Goal: Task Accomplishment & Management: Manage account settings

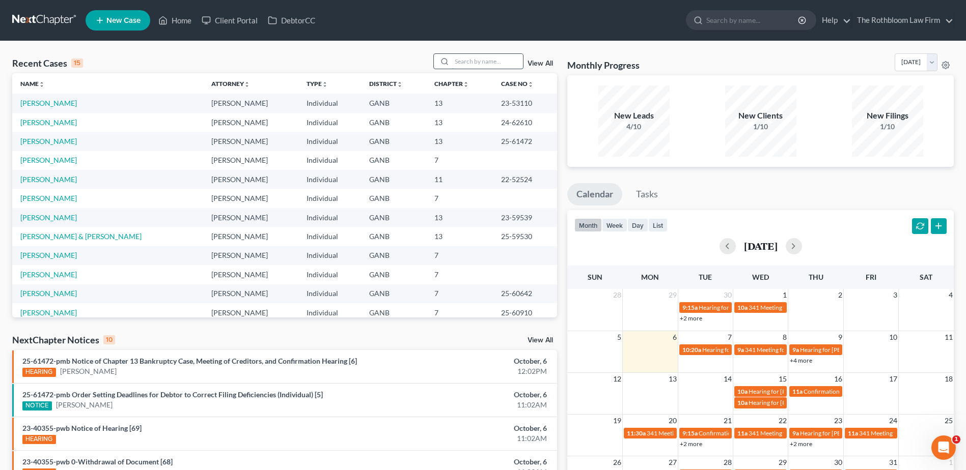
click at [457, 59] on input "search" at bounding box center [486, 61] width 71 height 15
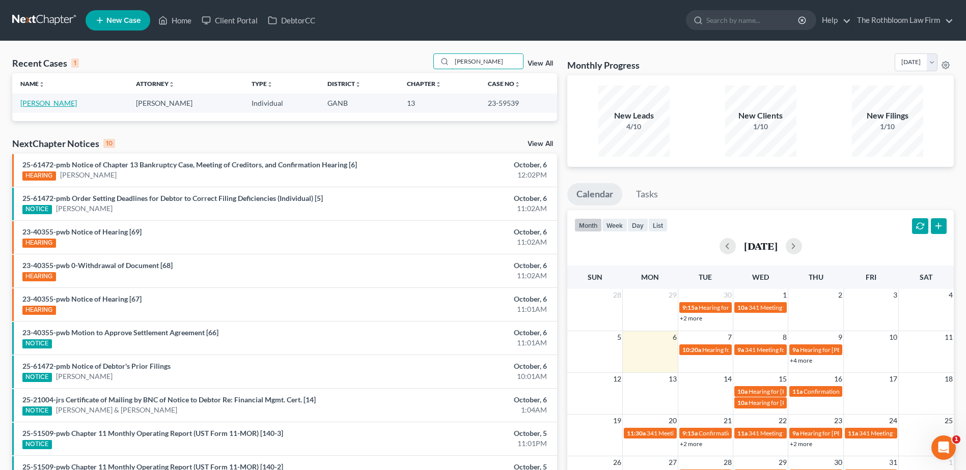
type input "[PERSON_NAME]"
click at [36, 100] on link "[PERSON_NAME]" at bounding box center [48, 103] width 57 height 9
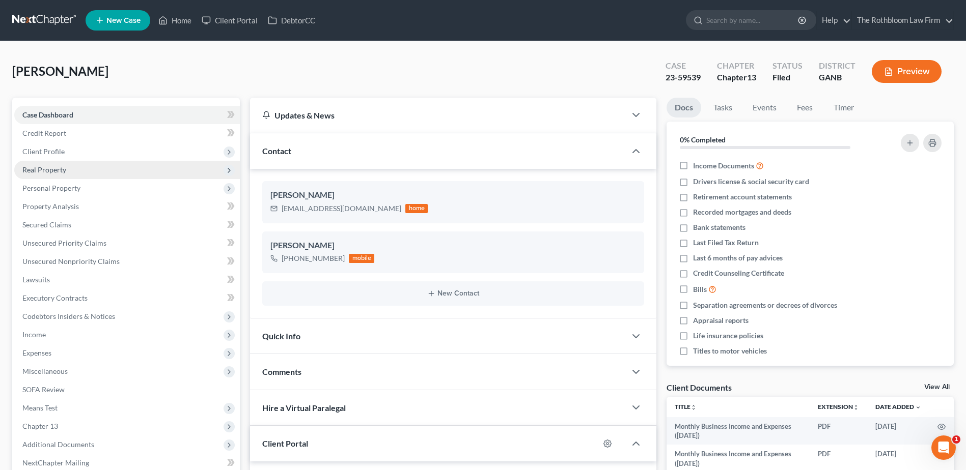
click at [47, 169] on span "Real Property" at bounding box center [44, 169] width 44 height 9
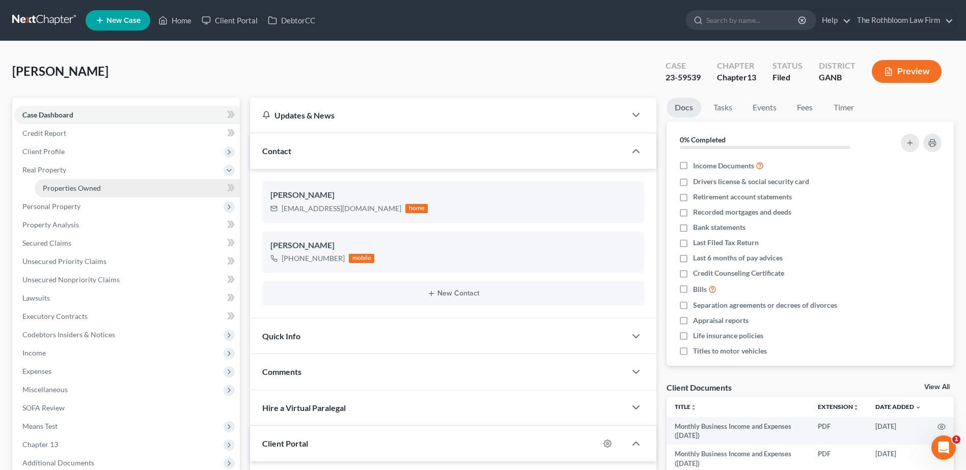
click at [60, 188] on span "Properties Owned" at bounding box center [72, 188] width 58 height 9
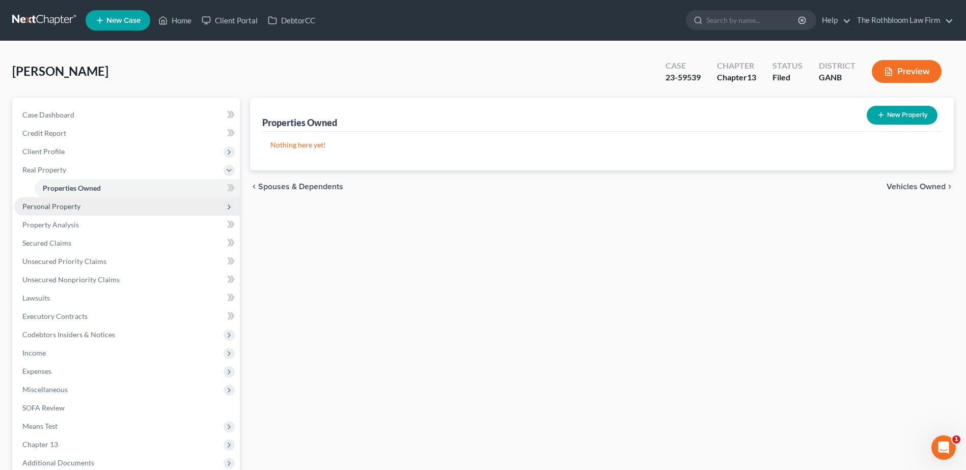
click at [60, 205] on span "Personal Property" at bounding box center [51, 206] width 58 height 9
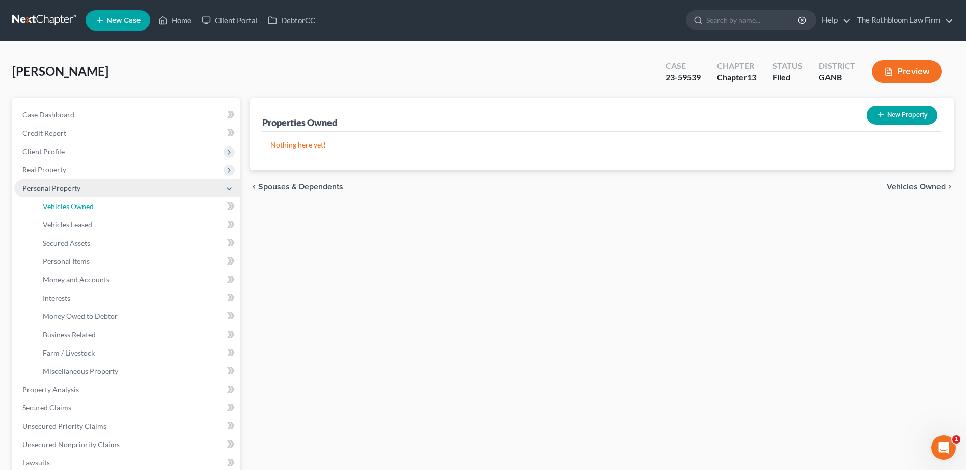
click at [60, 205] on span "Vehicles Owned" at bounding box center [68, 206] width 51 height 9
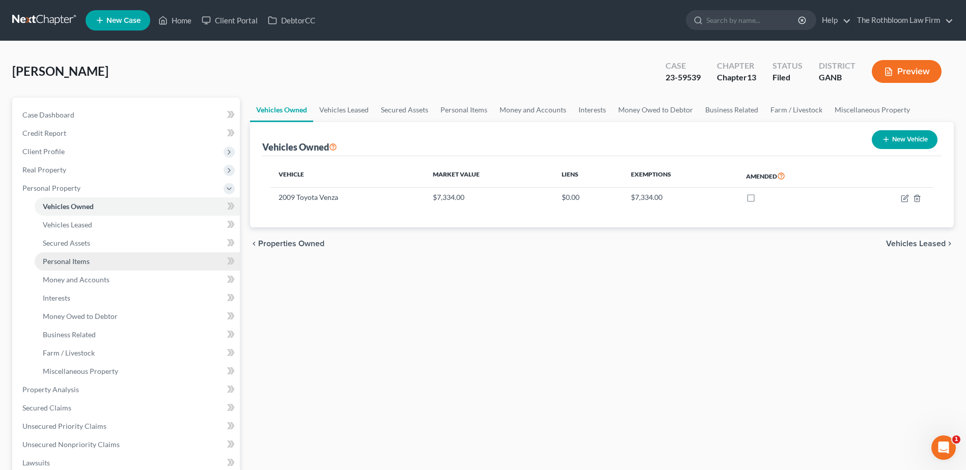
click at [58, 257] on span "Personal Items" at bounding box center [66, 261] width 47 height 9
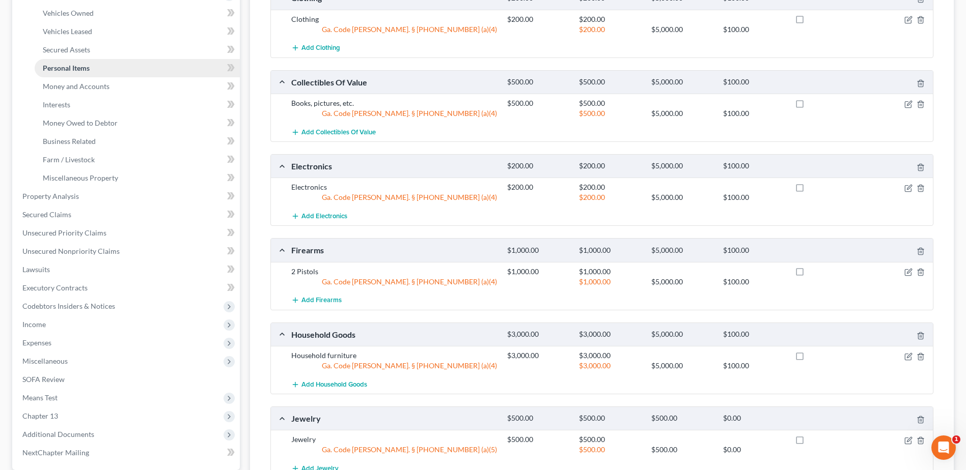
scroll to position [204, 0]
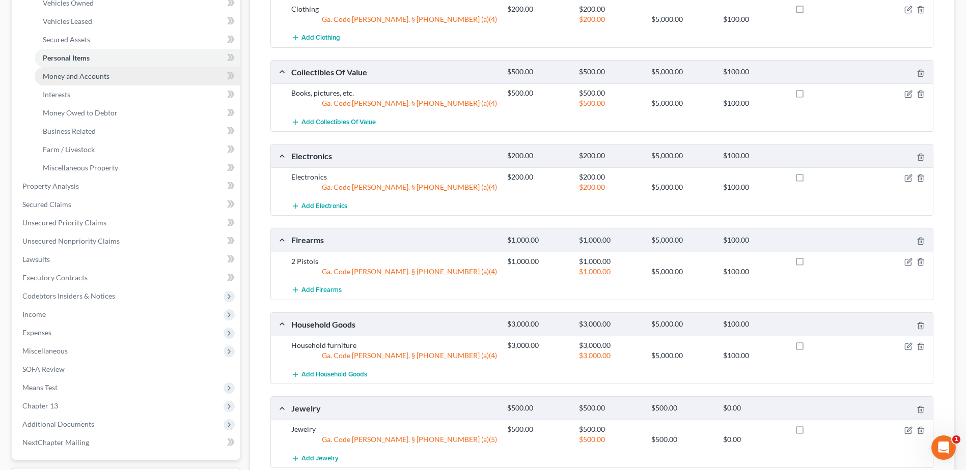
click at [67, 80] on link "Money and Accounts" at bounding box center [137, 76] width 205 height 18
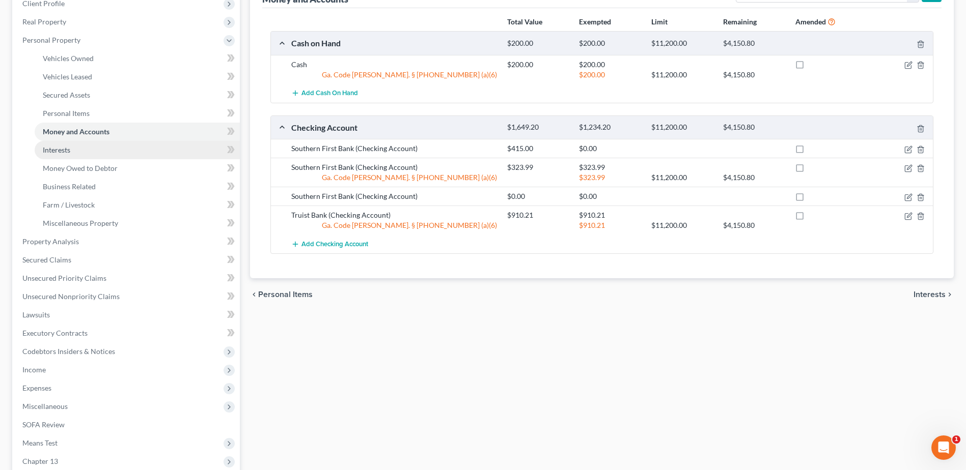
scroll to position [153, 0]
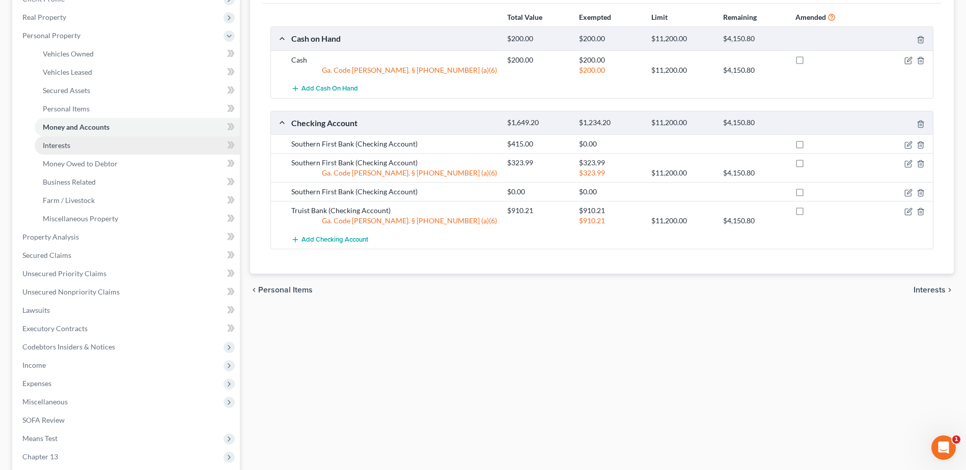
click at [69, 145] on span "Interests" at bounding box center [56, 145] width 27 height 9
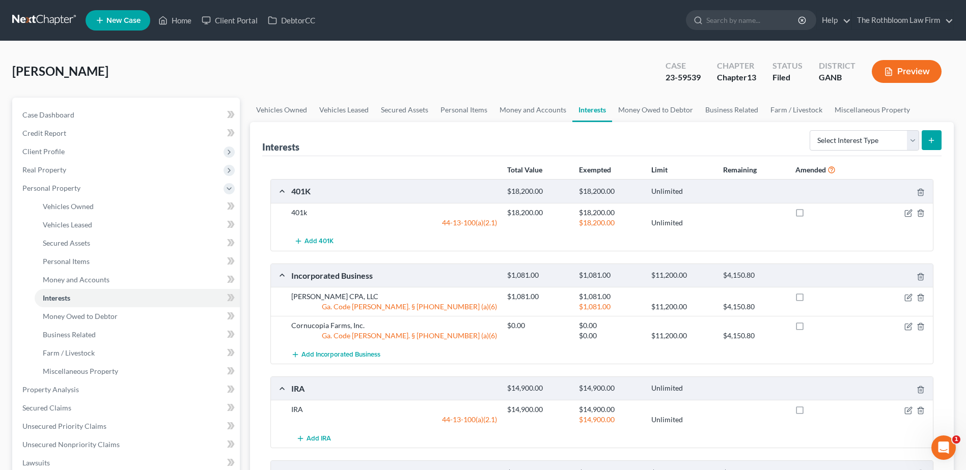
scroll to position [102, 0]
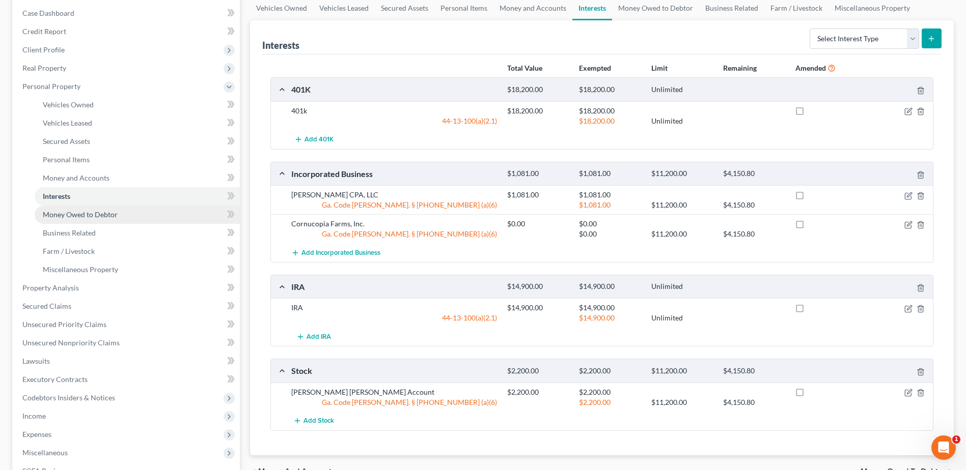
click at [84, 213] on span "Money Owed to Debtor" at bounding box center [80, 214] width 75 height 9
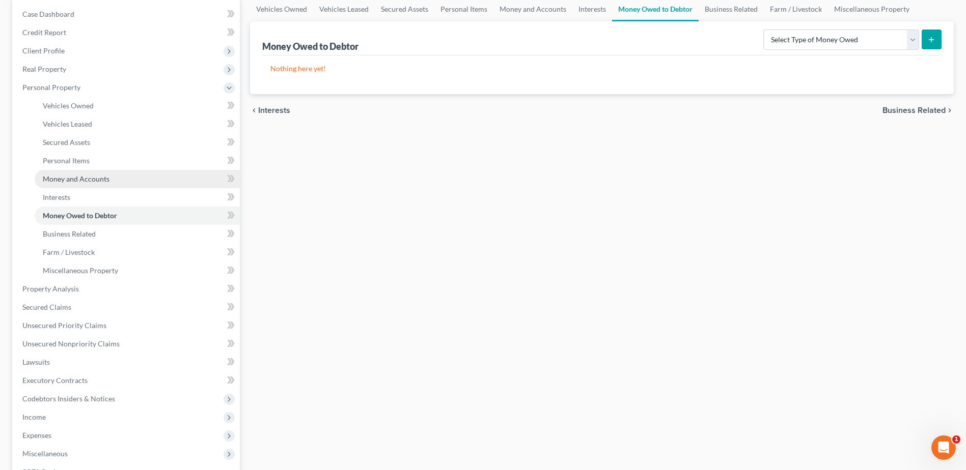
scroll to position [102, 0]
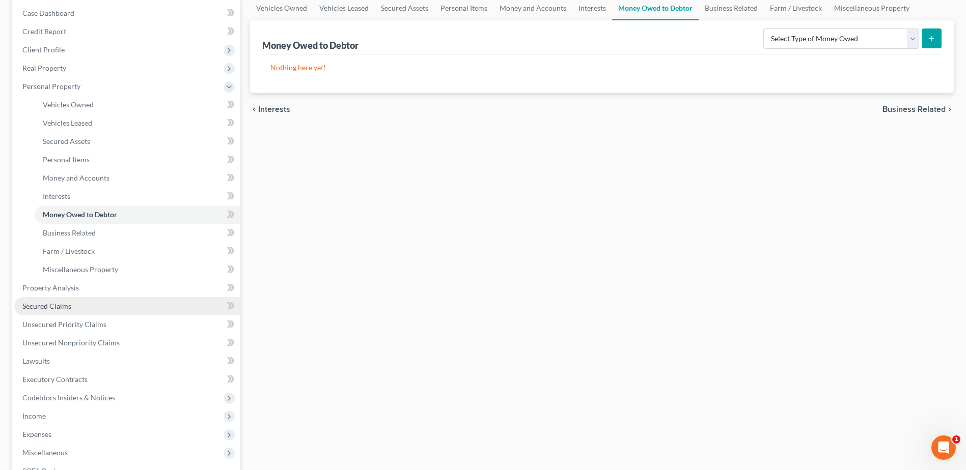
click at [53, 305] on span "Secured Claims" at bounding box center [46, 306] width 49 height 9
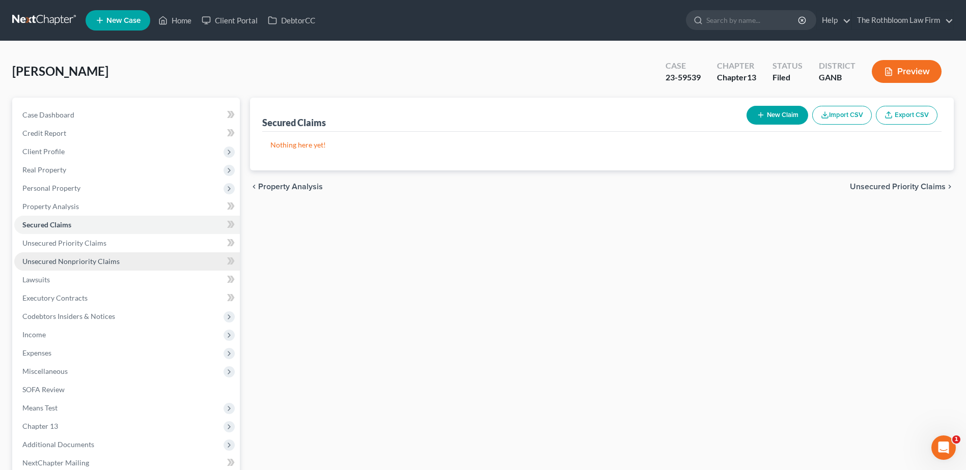
click at [63, 266] on link "Unsecured Nonpriority Claims" at bounding box center [126, 261] width 225 height 18
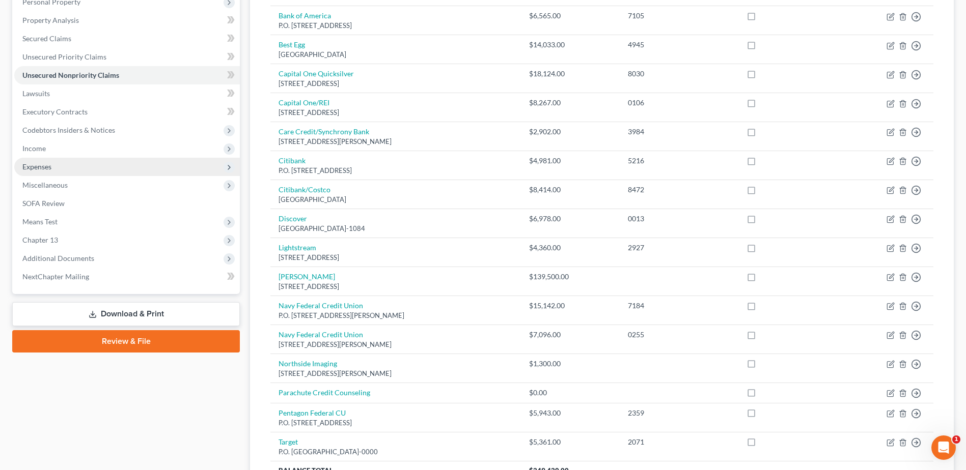
scroll to position [186, 0]
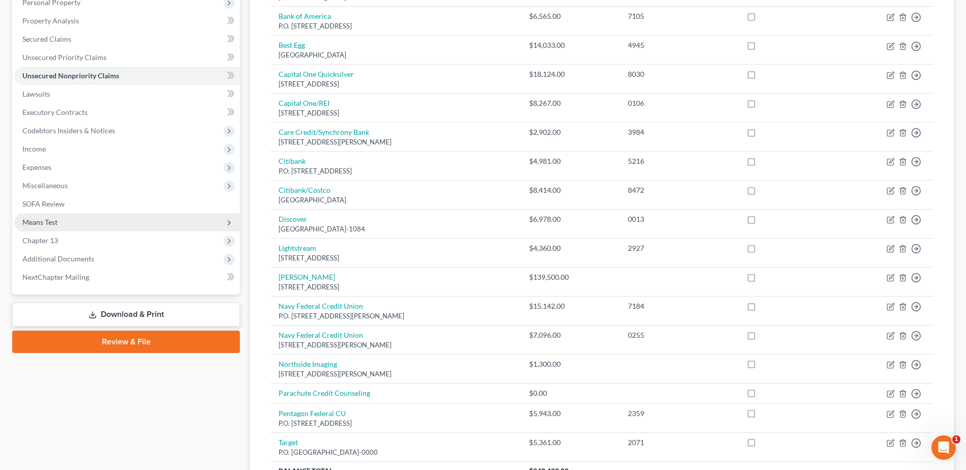
click at [50, 221] on span "Means Test" at bounding box center [39, 222] width 35 height 9
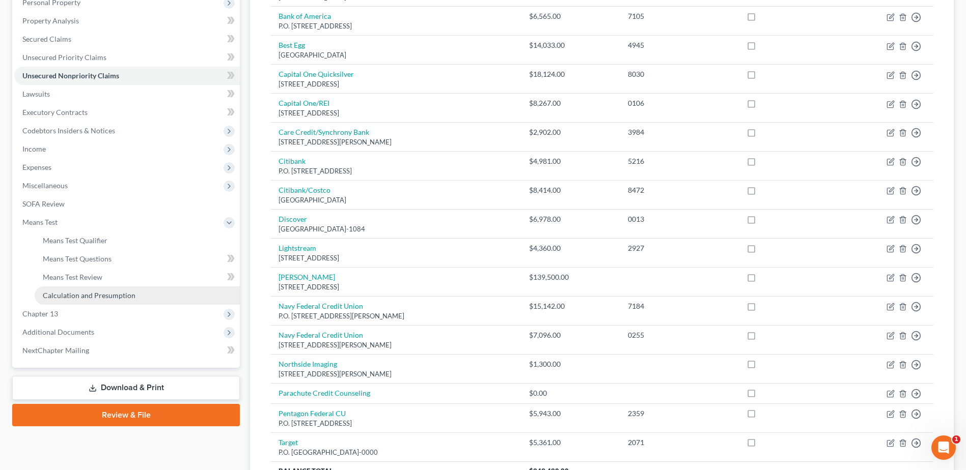
click at [84, 289] on link "Calculation and Presumption" at bounding box center [137, 296] width 205 height 18
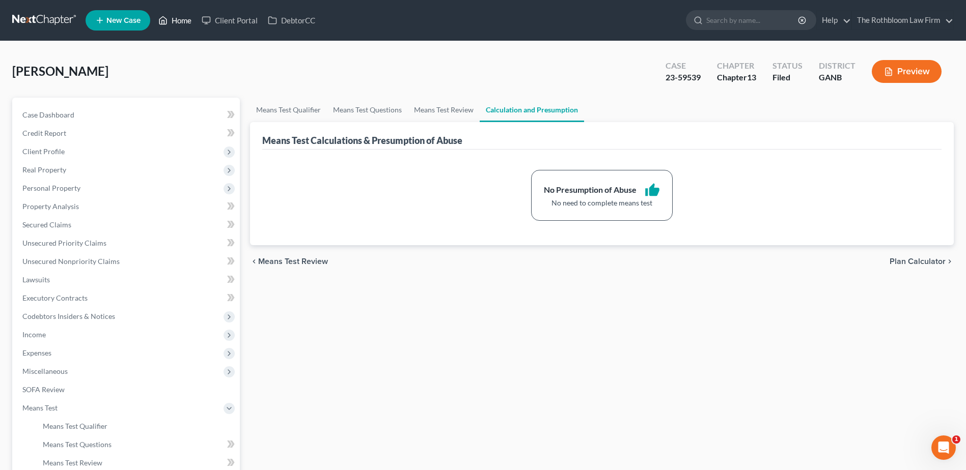
click at [186, 24] on link "Home" at bounding box center [174, 20] width 43 height 18
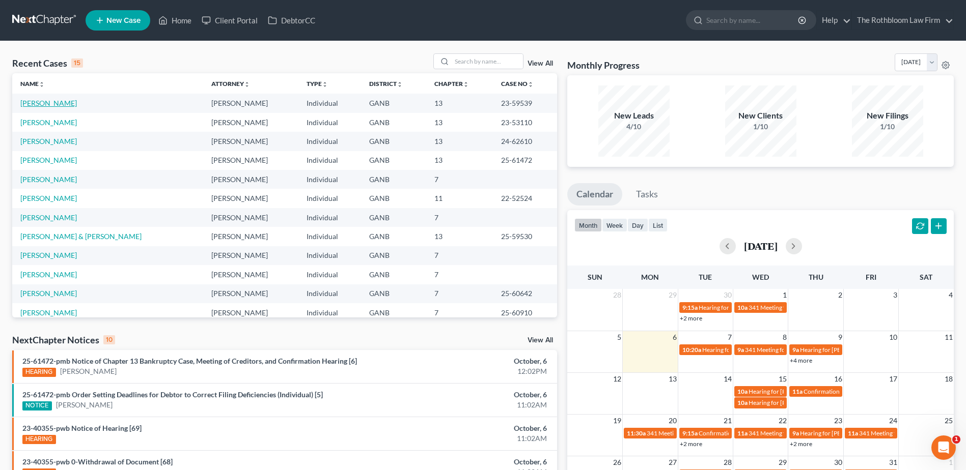
click at [44, 104] on link "[PERSON_NAME]" at bounding box center [48, 103] width 57 height 9
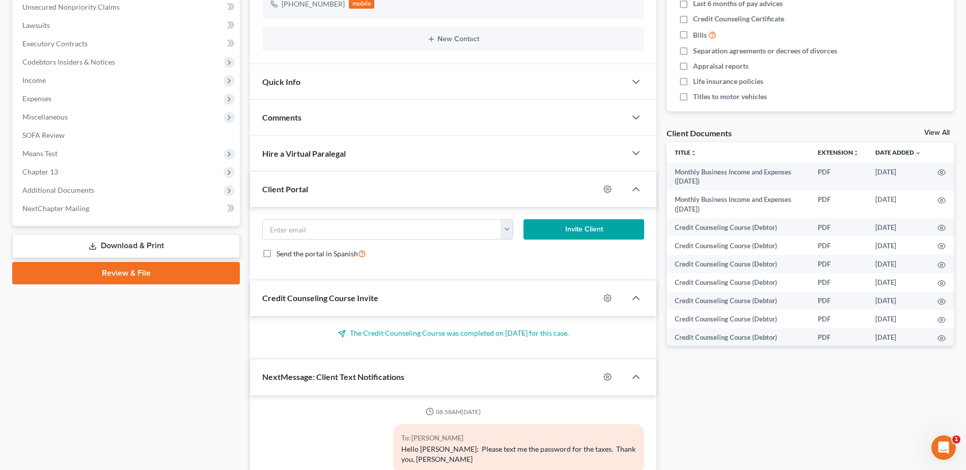
scroll to position [225, 0]
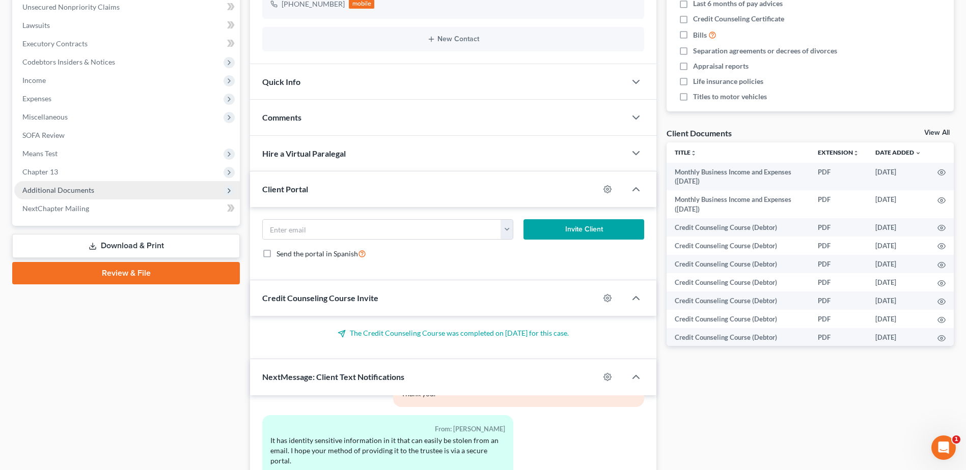
click at [97, 190] on span "Additional Documents" at bounding box center [126, 190] width 225 height 18
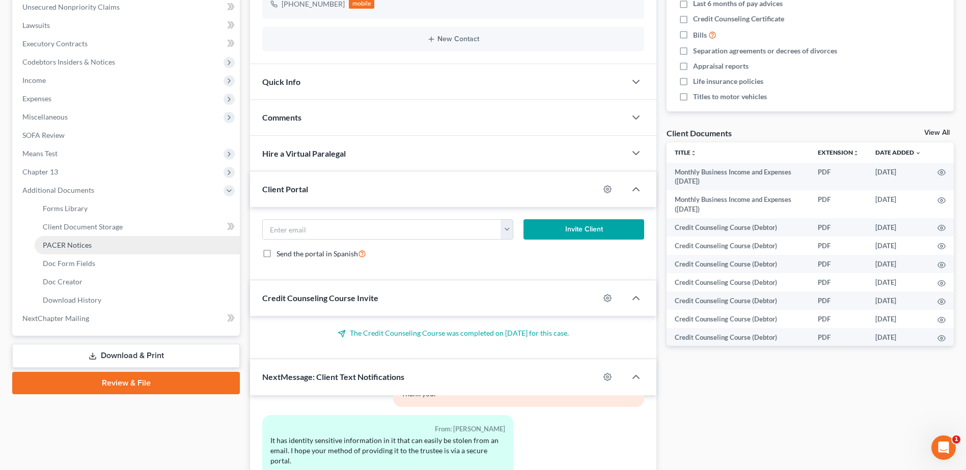
click at [79, 251] on link "PACER Notices" at bounding box center [137, 245] width 205 height 18
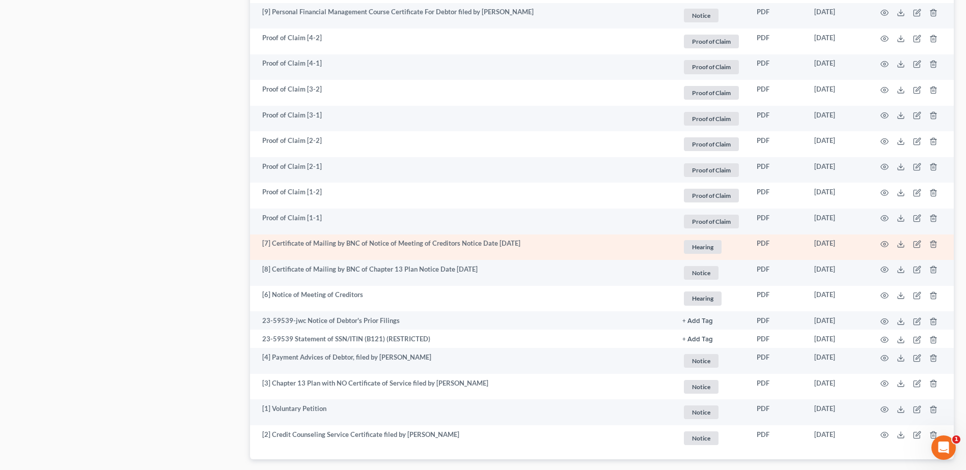
scroll to position [1720, 0]
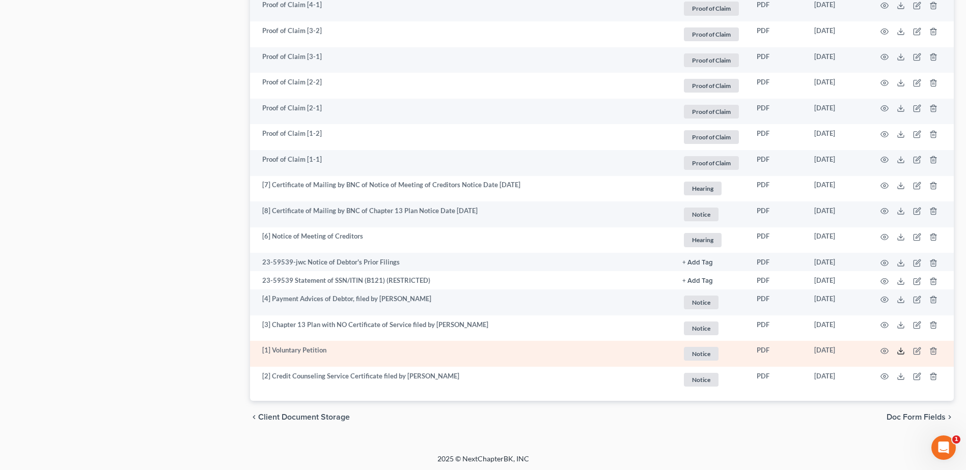
click at [899, 350] on icon at bounding box center [900, 351] width 8 height 8
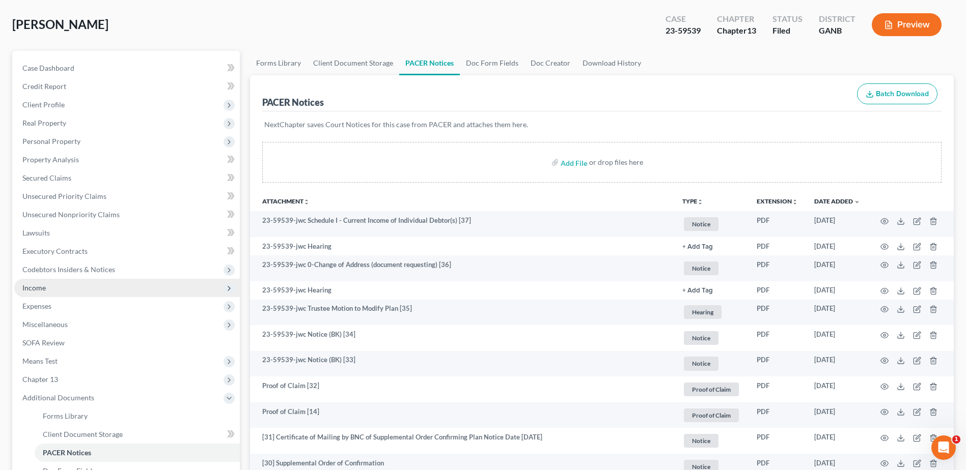
scroll to position [0, 0]
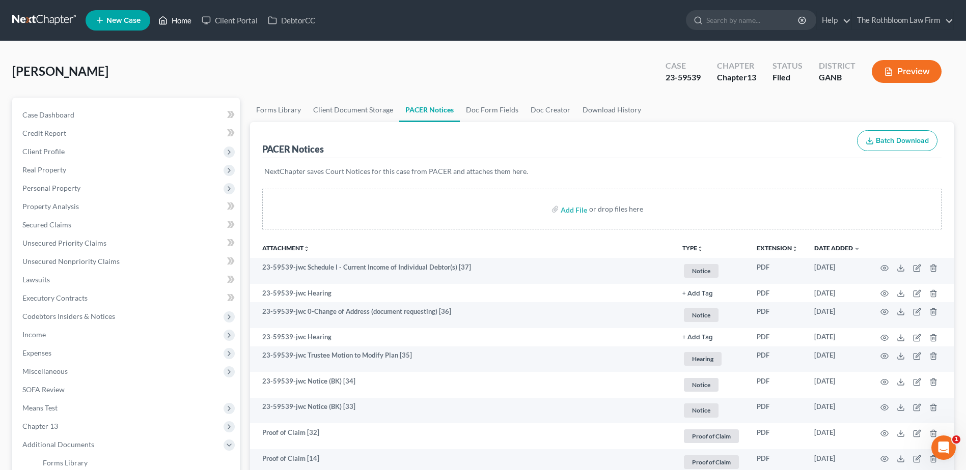
click at [186, 20] on link "Home" at bounding box center [174, 20] width 43 height 18
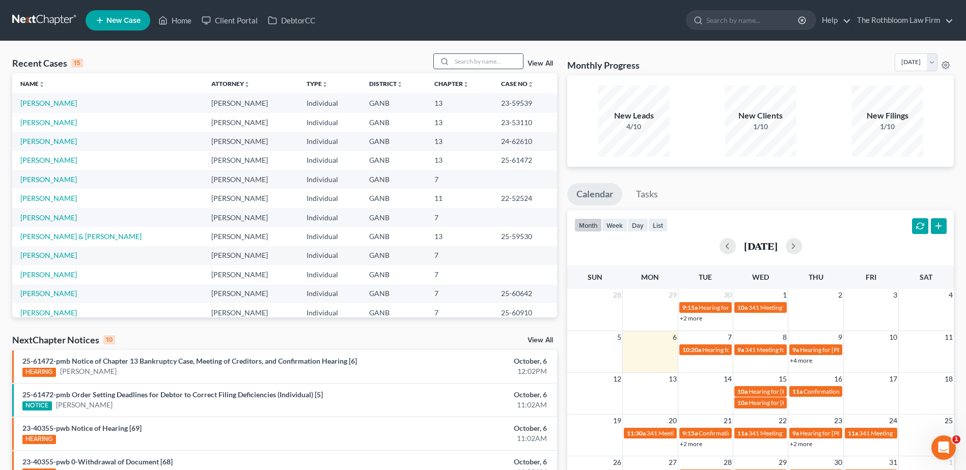
click at [476, 60] on input "search" at bounding box center [486, 61] width 71 height 15
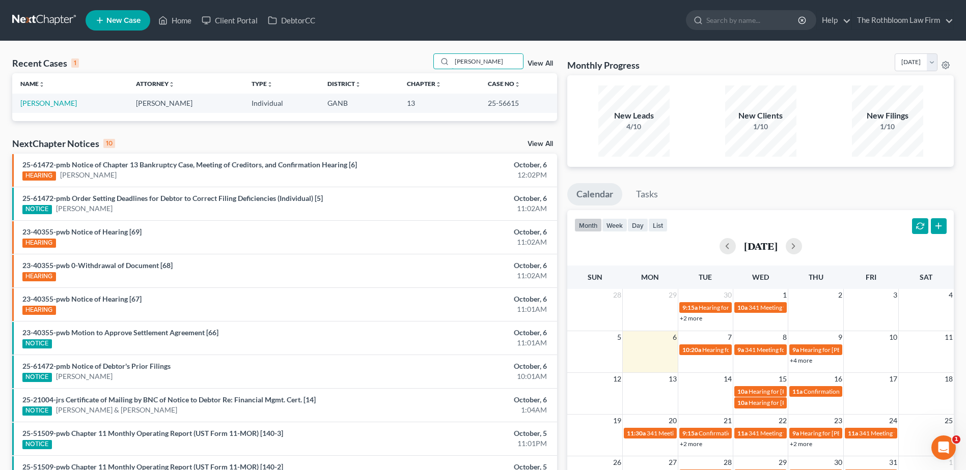
type input "[PERSON_NAME]"
drag, startPoint x: 79, startPoint y: 105, endPoint x: 66, endPoint y: 109, distance: 14.0
click at [78, 105] on td "[PERSON_NAME]" at bounding box center [70, 103] width 116 height 19
click at [48, 107] on td "[PERSON_NAME]" at bounding box center [70, 103] width 116 height 19
click at [29, 104] on link "[PERSON_NAME]" at bounding box center [48, 103] width 57 height 9
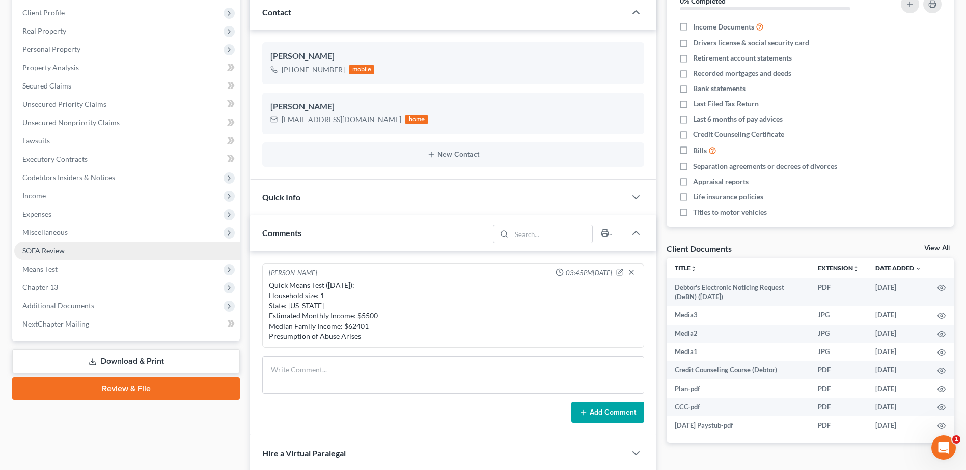
scroll to position [153, 0]
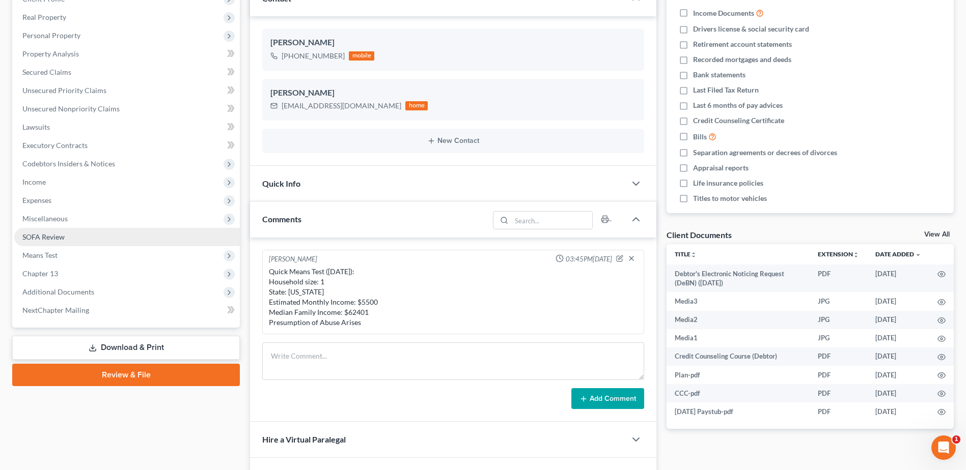
click at [68, 242] on link "SOFA Review" at bounding box center [126, 237] width 225 height 18
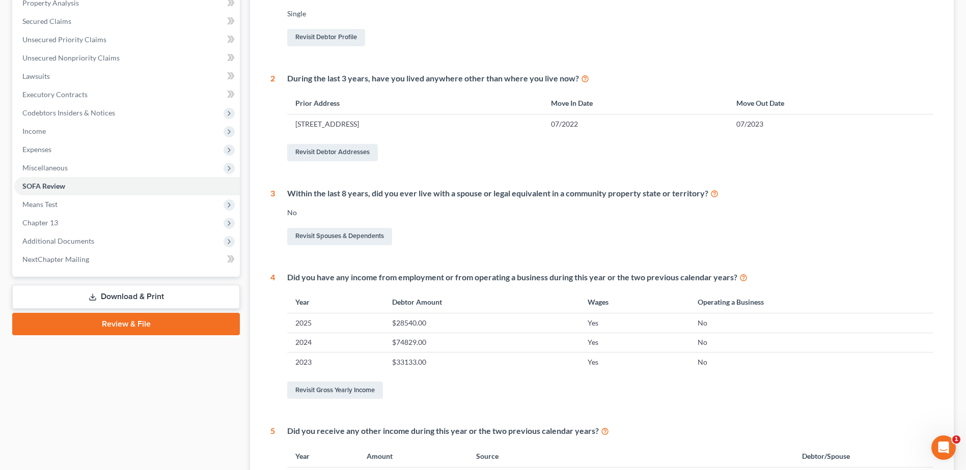
scroll to position [358, 0]
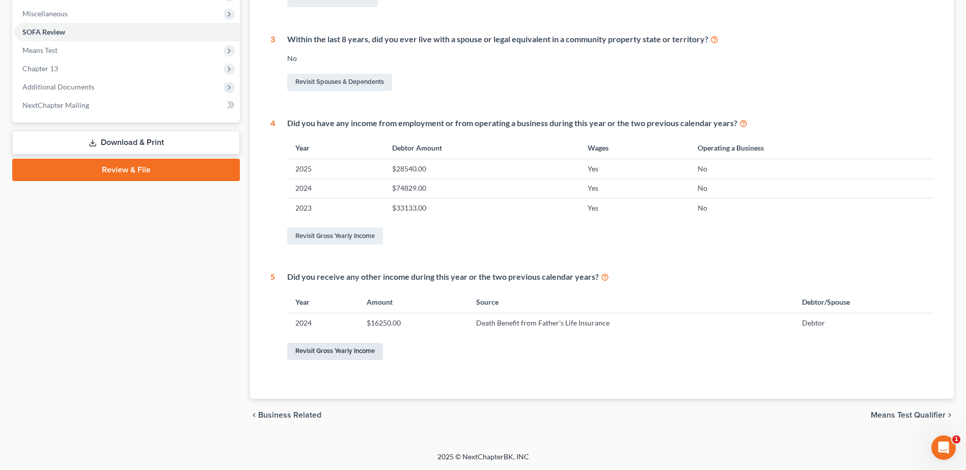
click at [362, 354] on link "Revisit Gross Yearly Income" at bounding box center [335, 351] width 96 height 17
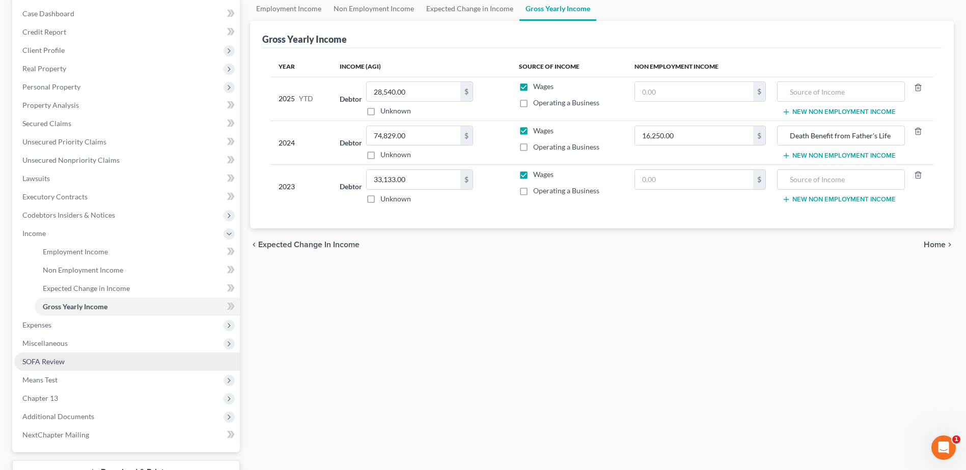
scroll to position [102, 0]
click at [56, 359] on span "SOFA Review" at bounding box center [43, 361] width 42 height 9
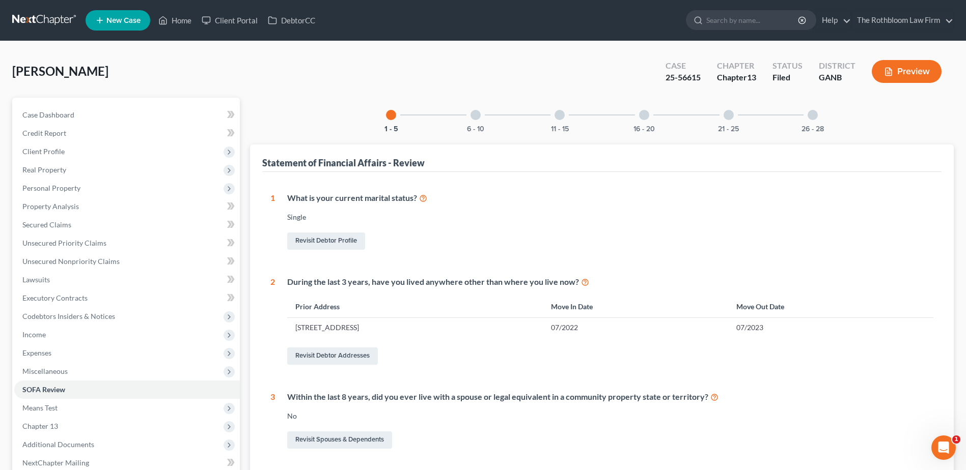
click at [476, 120] on div "6 - 10" at bounding box center [475, 115] width 35 height 35
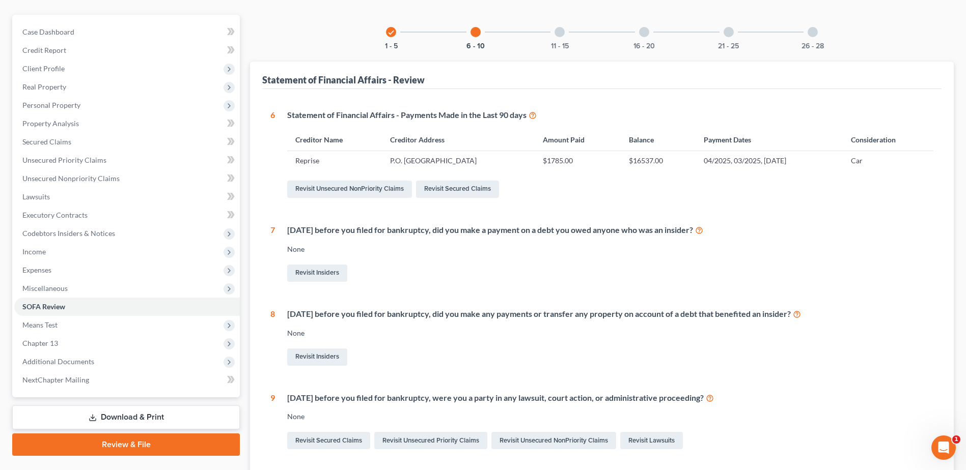
scroll to position [2, 0]
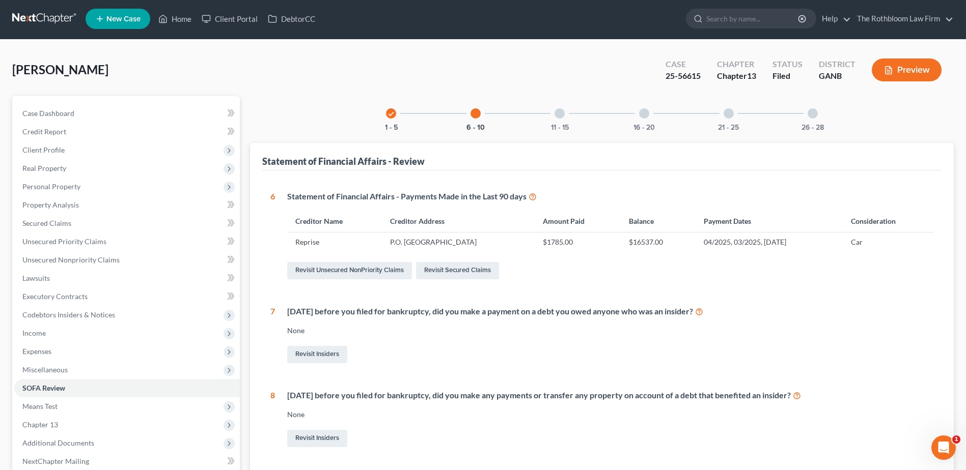
click at [562, 115] on div at bounding box center [559, 113] width 10 height 10
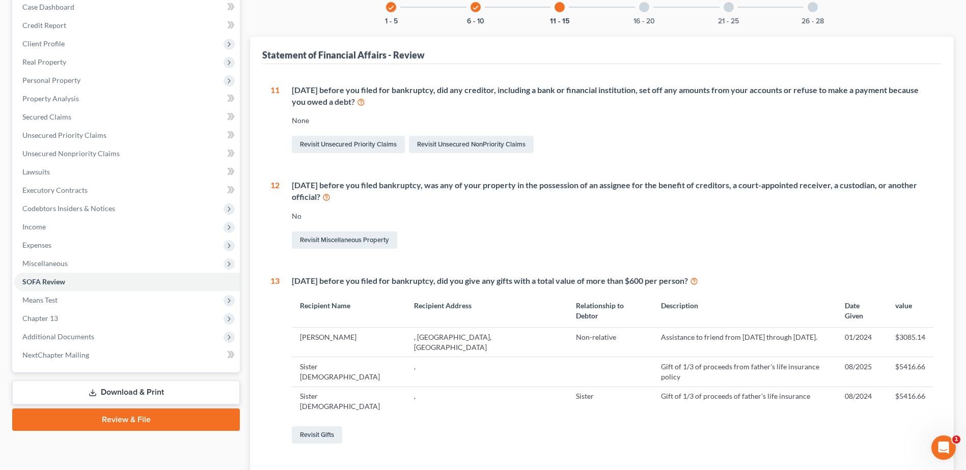
scroll to position [255, 0]
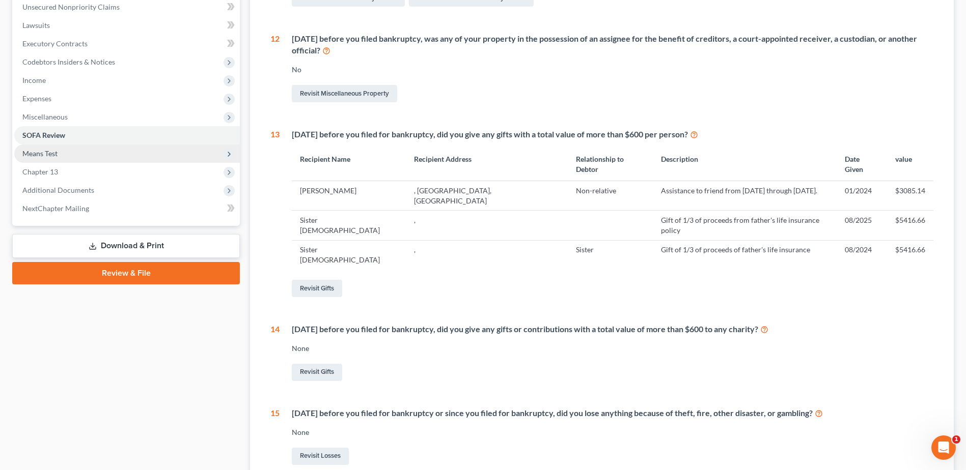
click at [71, 152] on span "Means Test" at bounding box center [126, 154] width 225 height 18
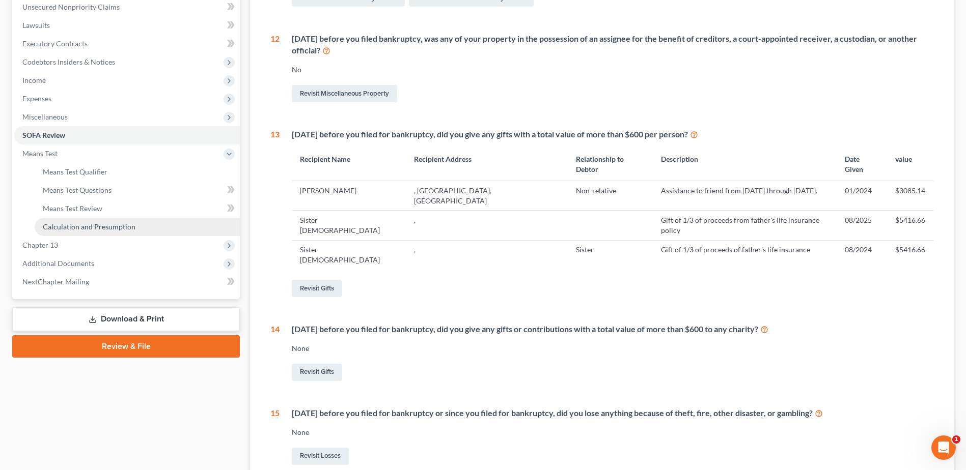
click at [83, 225] on span "Calculation and Presumption" at bounding box center [89, 226] width 93 height 9
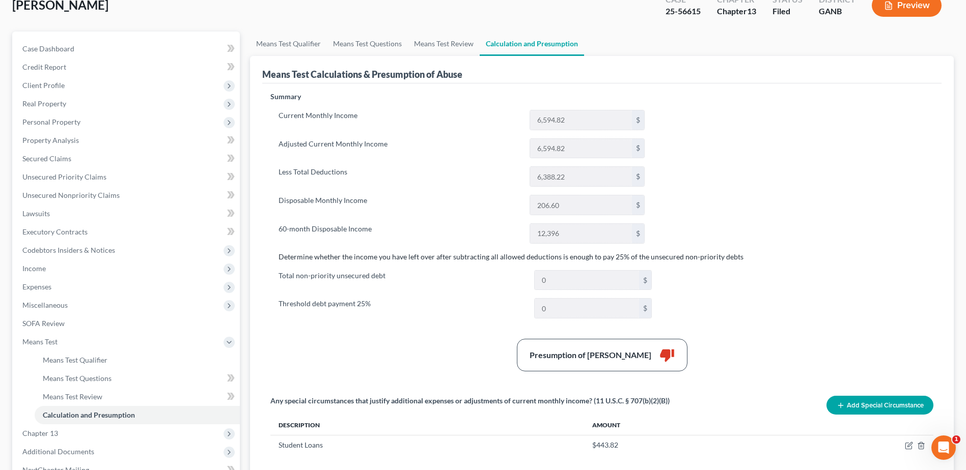
scroll to position [153, 0]
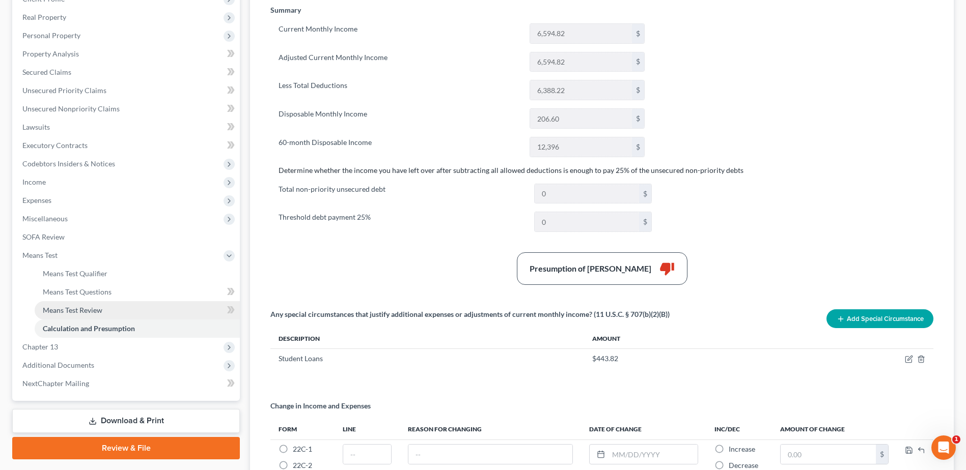
click at [82, 311] on span "Means Test Review" at bounding box center [73, 310] width 60 height 9
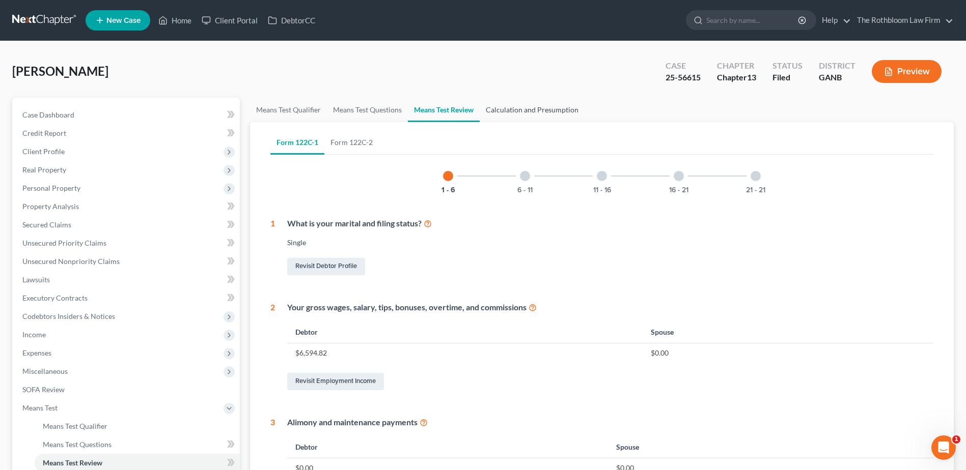
click at [504, 109] on link "Calculation and Presumption" at bounding box center [531, 110] width 105 height 24
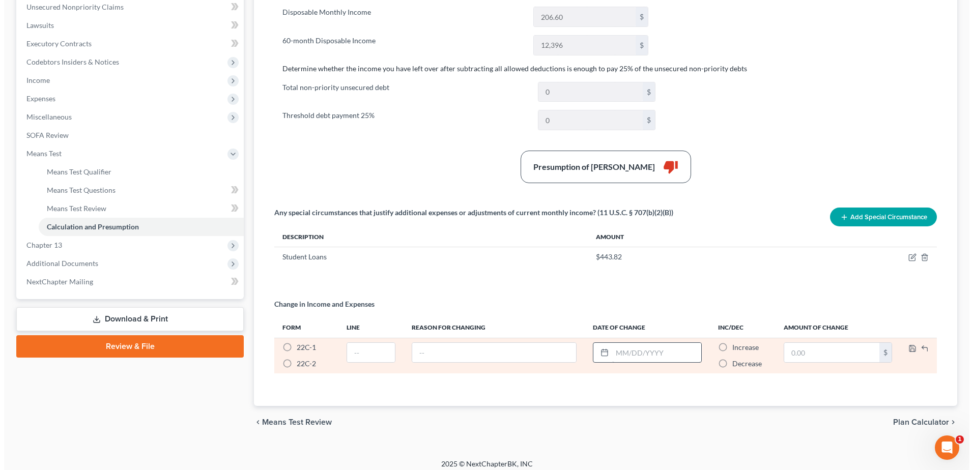
scroll to position [51, 0]
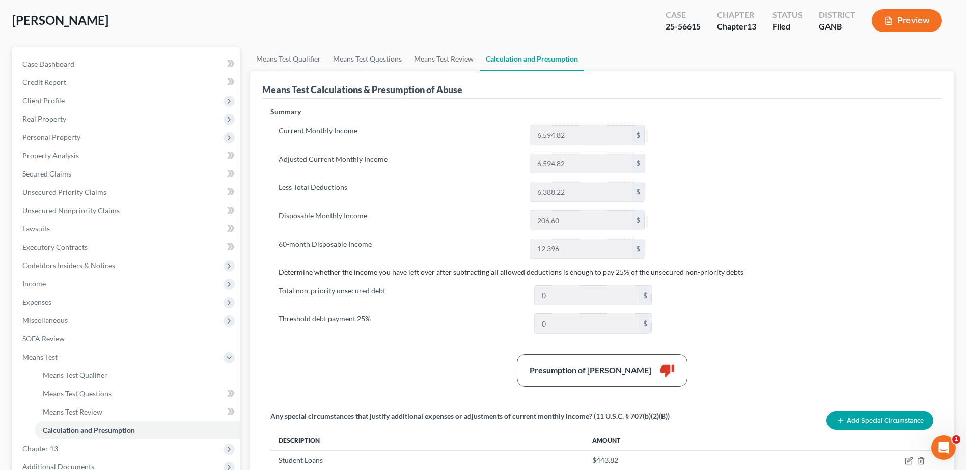
click at [925, 29] on button "Preview" at bounding box center [906, 20] width 70 height 23
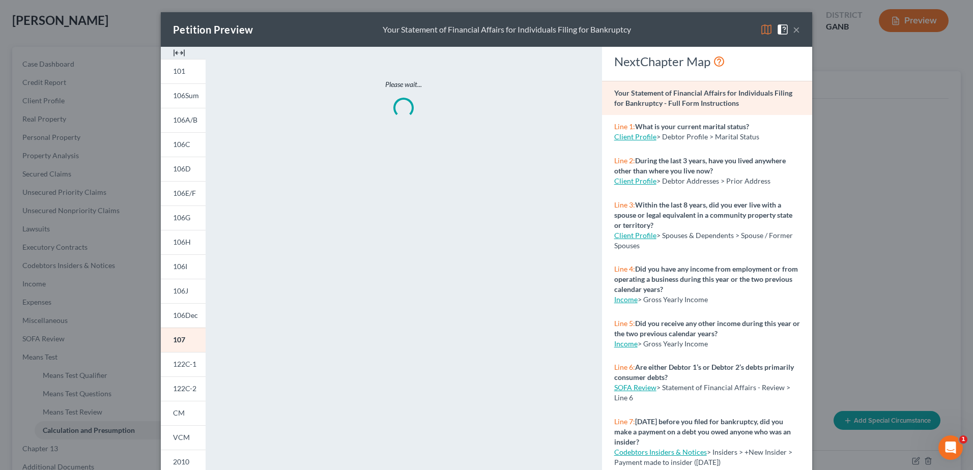
drag, startPoint x: 182, startPoint y: 389, endPoint x: 53, endPoint y: 371, distance: 130.1
click at [182, 389] on span "122C-2" at bounding box center [184, 388] width 23 height 9
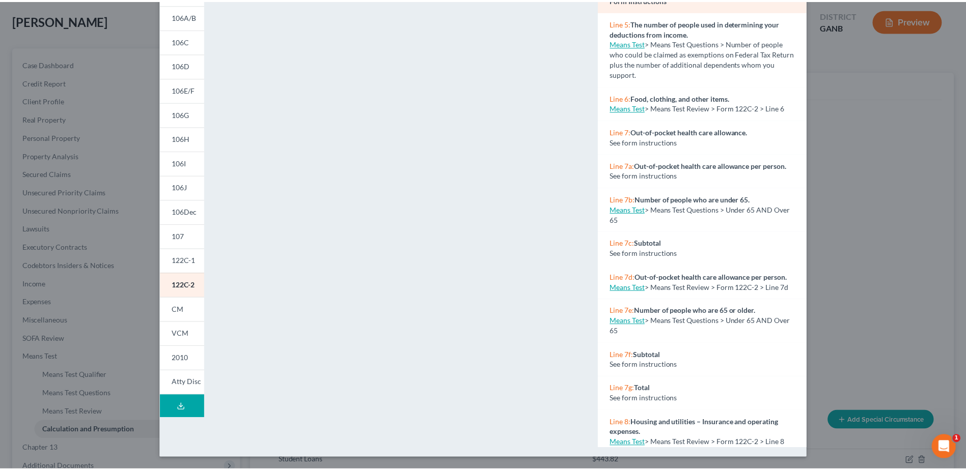
scroll to position [0, 0]
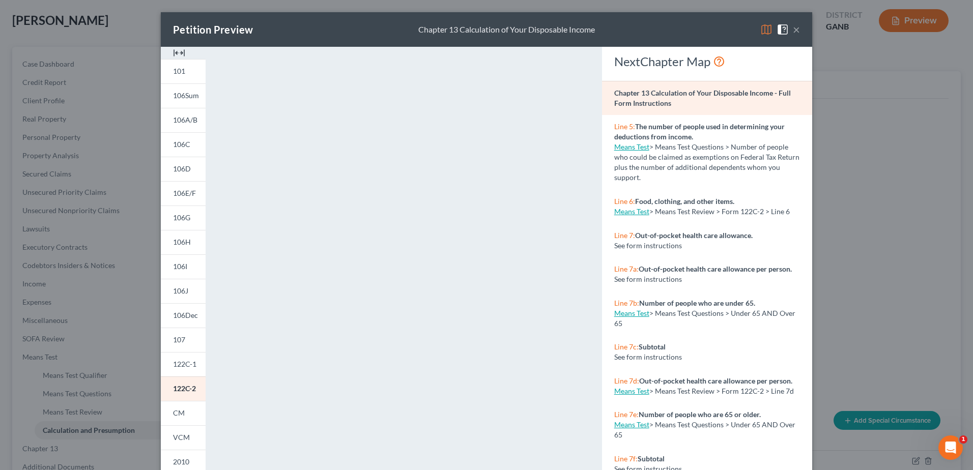
click at [793, 28] on button "×" at bounding box center [796, 29] width 7 height 12
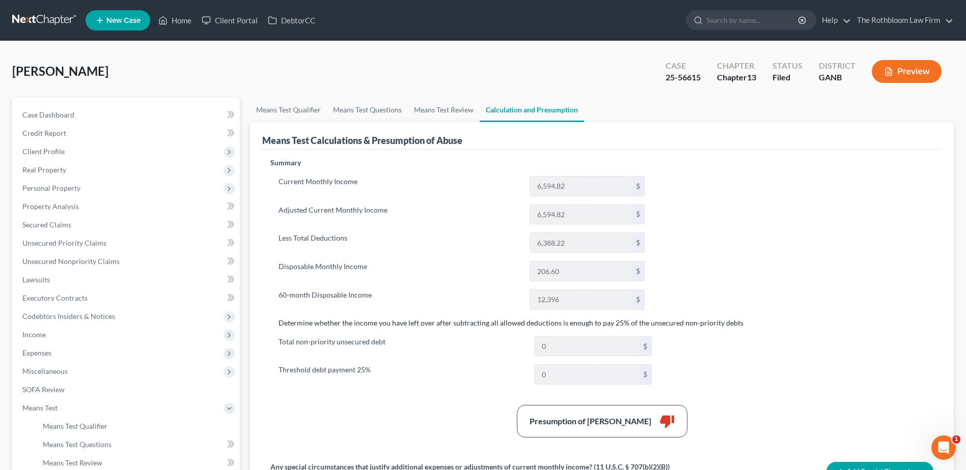
scroll to position [204, 0]
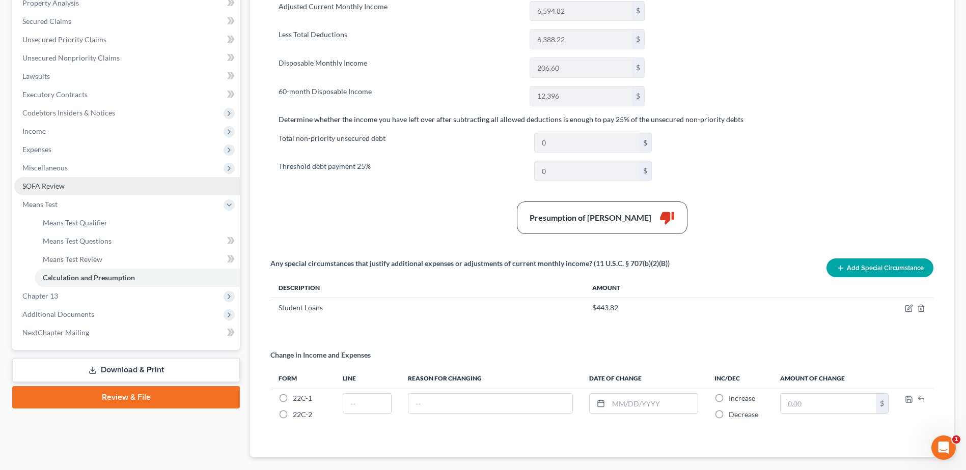
click at [56, 185] on span "SOFA Review" at bounding box center [43, 186] width 42 height 9
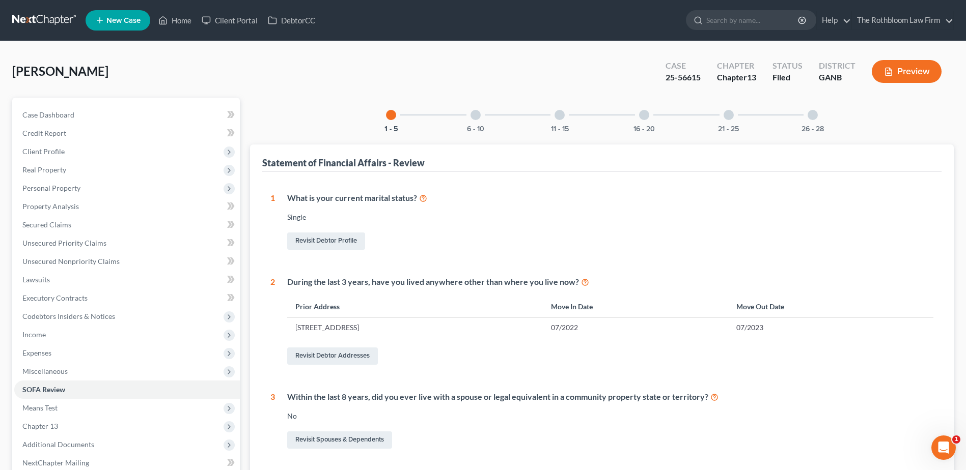
click at [556, 118] on div at bounding box center [559, 115] width 10 height 10
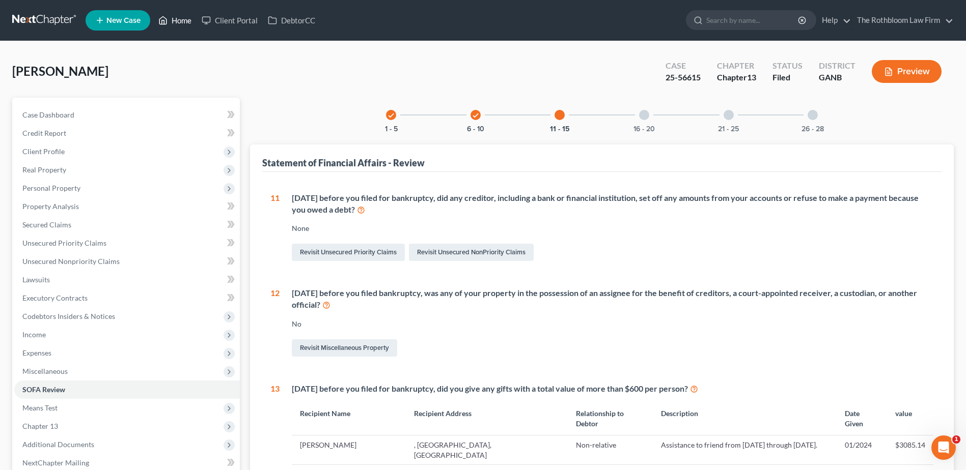
drag, startPoint x: 179, startPoint y: 20, endPoint x: 212, endPoint y: 38, distance: 37.1
click at [179, 20] on link "Home" at bounding box center [174, 20] width 43 height 18
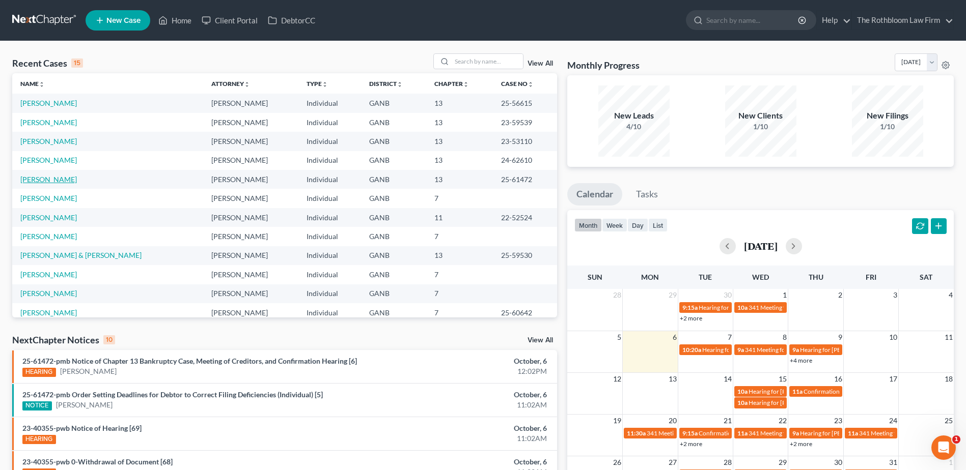
click at [45, 181] on link "[PERSON_NAME]" at bounding box center [48, 179] width 57 height 9
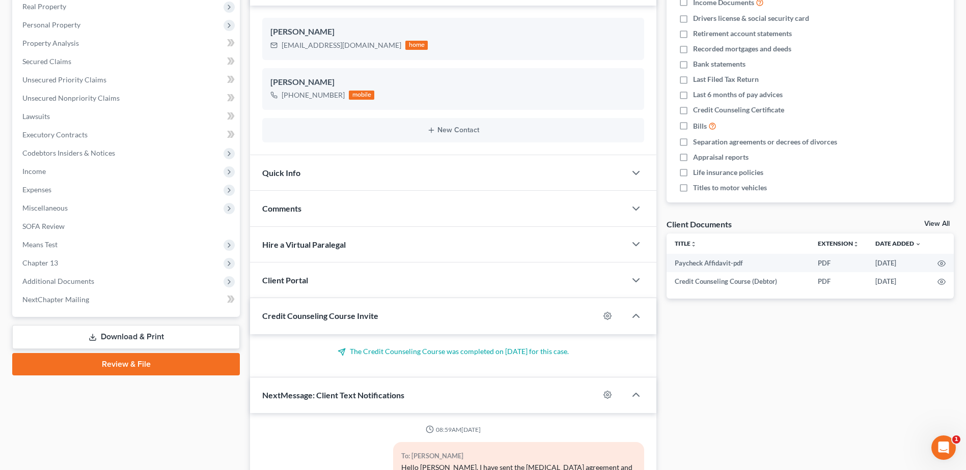
scroll to position [204, 0]
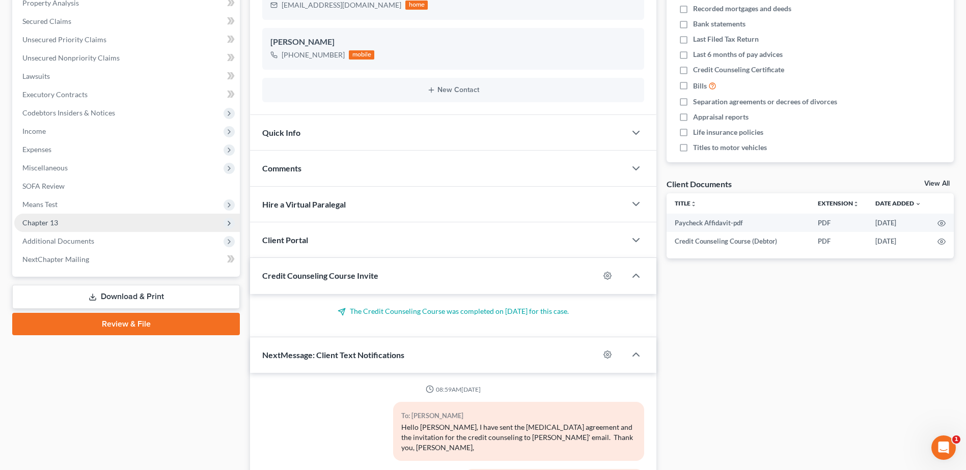
click at [55, 224] on span "Chapter 13" at bounding box center [40, 222] width 36 height 9
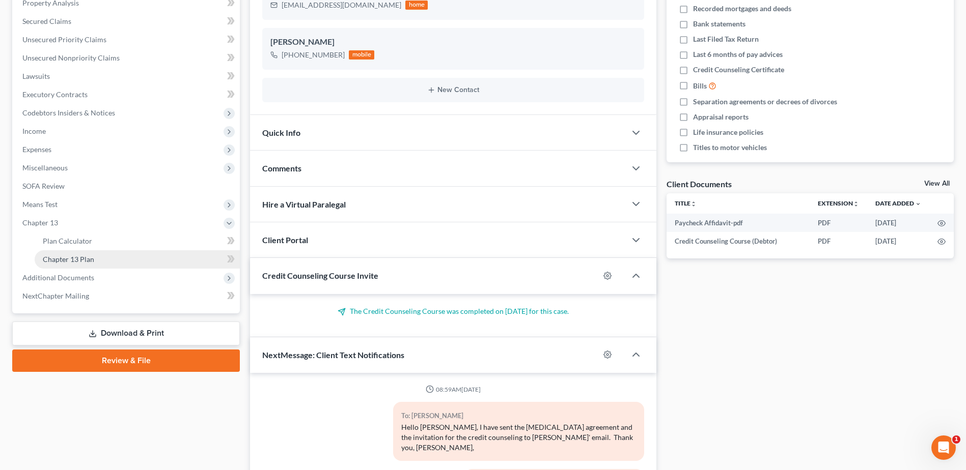
click at [66, 261] on span "Chapter 13 Plan" at bounding box center [68, 259] width 51 height 9
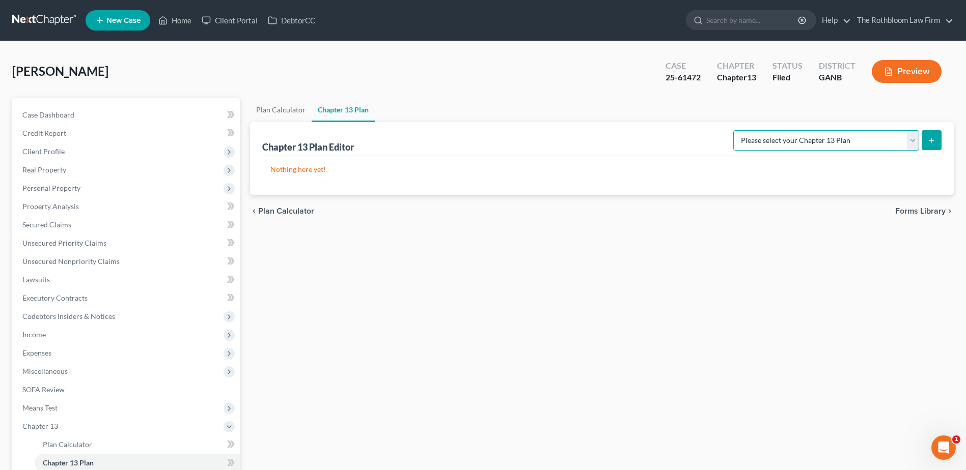
click at [916, 142] on select "Please select your Chapter 13 Plan National Form Plan - Official Form 113 North…" at bounding box center [826, 140] width 186 height 20
select select "2"
click at [734, 130] on select "Please select your Chapter 13 Plan National Form Plan - Official Form 113 North…" at bounding box center [826, 140] width 186 height 20
click at [930, 144] on icon "submit" at bounding box center [931, 140] width 8 height 8
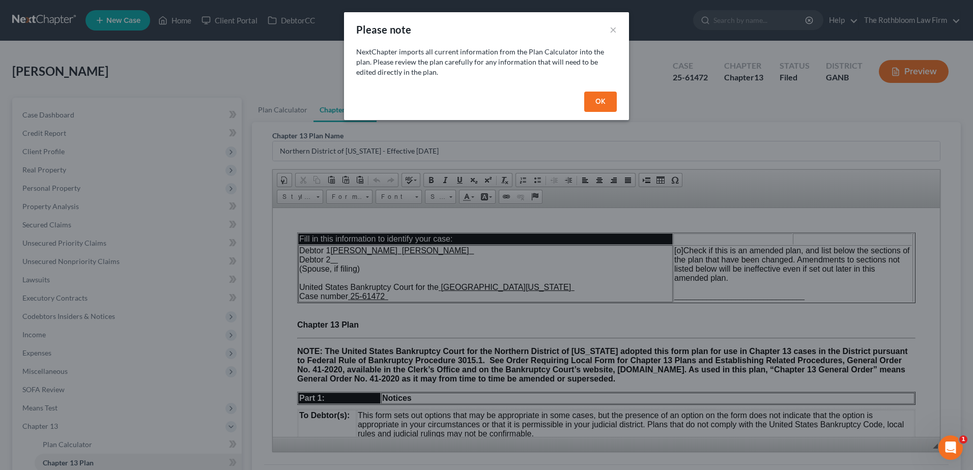
click at [608, 101] on button "OK" at bounding box center [600, 102] width 33 height 20
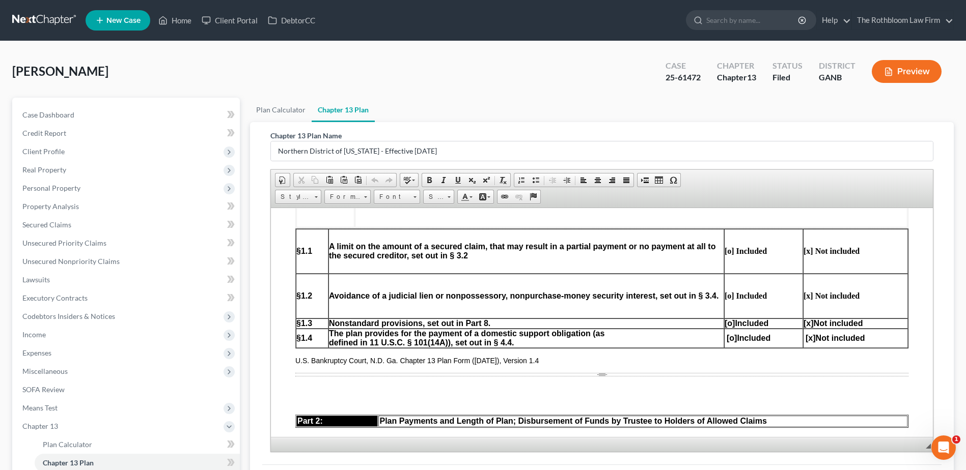
scroll to position [509, 0]
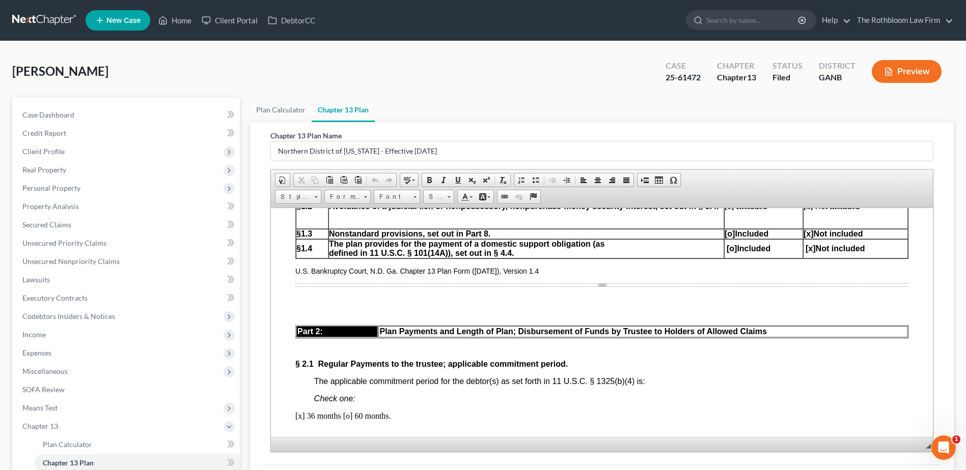
click at [310, 297] on p at bounding box center [601, 299] width 613 height 9
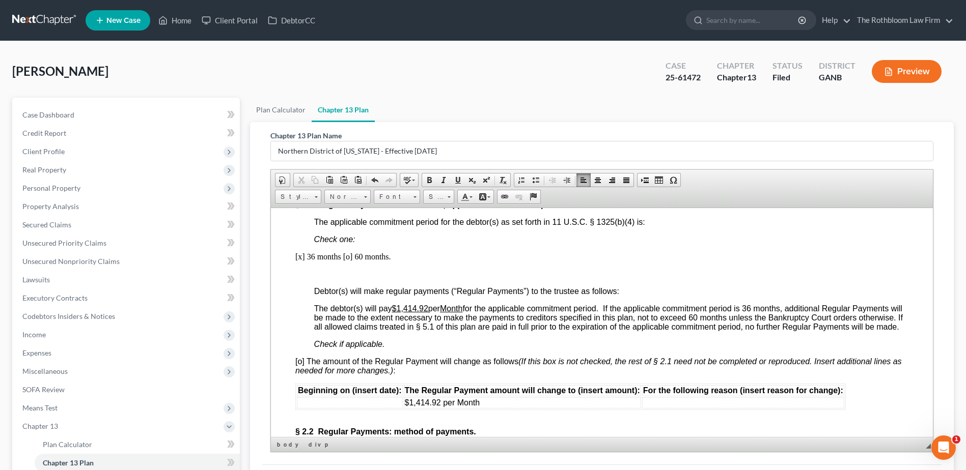
scroll to position [662, 0]
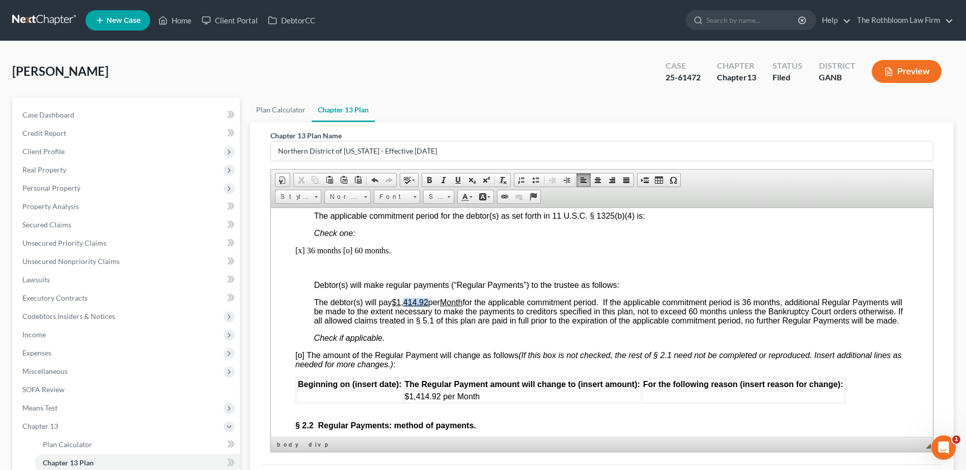
drag, startPoint x: 406, startPoint y: 300, endPoint x: 431, endPoint y: 298, distance: 25.0
click at [431, 298] on span "The debtor(s) will pay $1,414.92 per Month for the applicable commitment period…" at bounding box center [608, 311] width 588 height 27
drag, startPoint x: 492, startPoint y: 406, endPoint x: 403, endPoint y: 405, distance: 89.1
click at [404, 402] on td "$1,414.92 per Month" at bounding box center [522, 396] width 237 height 11
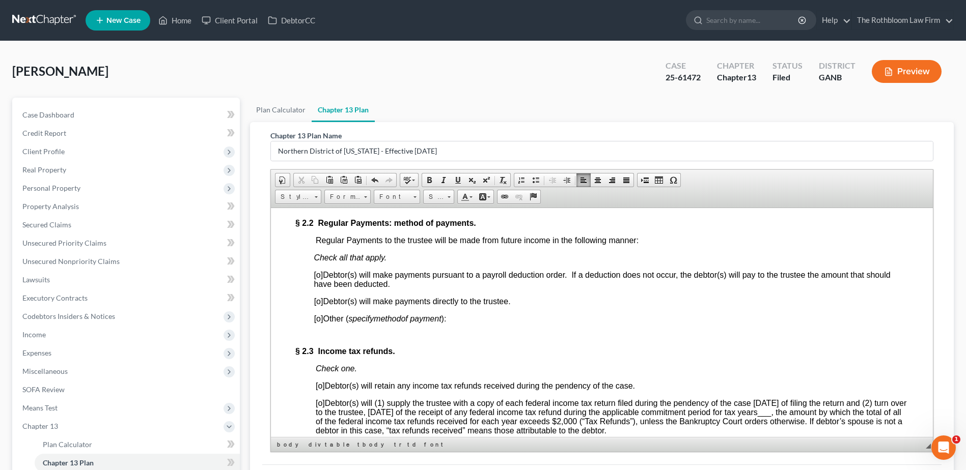
scroll to position [865, 0]
click at [317, 304] on span "[o]" at bounding box center [318, 300] width 9 height 9
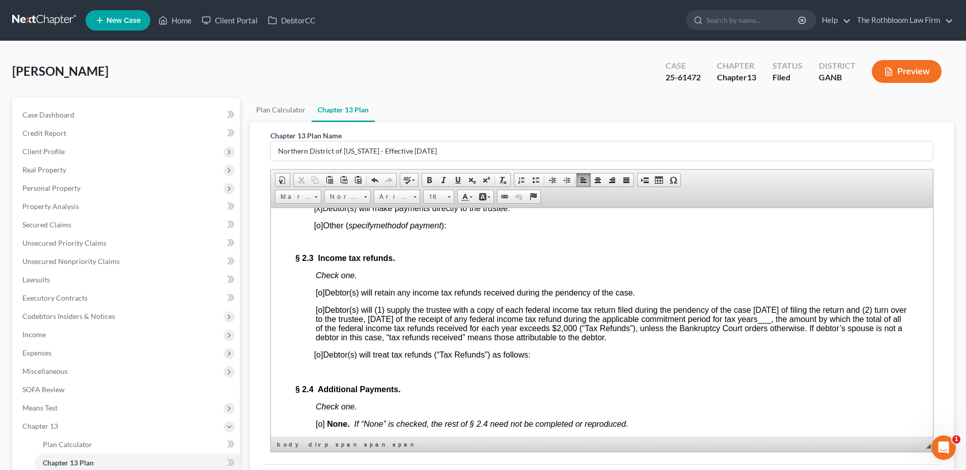
scroll to position [967, 0]
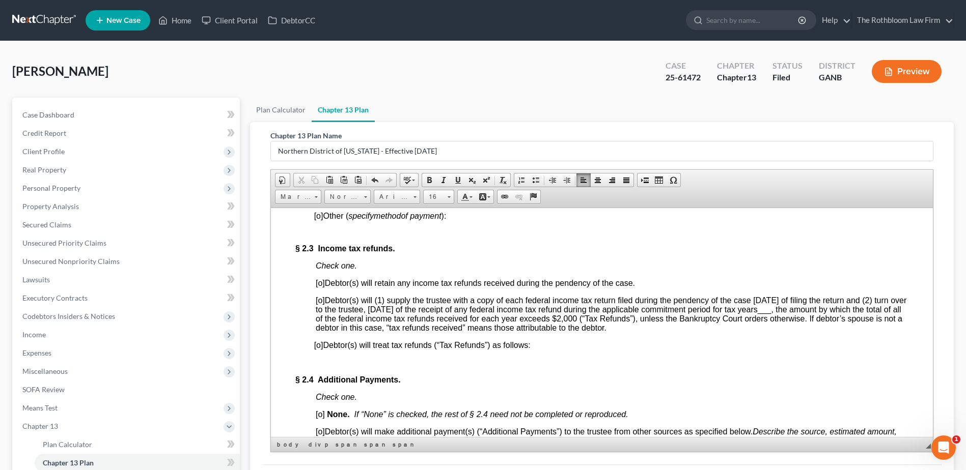
click at [321, 304] on span "[o]" at bounding box center [320, 300] width 9 height 9
click at [771, 314] on span "___" at bounding box center [764, 309] width 14 height 9
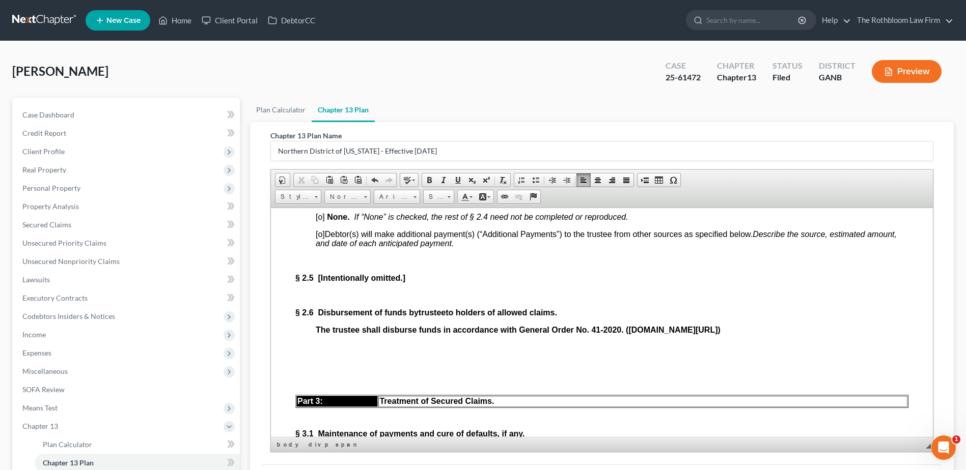
scroll to position [1171, 0]
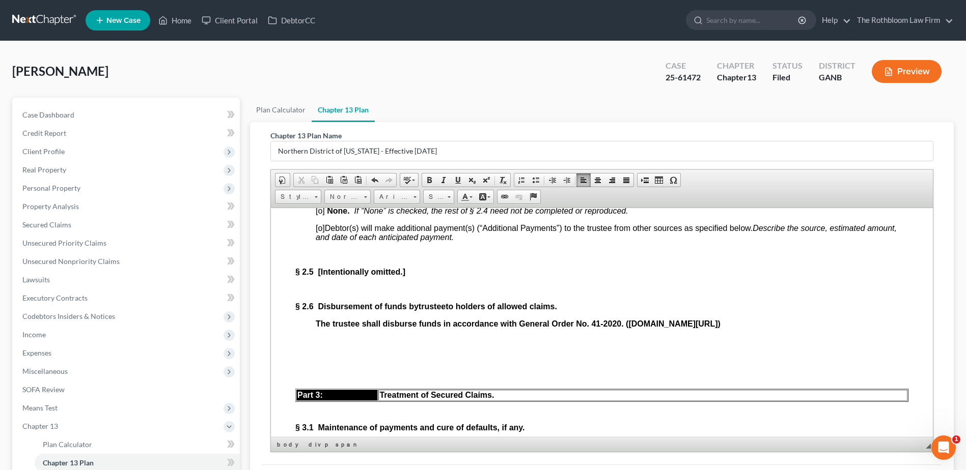
click at [321, 215] on span "[o]" at bounding box center [320, 210] width 9 height 9
click at [842, 328] on p "The trustee shall disburse funds in accordance with General Order No. 41-2020. …" at bounding box center [612, 323] width 592 height 9
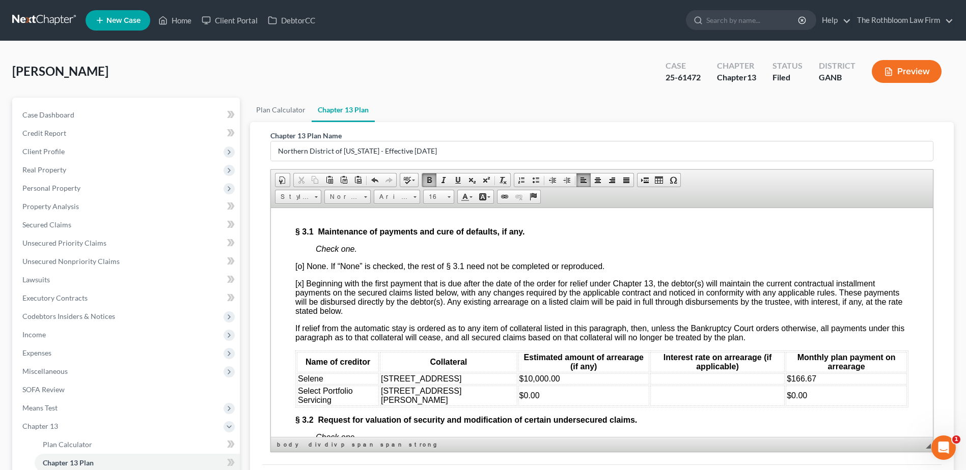
scroll to position [1425, 0]
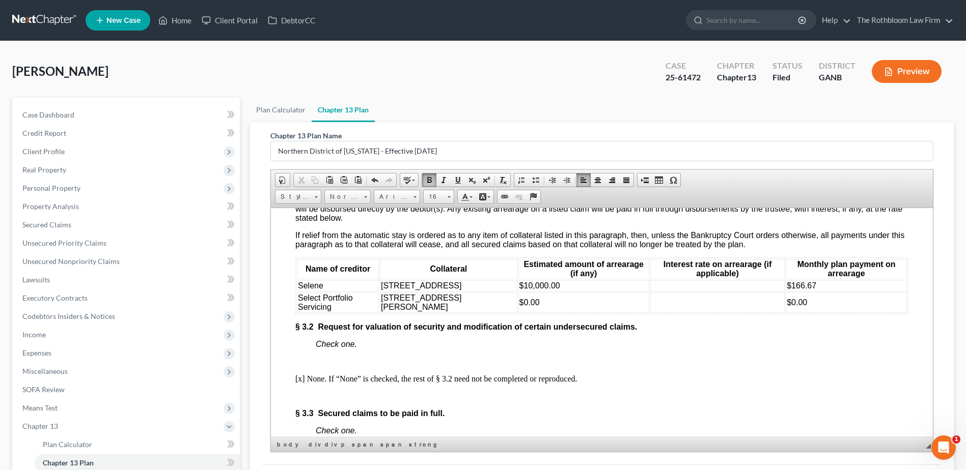
click at [519, 290] on span "$10,000.00" at bounding box center [539, 285] width 41 height 9
click at [375, 349] on p "Check one." at bounding box center [612, 344] width 592 height 9
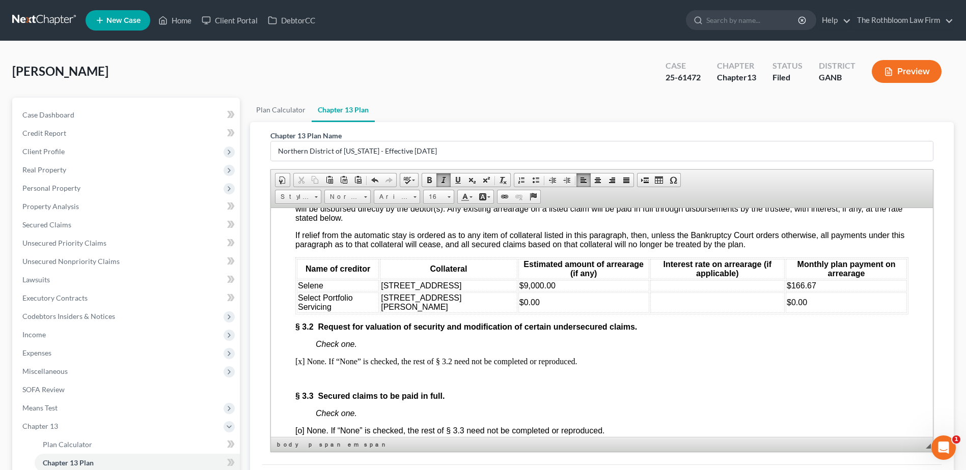
click at [622, 366] on p "[x] None. If “None” is checked, the rest of § 3.2 need not be completed or repr…" at bounding box center [601, 361] width 613 height 9
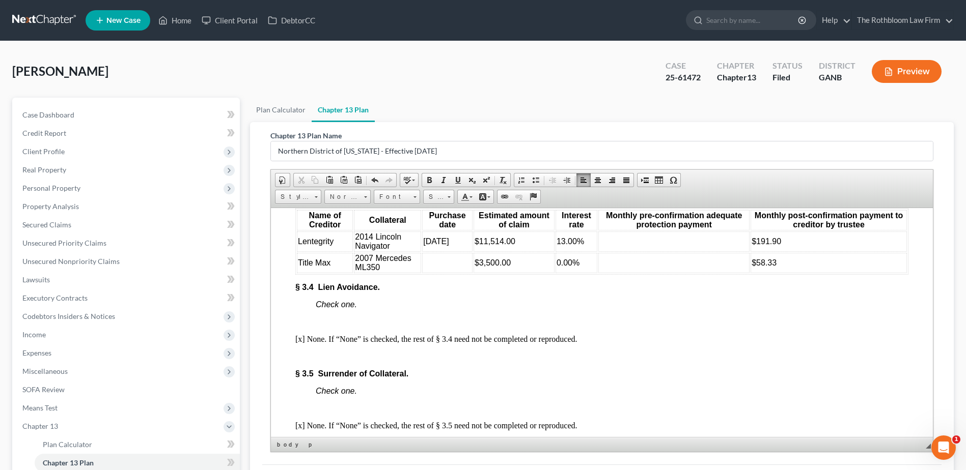
scroll to position [1782, 0]
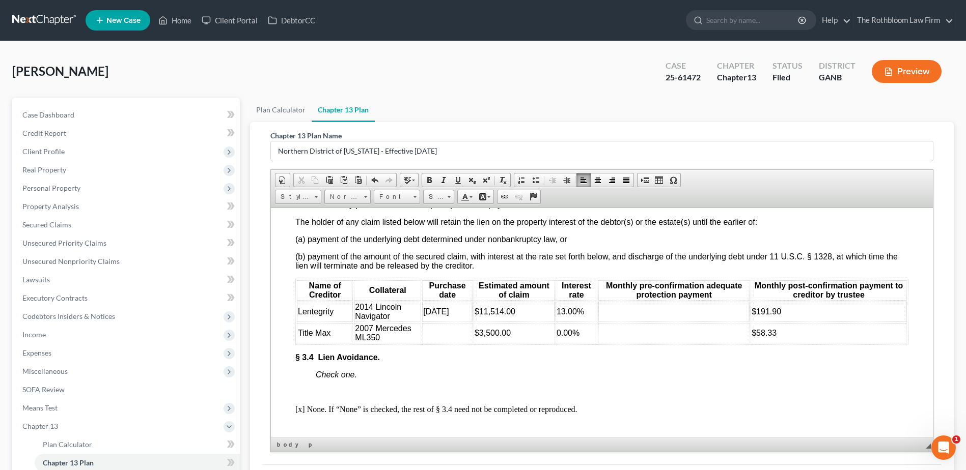
click at [612, 322] on td at bounding box center [673, 311] width 151 height 20
drag, startPoint x: 630, startPoint y: 356, endPoint x: 640, endPoint y: 359, distance: 10.1
click at [631, 322] on td at bounding box center [673, 311] width 151 height 20
click at [751, 337] on span "$58.33" at bounding box center [763, 332] width 25 height 9
drag, startPoint x: 747, startPoint y: 377, endPoint x: 809, endPoint y: 377, distance: 61.6
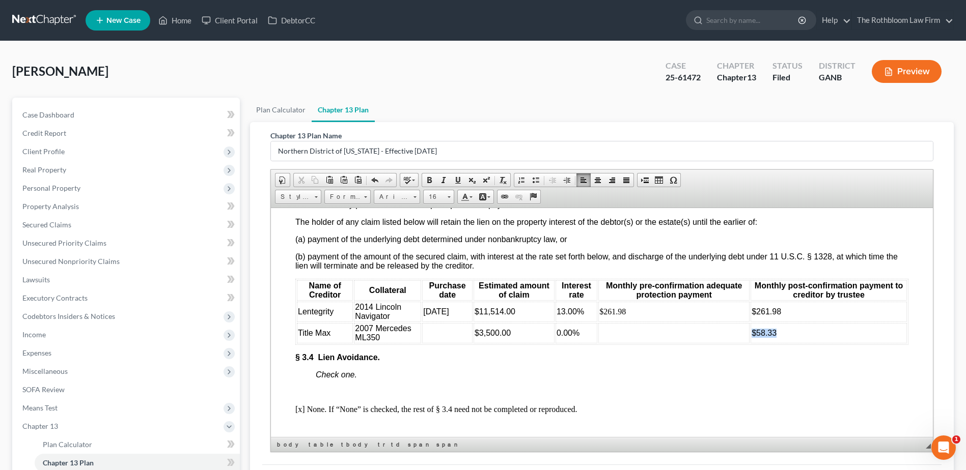
click at [809, 343] on td "$58.33" at bounding box center [828, 333] width 156 height 20
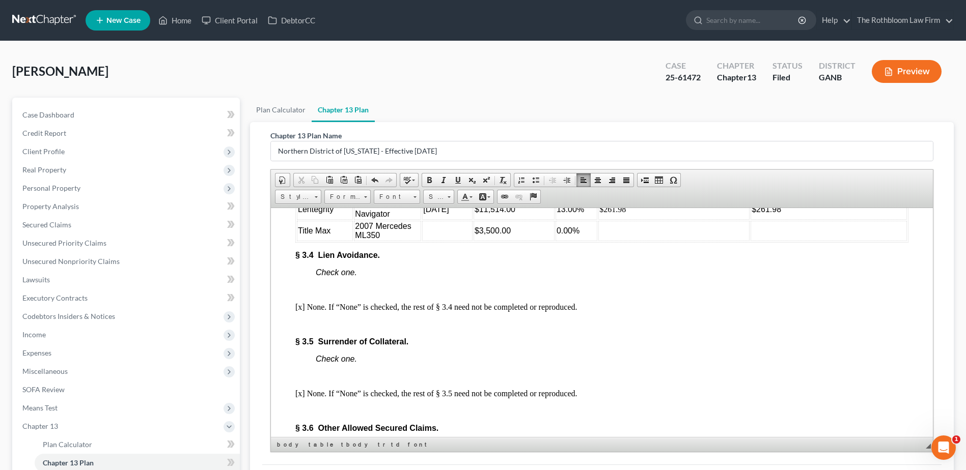
scroll to position [1883, 0]
click at [406, 277] on p "Check one." at bounding box center [612, 272] width 592 height 9
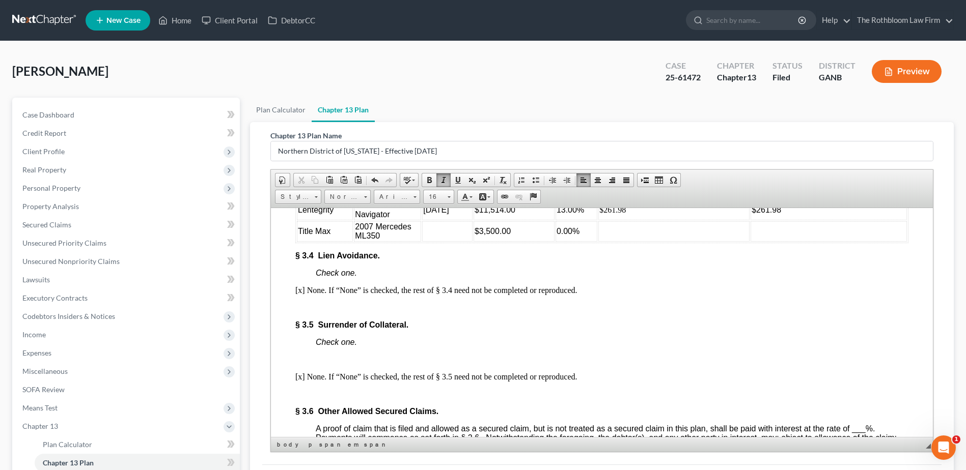
click at [386, 347] on p "Check one." at bounding box center [612, 341] width 592 height 9
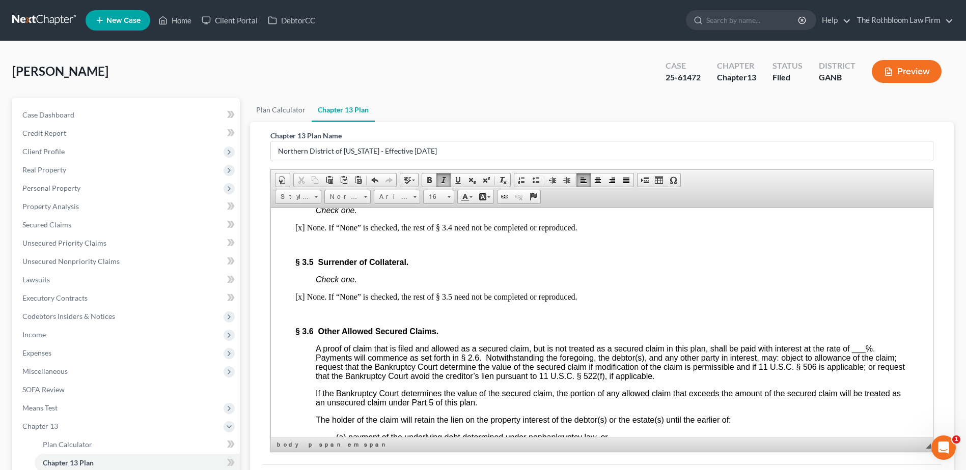
scroll to position [2036, 0]
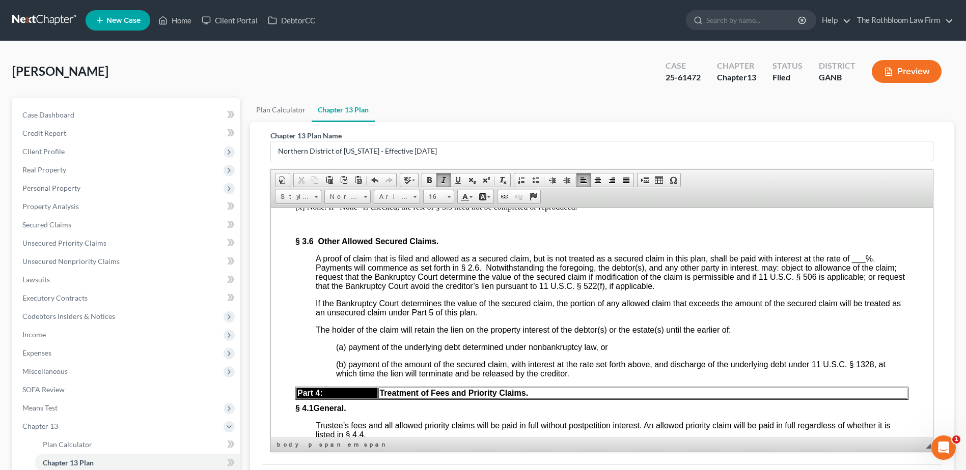
click at [856, 263] on span "___" at bounding box center [859, 258] width 14 height 9
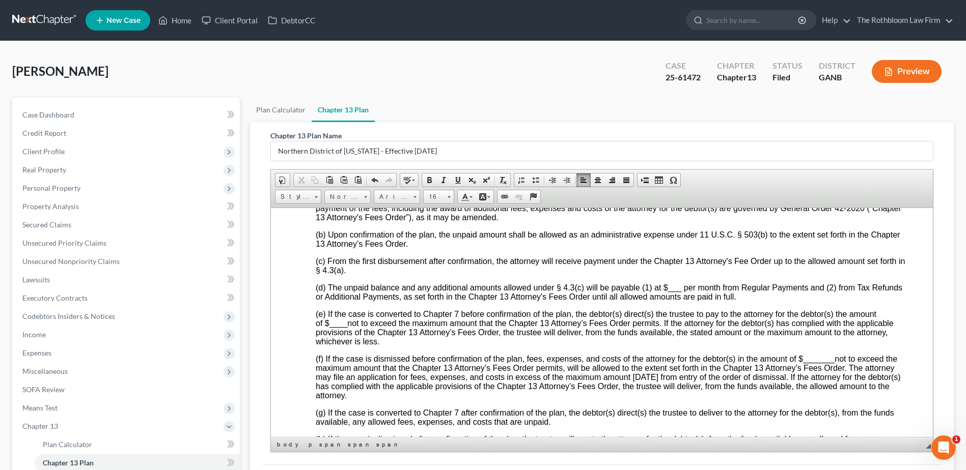
scroll to position [2341, 0]
click at [668, 291] on span "___" at bounding box center [675, 287] width 14 height 9
click at [326, 345] on span "(e) If the case is converted to Chapter 7 before confirmation of the plan, the …" at bounding box center [605, 327] width 578 height 36
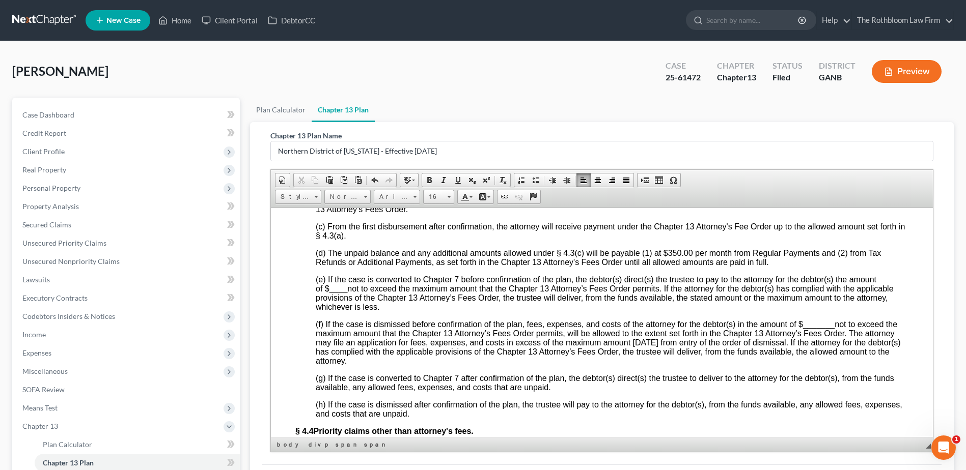
scroll to position [2392, 0]
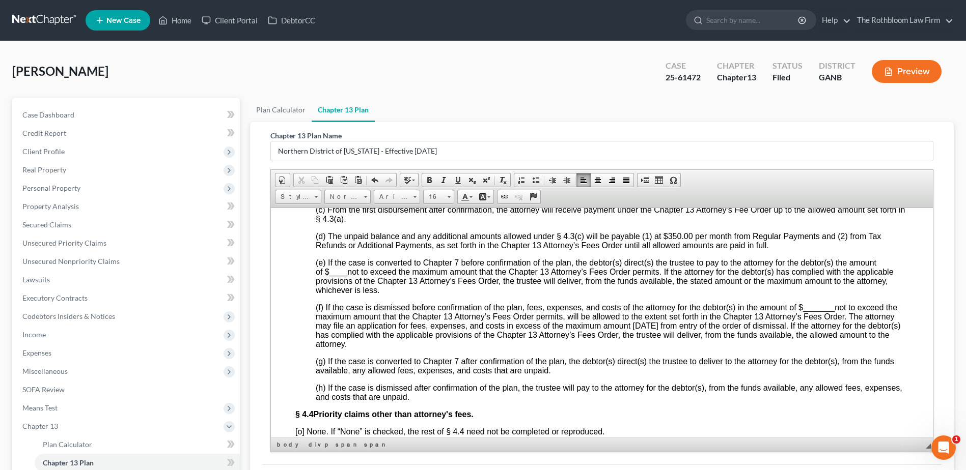
click at [326, 294] on span "(e) If the case is converted to Chapter 7 before confirmation of the plan, the …" at bounding box center [605, 276] width 578 height 36
click at [802, 348] on span "(f) If the case is dismissed before confirmation of the plan, fees, expenses, a…" at bounding box center [608, 325] width 585 height 45
click at [814, 348] on span "(f) If the case is dismissed before confirmation of the plan, fees, expenses, a…" at bounding box center [609, 325] width 586 height 45
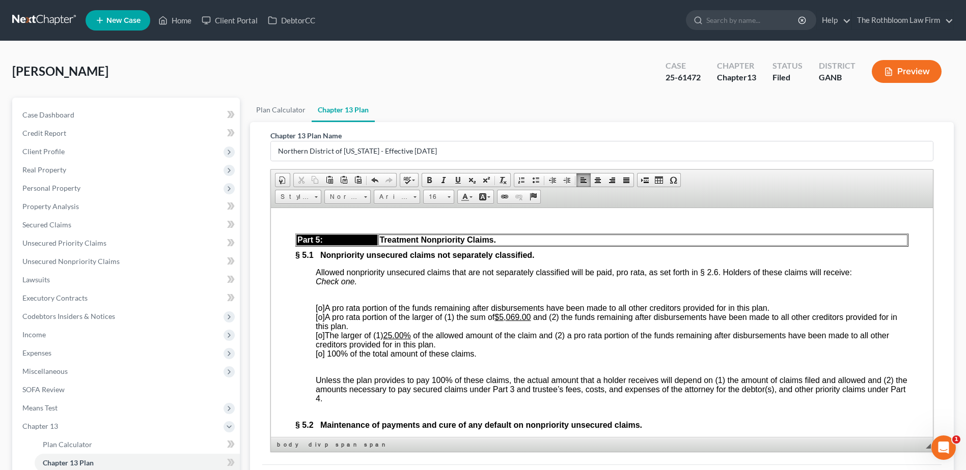
scroll to position [2698, 0]
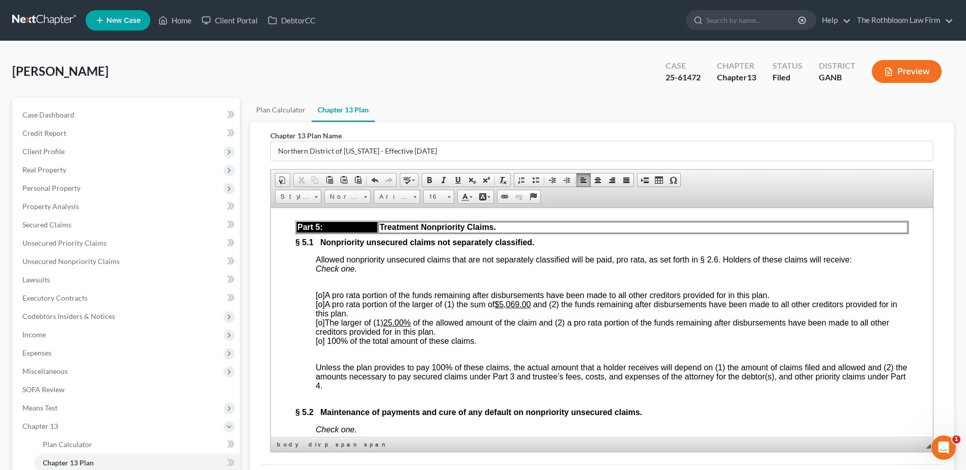
click at [320, 345] on span "[o] 100% of the total amount of these claims." at bounding box center [396, 340] width 161 height 9
drag, startPoint x: 502, startPoint y: 355, endPoint x: 530, endPoint y: 357, distance: 27.5
click at [530, 308] on u "$5,069.00" at bounding box center [512, 304] width 36 height 9
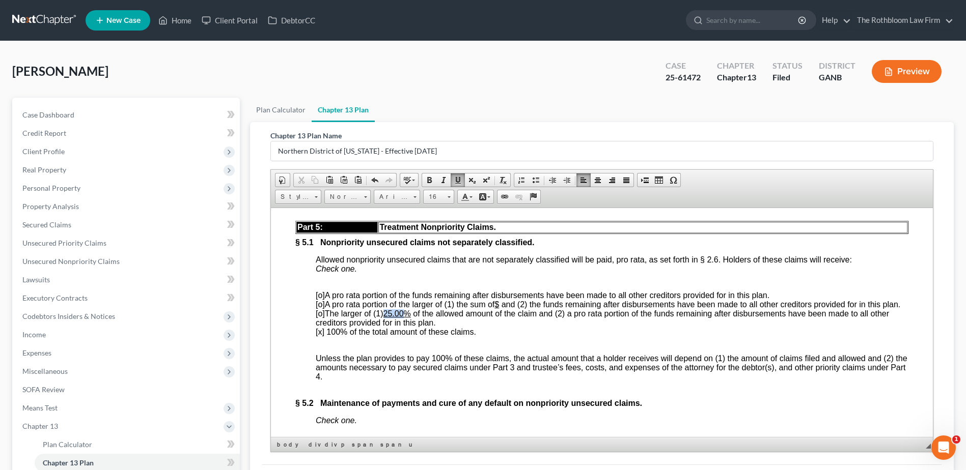
drag, startPoint x: 388, startPoint y: 372, endPoint x: 405, endPoint y: 371, distance: 17.3
click at [405, 318] on u "25.00%" at bounding box center [396, 313] width 27 height 9
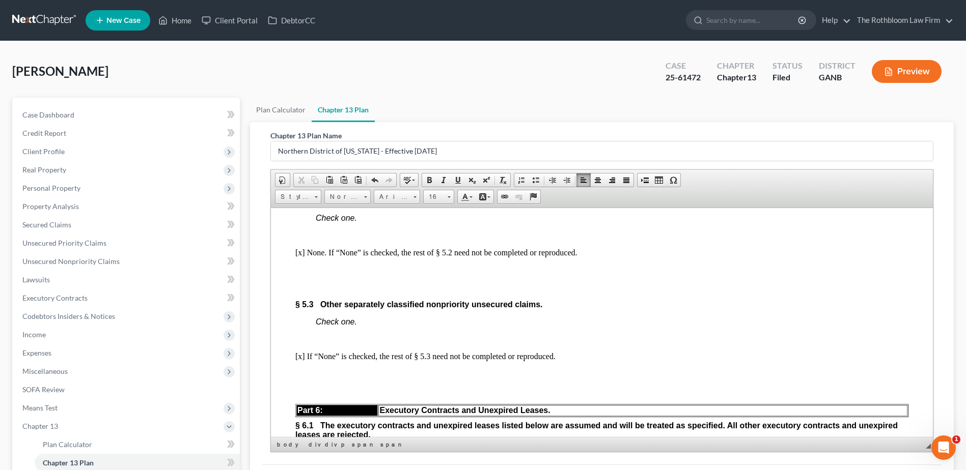
scroll to position [2901, 0]
click at [386, 221] on p "Check one." at bounding box center [612, 216] width 592 height 9
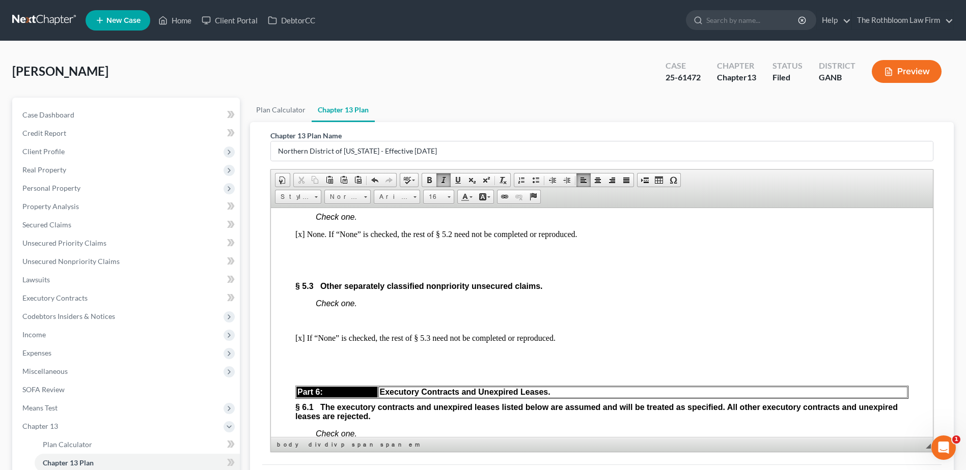
click at [646, 239] on p "[x] None. If “None” is checked, the rest of § 5.2 need not be completed or repr…" at bounding box center [601, 234] width 613 height 9
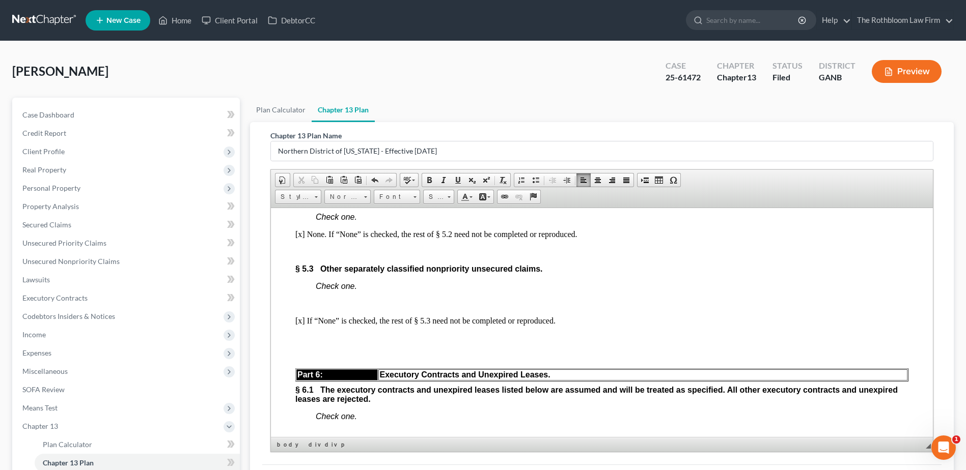
click at [388, 291] on p "Check one." at bounding box center [612, 285] width 592 height 9
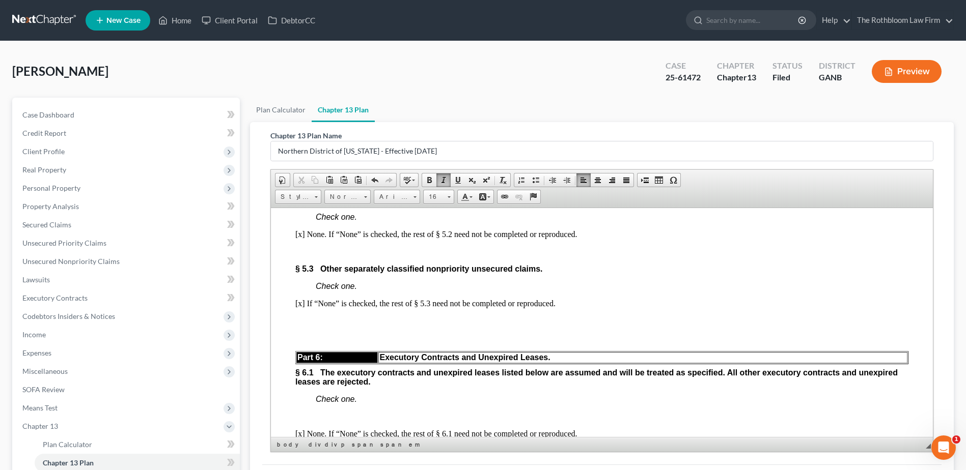
click at [587, 368] on div "Part 5: Treatment Nonpriority Claims. § 5.1 Nonpriority unsecured claims not se…" at bounding box center [601, 479] width 613 height 925
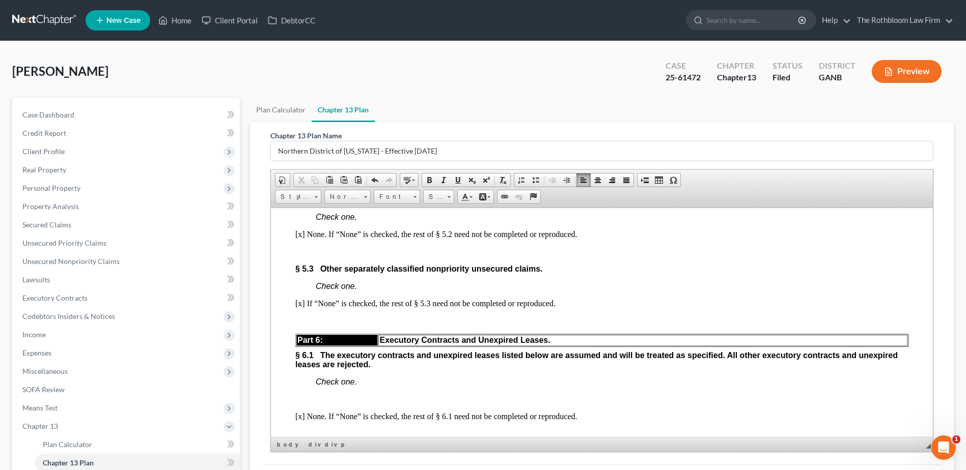
scroll to position [3054, 0]
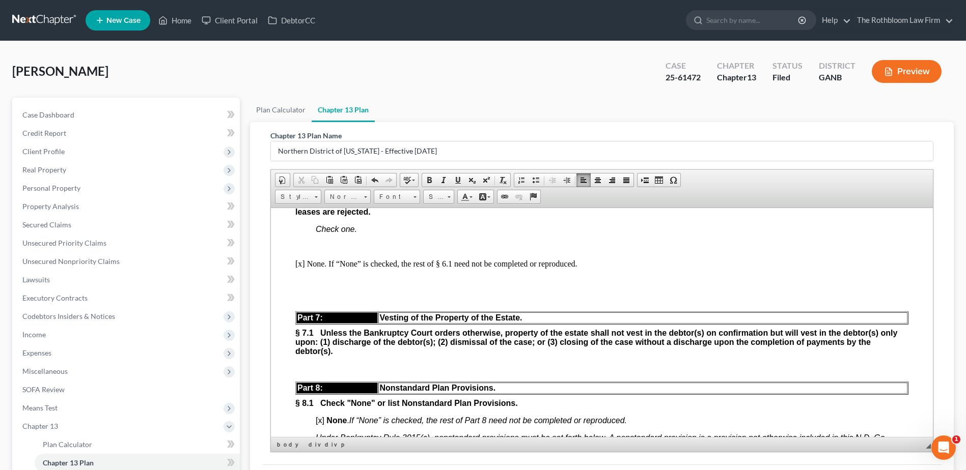
click at [372, 234] on p "Check one." at bounding box center [612, 228] width 592 height 9
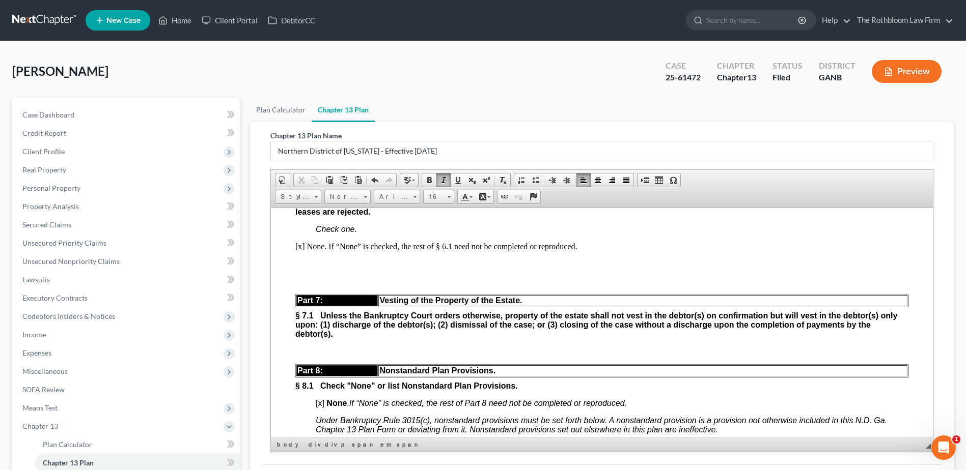
click at [600, 251] on p "[x] None. If “None” is checked, the rest of § 6.1 need not be completed or repr…" at bounding box center [601, 246] width 613 height 9
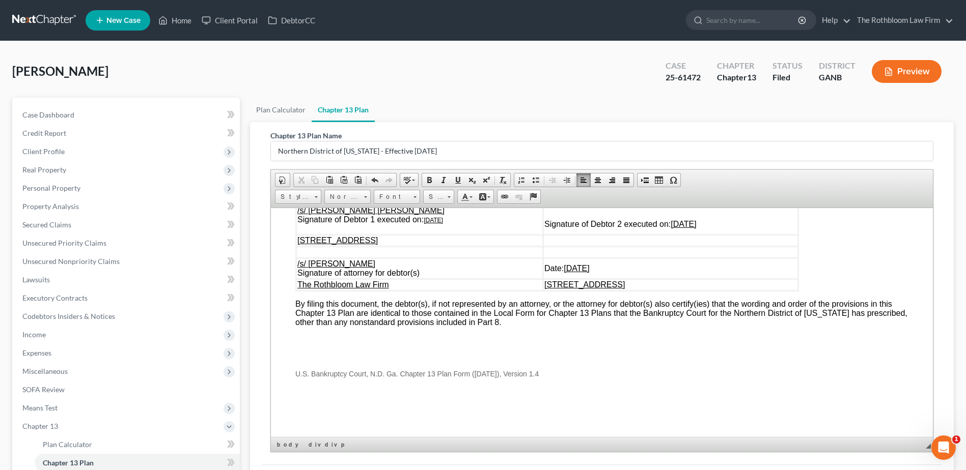
scroll to position [144, 0]
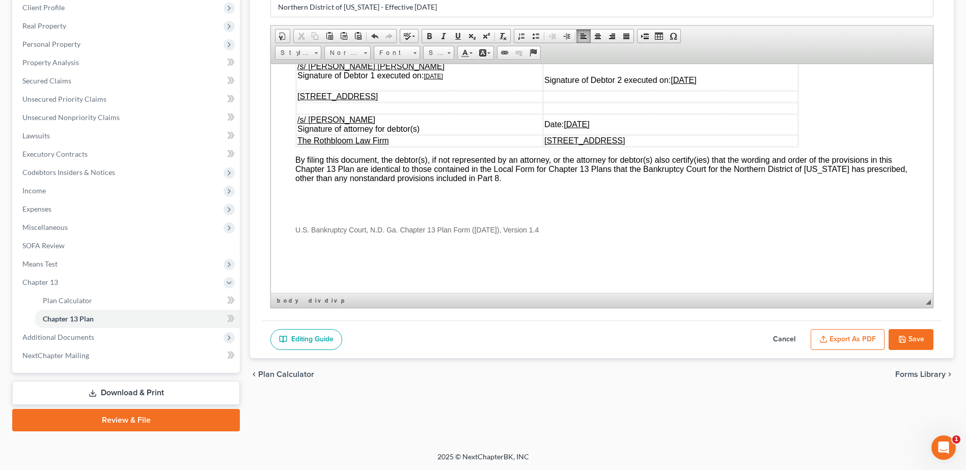
click at [844, 341] on button "Export as PDF" at bounding box center [847, 339] width 74 height 21
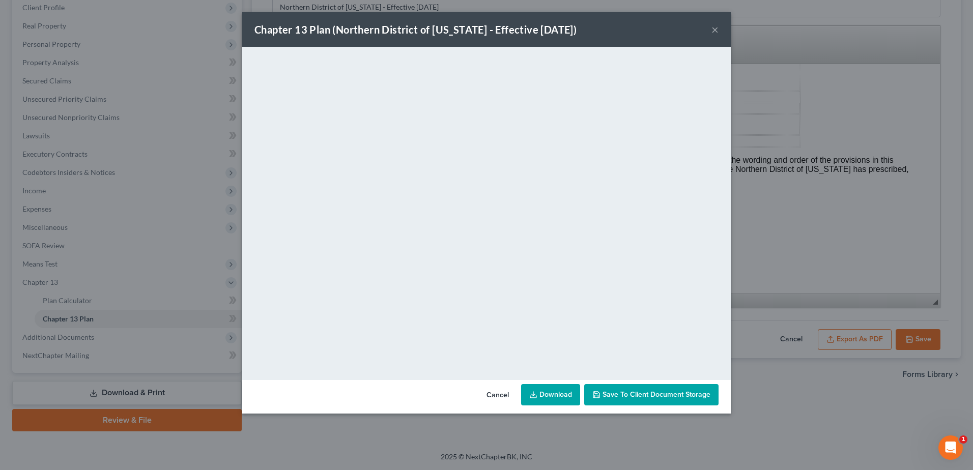
click at [557, 400] on link "Download" at bounding box center [550, 394] width 59 height 21
click at [488, 396] on button "Cancel" at bounding box center [497, 395] width 39 height 20
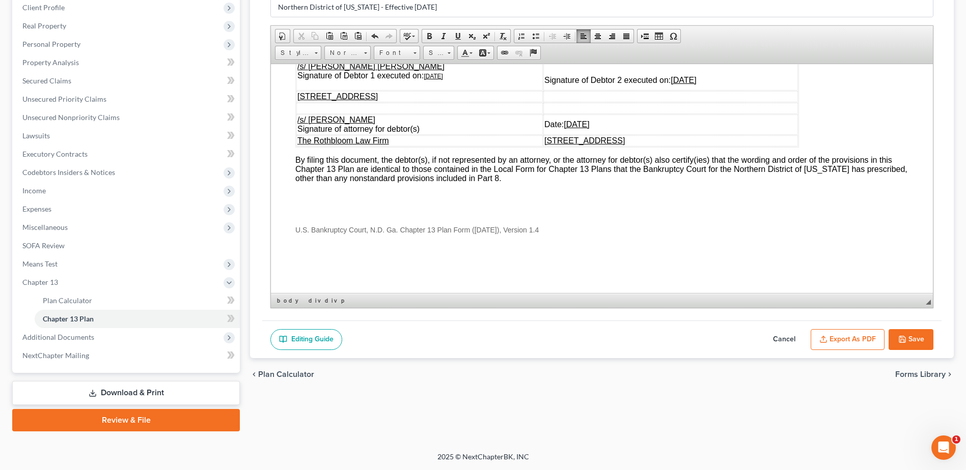
click at [916, 335] on button "Save" at bounding box center [910, 339] width 45 height 21
select select "2"
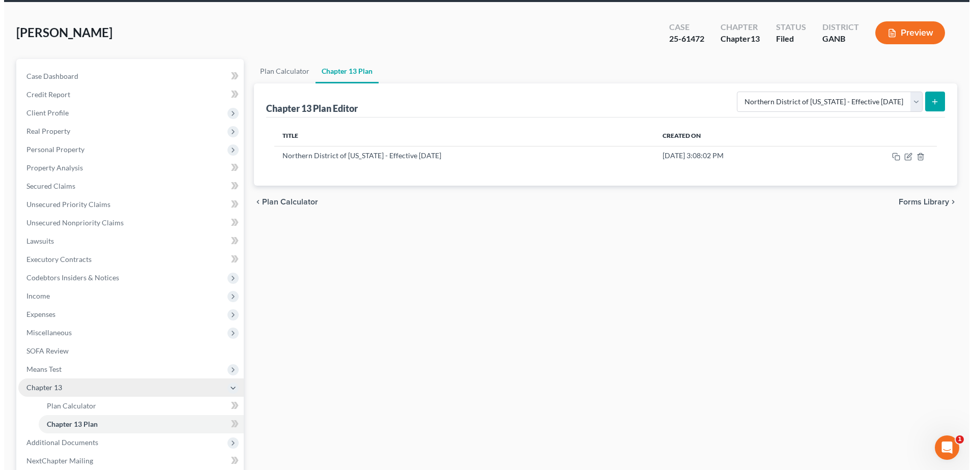
scroll to position [0, 0]
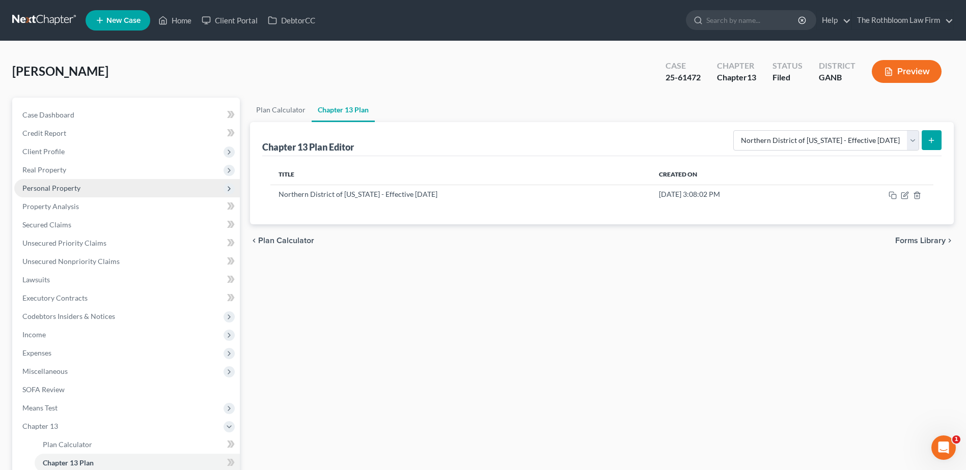
click at [45, 185] on span "Personal Property" at bounding box center [51, 188] width 58 height 9
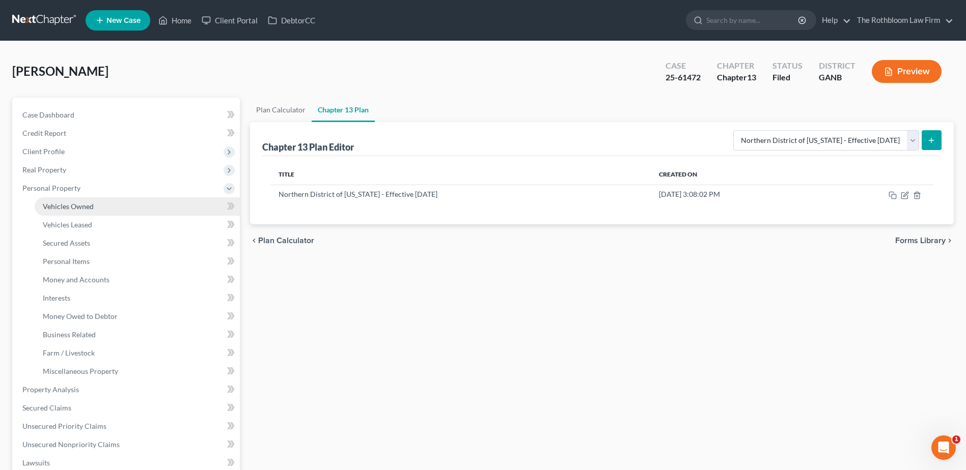
click at [73, 209] on span "Vehicles Owned" at bounding box center [68, 206] width 51 height 9
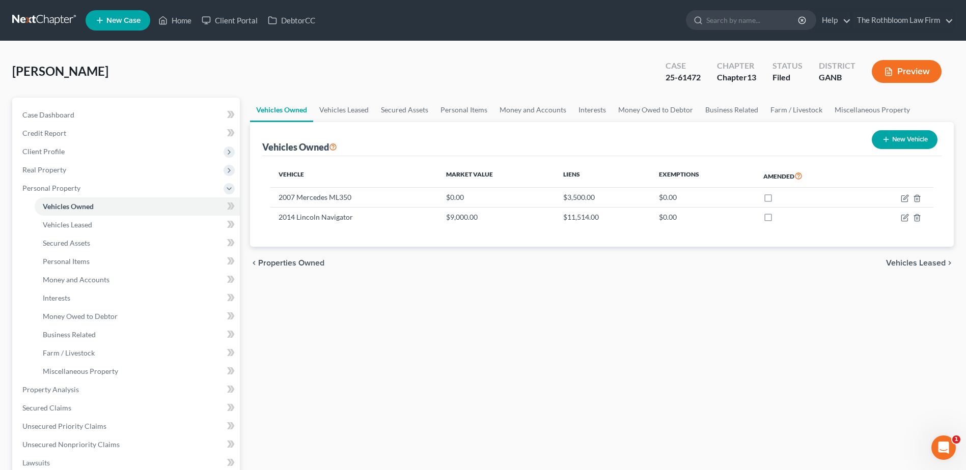
click at [901, 141] on button "New Vehicle" at bounding box center [904, 139] width 66 height 19
select select "0"
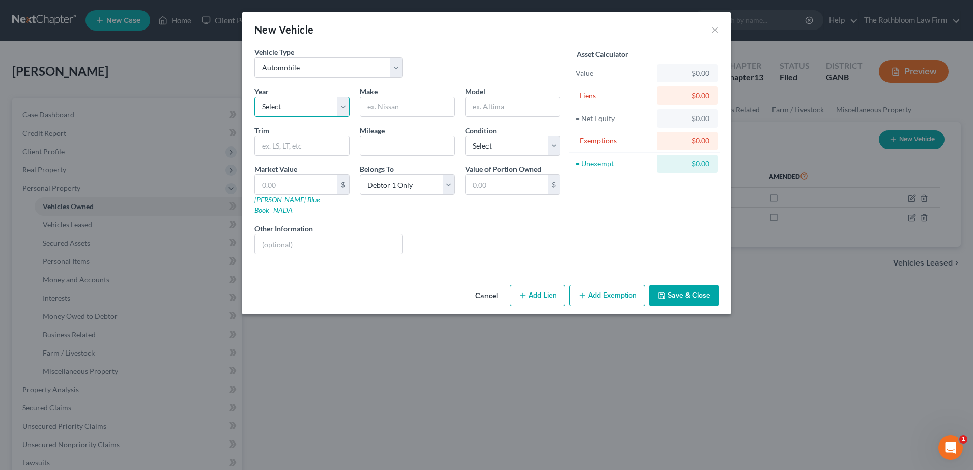
click at [344, 104] on select "Select 2026 2025 2024 2023 2022 2021 2020 2019 2018 2017 2016 2015 2014 2013 20…" at bounding box center [302, 107] width 95 height 20
click at [384, 111] on input "text" at bounding box center [407, 106] width 94 height 19
type input "Numerous vehicles: See attached list"
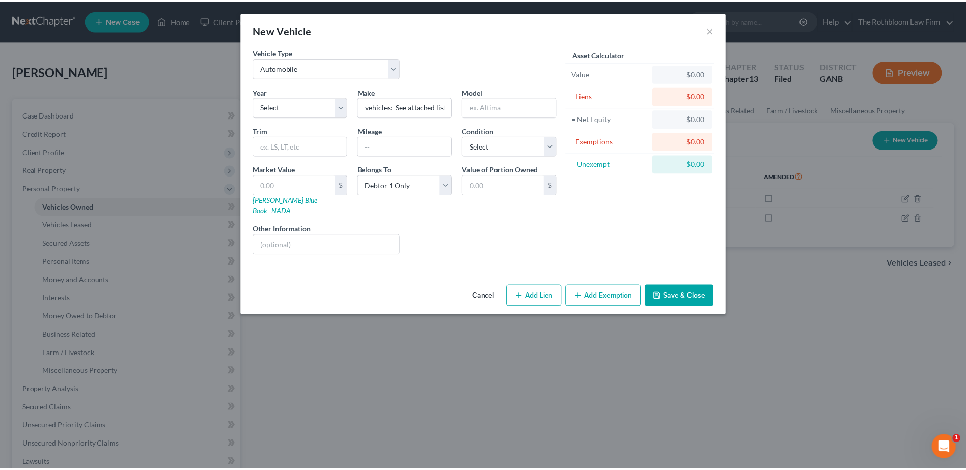
scroll to position [0, 0]
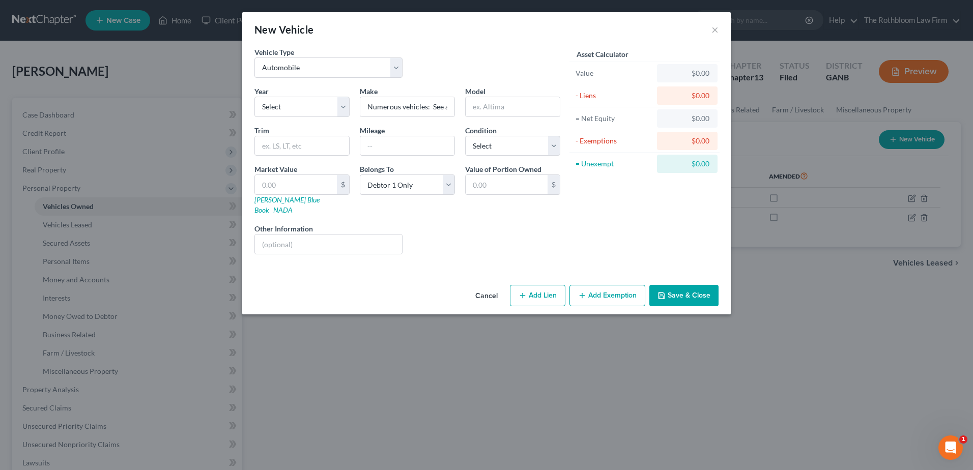
click at [689, 290] on button "Save & Close" at bounding box center [683, 295] width 69 height 21
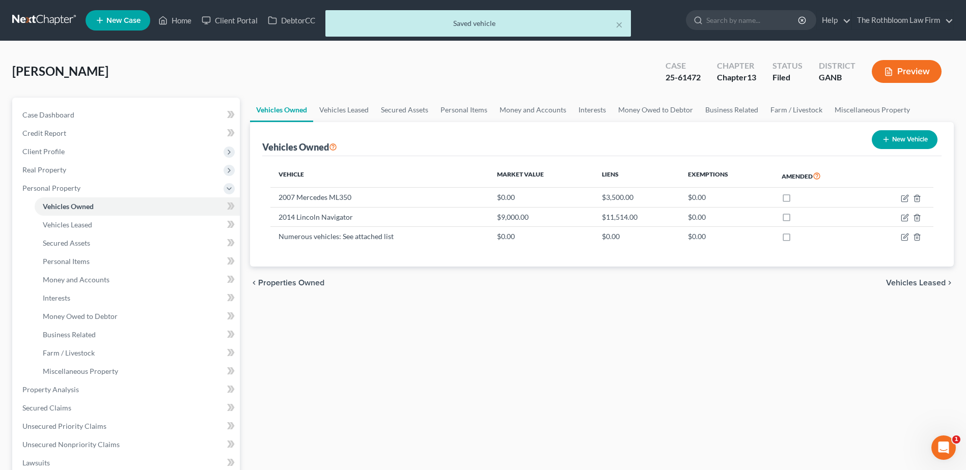
click at [913, 71] on button "Preview" at bounding box center [906, 71] width 70 height 23
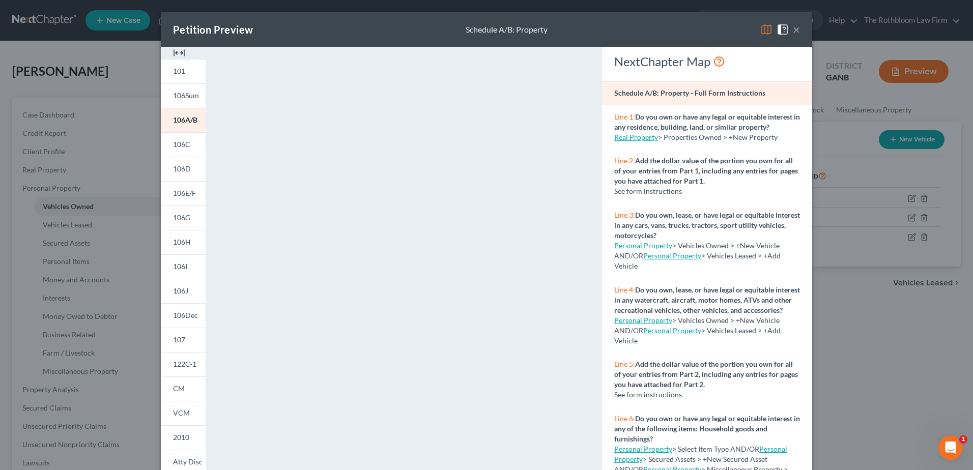
click at [793, 30] on button "×" at bounding box center [796, 29] width 7 height 12
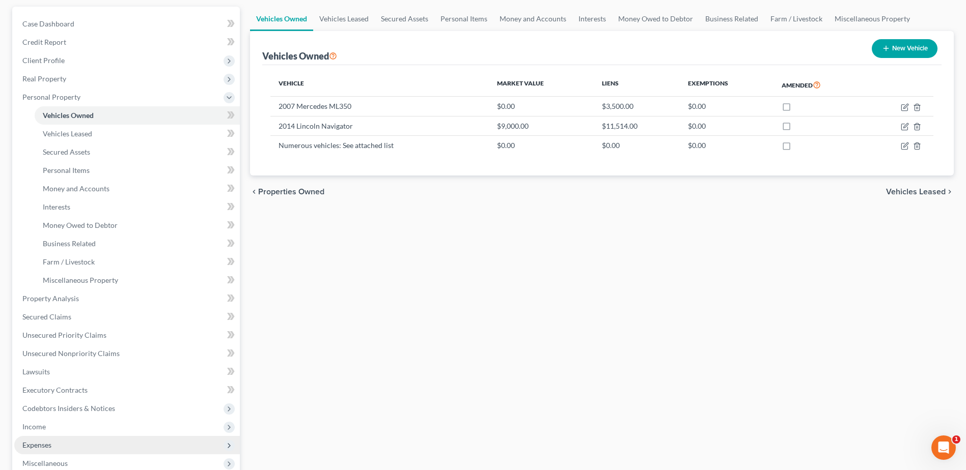
scroll to position [204, 0]
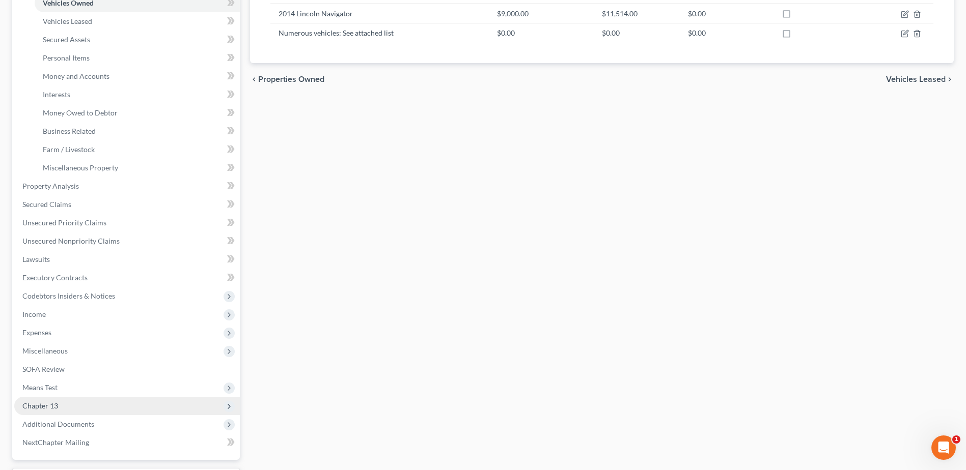
click at [64, 400] on span "Chapter 13" at bounding box center [126, 406] width 225 height 18
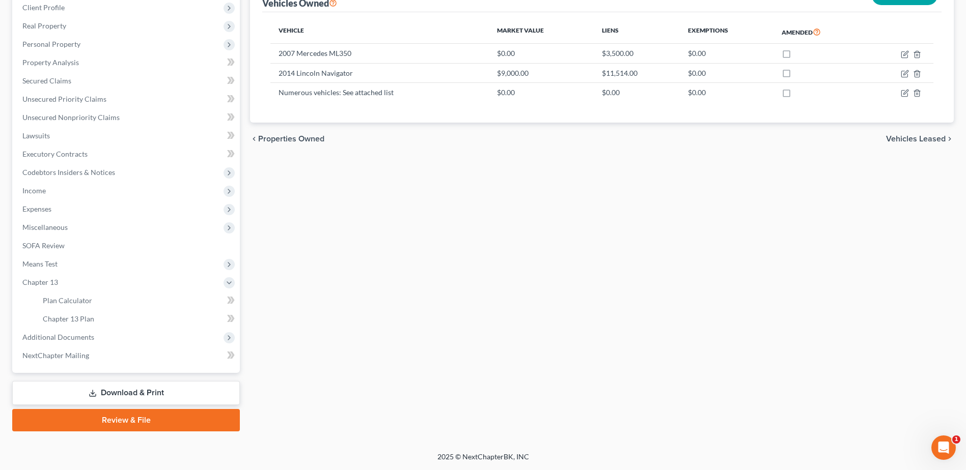
scroll to position [144, 0]
click at [70, 315] on span "Chapter 13 Plan" at bounding box center [68, 319] width 51 height 9
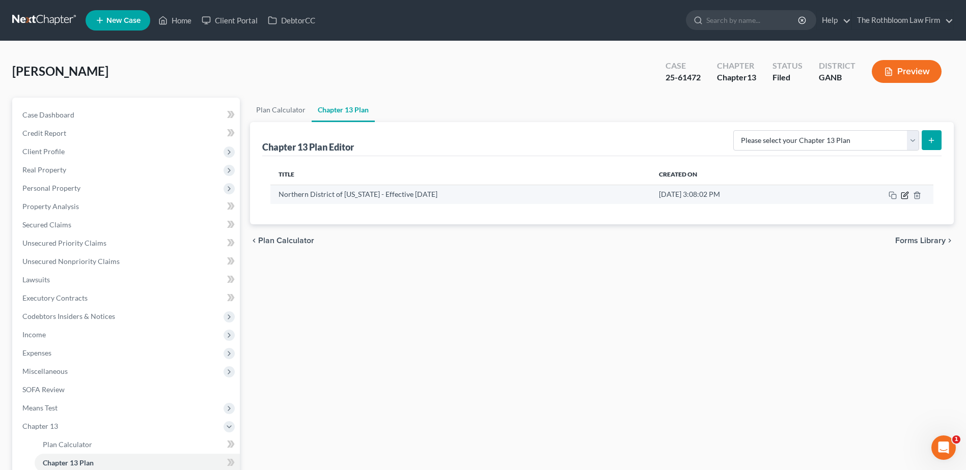
click at [906, 196] on icon "button" at bounding box center [904, 195] width 8 height 8
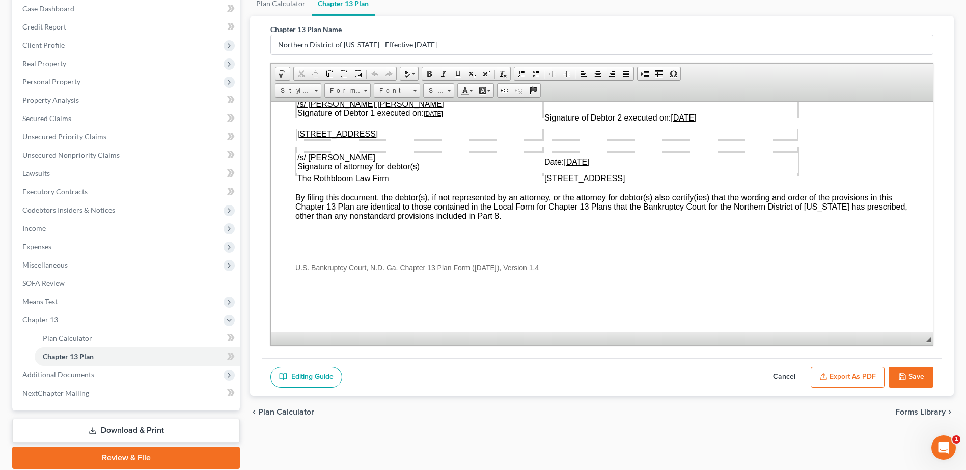
scroll to position [144, 0]
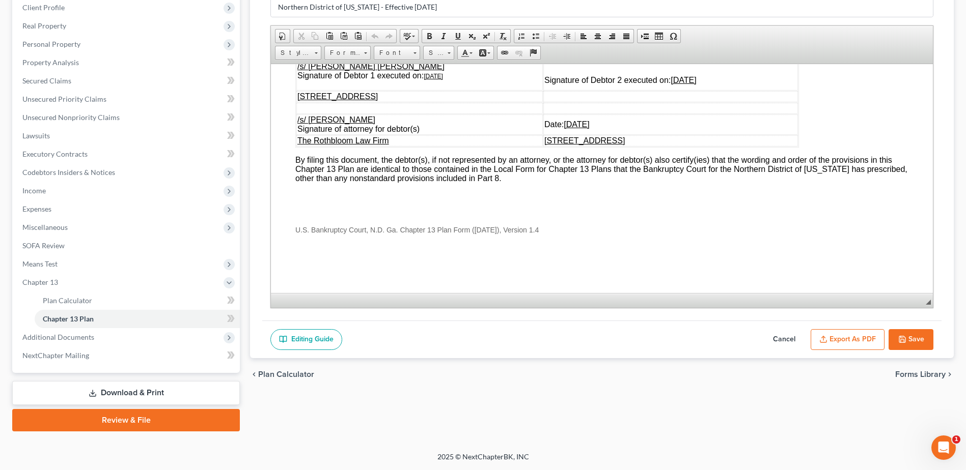
click at [910, 335] on button "Save" at bounding box center [910, 339] width 45 height 21
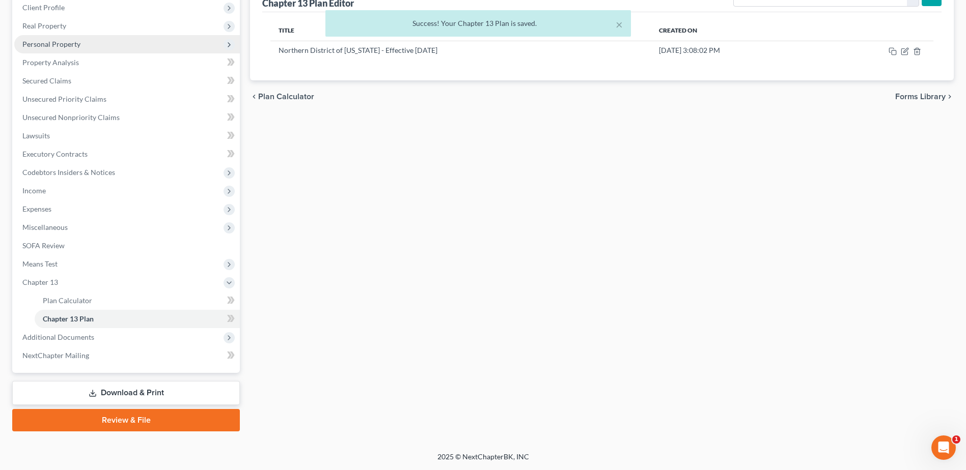
click at [39, 45] on span "Personal Property" at bounding box center [51, 44] width 58 height 9
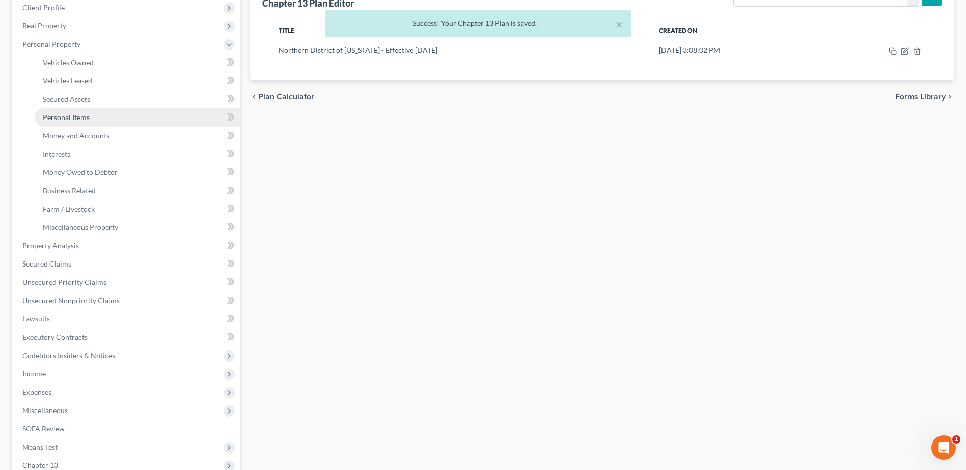
click at [66, 120] on span "Personal Items" at bounding box center [66, 117] width 47 height 9
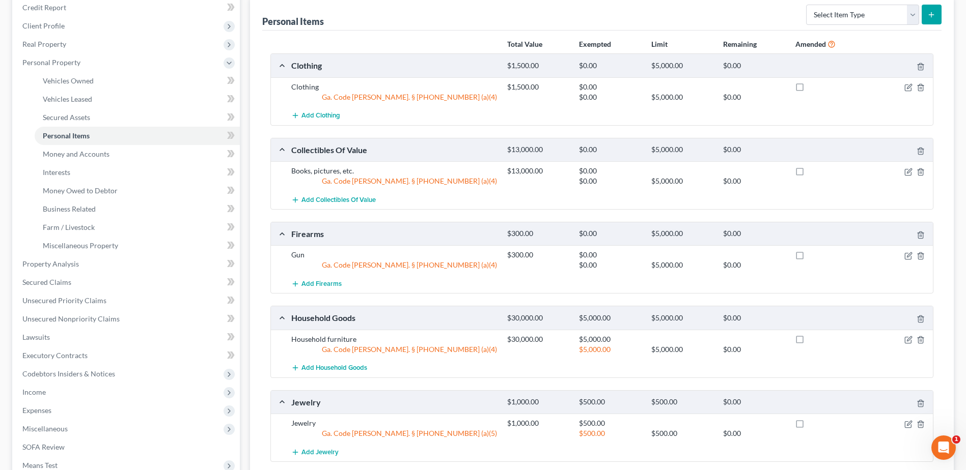
scroll to position [51, 0]
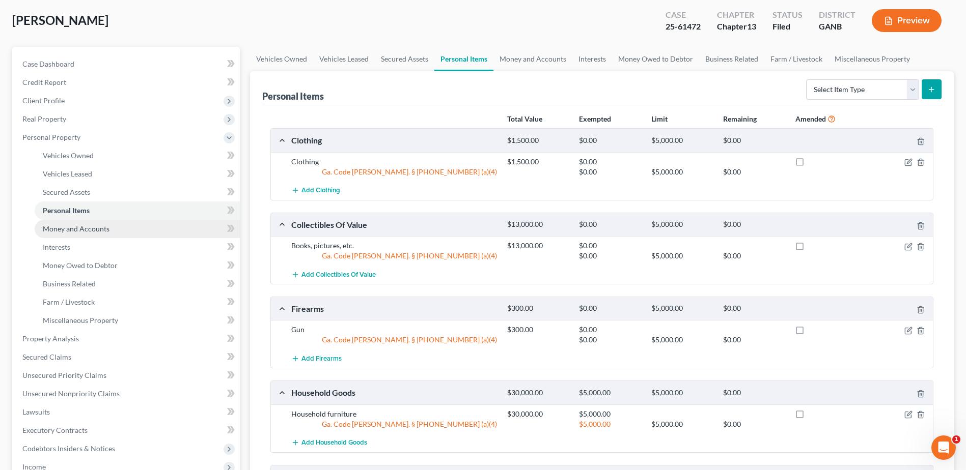
click at [51, 229] on span "Money and Accounts" at bounding box center [76, 228] width 67 height 9
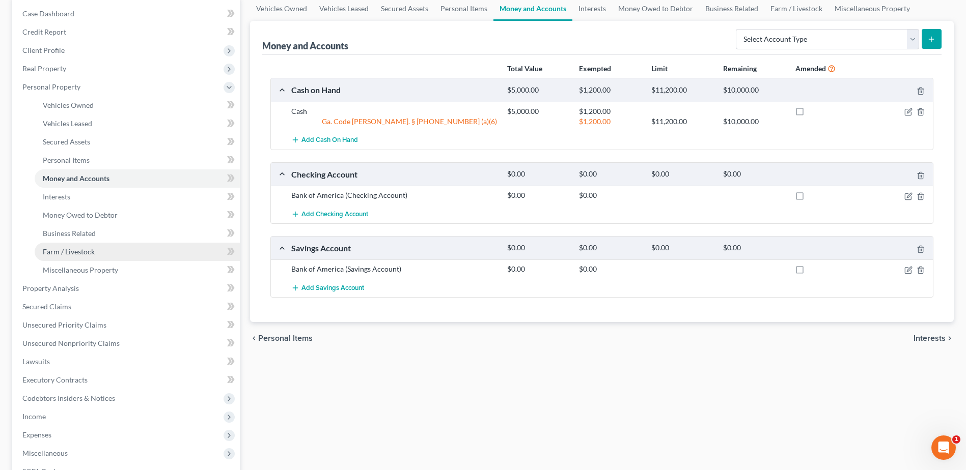
scroll to position [102, 0]
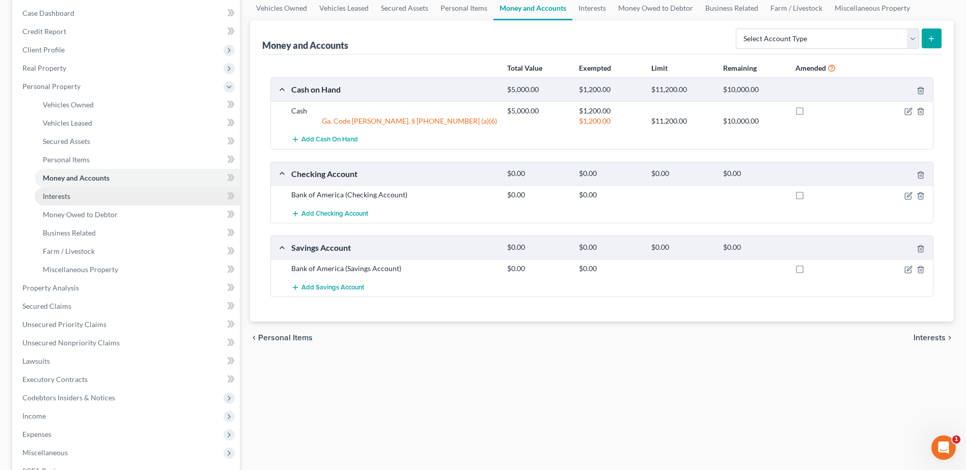
click at [58, 194] on span "Interests" at bounding box center [56, 196] width 27 height 9
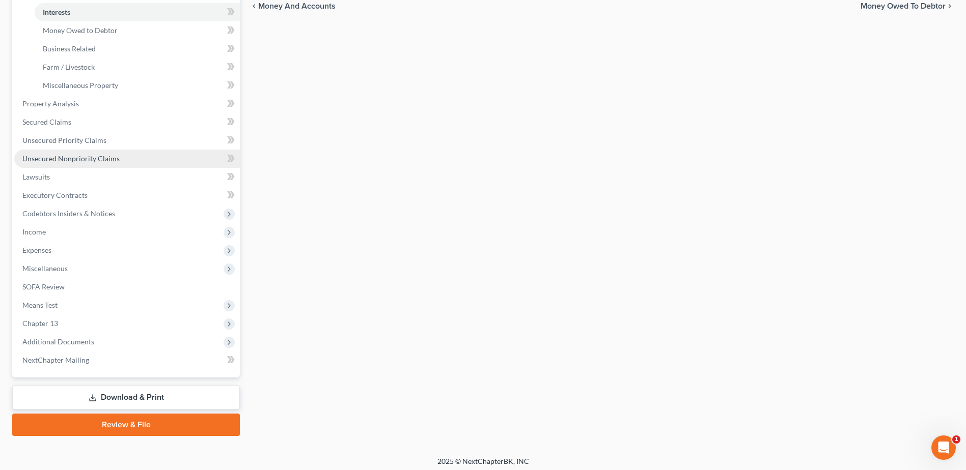
scroll to position [291, 0]
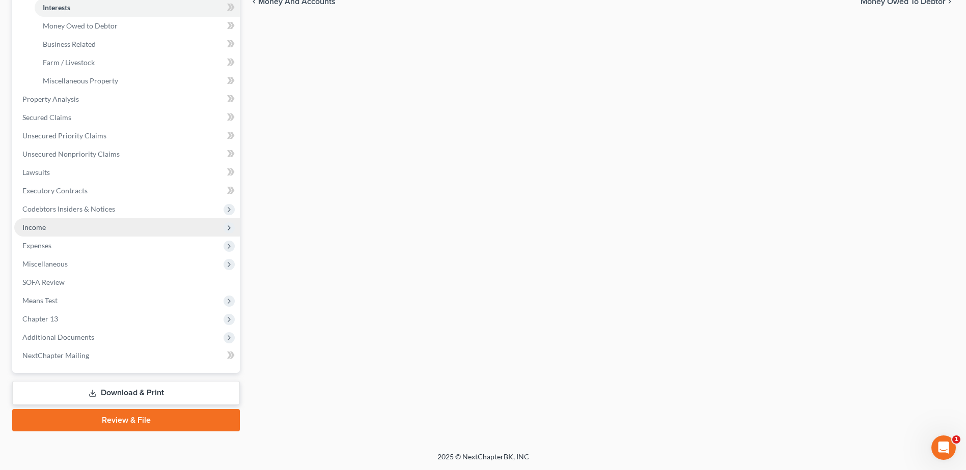
click at [54, 230] on span "Income" at bounding box center [126, 227] width 225 height 18
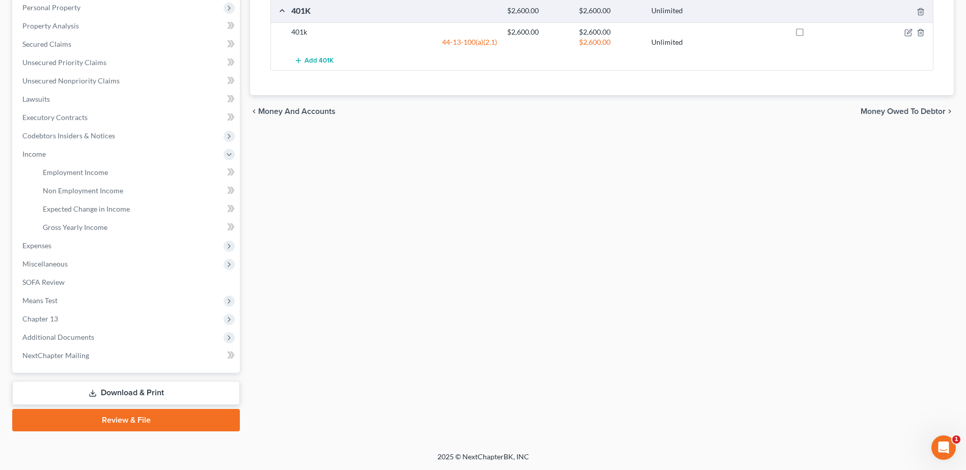
scroll to position [79, 0]
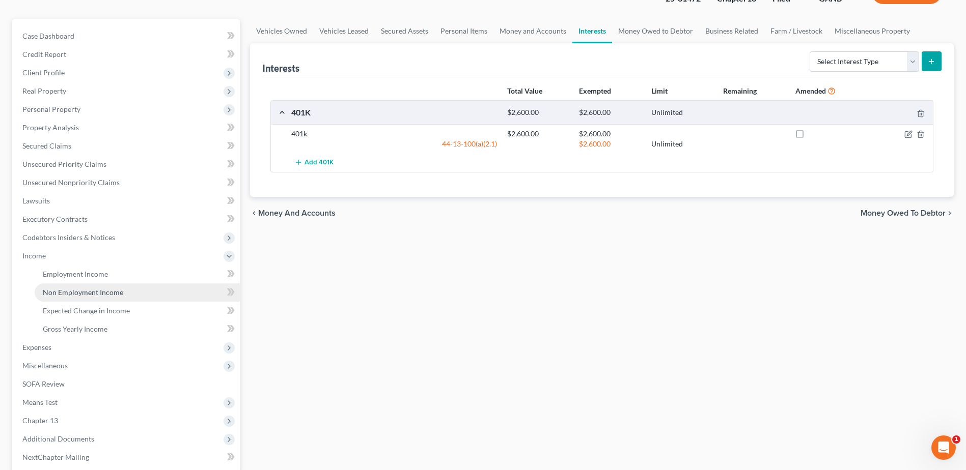
click at [88, 288] on span "Non Employment Income" at bounding box center [83, 292] width 80 height 9
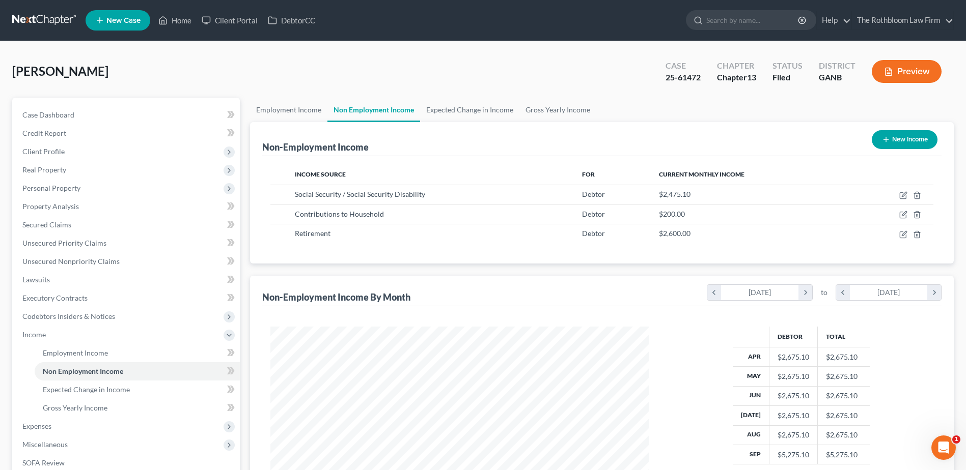
scroll to position [189, 398]
click at [176, 20] on link "Home" at bounding box center [174, 20] width 43 height 18
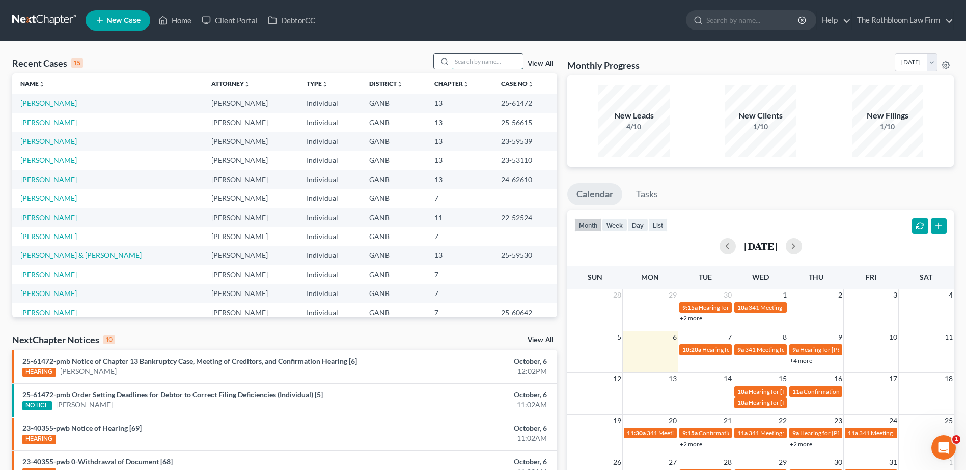
click at [479, 59] on input "search" at bounding box center [486, 61] width 71 height 15
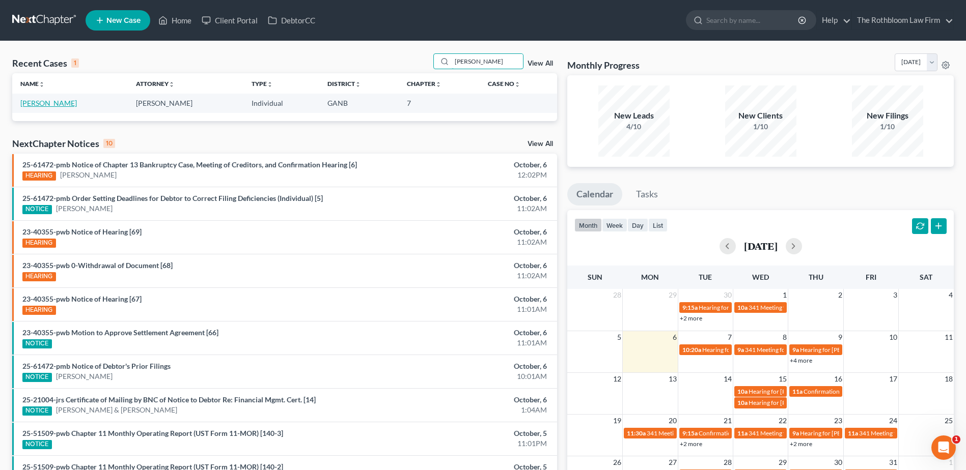
type input "[PERSON_NAME]"
click at [45, 99] on link "[PERSON_NAME]" at bounding box center [48, 103] width 57 height 9
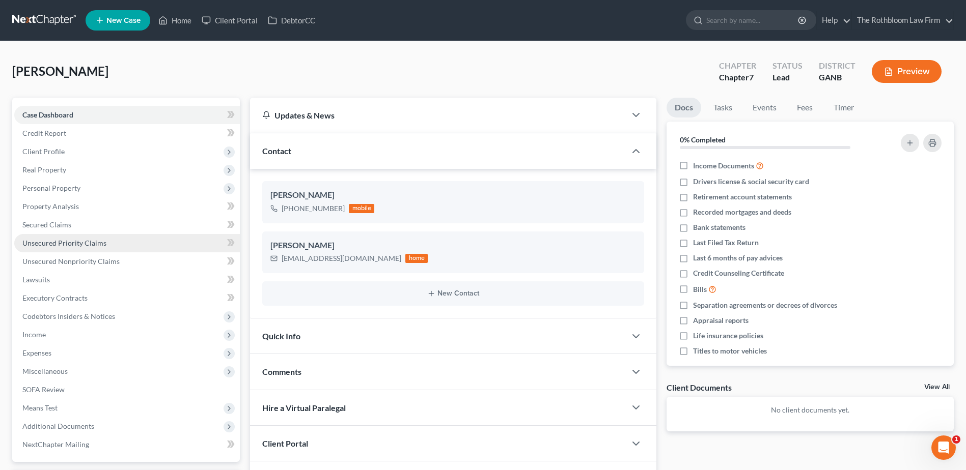
click at [84, 239] on span "Unsecured Priority Claims" at bounding box center [64, 243] width 84 height 9
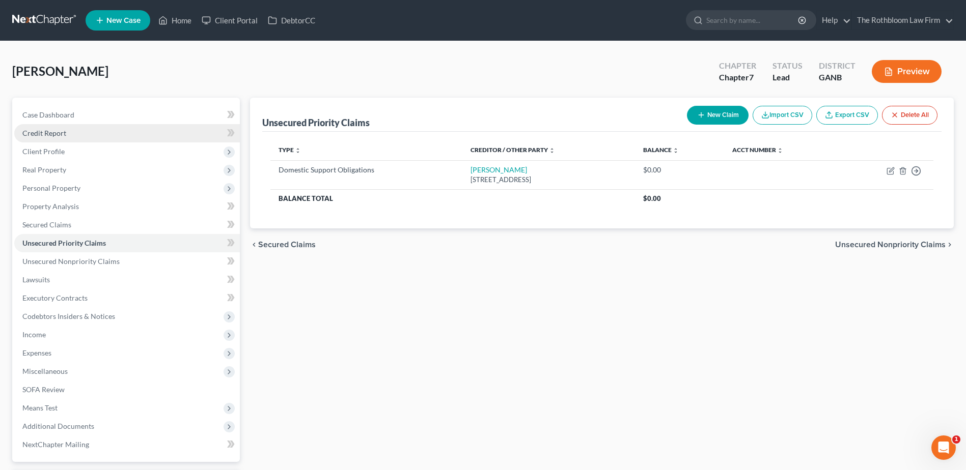
click at [33, 128] on link "Credit Report" at bounding box center [126, 133] width 225 height 18
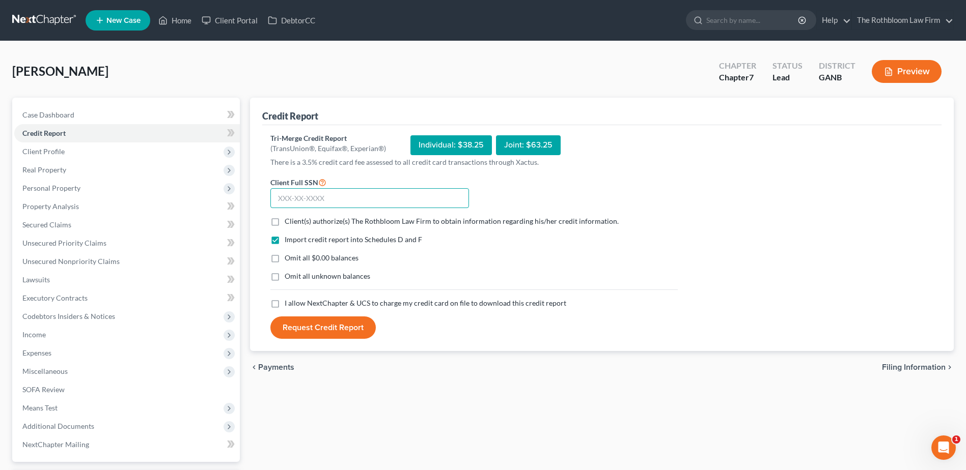
click at [285, 197] on input "text" at bounding box center [369, 198] width 199 height 20
type input "643-56-0512"
click at [285, 221] on label "Client(s) authorize(s) The Rothbloom Law Firm to obtain information regarding h…" at bounding box center [452, 221] width 334 height 10
click at [289, 221] on input "Client(s) authorize(s) The Rothbloom Law Firm to obtain information regarding h…" at bounding box center [292, 219] width 7 height 7
checkbox input "true"
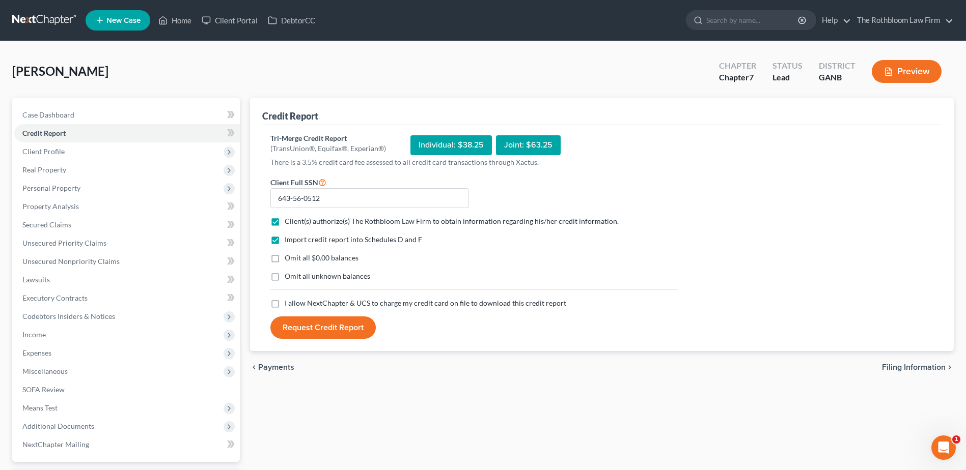
click at [285, 258] on label "Omit all $0.00 balances" at bounding box center [322, 258] width 74 height 10
click at [289, 258] on input "Omit all $0.00 balances" at bounding box center [292, 256] width 7 height 7
checkbox input "true"
click at [285, 303] on label "I allow NextChapter & UCS to charge my credit card on file to download this cre…" at bounding box center [425, 303] width 281 height 10
click at [289, 303] on input "I allow NextChapter & UCS to charge my credit card on file to download this cre…" at bounding box center [292, 301] width 7 height 7
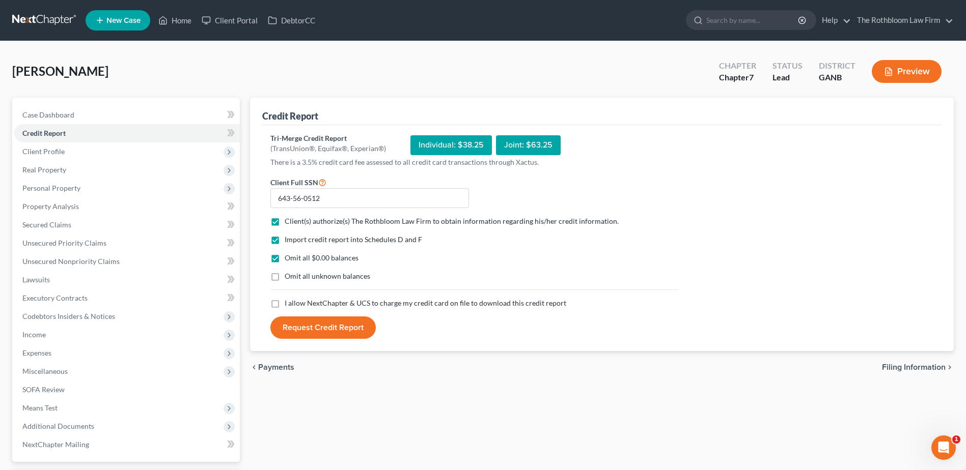
checkbox input "true"
click at [333, 330] on button "Request Credit Report" at bounding box center [322, 328] width 105 height 22
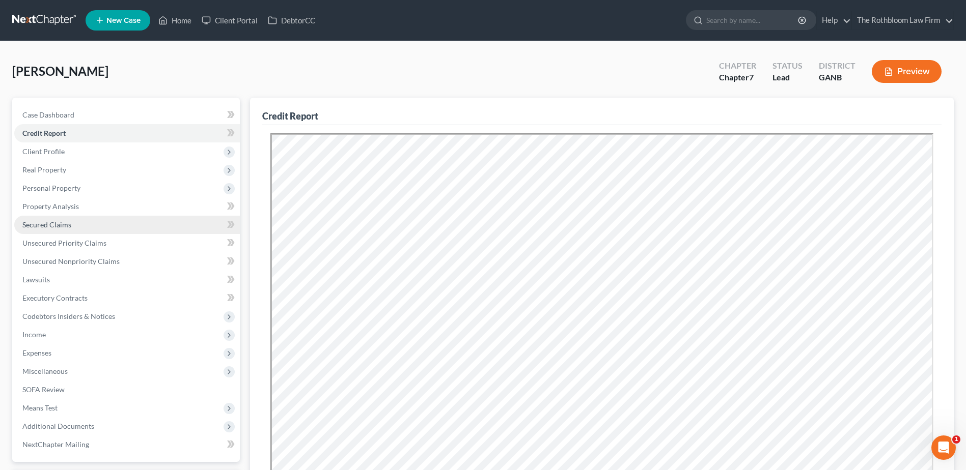
click at [62, 227] on span "Secured Claims" at bounding box center [46, 224] width 49 height 9
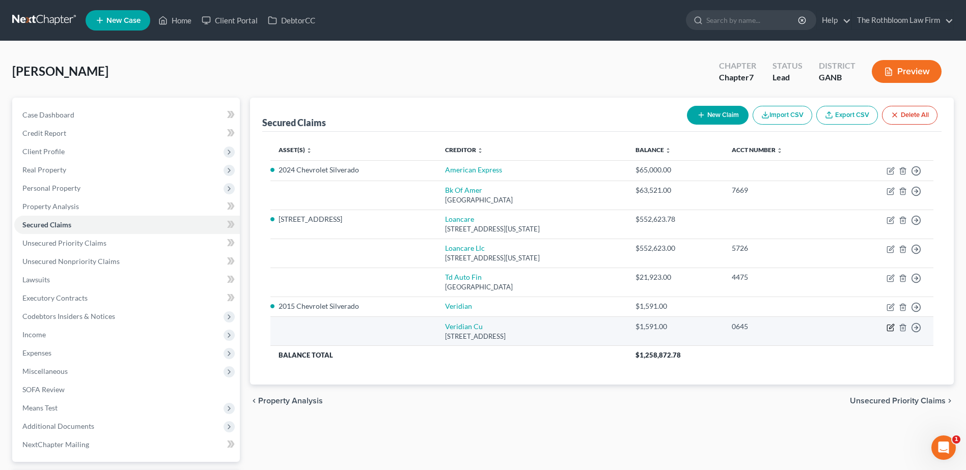
click at [891, 327] on icon "button" at bounding box center [890, 328] width 8 height 8
select select "16"
select select "0"
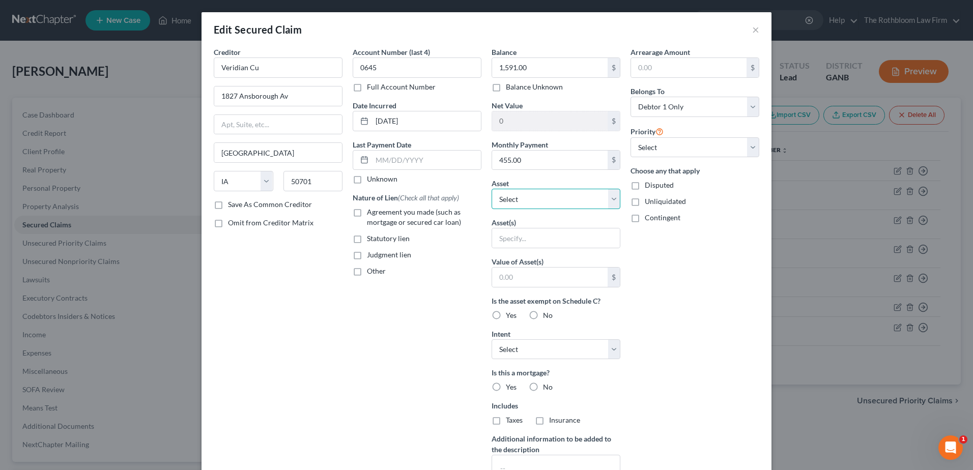
click at [611, 200] on select "Select Other Multiple Assets Firearms - Firearms - $200.0 2024 Chevrolet Silver…" at bounding box center [556, 199] width 129 height 20
select select "4"
click at [492, 189] on select "Select Other Multiple Assets Firearms - Firearms - $200.0 2024 Chevrolet Silver…" at bounding box center [556, 199] width 129 height 20
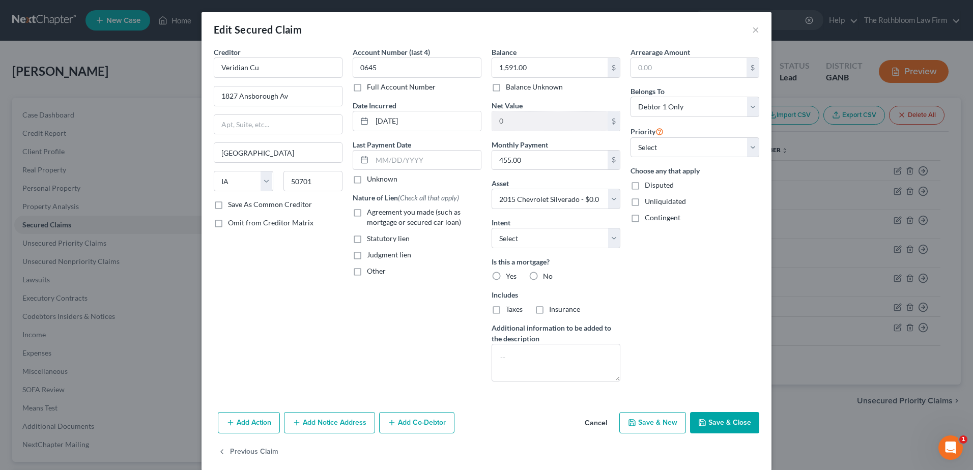
drag, startPoint x: 355, startPoint y: 214, endPoint x: 398, endPoint y: 202, distance: 44.5
click at [367, 214] on label "Agreement you made (such as mortgage or secured car loan)" at bounding box center [424, 217] width 115 height 20
click at [371, 214] on input "Agreement you made (such as mortgage or secured car loan)" at bounding box center [374, 210] width 7 height 7
checkbox input "true"
drag, startPoint x: 556, startPoint y: 233, endPoint x: 550, endPoint y: 250, distance: 18.1
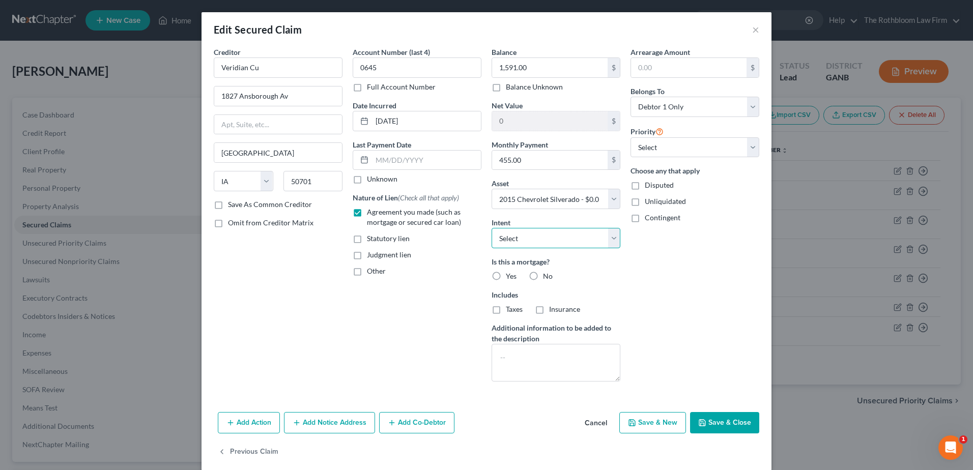
click at [556, 233] on select "Select Surrender Redeem Reaffirm Avoid Other" at bounding box center [556, 238] width 129 height 20
select select "2"
click at [492, 228] on select "Select Surrender Redeem Reaffirm Avoid Other" at bounding box center [556, 238] width 129 height 20
click at [721, 423] on button "Save & Close" at bounding box center [724, 422] width 69 height 21
select select
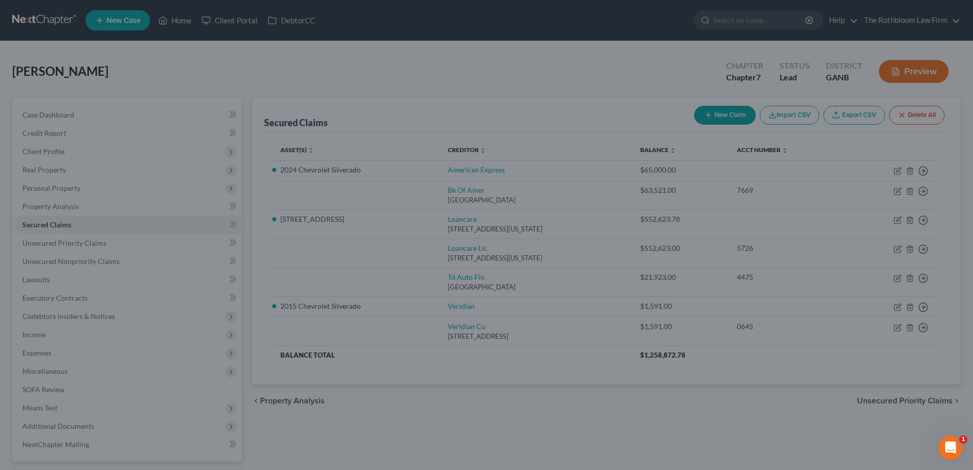
type input "-3,182.00"
select select "4"
type input "0"
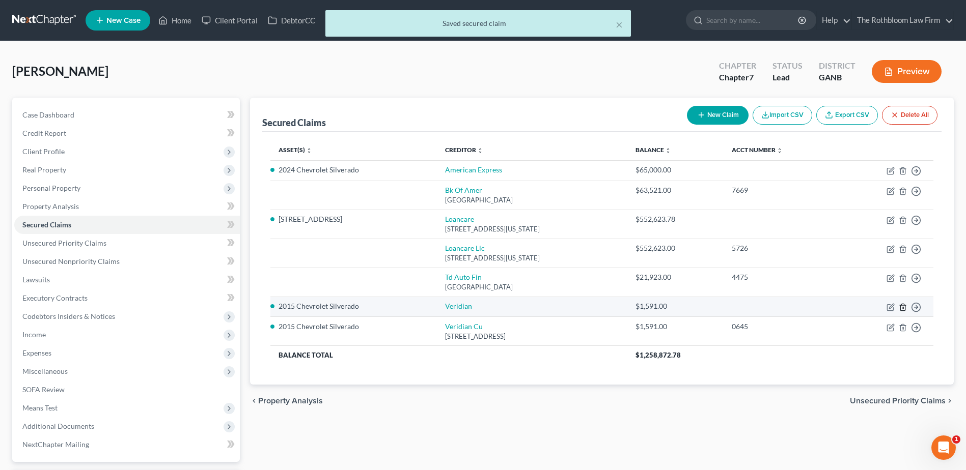
click at [902, 307] on icon "button" at bounding box center [902, 307] width 8 height 8
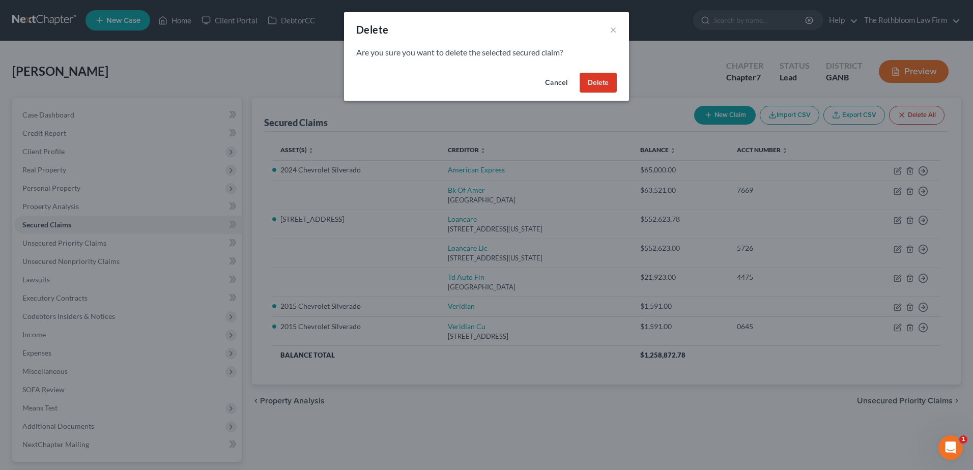
click at [591, 78] on button "Delete" at bounding box center [598, 83] width 37 height 20
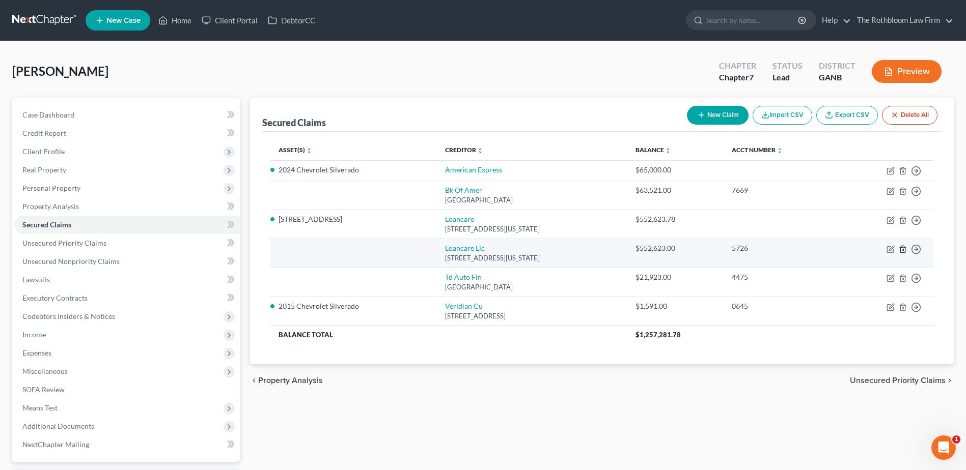
click at [902, 250] on line "button" at bounding box center [902, 250] width 0 height 2
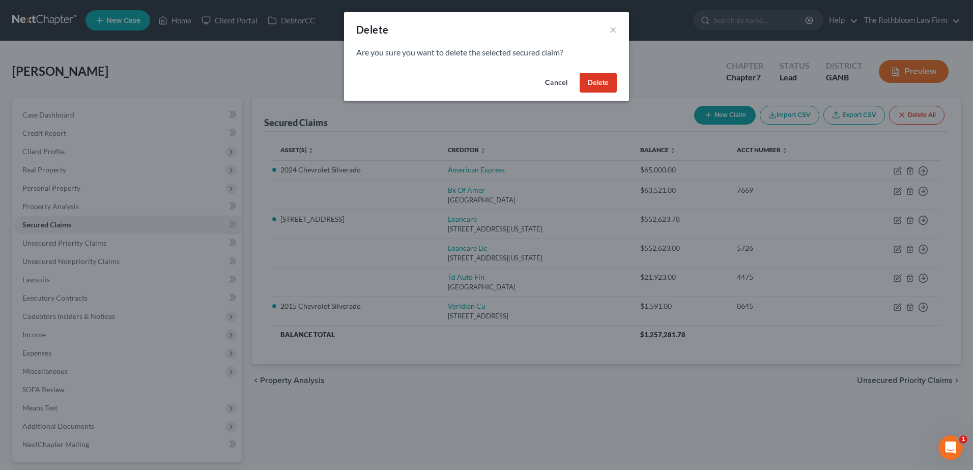
click at [600, 80] on button "Delete" at bounding box center [598, 83] width 37 height 20
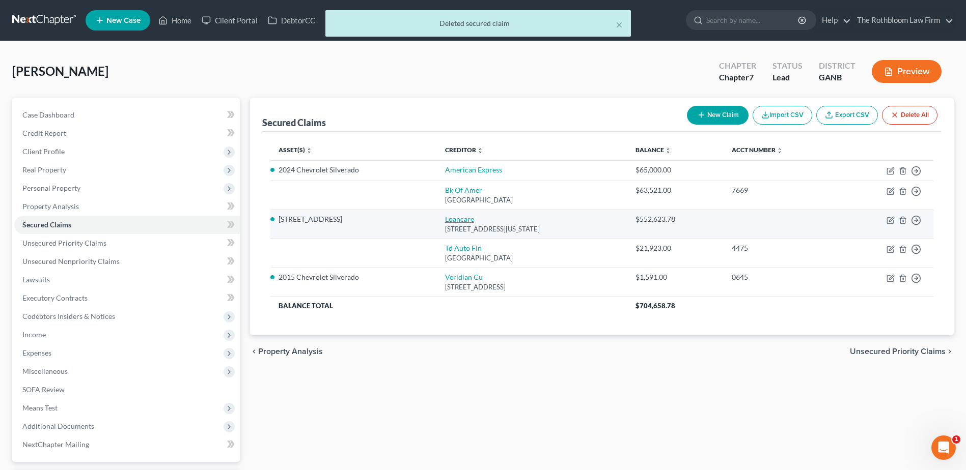
click at [449, 220] on link "Loancare" at bounding box center [459, 219] width 29 height 9
select select "48"
select select "2"
select select "0"
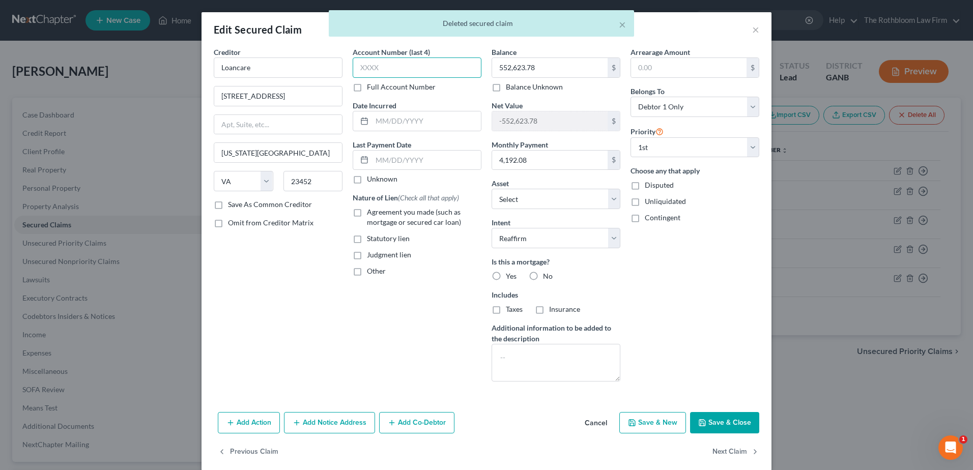
click at [353, 69] on input "text" at bounding box center [417, 68] width 129 height 20
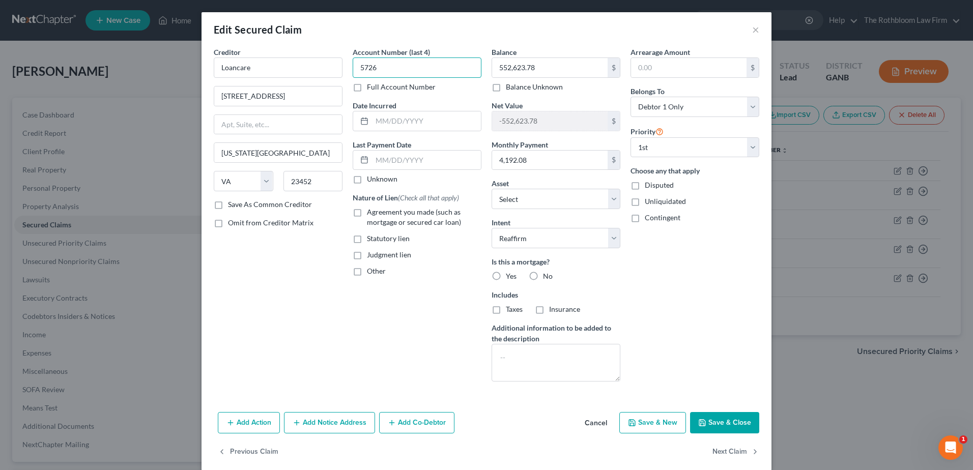
type input "5726"
click at [367, 212] on label "Agreement you made (such as mortgage or secured car loan)" at bounding box center [424, 217] width 115 height 20
click at [371, 212] on input "Agreement you made (such as mortgage or secured car loan)" at bounding box center [374, 210] width 7 height 7
checkbox input "true"
click at [714, 427] on button "Save & Close" at bounding box center [724, 422] width 69 height 21
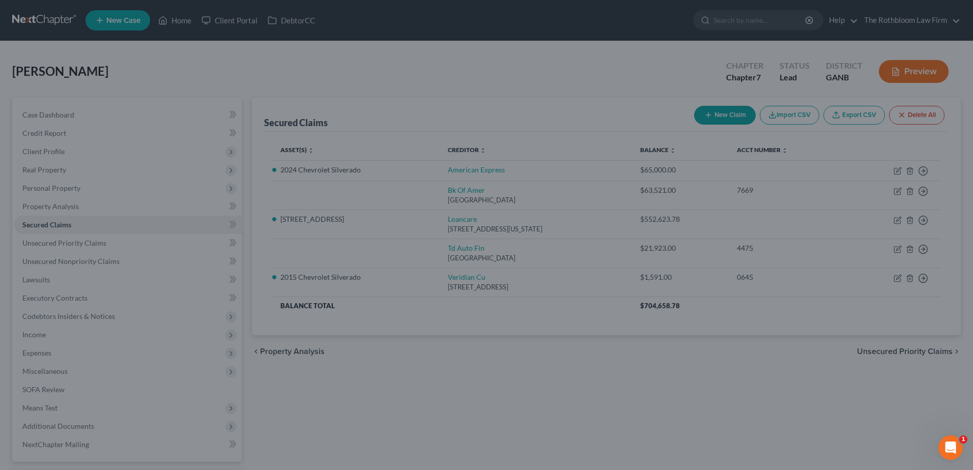
select select "8"
type input "0"
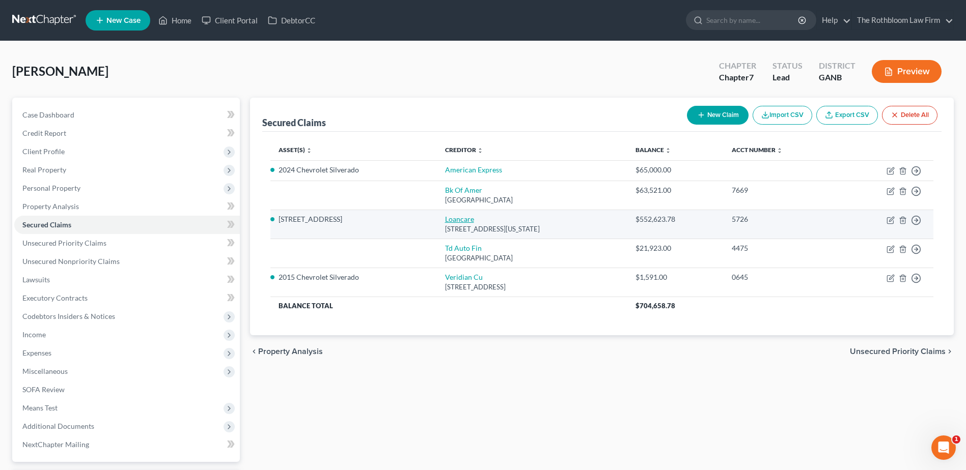
click at [445, 220] on link "Loancare" at bounding box center [459, 219] width 29 height 9
select select "48"
select select "2"
select select "0"
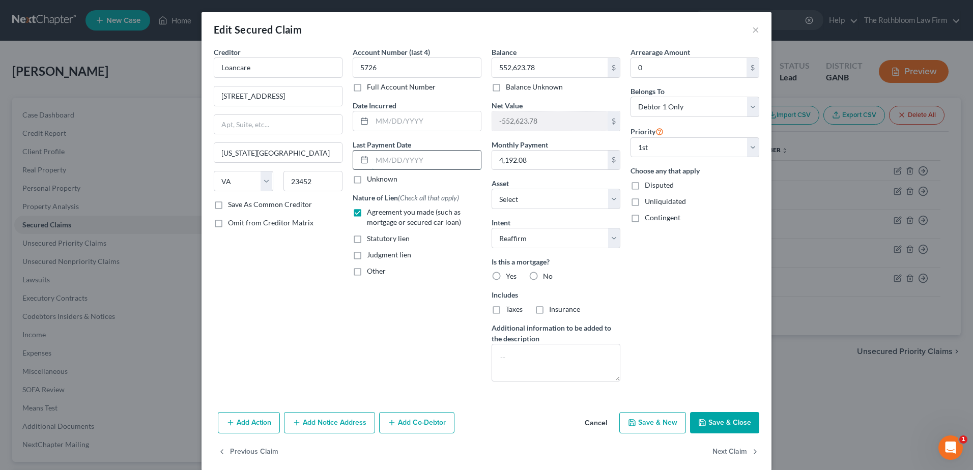
drag, startPoint x: 369, startPoint y: 157, endPoint x: 385, endPoint y: 166, distance: 18.4
click at [372, 157] on input "text" at bounding box center [426, 160] width 109 height 19
click at [422, 159] on input "[DATE]" at bounding box center [426, 160] width 109 height 19
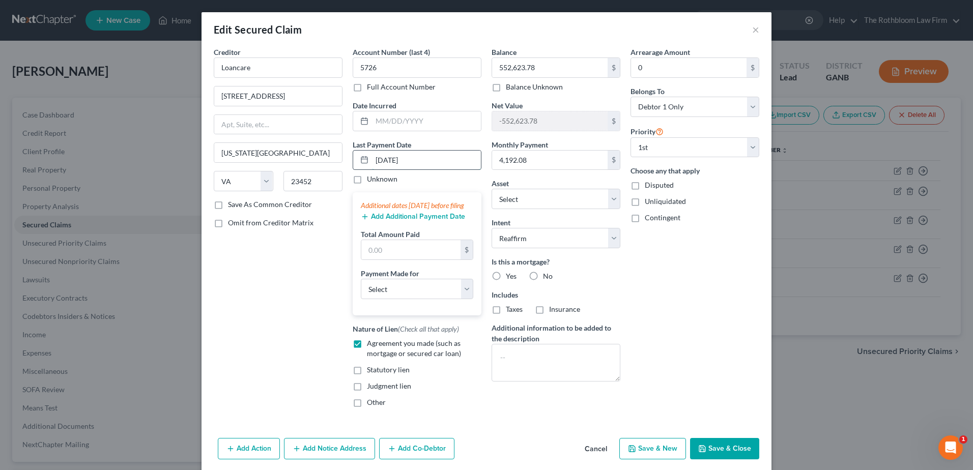
type input "[DATE]"
click at [375, 260] on input "text" at bounding box center [410, 249] width 99 height 19
type input "12,576.24"
click at [396, 299] on select "Select Car Credit Card Loan Repayment Mortgage Other Suppliers Or Vendors" at bounding box center [417, 289] width 112 height 20
select select "3"
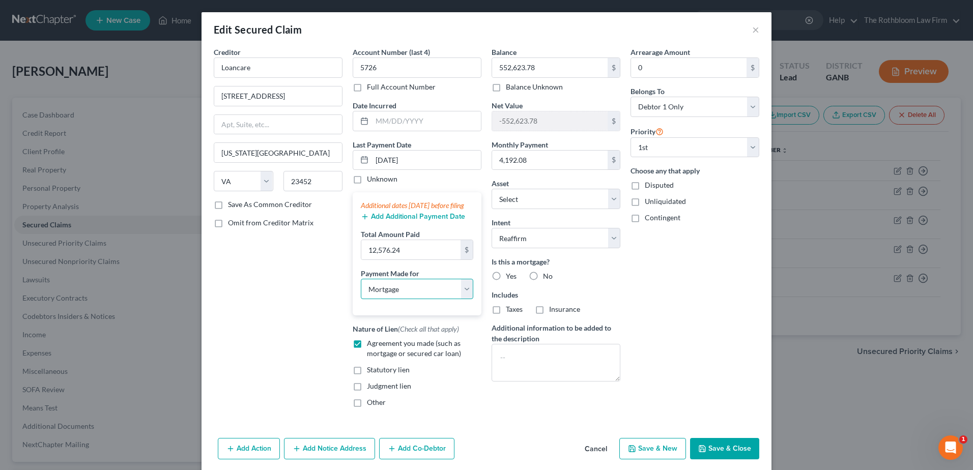
click at [361, 289] on select "Select Car Credit Card Loan Repayment Mortgage Other Suppliers Or Vendors" at bounding box center [417, 289] width 112 height 20
click at [506, 275] on label "Yes" at bounding box center [511, 276] width 11 height 10
click at [510, 275] on input "Yes" at bounding box center [513, 274] width 7 height 7
radio input "true"
drag, startPoint x: 495, startPoint y: 314, endPoint x: 542, endPoint y: 316, distance: 47.4
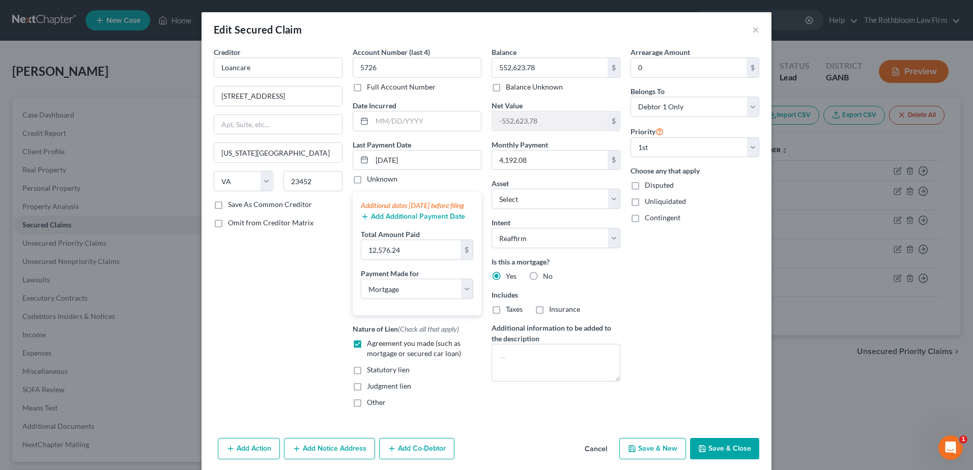
click at [506, 314] on label "Taxes" at bounding box center [514, 309] width 17 height 10
click at [510, 311] on input "Taxes" at bounding box center [513, 307] width 7 height 7
checkbox input "true"
click at [549, 312] on label "Insurance" at bounding box center [564, 309] width 31 height 10
click at [553, 311] on input "Insurance" at bounding box center [556, 307] width 7 height 7
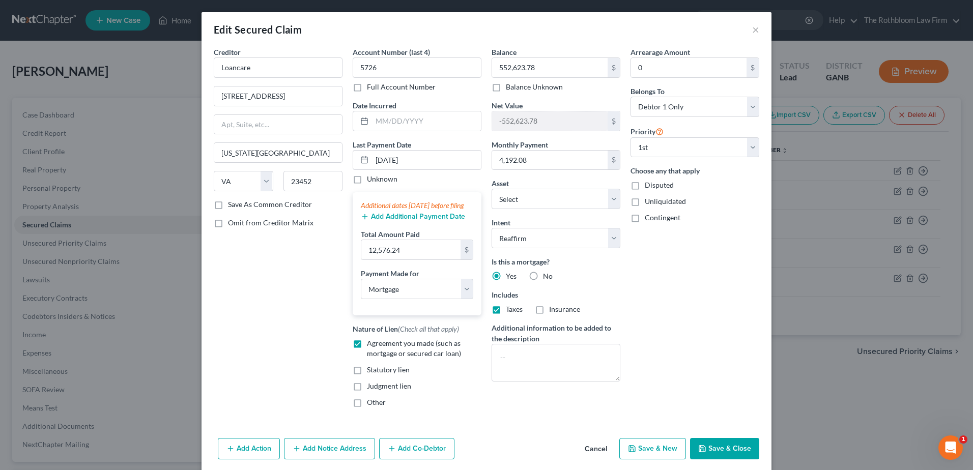
checkbox input "true"
click at [720, 458] on button "Save & Close" at bounding box center [724, 448] width 69 height 21
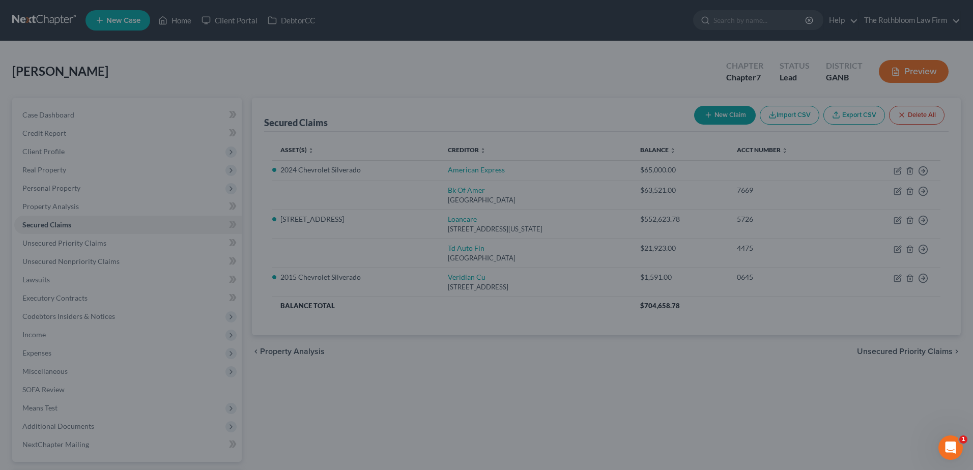
select select "8"
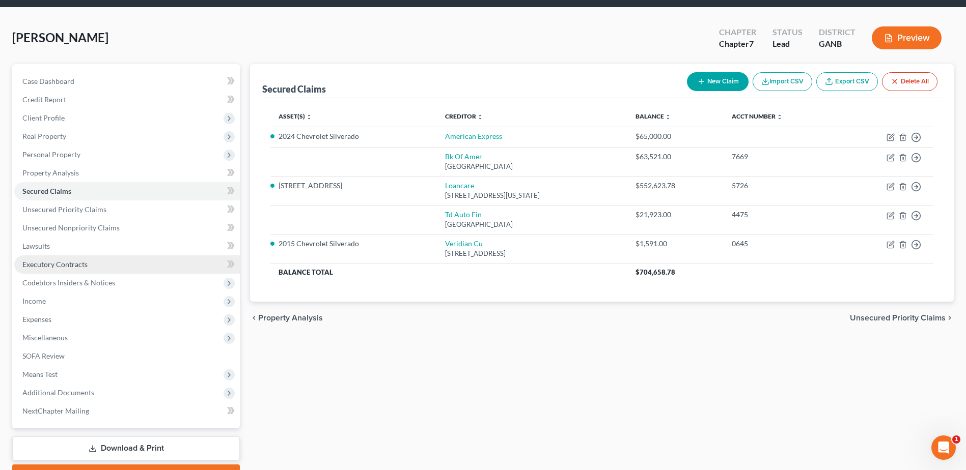
scroll to position [51, 0]
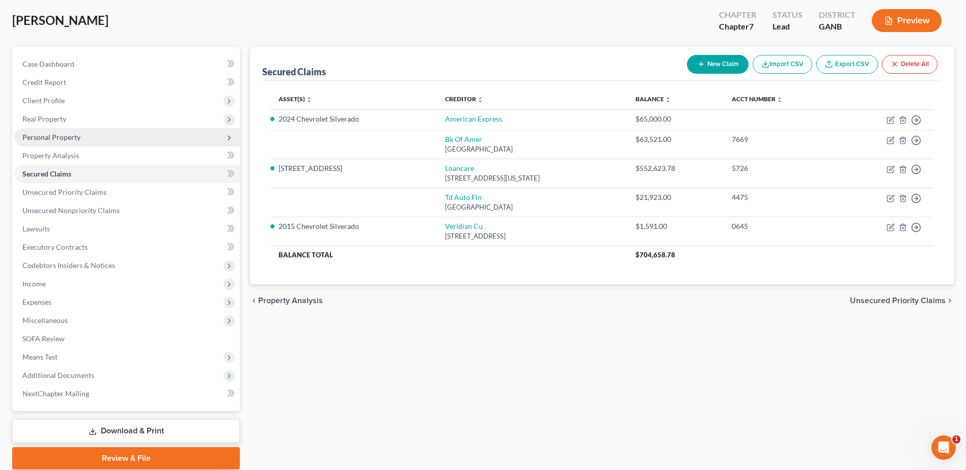
click at [37, 138] on span "Personal Property" at bounding box center [51, 137] width 58 height 9
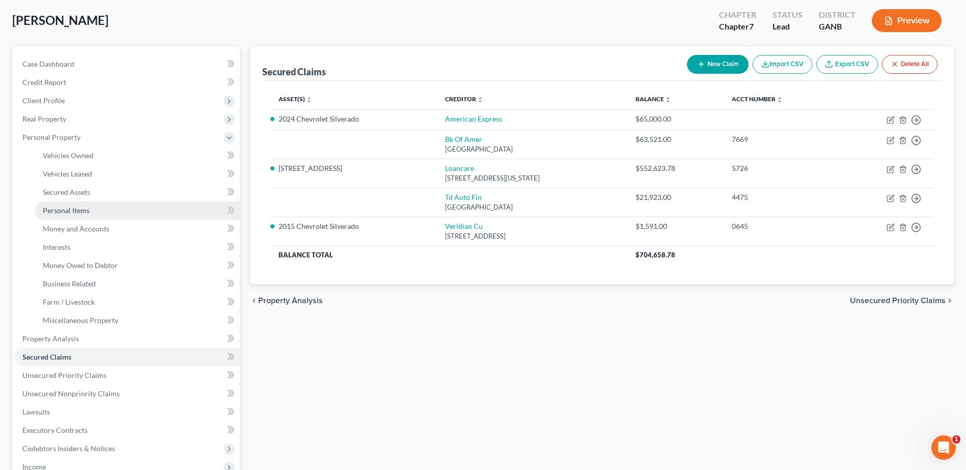
click at [69, 212] on span "Personal Items" at bounding box center [66, 210] width 47 height 9
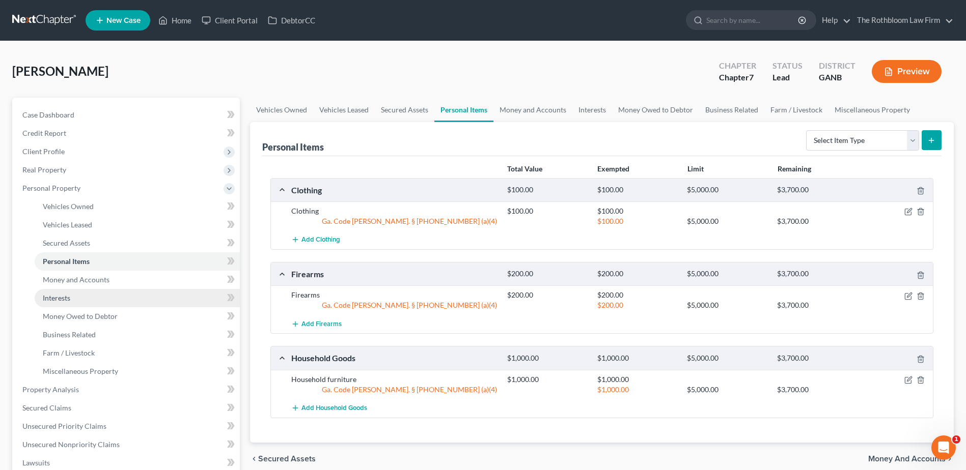
click at [57, 295] on span "Interests" at bounding box center [56, 298] width 27 height 9
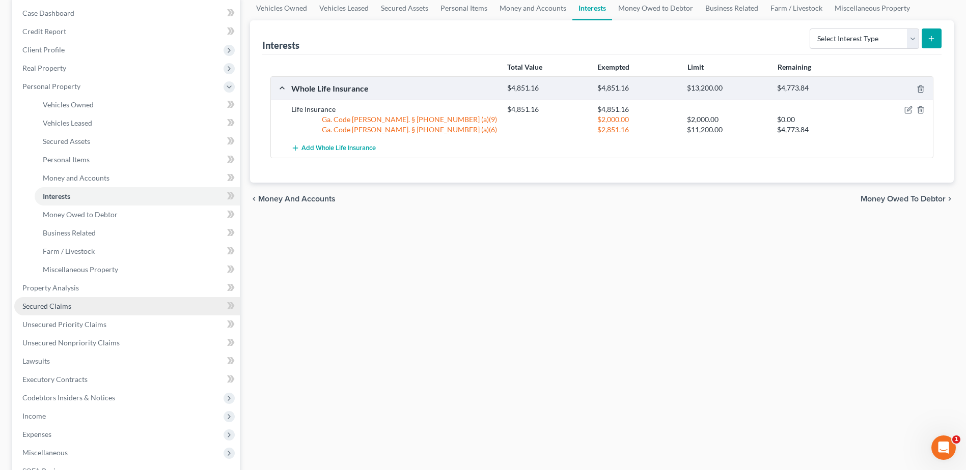
click at [58, 307] on span "Secured Claims" at bounding box center [46, 306] width 49 height 9
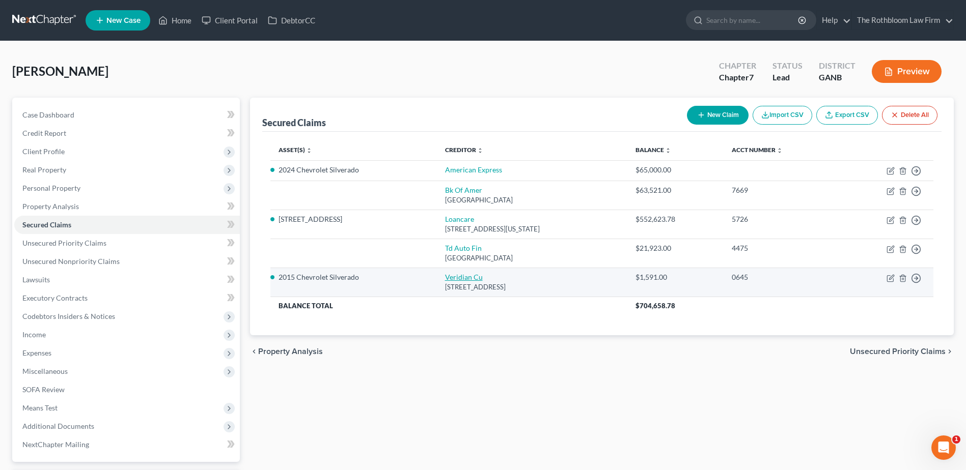
click at [453, 274] on link "Veridian Cu" at bounding box center [464, 277] width 38 height 9
select select "16"
select select "2"
select select "0"
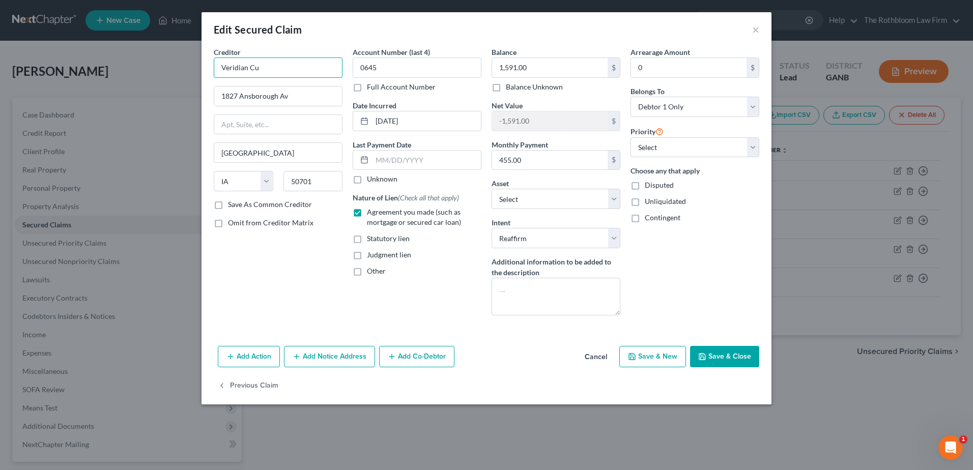
drag, startPoint x: 252, startPoint y: 69, endPoint x: 301, endPoint y: 67, distance: 48.9
click at [301, 67] on input "Veridian Cu" at bounding box center [278, 68] width 129 height 20
type input "Veridian Credit Union"
click at [715, 356] on button "Save & Close" at bounding box center [724, 356] width 69 height 21
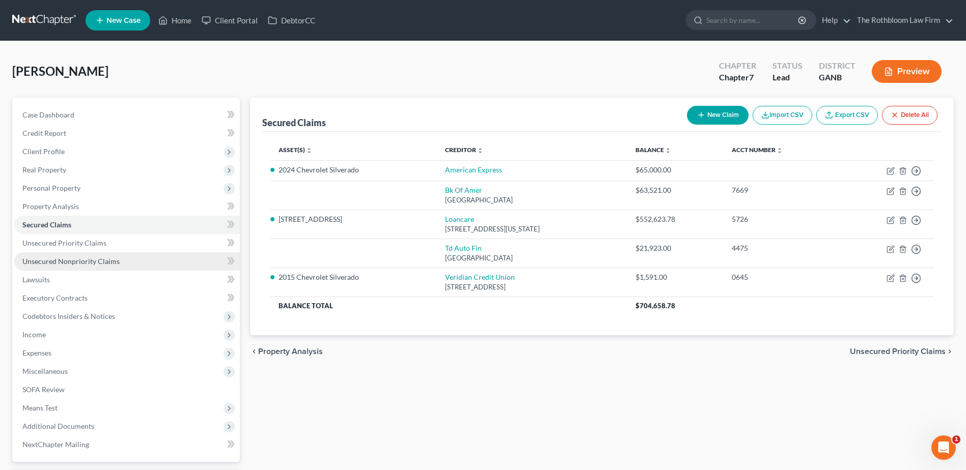
click at [63, 258] on span "Unsecured Nonpriority Claims" at bounding box center [70, 261] width 97 height 9
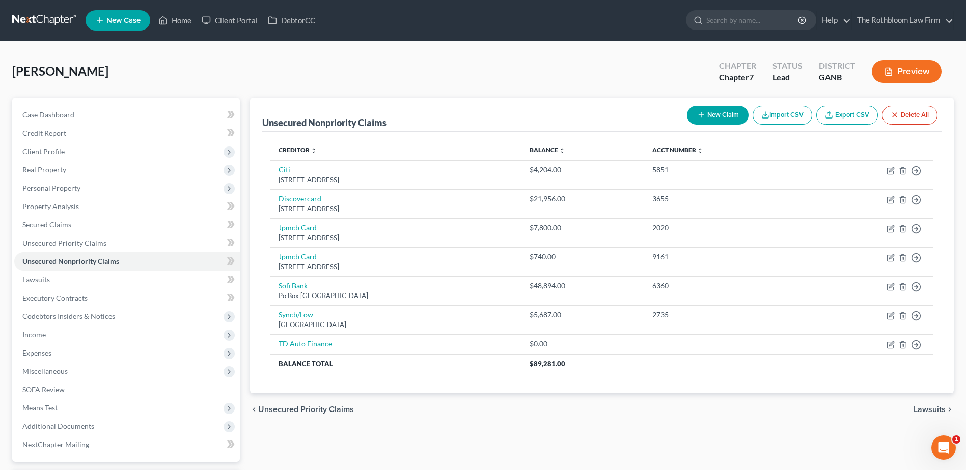
click at [718, 110] on button "New Claim" at bounding box center [718, 115] width 62 height 19
select select "0"
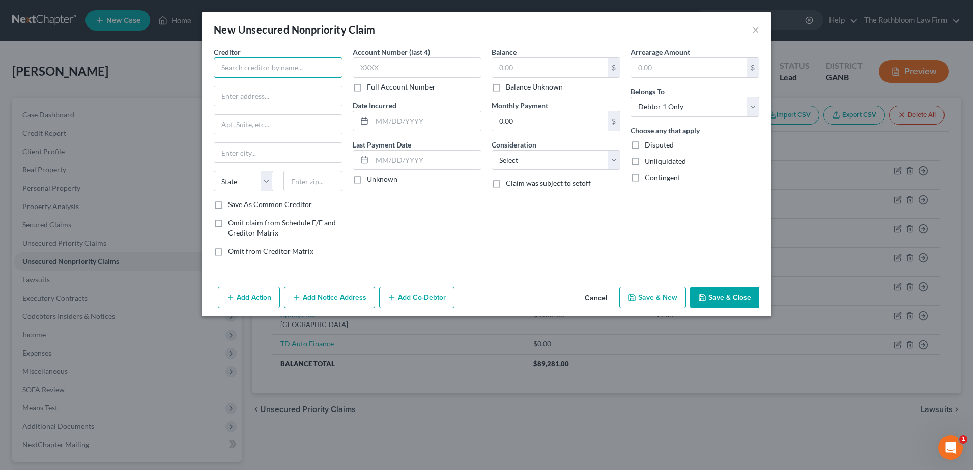
click at [234, 67] on input "text" at bounding box center [278, 68] width 129 height 20
type input "American Express"
type input "[STREET_ADDRESS]"
type input "72758"
type input "[PERSON_NAME]"
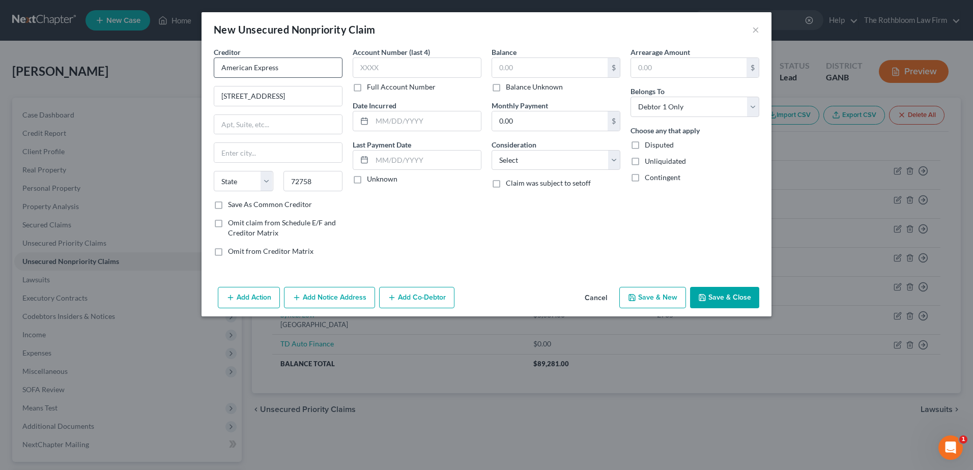
select select "2"
click at [503, 69] on input "text" at bounding box center [550, 67] width 116 height 19
type input "45,739.59"
click at [368, 76] on input "text" at bounding box center [417, 68] width 129 height 20
type input "1000"
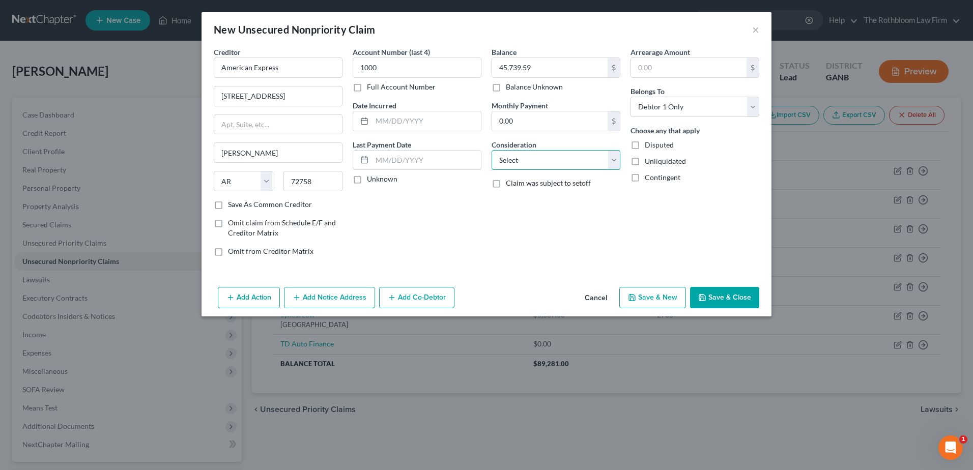
drag, startPoint x: 510, startPoint y: 158, endPoint x: 508, endPoint y: 164, distance: 6.0
click at [510, 158] on select "Select Cable / Satellite Services Collection Agency Credit Card Debt Debt Couns…" at bounding box center [556, 160] width 129 height 20
select select "2"
click at [492, 150] on select "Select Cable / Satellite Services Collection Agency Credit Card Debt Debt Couns…" at bounding box center [556, 160] width 129 height 20
click at [744, 306] on button "Save & Close" at bounding box center [724, 297] width 69 height 21
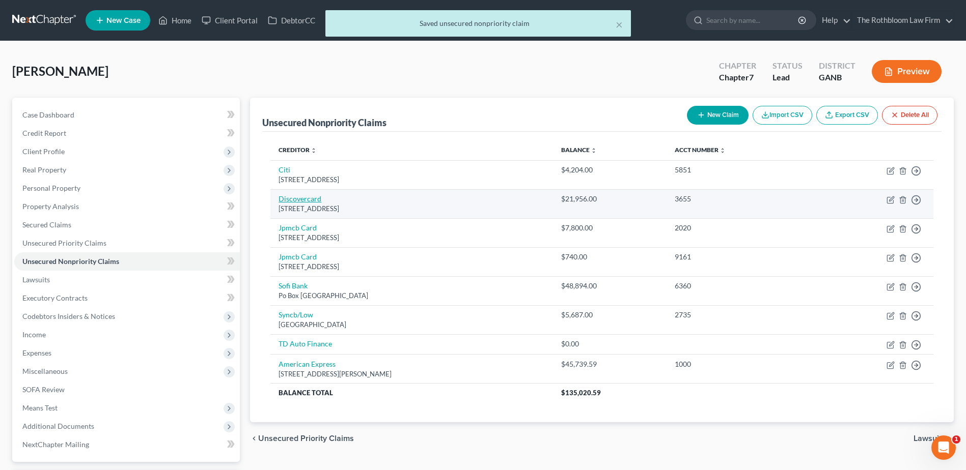
click at [294, 194] on link "Discovercard" at bounding box center [299, 198] width 43 height 9
select select "46"
select select "2"
select select "0"
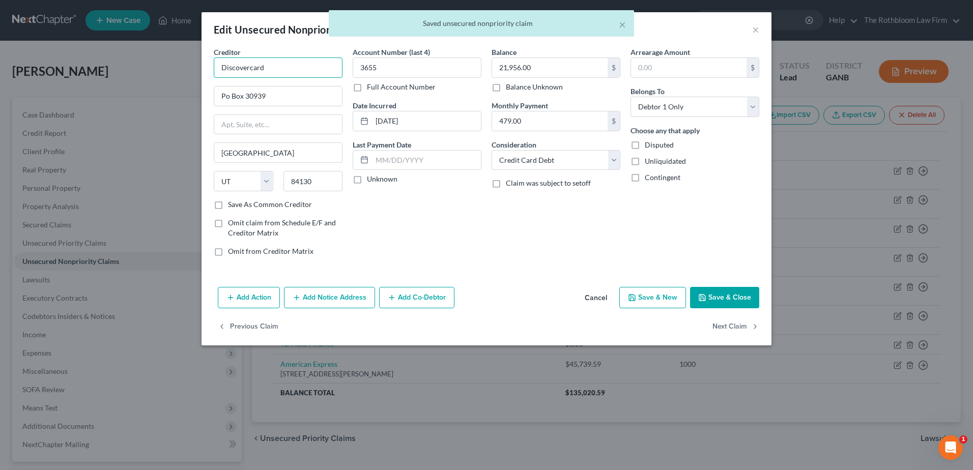
drag, startPoint x: 248, startPoint y: 66, endPoint x: 286, endPoint y: 72, distance: 38.1
click at [286, 72] on input "Discovercard" at bounding box center [278, 68] width 129 height 20
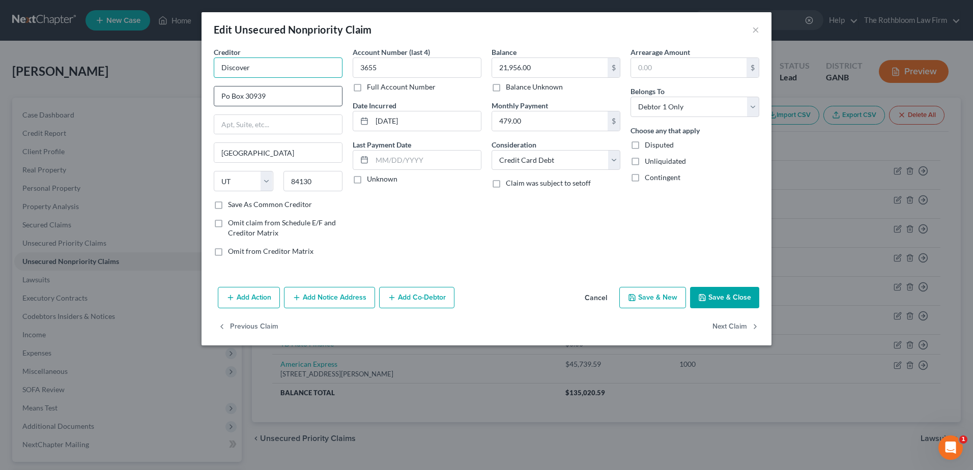
type input "Discover"
click at [226, 97] on input "Po Box 30939" at bounding box center [278, 96] width 128 height 19
type input "P.O. Box 30939"
drag, startPoint x: 722, startPoint y: 290, endPoint x: 707, endPoint y: 285, distance: 16.1
click at [718, 287] on button "Save & Close" at bounding box center [724, 297] width 69 height 21
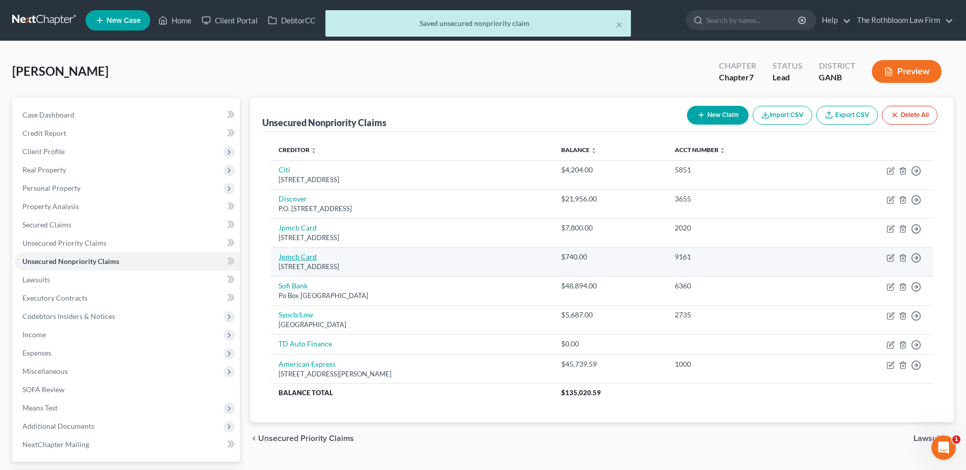
click at [296, 258] on link "Jpmcb Card" at bounding box center [297, 256] width 38 height 9
select select "7"
select select "0"
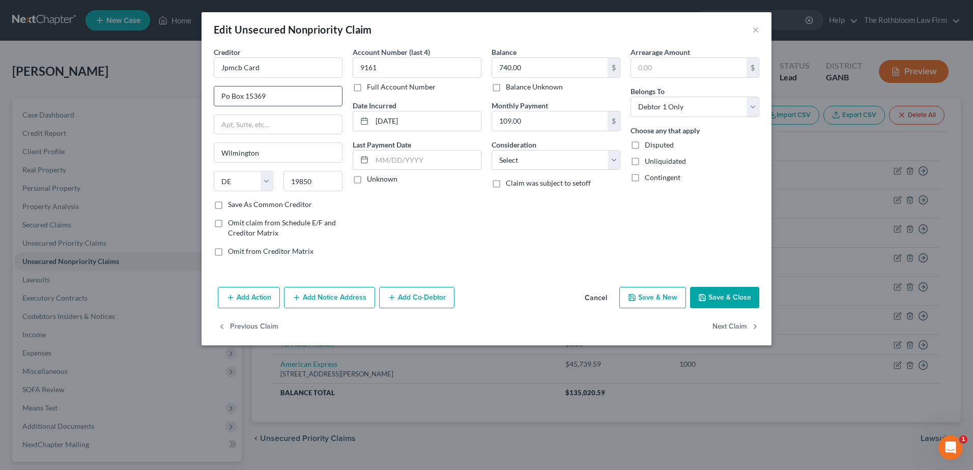
click at [226, 91] on input "Po Box 15369" at bounding box center [278, 96] width 128 height 19
type input "P.O. Box 15369"
drag, startPoint x: 267, startPoint y: 64, endPoint x: 173, endPoint y: 63, distance: 94.7
click at [173, 63] on div "Edit Unsecured Nonpriority Claim × Creditor * Jpmcb Card P.O. [GEOGRAPHIC_DATA]…" at bounding box center [486, 235] width 973 height 470
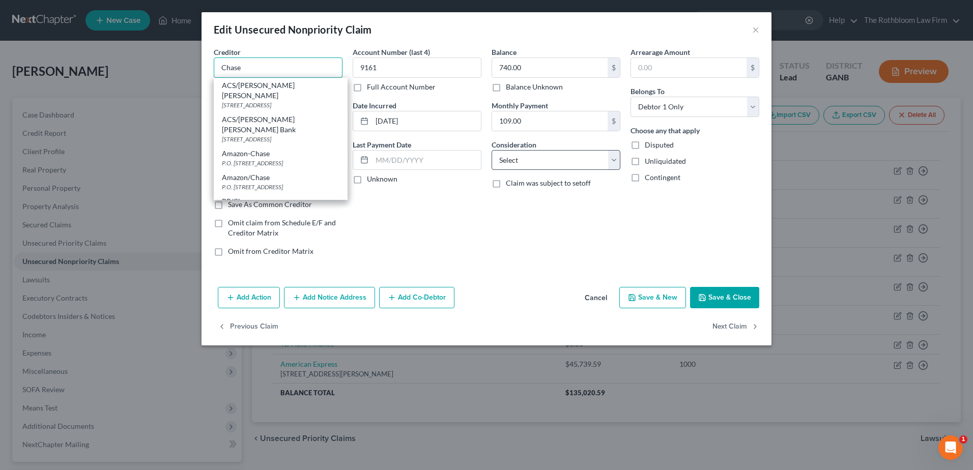
type input "Chase"
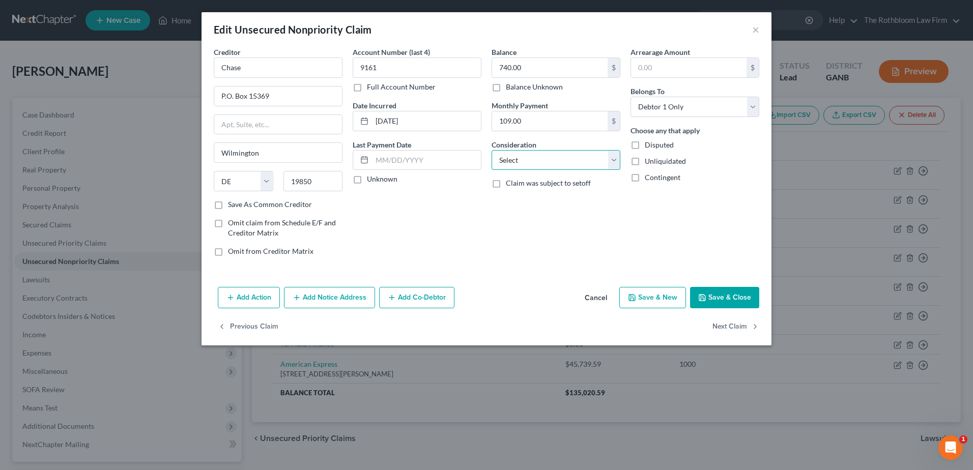
drag, startPoint x: 506, startPoint y: 155, endPoint x: 526, endPoint y: 172, distance: 25.7
click at [506, 155] on select "Select Cable / Satellite Services Collection Agency Credit Card Debt Debt Couns…" at bounding box center [556, 160] width 129 height 20
select select "2"
click at [492, 150] on select "Select Cable / Satellite Services Collection Agency Credit Card Debt Debt Couns…" at bounding box center [556, 160] width 129 height 20
click at [719, 299] on button "Save & Close" at bounding box center [724, 297] width 69 height 21
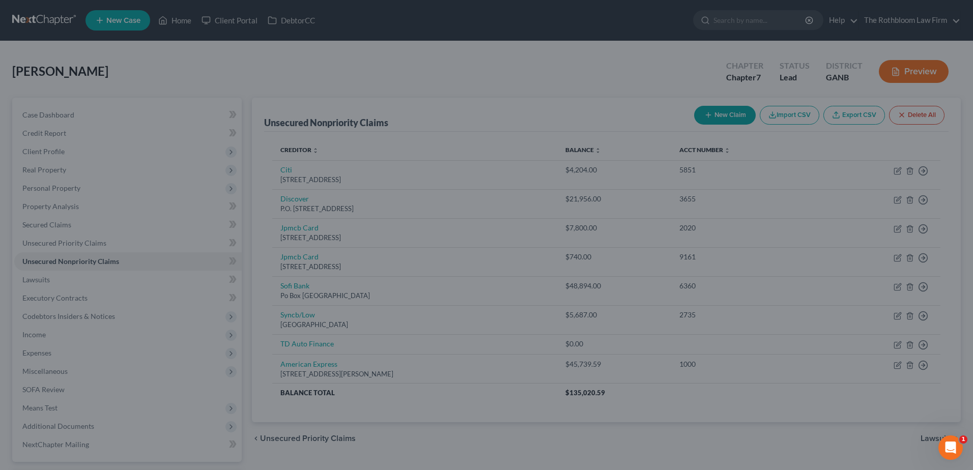
type input "0"
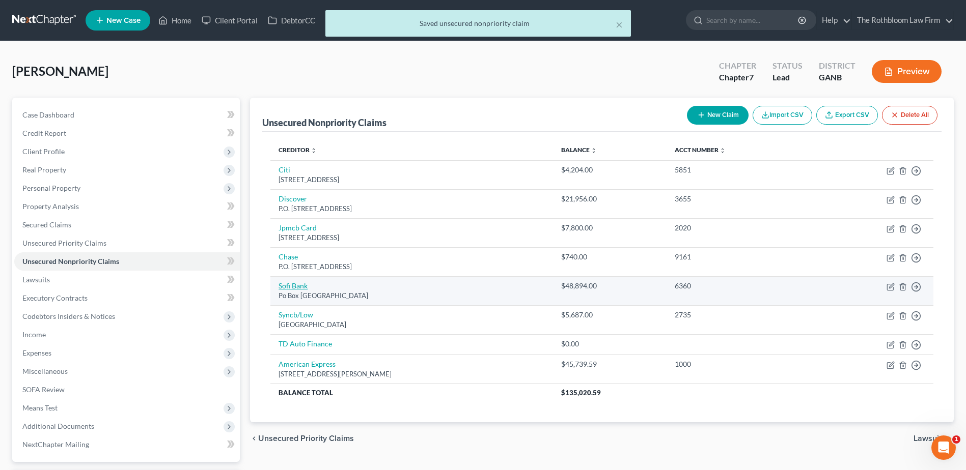
click at [299, 287] on link "Sofi Bank" at bounding box center [292, 285] width 29 height 9
select select "45"
select select "0"
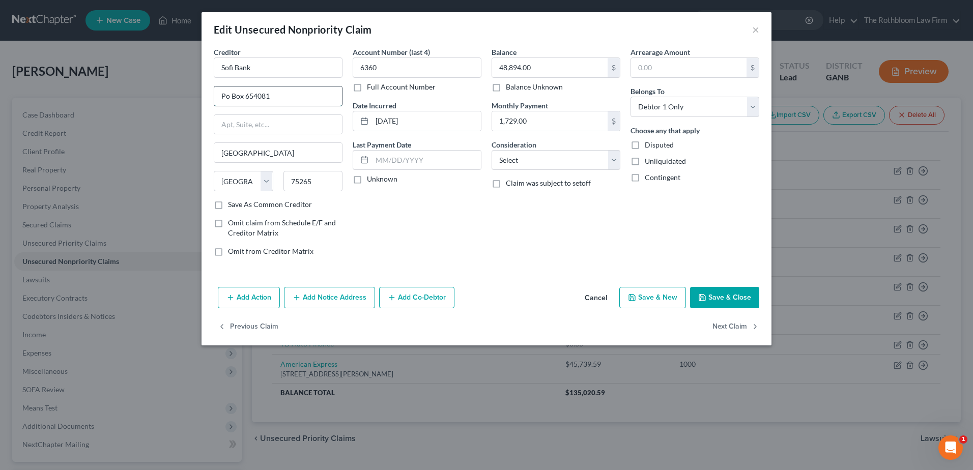
click at [223, 97] on input "Po Box 654081" at bounding box center [278, 96] width 128 height 19
type input "P.O. Box 654081"
click at [547, 158] on select "Select Cable / Satellite Services Collection Agency Credit Card Debt Debt Couns…" at bounding box center [556, 160] width 129 height 20
select select "10"
click at [492, 150] on select "Select Cable / Satellite Services Collection Agency Credit Card Debt Debt Couns…" at bounding box center [556, 160] width 129 height 20
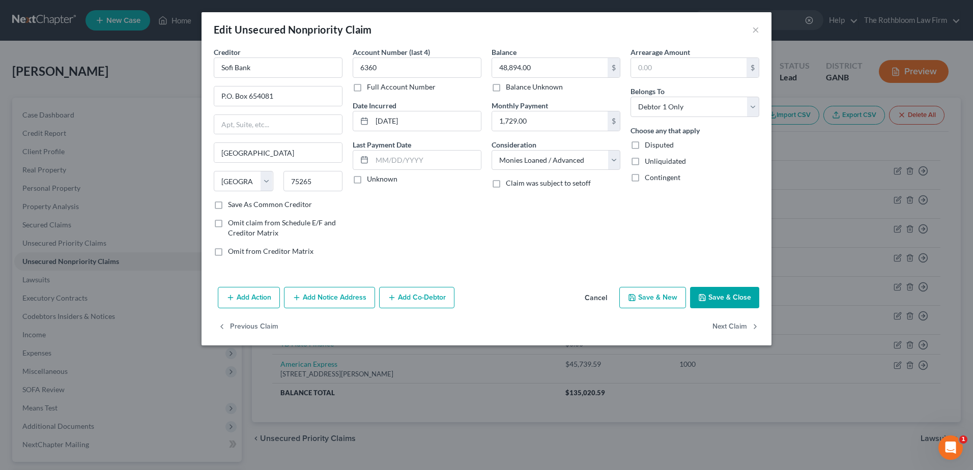
click at [735, 294] on button "Save & Close" at bounding box center [724, 297] width 69 height 21
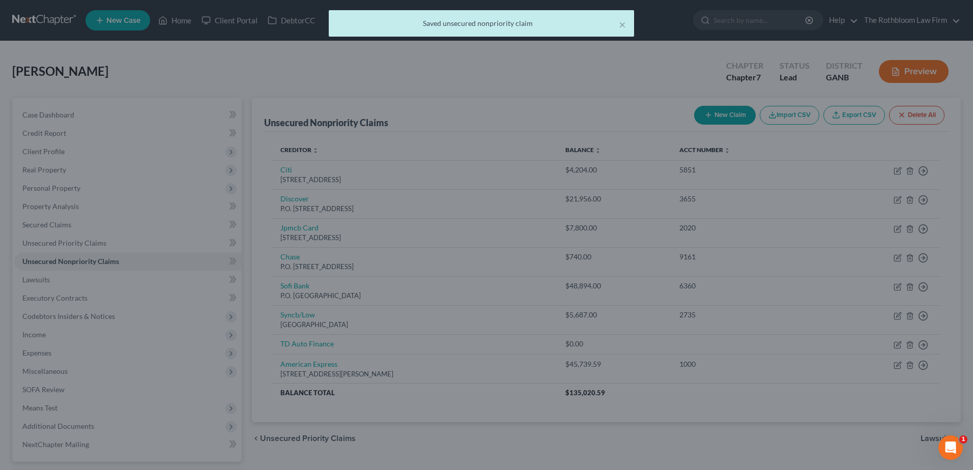
type input "0"
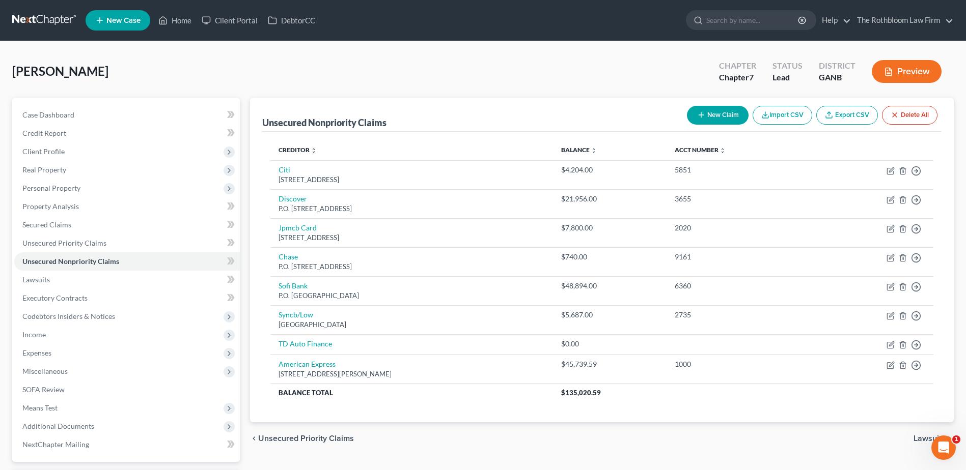
click at [710, 115] on button "New Claim" at bounding box center [718, 115] width 62 height 19
select select "0"
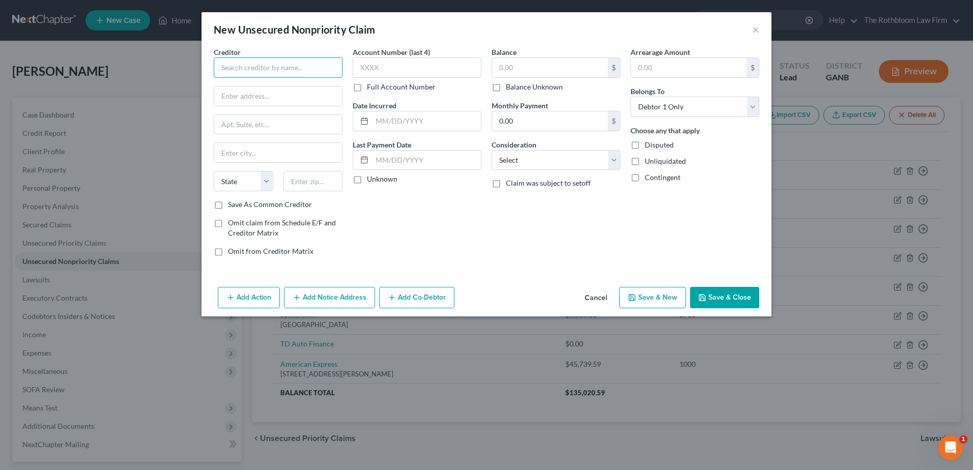
click at [280, 74] on input "text" at bounding box center [278, 68] width 129 height 20
type input "Intuit"
type input "[STREET_ADDRESS]"
type input "Mountain View"
select select "4"
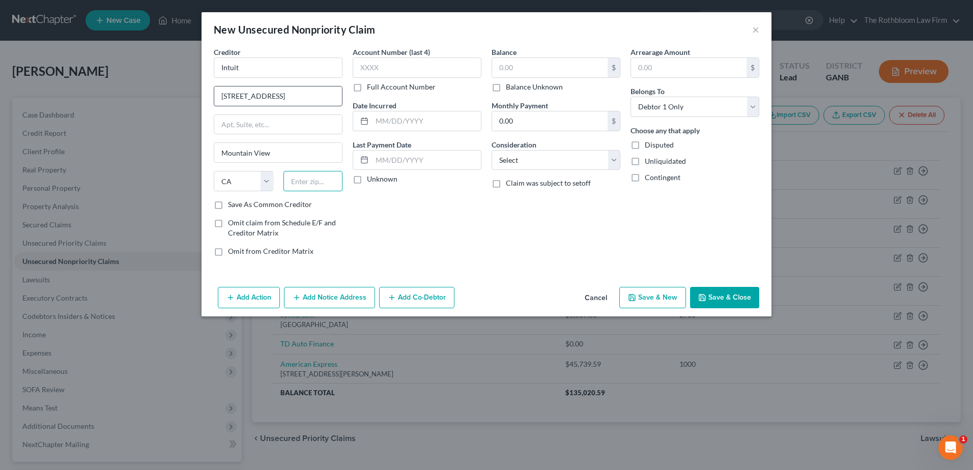
type input "94043"
type input "[STREET_ADDRESS]"
click at [502, 67] on input "text" at bounding box center [550, 67] width 116 height 19
type input "17,117"
click at [519, 159] on select "Select Cable / Satellite Services Collection Agency Credit Card Debt Debt Couns…" at bounding box center [556, 160] width 129 height 20
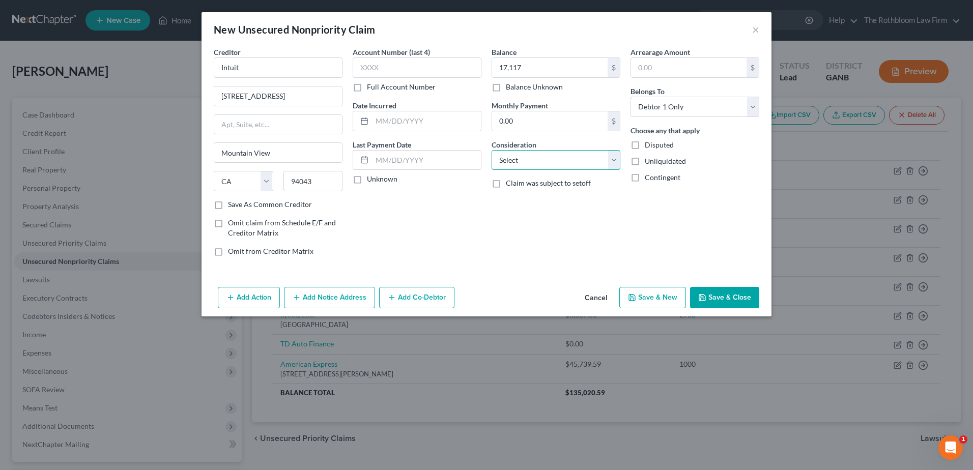
select select "10"
click at [492, 150] on select "Select Cable / Satellite Services Collection Agency Credit Card Debt Debt Couns…" at bounding box center [556, 160] width 129 height 20
click at [734, 298] on button "Save & Close" at bounding box center [724, 297] width 69 height 21
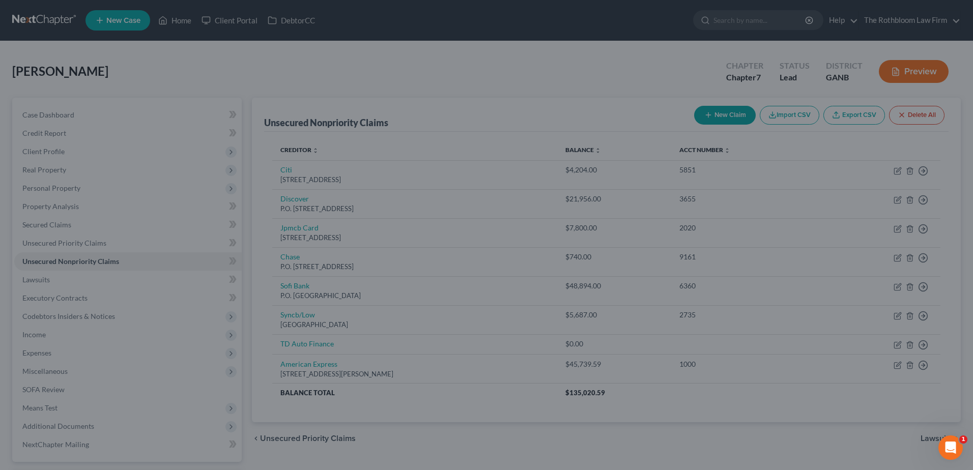
type input "17,117.00"
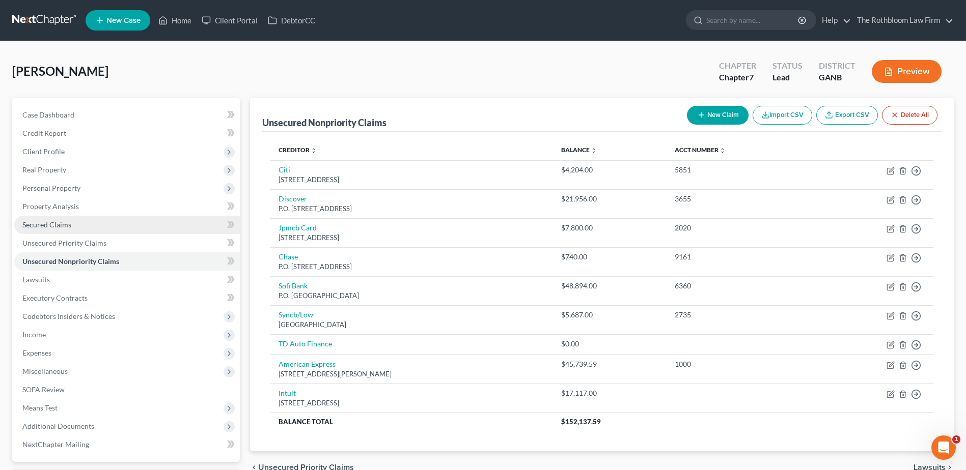
click at [81, 218] on link "Secured Claims" at bounding box center [126, 225] width 225 height 18
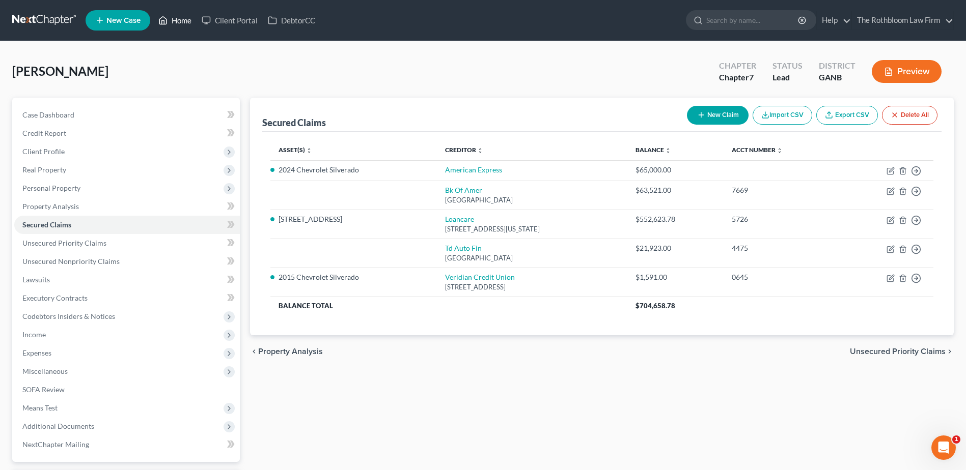
click at [177, 24] on link "Home" at bounding box center [174, 20] width 43 height 18
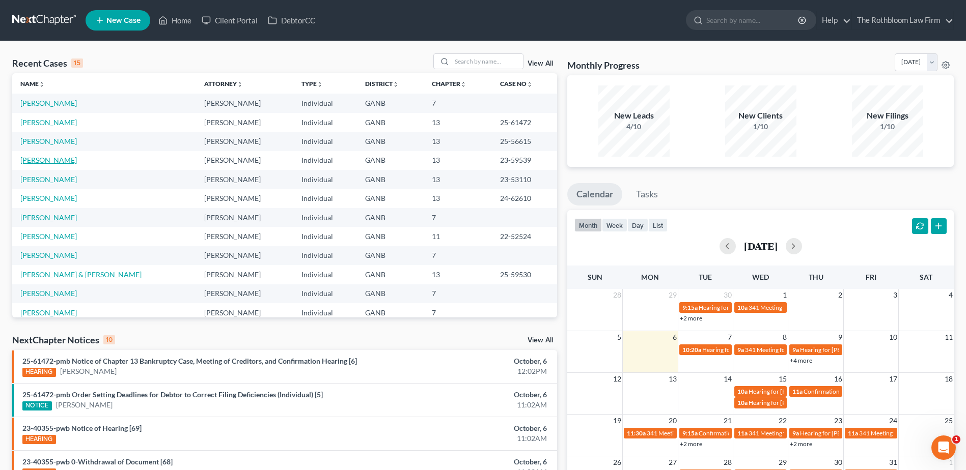
click at [47, 163] on link "[PERSON_NAME]" at bounding box center [48, 160] width 57 height 9
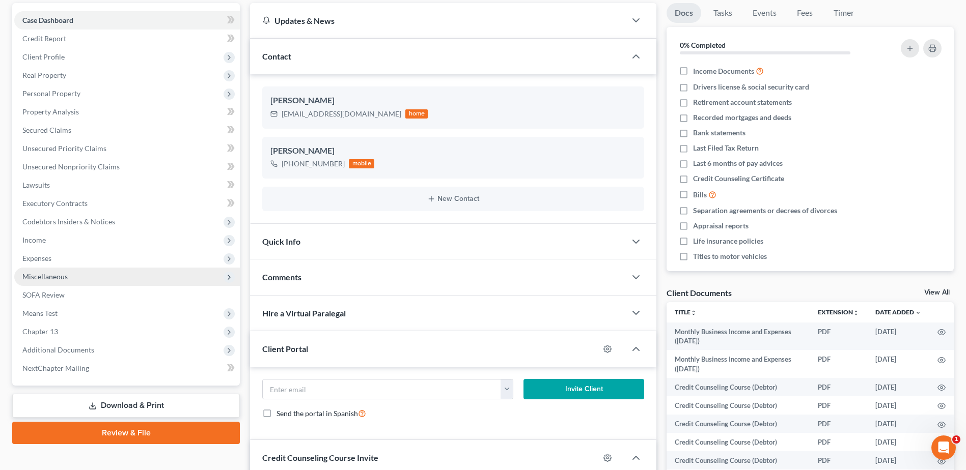
scroll to position [204, 0]
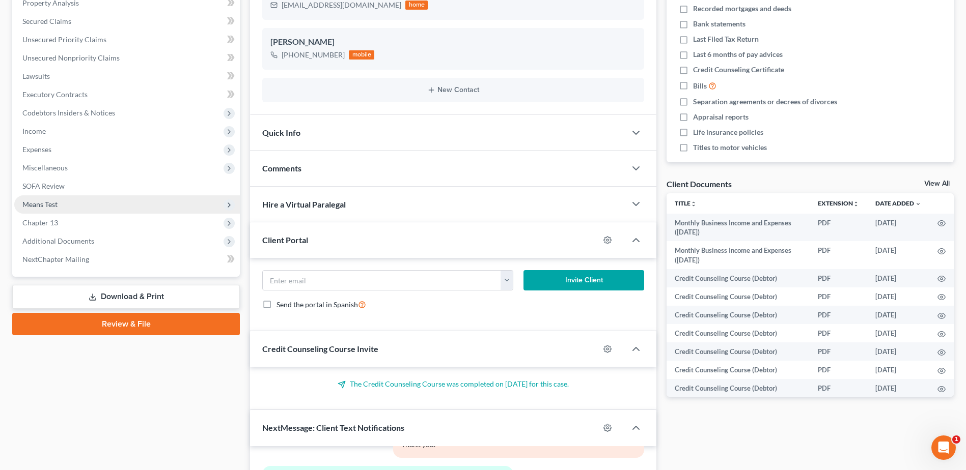
click at [39, 204] on span "Means Test" at bounding box center [39, 204] width 35 height 9
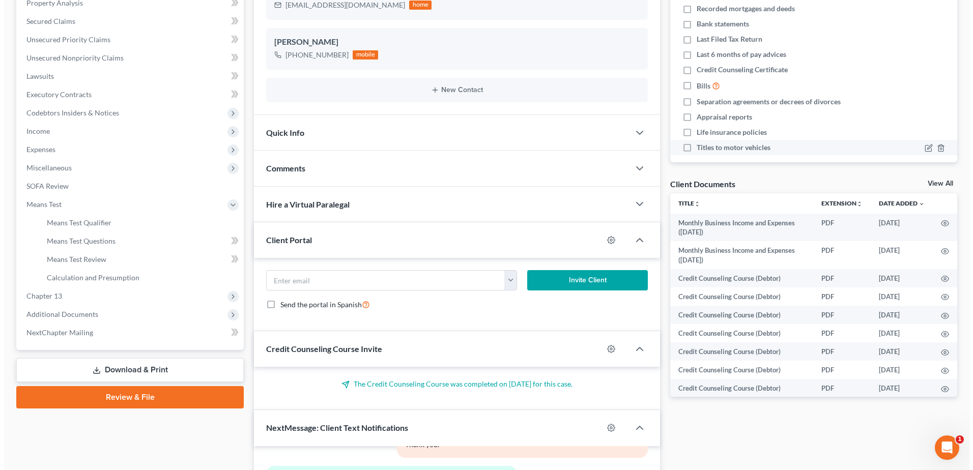
scroll to position [0, 0]
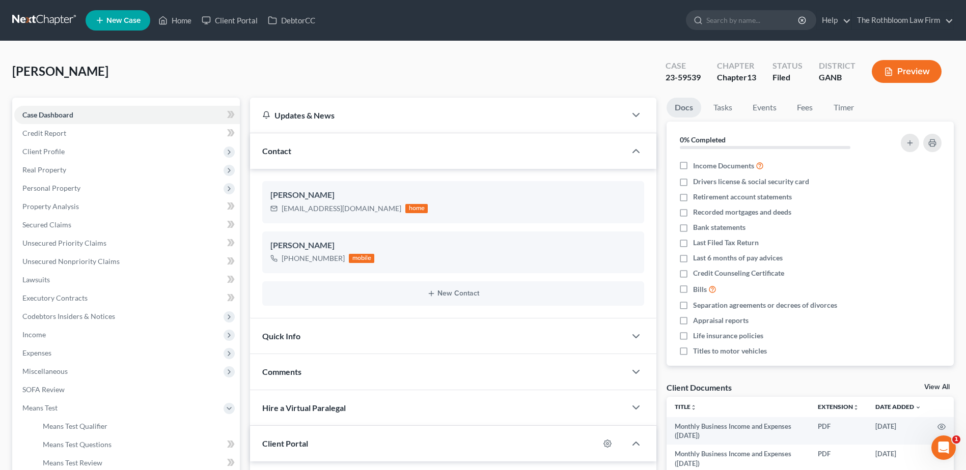
click at [910, 70] on button "Preview" at bounding box center [906, 71] width 70 height 23
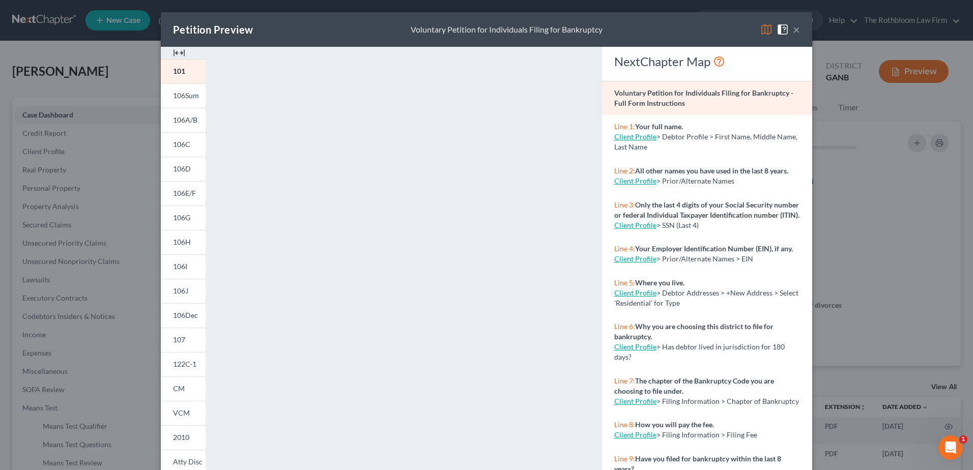
click at [793, 31] on button "×" at bounding box center [796, 29] width 7 height 12
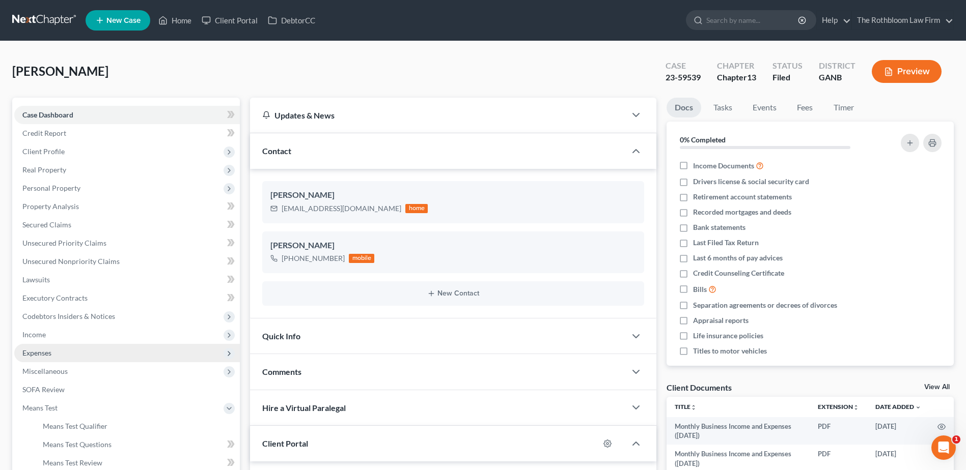
click at [50, 346] on span "Expenses" at bounding box center [126, 353] width 225 height 18
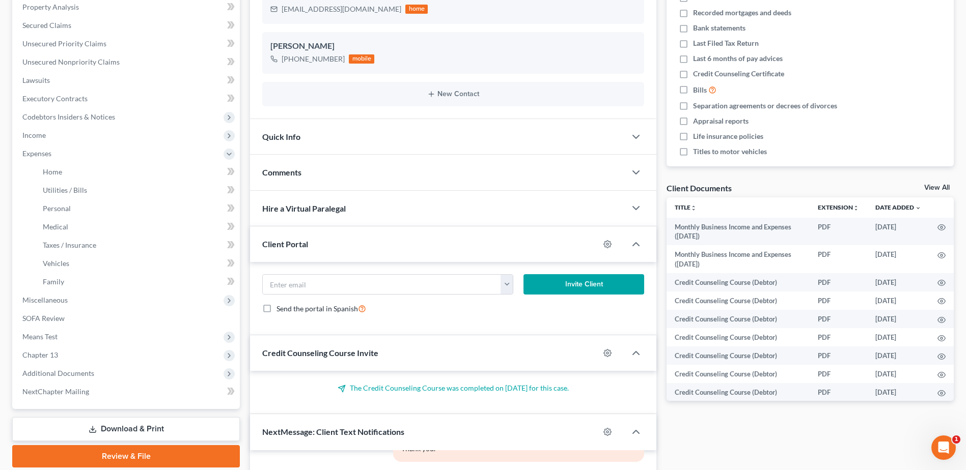
scroll to position [204, 0]
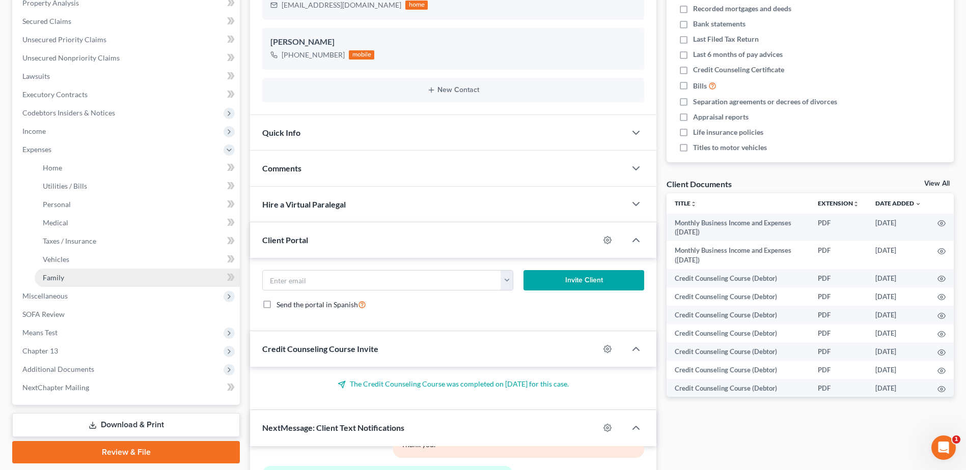
click at [42, 279] on link "Family" at bounding box center [137, 278] width 205 height 18
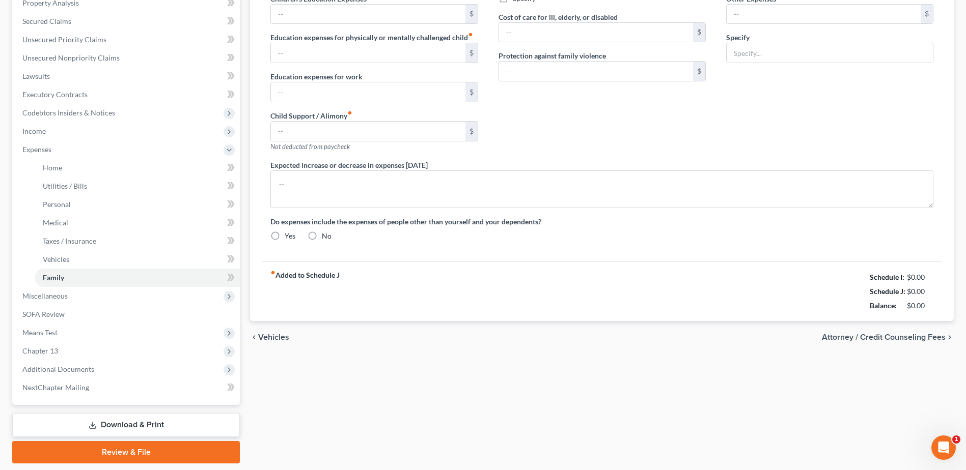
scroll to position [52, 0]
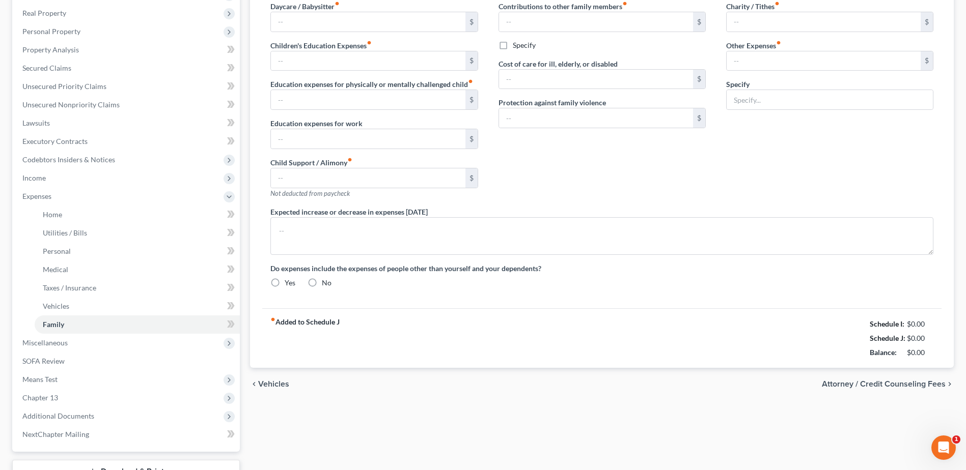
type input "0.00"
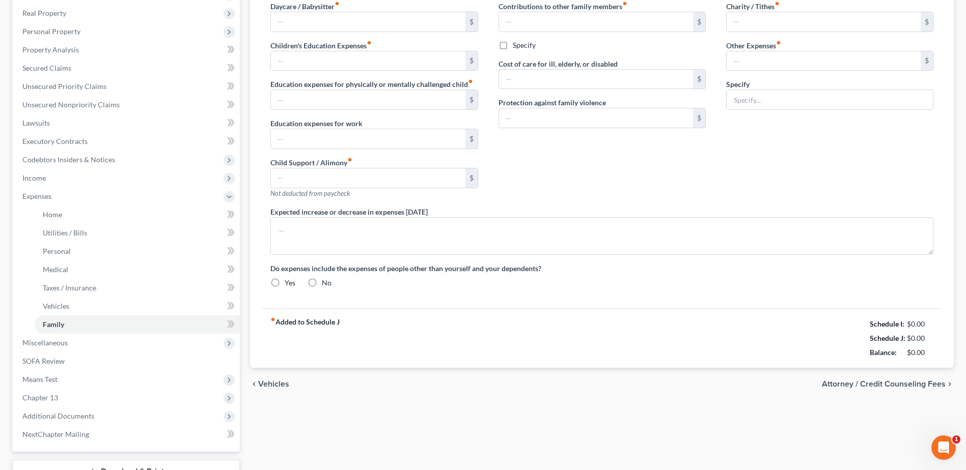
type input "0.00"
radio input "true"
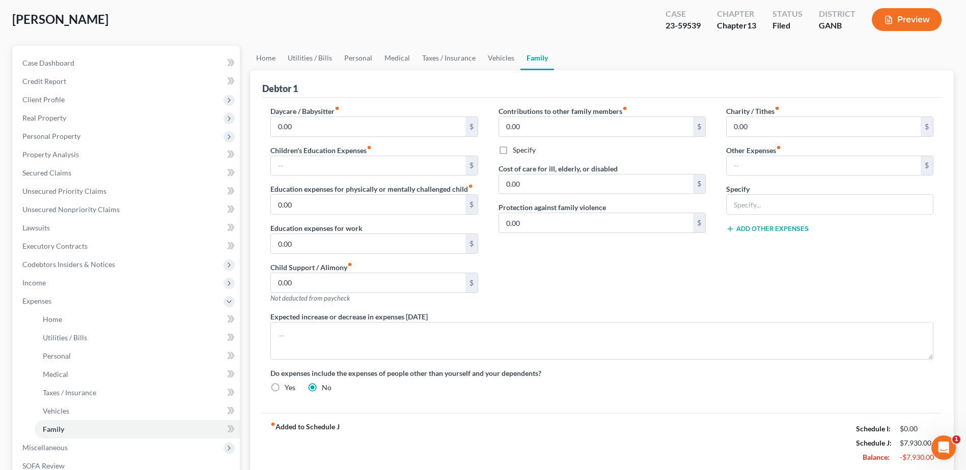
scroll to position [0, 0]
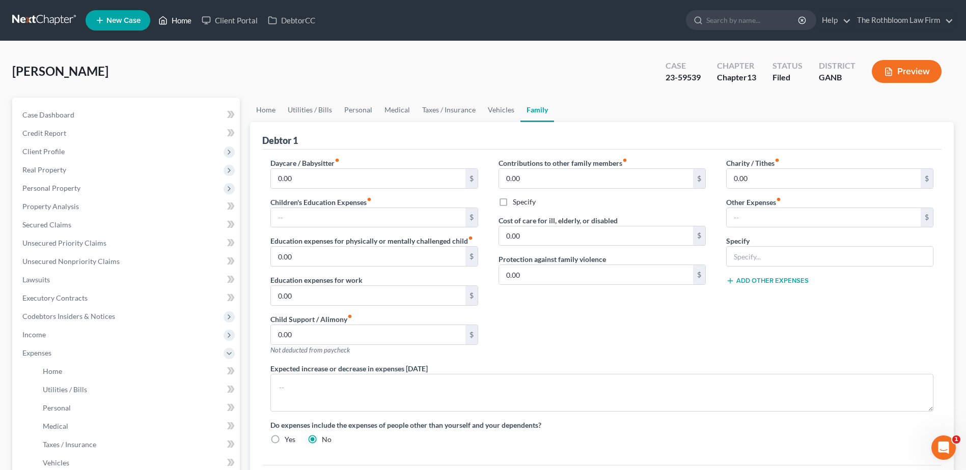
click at [181, 24] on link "Home" at bounding box center [174, 20] width 43 height 18
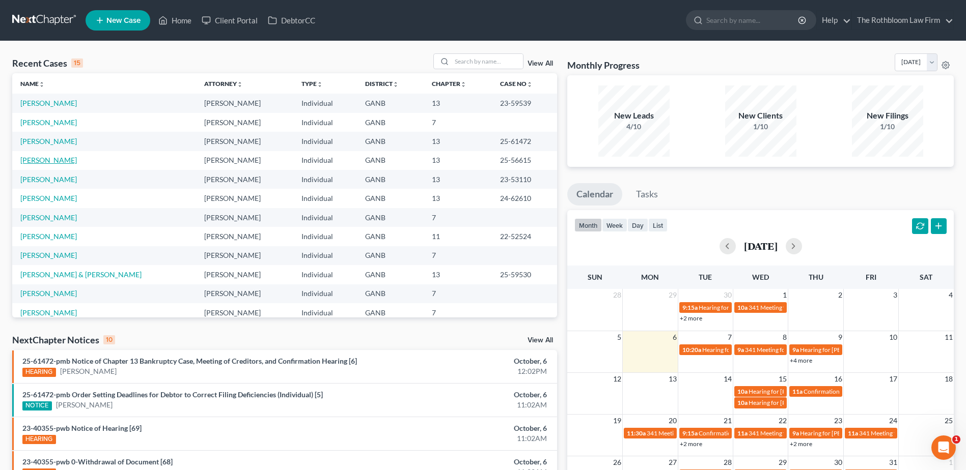
click at [34, 165] on td "[PERSON_NAME]" at bounding box center [104, 160] width 184 height 19
click at [40, 160] on link "[PERSON_NAME]" at bounding box center [48, 160] width 57 height 9
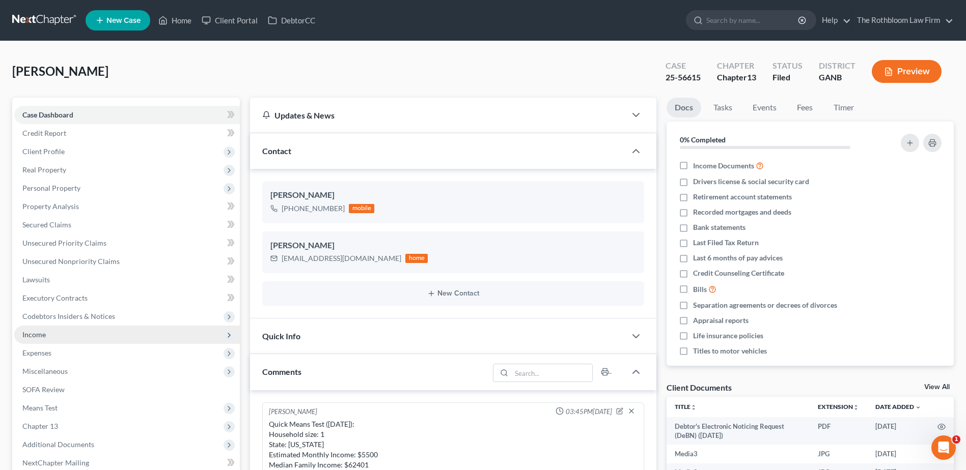
scroll to position [642, 0]
click at [58, 349] on span "Expenses" at bounding box center [126, 353] width 225 height 18
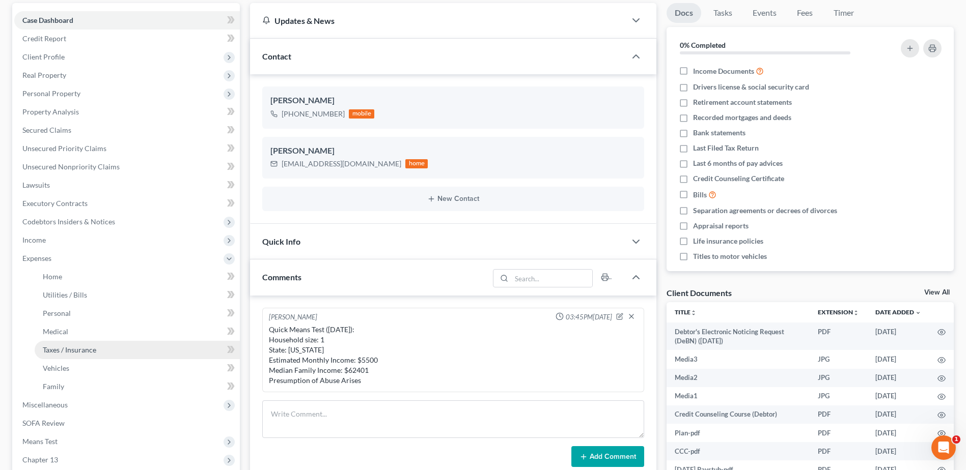
scroll to position [204, 0]
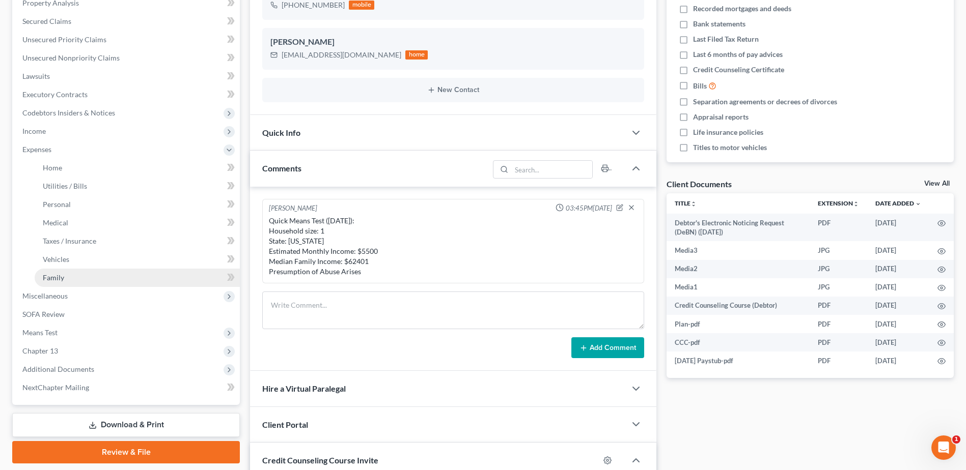
click at [62, 280] on span "Family" at bounding box center [53, 277] width 21 height 9
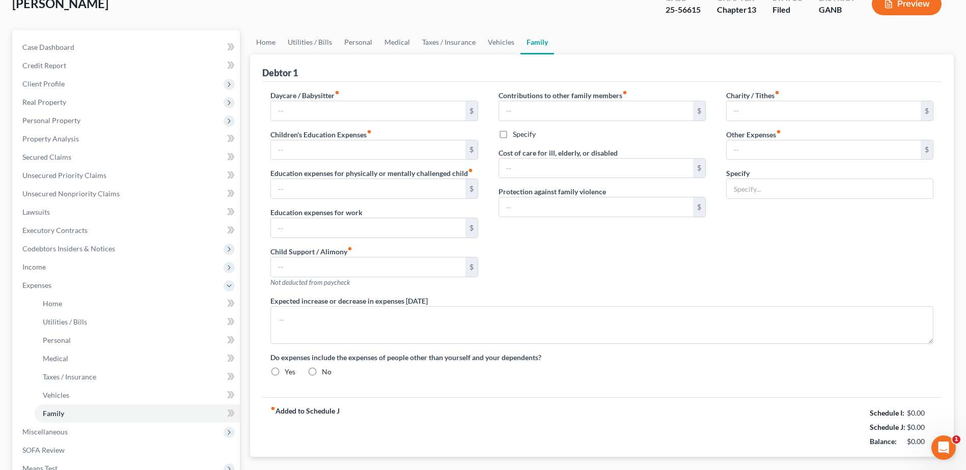
type input "0.00"
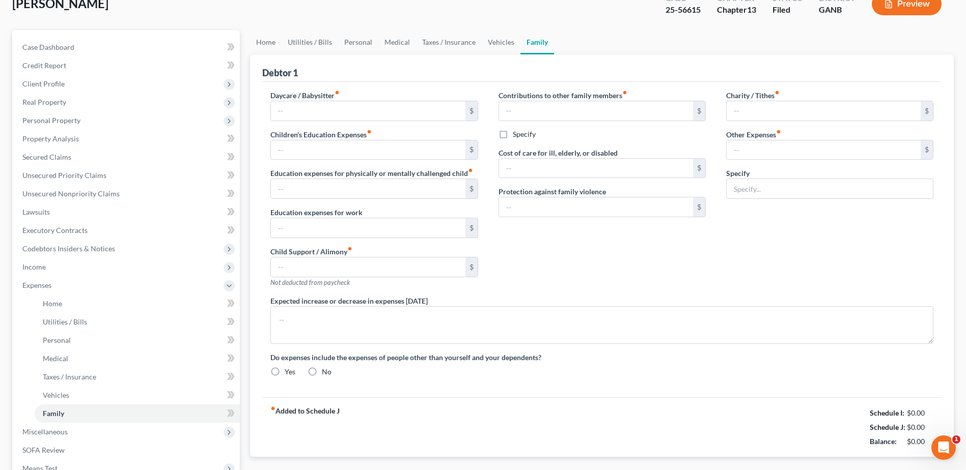
type input "0.00"
type input "472.80"
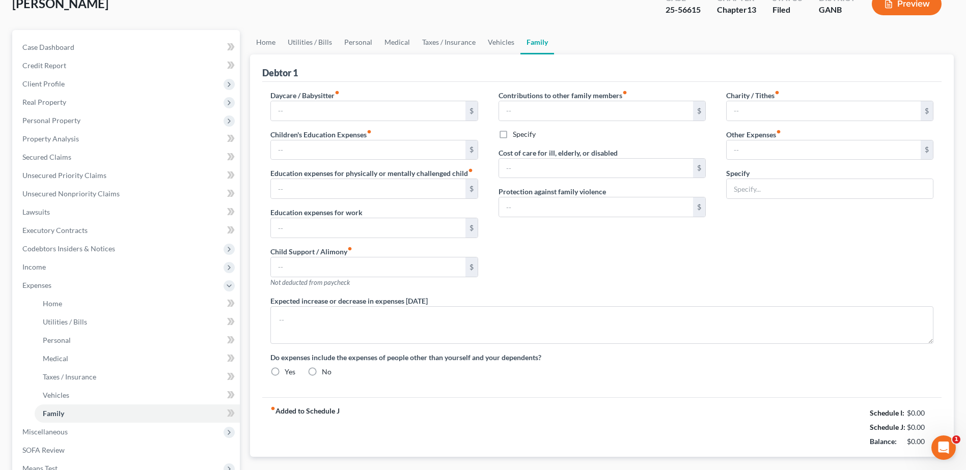
type input "Student Loans"
type textarea "After [DATE], Debtor will no longer pay quarterly estimated income tax for 2025…"
radio input "true"
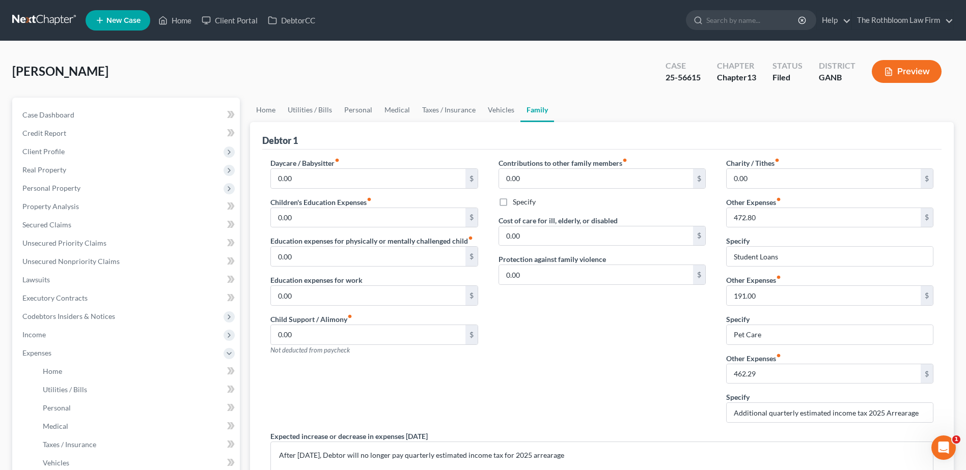
scroll to position [236, 0]
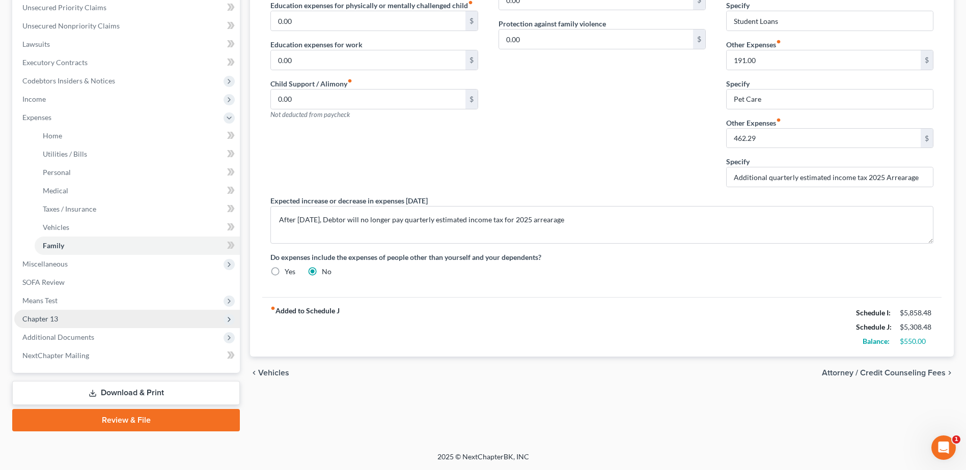
click at [49, 315] on span "Chapter 13" at bounding box center [40, 319] width 36 height 9
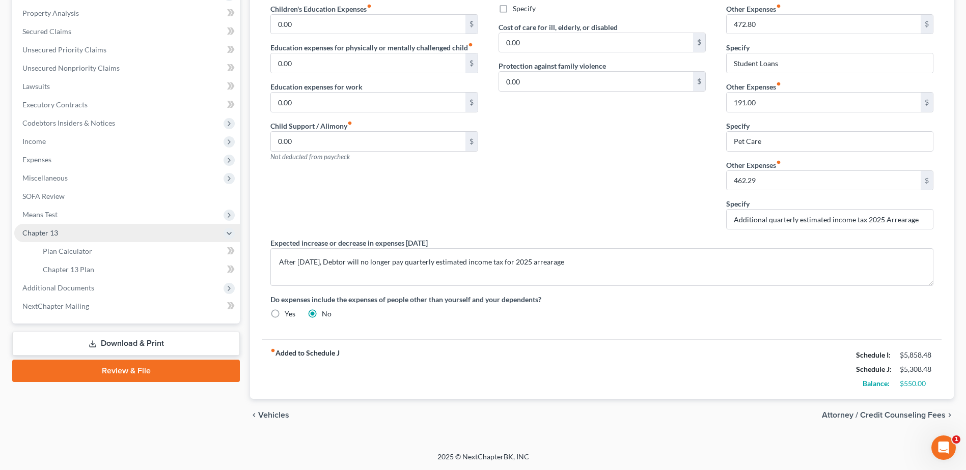
scroll to position [193, 0]
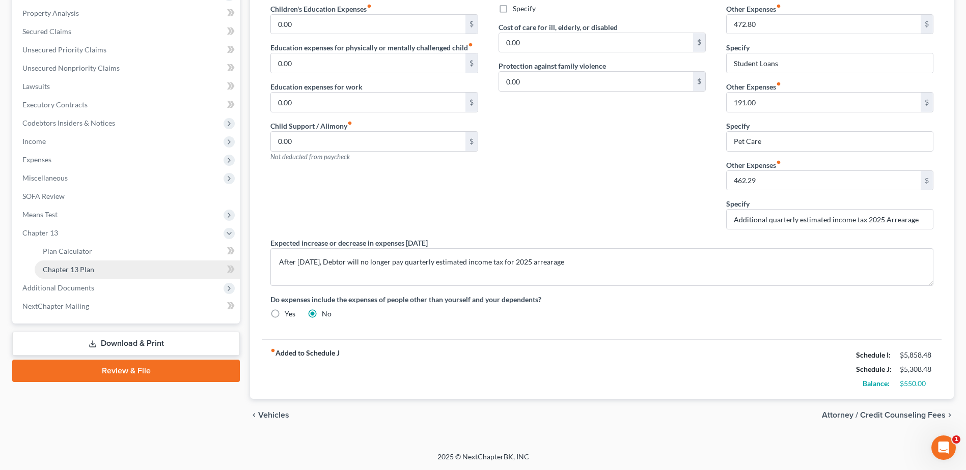
click at [75, 266] on span "Chapter 13 Plan" at bounding box center [68, 269] width 51 height 9
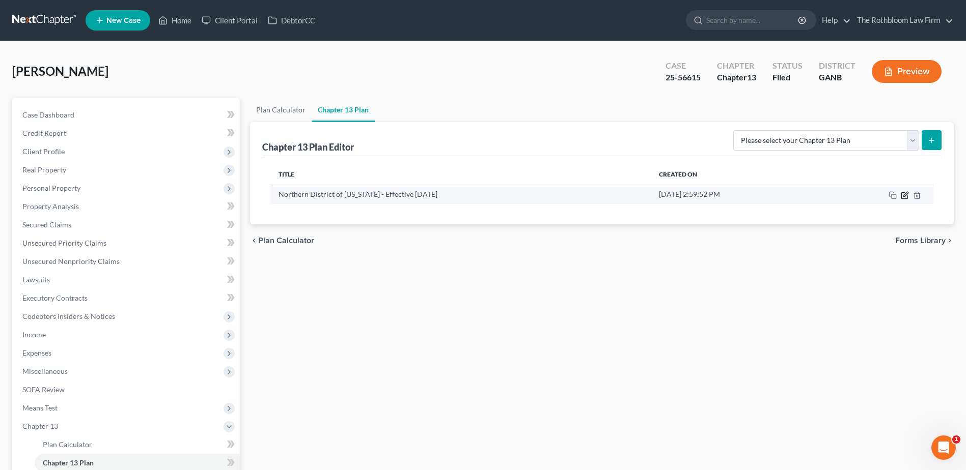
click at [906, 199] on icon "button" at bounding box center [904, 195] width 6 height 6
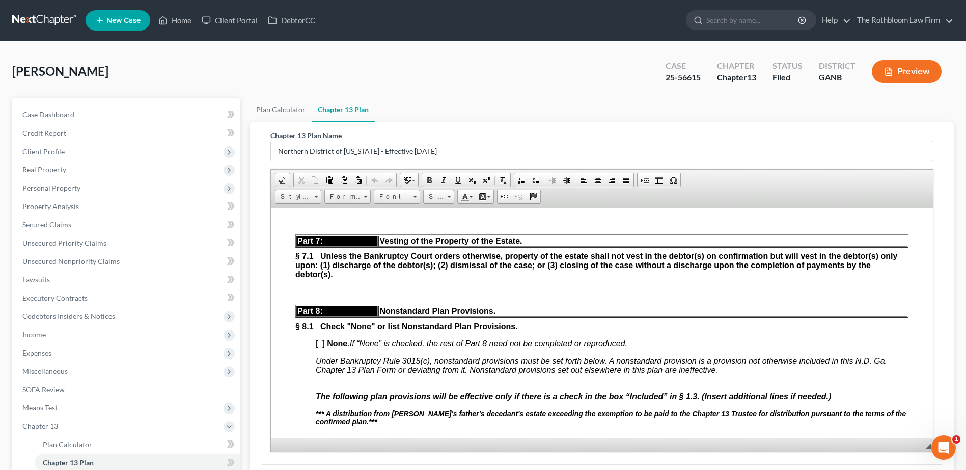
scroll to position [3156, 0]
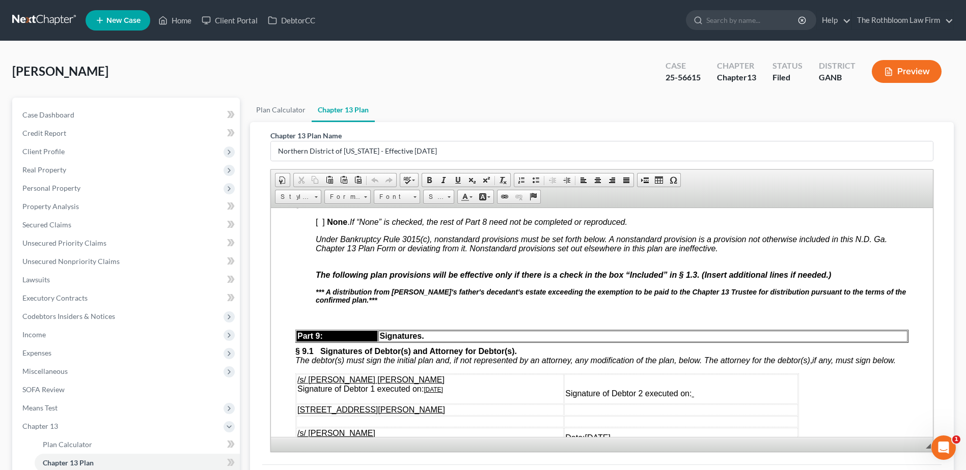
click at [407, 371] on div "Part 5: Treatment Nonpriority Claims. § 5.1 Nonpriority unsecured claims not se…" at bounding box center [601, 110] width 613 height 943
click at [363, 369] on div "Part 5: Treatment Nonpriority Claims. § 5.1 Nonpriority unsecured claims not se…" at bounding box center [601, 110] width 613 height 943
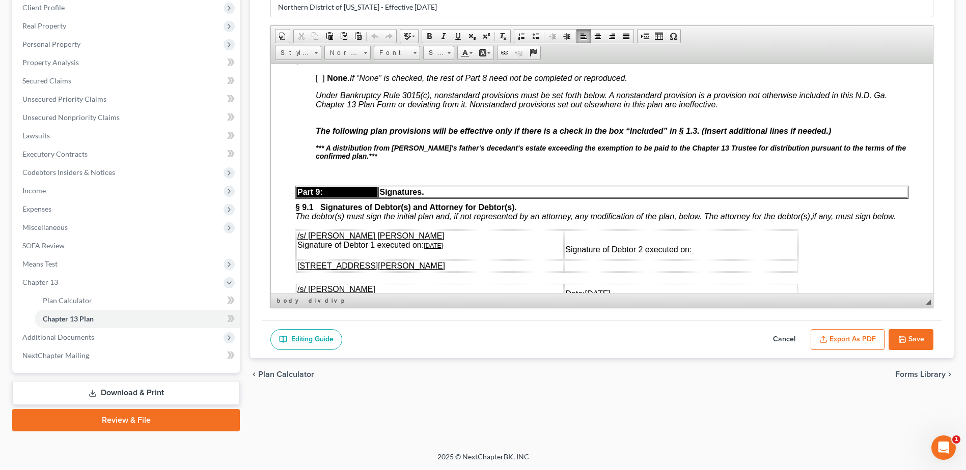
click at [320, 177] on p at bounding box center [601, 172] width 613 height 9
click at [789, 338] on button "Cancel" at bounding box center [783, 339] width 45 height 21
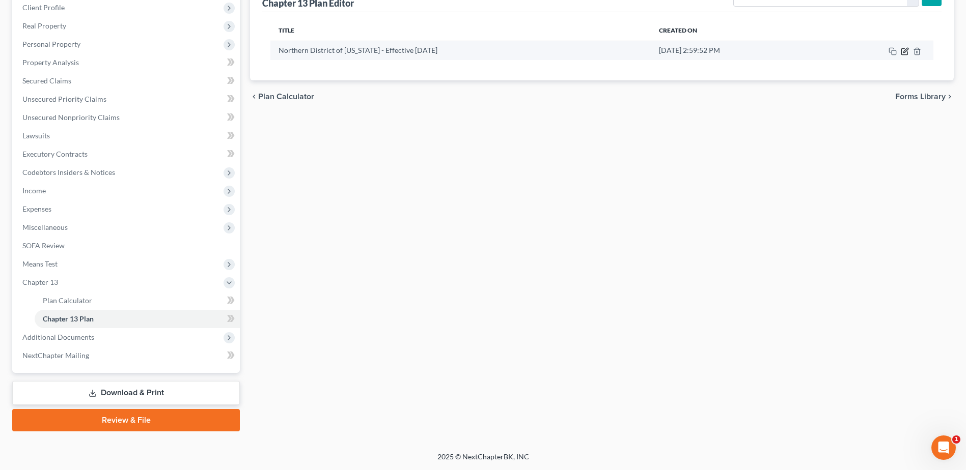
click at [903, 53] on icon "button" at bounding box center [904, 51] width 8 height 8
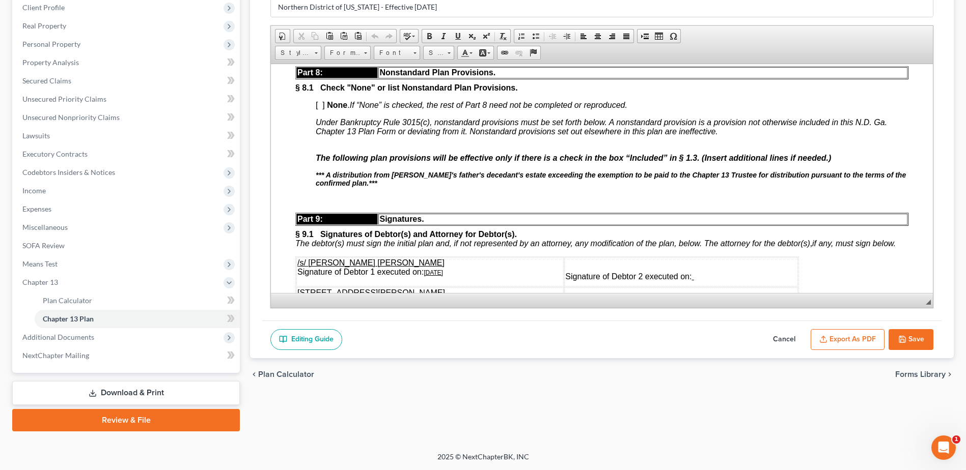
scroll to position [3232, 0]
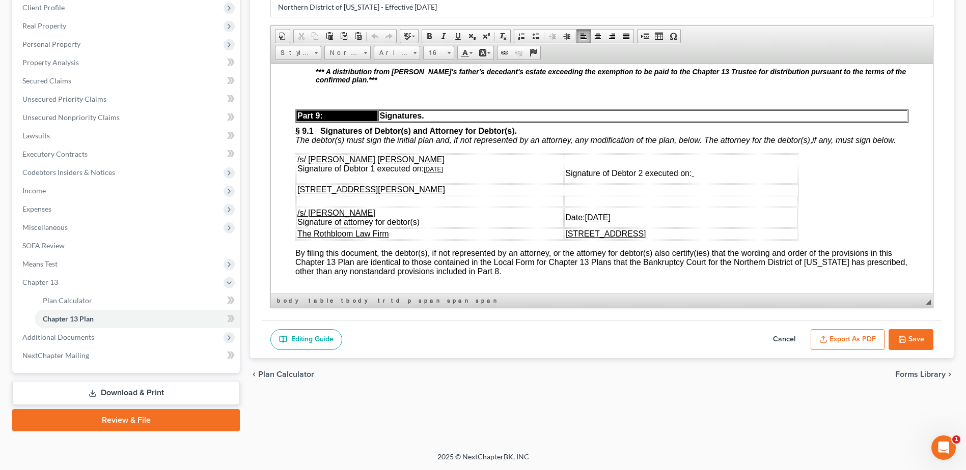
click at [329, 101] on p at bounding box center [601, 96] width 613 height 9
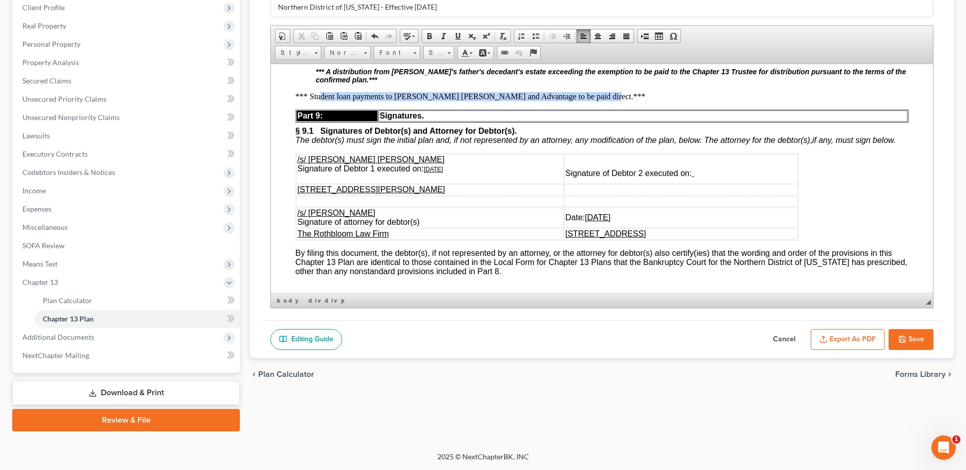
drag, startPoint x: 574, startPoint y: 154, endPoint x: 308, endPoint y: 151, distance: 265.2
click at [308, 101] on p "*** Student loan payments to [PERSON_NAME] [PERSON_NAME] and Advantage to be pa…" at bounding box center [601, 96] width 613 height 9
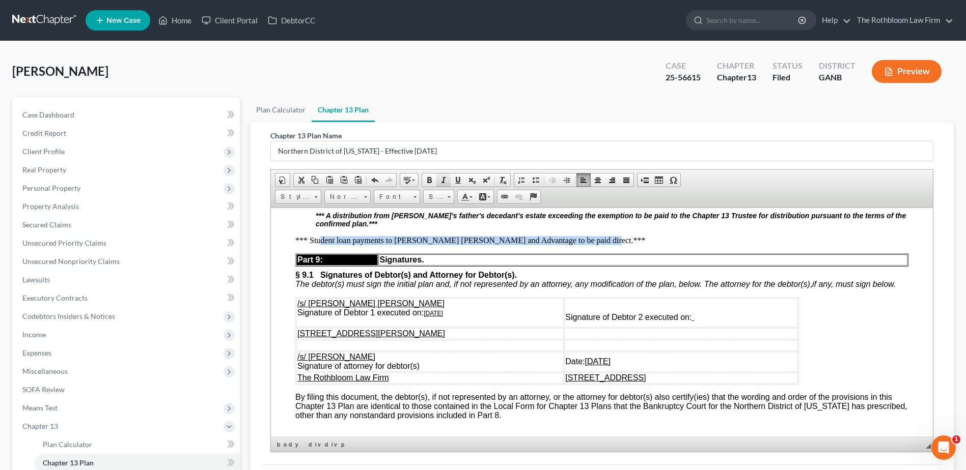
click at [443, 183] on span at bounding box center [443, 180] width 8 height 8
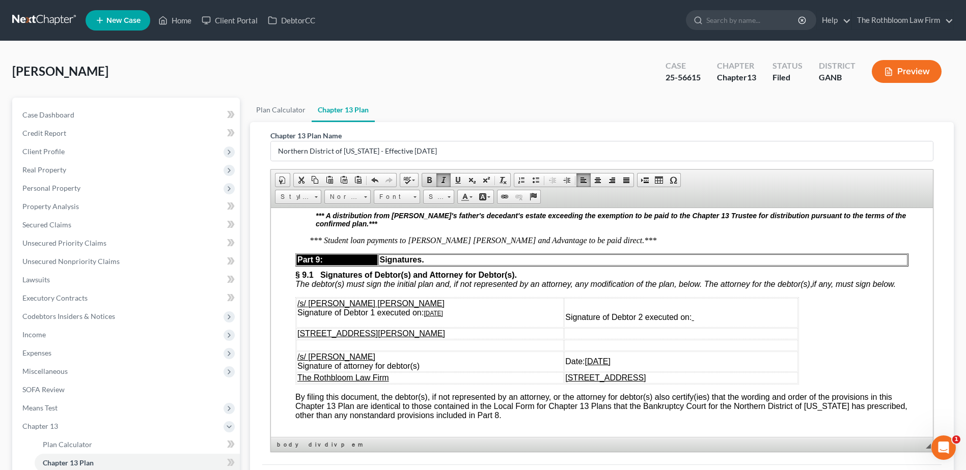
click at [429, 180] on span at bounding box center [429, 180] width 8 height 8
click at [613, 245] on p "*** Student loan payments to [PERSON_NAME] [PERSON_NAME] and Advantage to be pa…" at bounding box center [601, 240] width 613 height 9
click at [473, 244] on em "*** Student loan payments to [PERSON_NAME] [PERSON_NAME] and Advantage to be pa…" at bounding box center [487, 240] width 356 height 9
drag, startPoint x: 506, startPoint y: 301, endPoint x: 516, endPoint y: 303, distance: 9.4
click at [506, 244] on em "*** Student loan payments to [PERSON_NAME] [PERSON_NAME] and Aidvantage to be p…" at bounding box center [488, 240] width 359 height 9
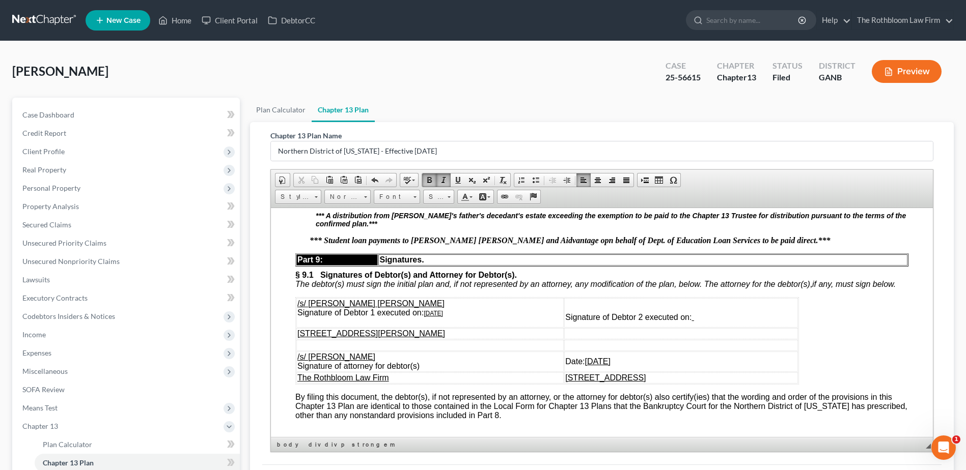
click at [520, 304] on div "Part 5: Treatment Nonpriority Claims. § 5.1 Nonpriority unsecured claims not se…" at bounding box center [601, 34] width 613 height 943
click at [512, 244] on em "*** Student loan payments to [PERSON_NAME] [PERSON_NAME] and Aidvantage opn beh…" at bounding box center [569, 240] width 521 height 9
drag, startPoint x: 454, startPoint y: 298, endPoint x: 462, endPoint y: 301, distance: 8.5
click at [454, 244] on em "*** Student loan payments to [PERSON_NAME] [PERSON_NAME] and Aidvantage o n beh…" at bounding box center [567, 240] width 517 height 9
click at [355, 228] on strong "*** A distribution from [PERSON_NAME]'s father's decedant's estate exceeding th…" at bounding box center [611, 219] width 590 height 16
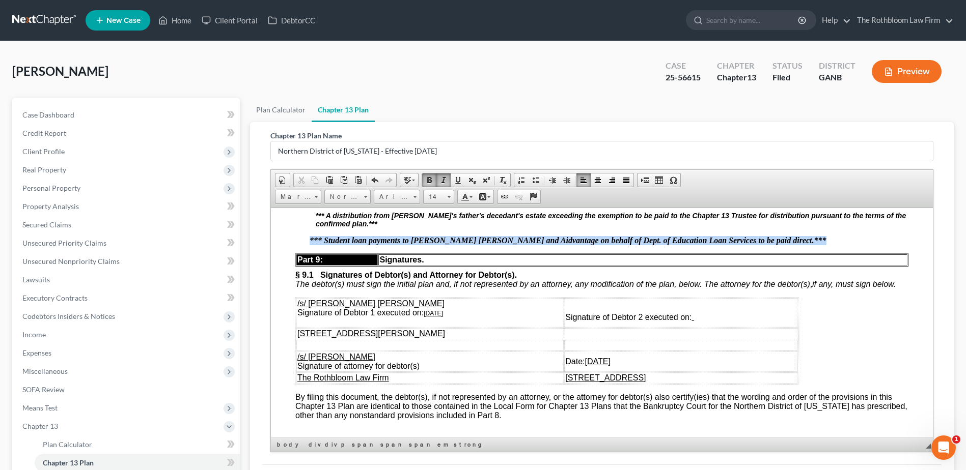
drag, startPoint x: 310, startPoint y: 299, endPoint x: 766, endPoint y: 287, distance: 456.2
click at [766, 287] on div "Part 5: Treatment Nonpriority Claims. § 5.1 Nonpriority unsecured claims not se…" at bounding box center [601, 34] width 613 height 943
click at [413, 196] on span at bounding box center [414, 197] width 3 height 2
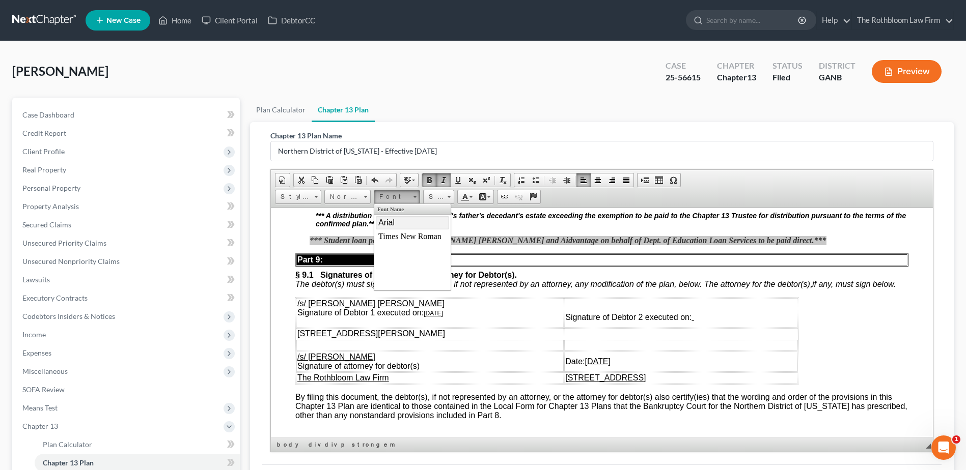
drag, startPoint x: 388, startPoint y: 222, endPoint x: 506, endPoint y: 204, distance: 119.4
click at [388, 222] on span "Arial" at bounding box center [386, 222] width 16 height 9
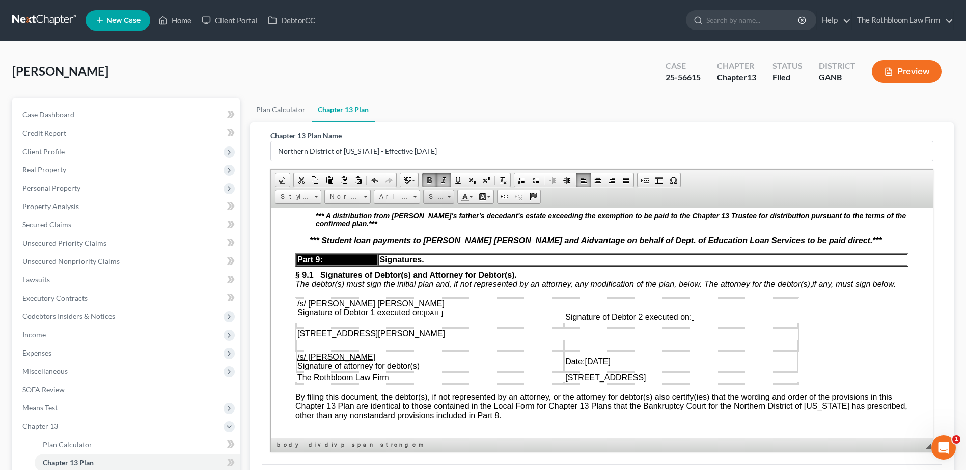
click at [450, 196] on span at bounding box center [448, 197] width 3 height 2
click at [430, 237] on span "14" at bounding box center [431, 241] width 7 height 8
click at [435, 228] on p "*** A distribution from [PERSON_NAME]'s father's decedant's estate exceeding th…" at bounding box center [612, 219] width 592 height 16
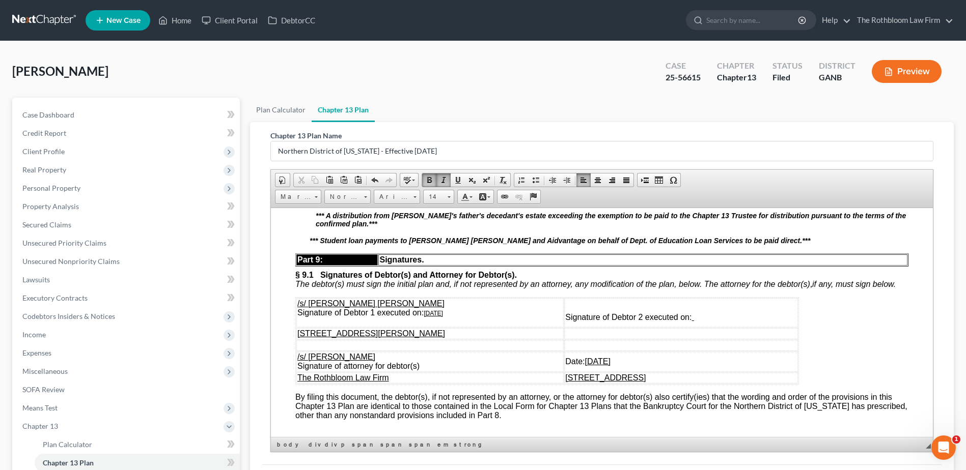
click at [363, 228] on strong "*** A distribution from [PERSON_NAME]'s father's decedant's estate exceeding th…" at bounding box center [611, 219] width 590 height 16
click at [364, 244] on em "*** Student loan payments to [PERSON_NAME] [PERSON_NAME] and Aidvantage on beha…" at bounding box center [559, 240] width 501 height 8
click at [377, 228] on p "*** A distribution from [PERSON_NAME]'s father's decedant's estate exceeding th…" at bounding box center [612, 219] width 592 height 16
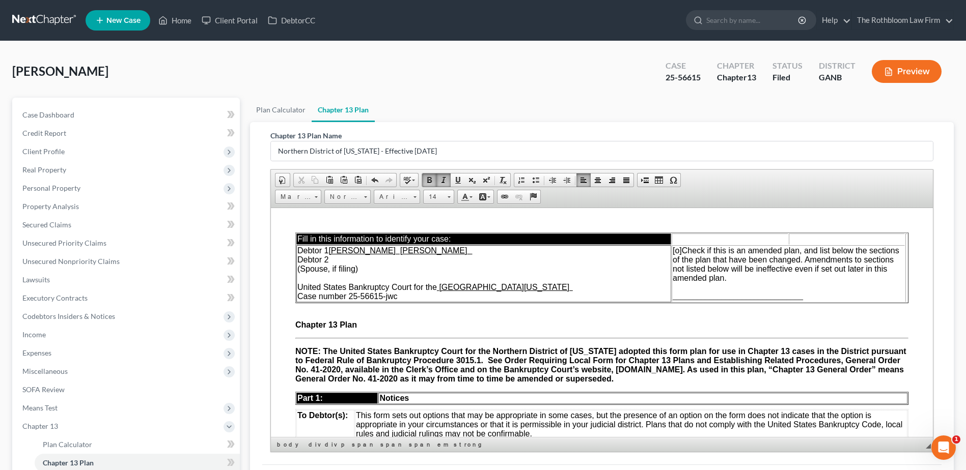
click at [677, 250] on span "[o]" at bounding box center [676, 250] width 9 height 9
click at [693, 296] on span "________________________________" at bounding box center [737, 296] width 130 height 9
click at [692, 295] on span "_____8.1" at bounding box center [687, 296] width 31 height 9
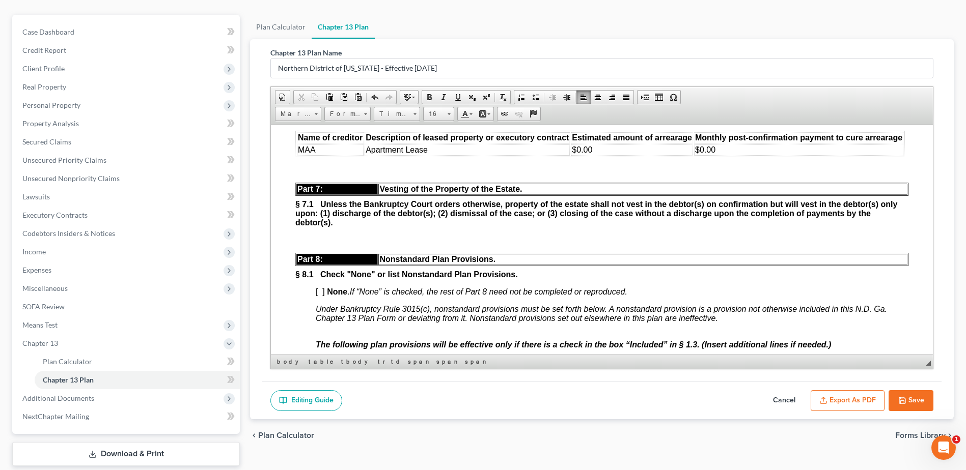
scroll to position [144, 0]
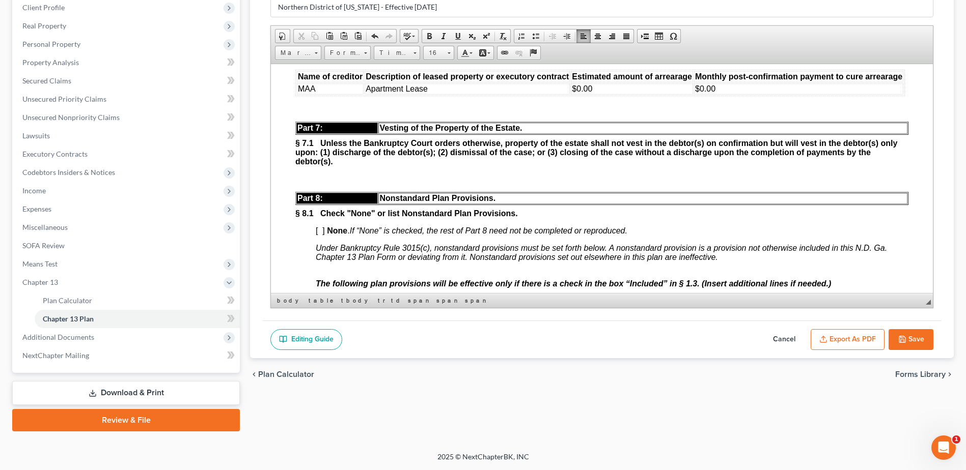
click at [902, 336] on icon "button" at bounding box center [902, 339] width 6 height 6
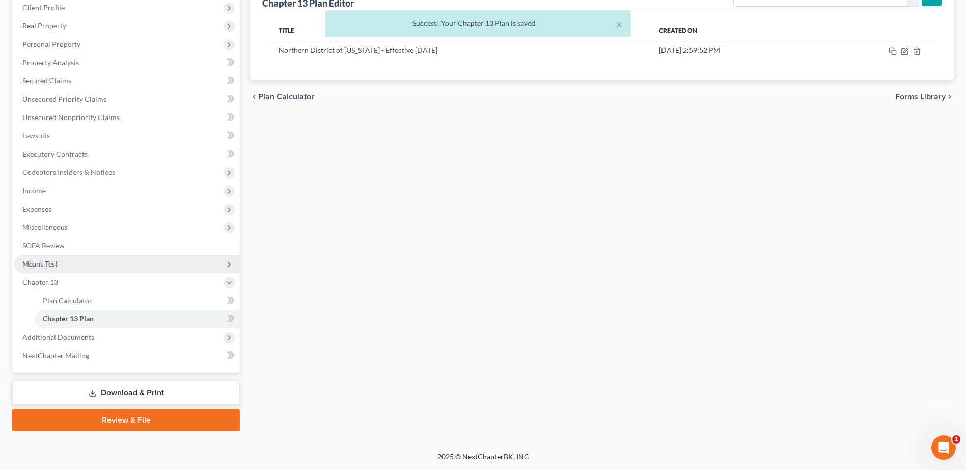
click at [57, 261] on span "Means Test" at bounding box center [39, 264] width 35 height 9
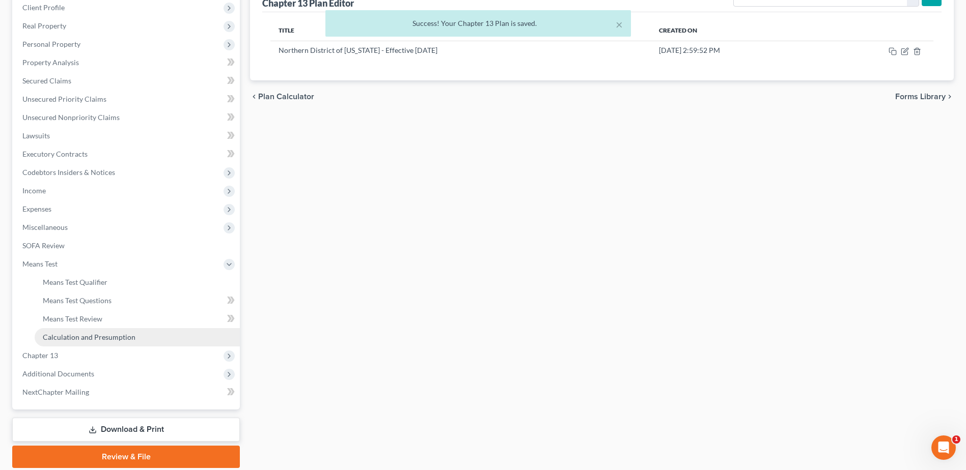
click at [87, 331] on link "Calculation and Presumption" at bounding box center [137, 337] width 205 height 18
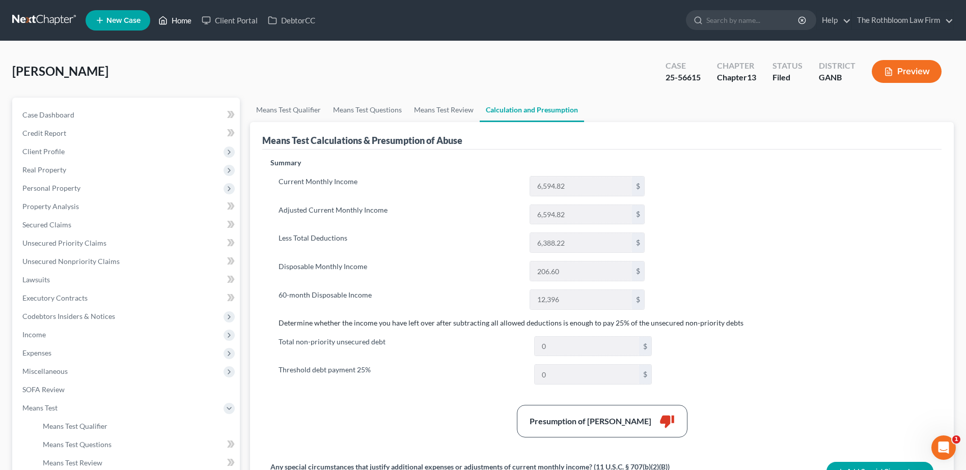
click at [189, 22] on link "Home" at bounding box center [174, 20] width 43 height 18
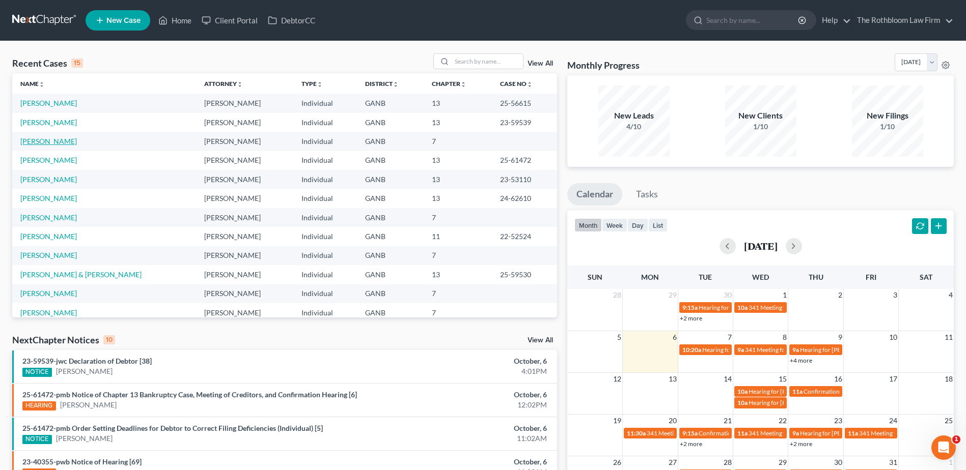
click at [44, 140] on link "[PERSON_NAME]" at bounding box center [48, 141] width 57 height 9
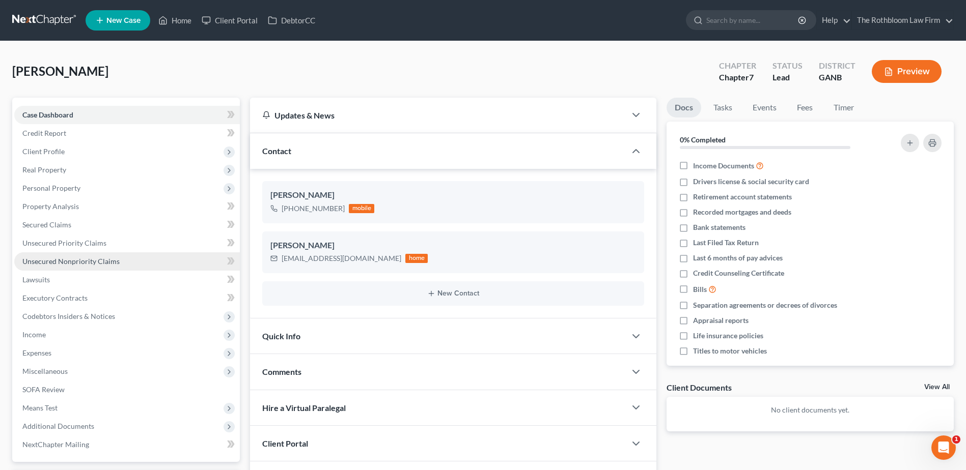
click at [96, 255] on link "Unsecured Nonpriority Claims" at bounding box center [126, 261] width 225 height 18
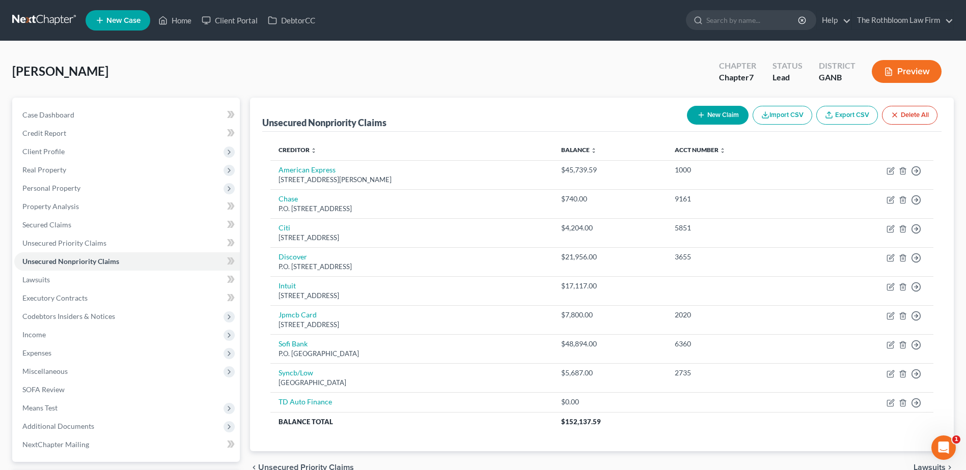
click at [718, 118] on button "New Claim" at bounding box center [718, 115] width 62 height 19
select select "0"
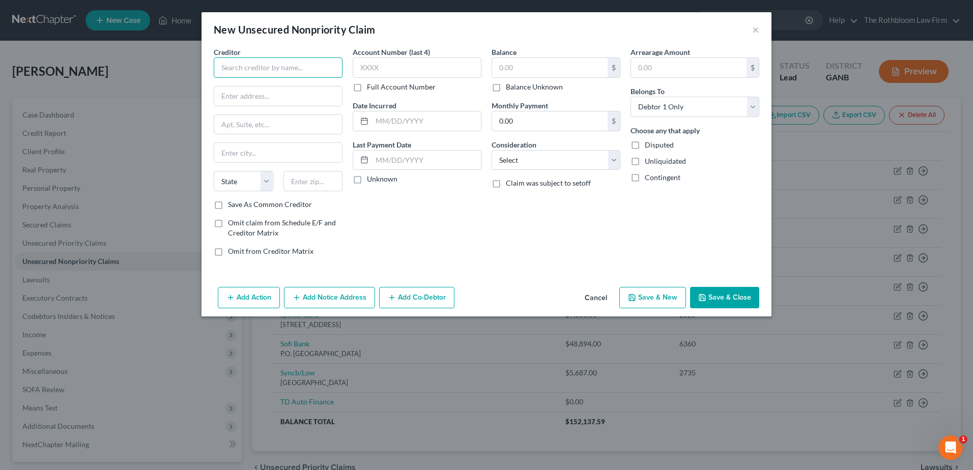
click at [246, 69] on input "text" at bounding box center [278, 68] width 129 height 20
type input "Specialty Capital"
type input "[STREET_ADDRESS]"
type input "Suite 512"
type input "11021"
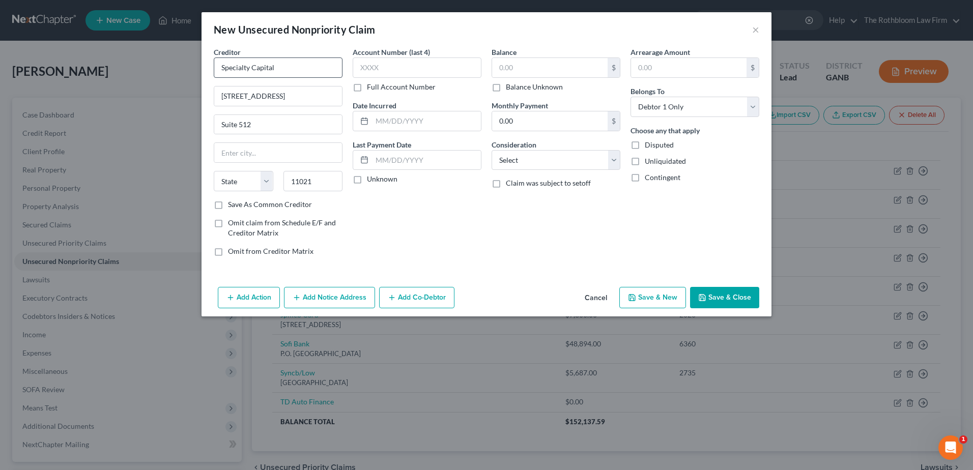
type input "Great Neck"
select select "35"
click at [528, 59] on input "text" at bounding box center [550, 67] width 116 height 19
type input "13,251.80"
click at [537, 165] on select "Select Cable / Satellite Services Collection Agency Credit Card Debt Debt Couns…" at bounding box center [556, 160] width 129 height 20
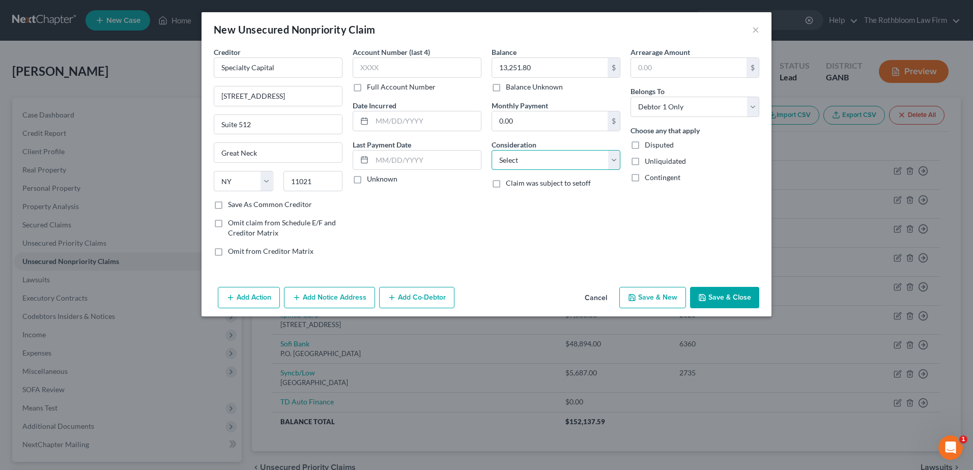
select select "10"
click at [492, 150] on select "Select Cable / Satellite Services Collection Agency Credit Card Debt Debt Couns…" at bounding box center [556, 160] width 129 height 20
click at [726, 301] on button "Save & Close" at bounding box center [724, 297] width 69 height 21
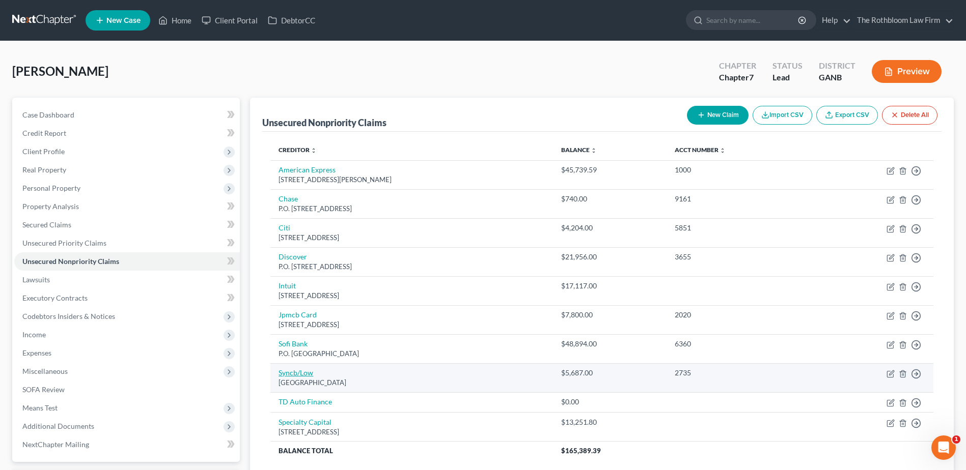
click at [295, 377] on link "Syncb/Low" at bounding box center [295, 373] width 35 height 9
select select "39"
select select "2"
select select "0"
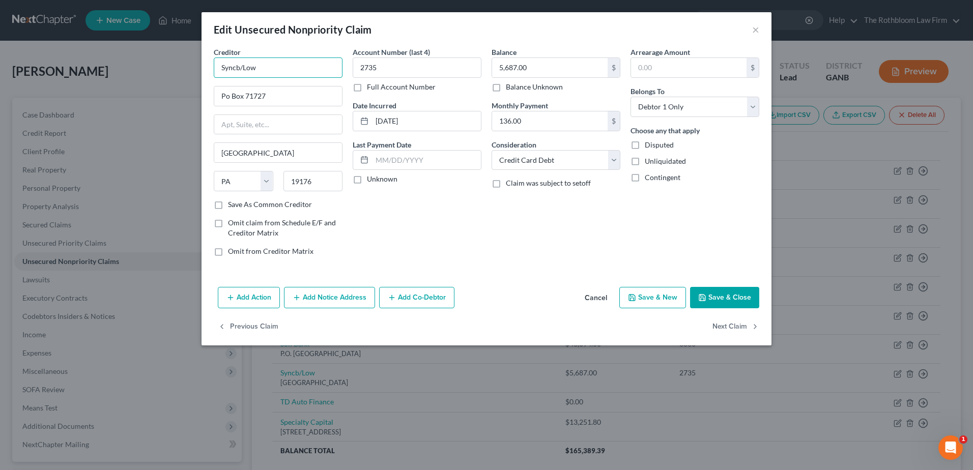
drag, startPoint x: 279, startPoint y: 71, endPoint x: 164, endPoint y: 62, distance: 115.9
click at [164, 62] on div "Edit Unsecured Nonpriority Claim × Creditor * Syncb/Low Po Box 71727 [GEOGRAPHI…" at bounding box center [486, 235] width 973 height 470
type input "Lowes/Synchrony"
drag, startPoint x: 226, startPoint y: 98, endPoint x: 242, endPoint y: 103, distance: 17.1
click at [227, 97] on input "Po Box 71727" at bounding box center [278, 96] width 128 height 19
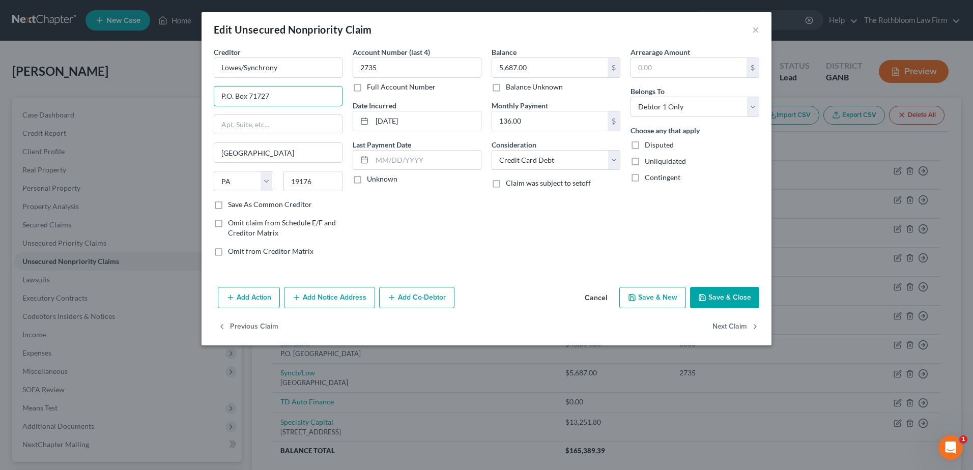
type input "P.O. Box 71727"
click at [727, 296] on button "Save & Close" at bounding box center [724, 297] width 69 height 21
type input "0"
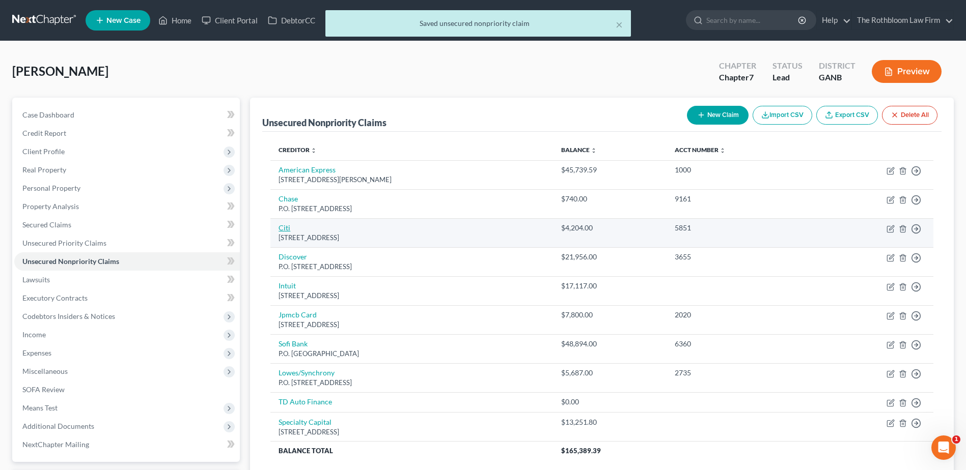
click at [286, 229] on link "Citi" at bounding box center [284, 227] width 12 height 9
select select "43"
select select "2"
select select "0"
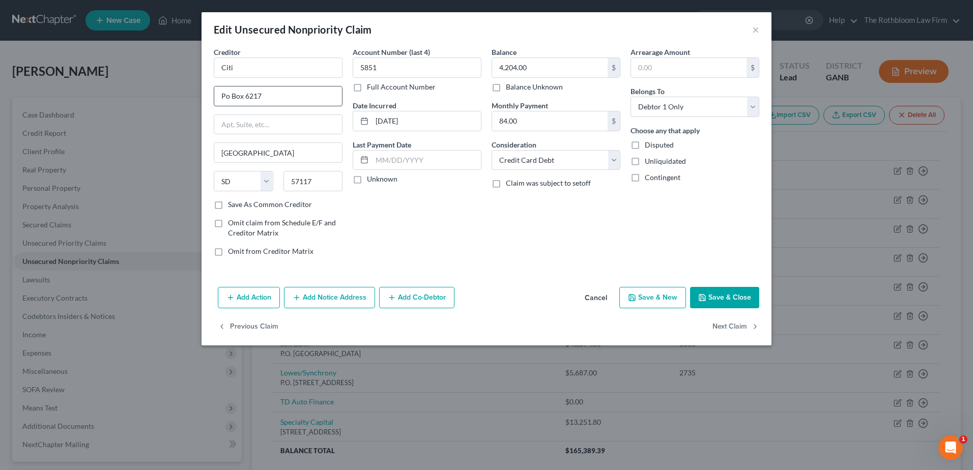
click at [226, 97] on input "Po Box 6217" at bounding box center [278, 96] width 128 height 19
type input "P.O. Box 6217"
click at [737, 295] on button "Save & Close" at bounding box center [724, 297] width 69 height 21
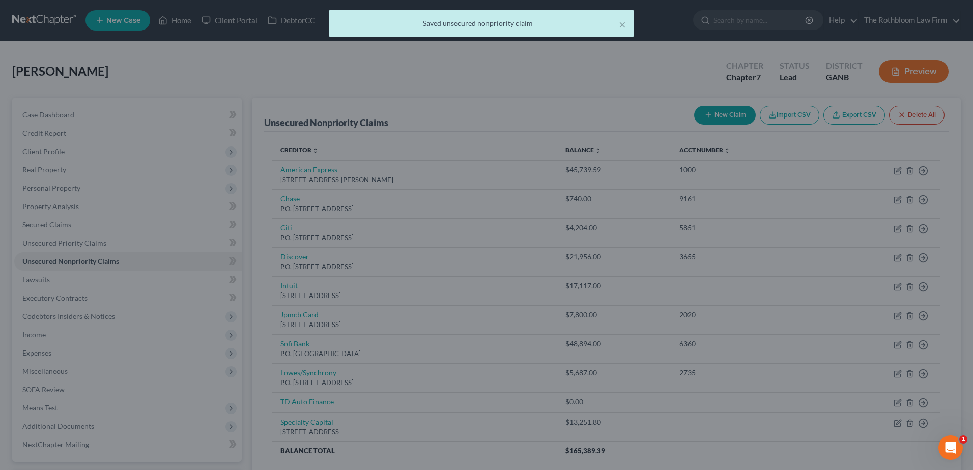
type input "0"
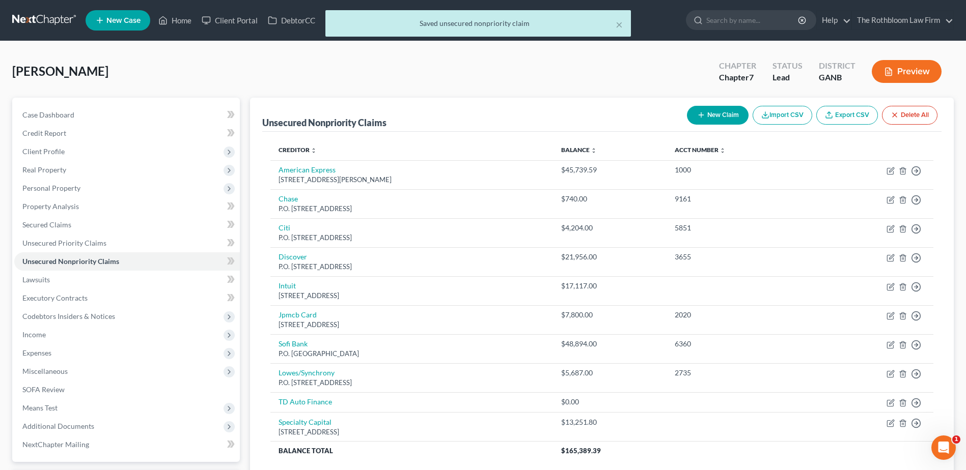
click at [711, 120] on button "New Claim" at bounding box center [718, 115] width 62 height 19
select select "0"
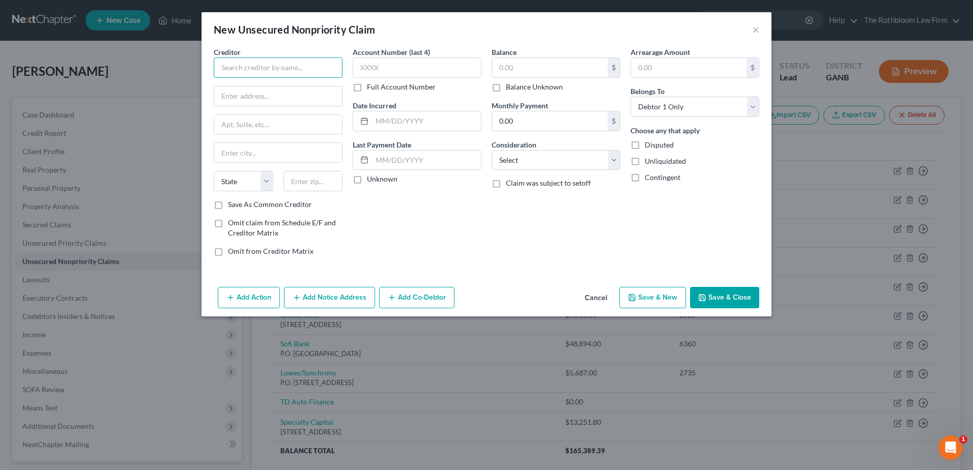
click at [266, 69] on input "text" at bounding box center [278, 68] width 129 height 20
type input "Affirm"
type input "[STREET_ADDRESS][US_STATE]"
type input "Fl. 12"
type input "94108"
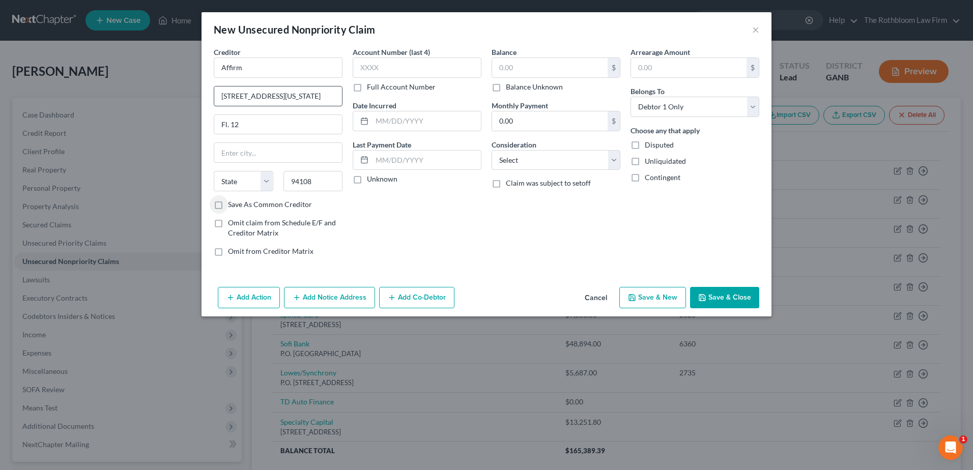
type input "[GEOGRAPHIC_DATA]"
select select "4"
click at [506, 63] on input "text" at bounding box center [550, 67] width 116 height 19
type input "5,426.21"
click at [525, 149] on label "Consideration" at bounding box center [514, 144] width 45 height 11
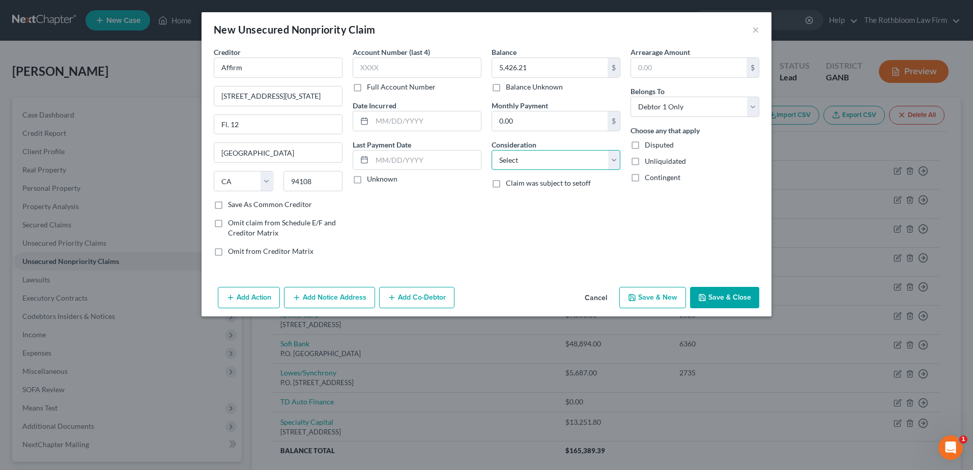
click at [524, 158] on select "Select Cable / Satellite Services Collection Agency Credit Card Debt Debt Couns…" at bounding box center [556, 160] width 129 height 20
select select "10"
click at [492, 150] on select "Select Cable / Satellite Services Collection Agency Credit Card Debt Debt Couns…" at bounding box center [556, 160] width 129 height 20
click at [712, 301] on button "Save & Close" at bounding box center [724, 297] width 69 height 21
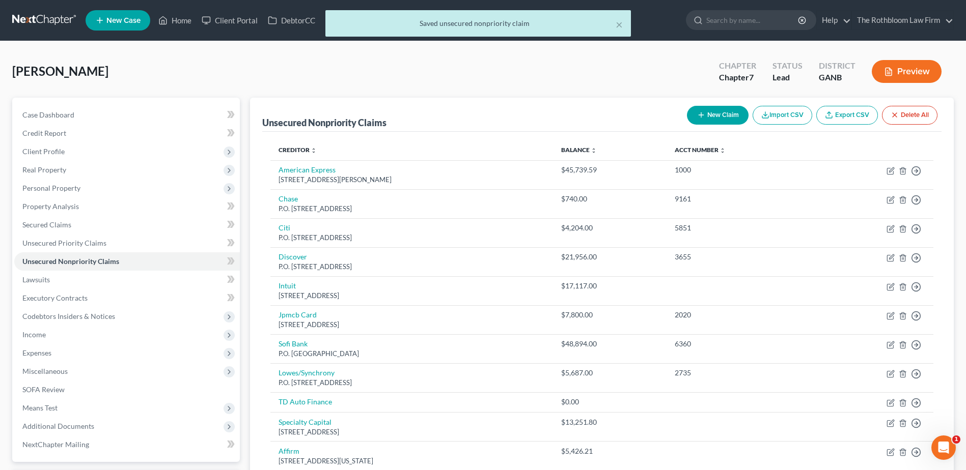
drag, startPoint x: 720, startPoint y: 116, endPoint x: 931, endPoint y: 14, distance: 234.9
click at [720, 116] on button "New Claim" at bounding box center [718, 115] width 62 height 19
select select "0"
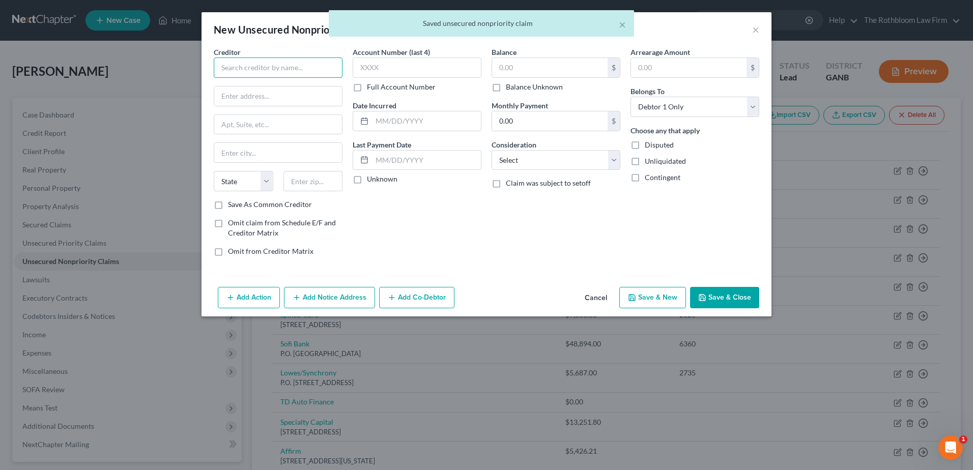
click at [221, 73] on input "text" at bounding box center [278, 68] width 129 height 20
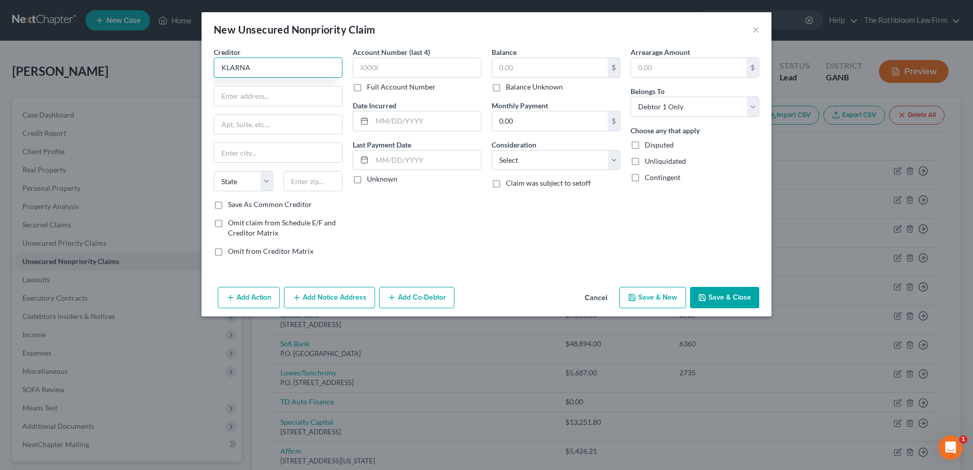
type input "KLARNA"
type input "[STREET_ADDRESS]"
type input "Suite 400"
type input "43215"
type input "Columbus"
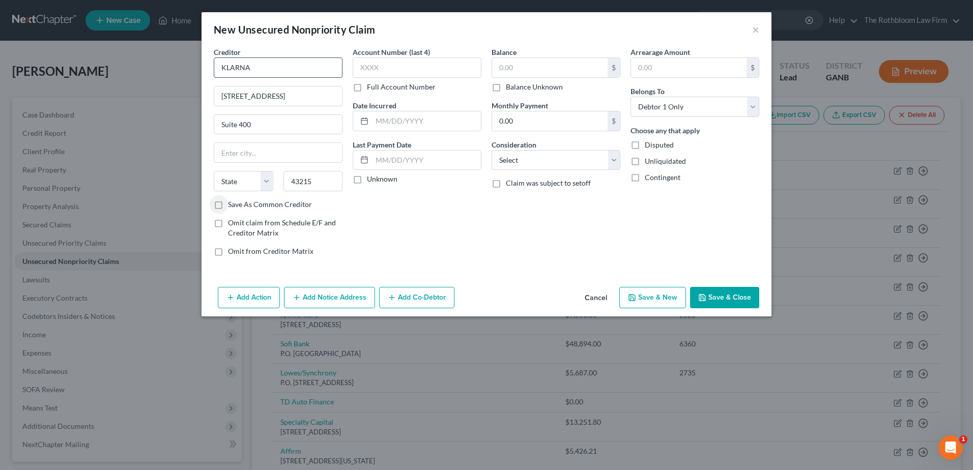
select select "36"
click at [525, 77] on div "$" at bounding box center [556, 68] width 129 height 20
click at [529, 68] on input "text" at bounding box center [550, 67] width 116 height 19
type input "939.89"
drag, startPoint x: 535, startPoint y: 162, endPoint x: 538, endPoint y: 171, distance: 9.0
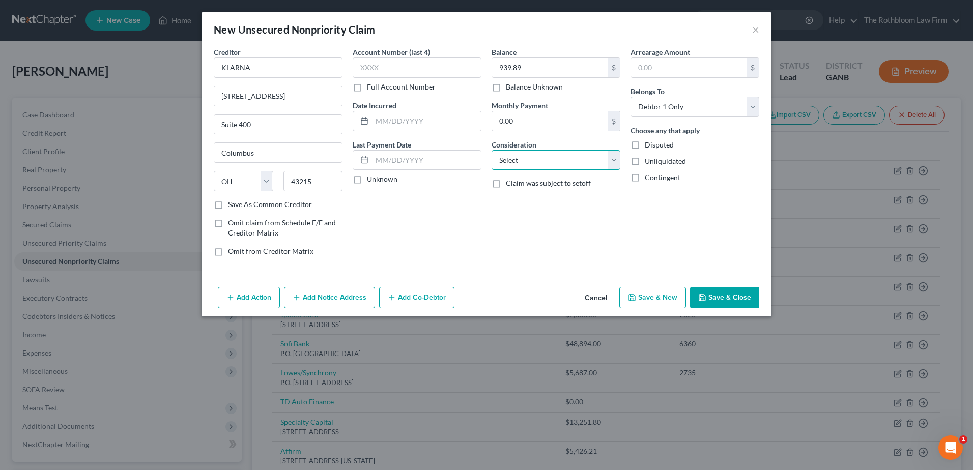
click at [535, 162] on select "Select Cable / Satellite Services Collection Agency Credit Card Debt Debt Couns…" at bounding box center [556, 160] width 129 height 20
select select "10"
click at [492, 150] on select "Select Cable / Satellite Services Collection Agency Credit Card Debt Debt Couns…" at bounding box center [556, 160] width 129 height 20
click at [716, 288] on button "Save & Close" at bounding box center [724, 297] width 69 height 21
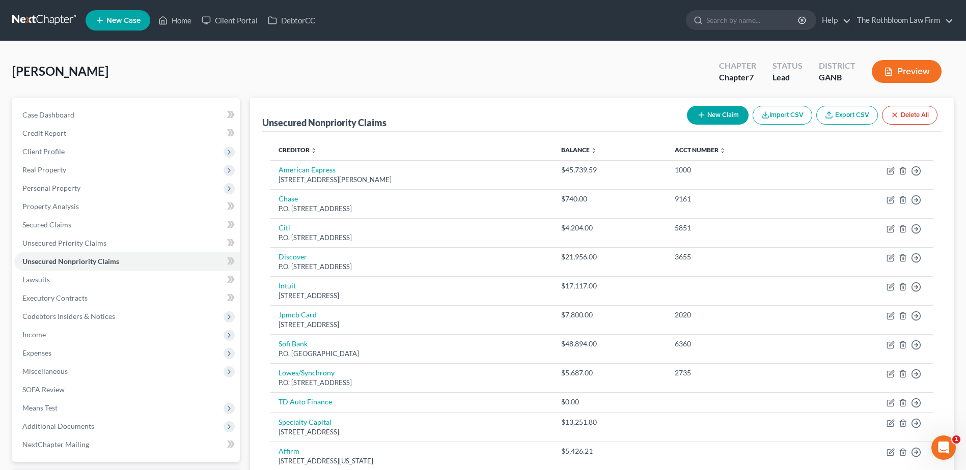
click at [723, 112] on button "New Claim" at bounding box center [718, 115] width 62 height 19
select select "0"
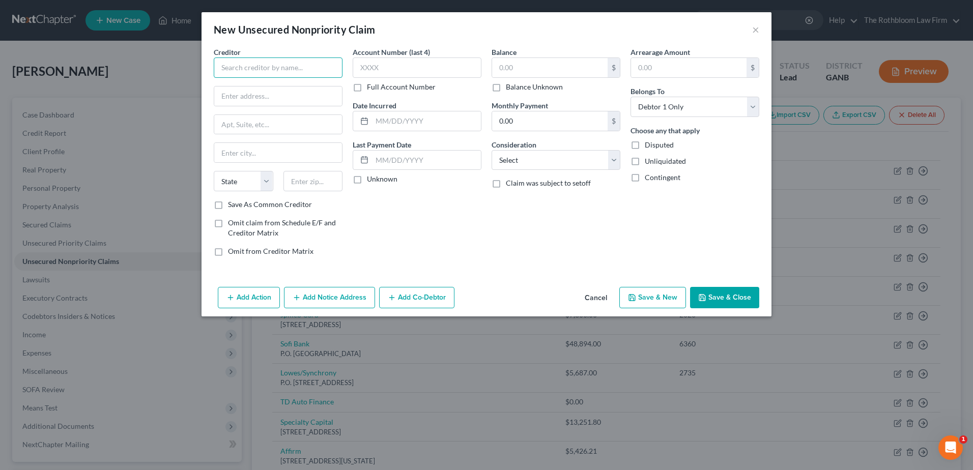
click at [262, 65] on input "text" at bounding box center [278, 68] width 129 height 20
click at [286, 64] on input "Forward Financina" at bounding box center [278, 68] width 129 height 20
type input "Forward Financing"
click at [246, 101] on input "text" at bounding box center [278, 96] width 128 height 19
type input "[STREET_ADDRESS]"
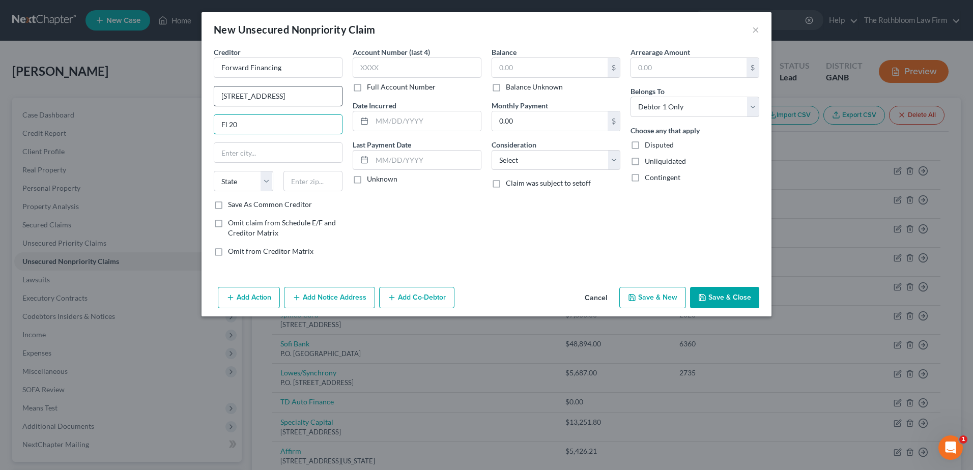
type input "Fl 20"
type input "43215"
type input "Columbus"
select select "36"
click at [544, 65] on input "text" at bounding box center [550, 67] width 116 height 19
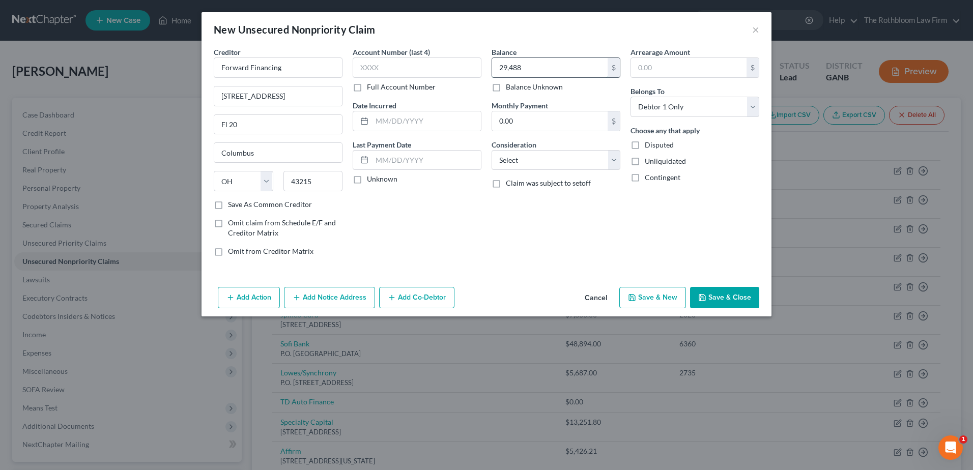
type input "29,488"
click at [542, 158] on select "Select Cable / Satellite Services Collection Agency Credit Card Debt Debt Couns…" at bounding box center [556, 160] width 129 height 20
select select "10"
click at [492, 150] on select "Select Cable / Satellite Services Collection Agency Credit Card Debt Debt Couns…" at bounding box center [556, 160] width 129 height 20
click at [752, 271] on div "Creditor * Forward Financing 53 State [GEOGRAPHIC_DATA] 20 [GEOGRAPHIC_DATA] [U…" at bounding box center [487, 165] width 570 height 236
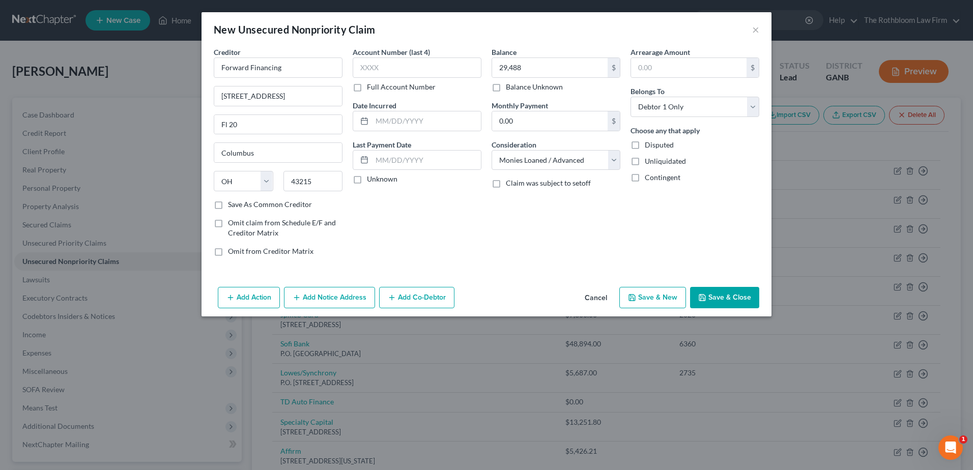
click at [746, 293] on button "Save & Close" at bounding box center [724, 297] width 69 height 21
type input "29,488.00"
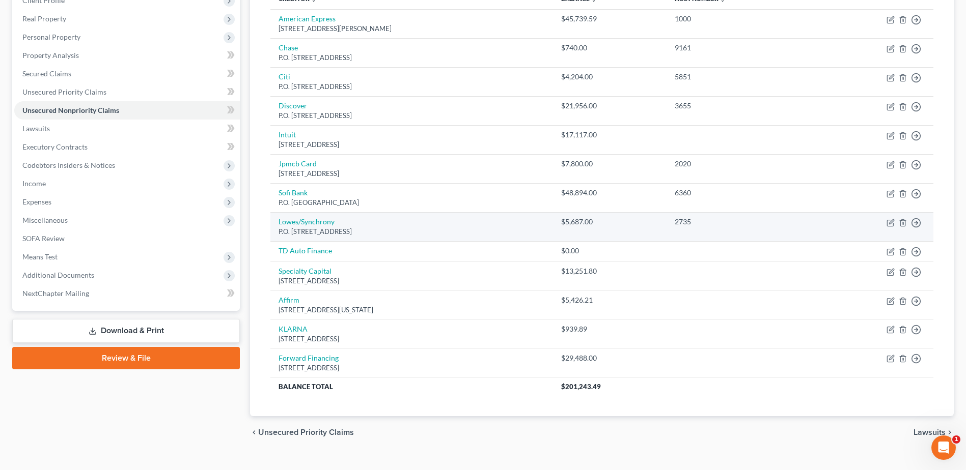
scroll to position [153, 0]
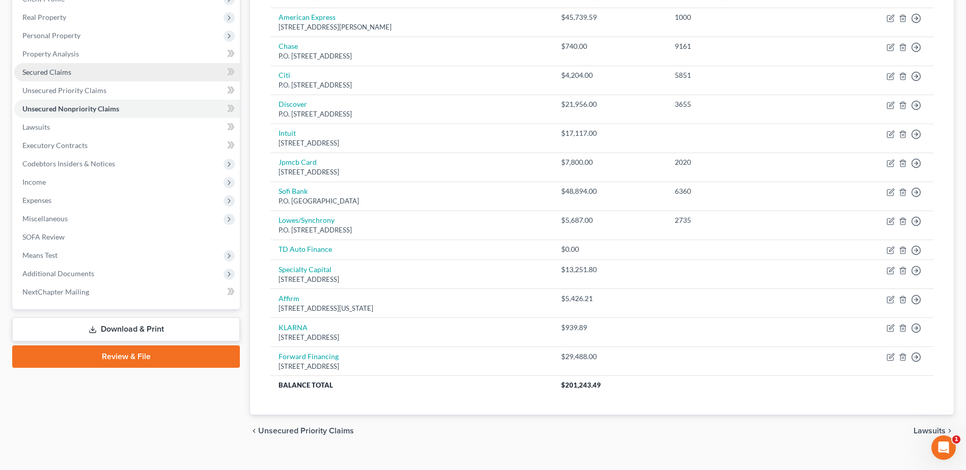
click at [59, 76] on span "Secured Claims" at bounding box center [46, 72] width 49 height 9
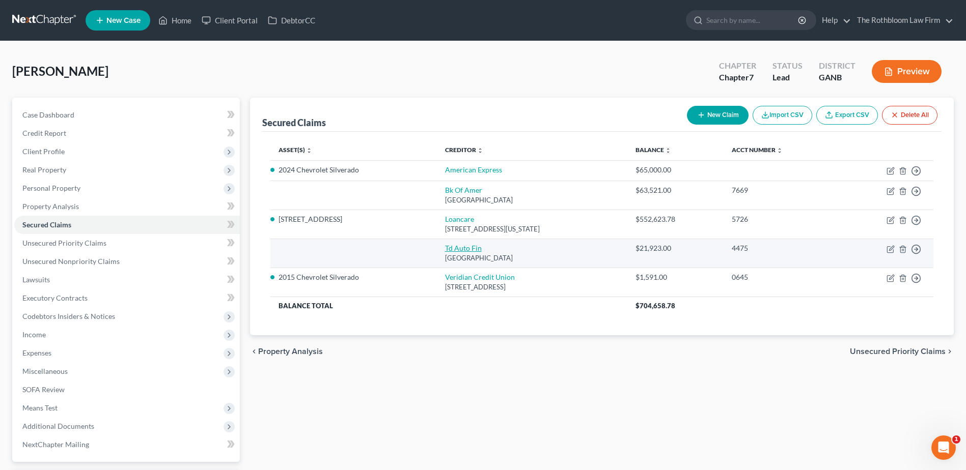
click at [445, 250] on link "Td Auto Fin" at bounding box center [463, 248] width 37 height 9
select select "39"
select select "0"
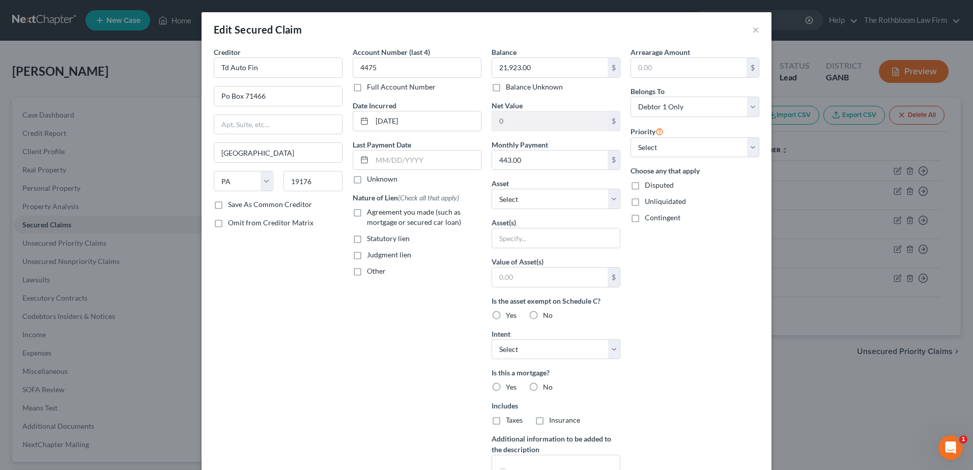
click at [367, 215] on label "Agreement you made (such as mortgage or secured car loan)" at bounding box center [424, 217] width 115 height 20
click at [371, 214] on input "Agreement you made (such as mortgage or secured car loan)" at bounding box center [374, 210] width 7 height 7
checkbox input "true"
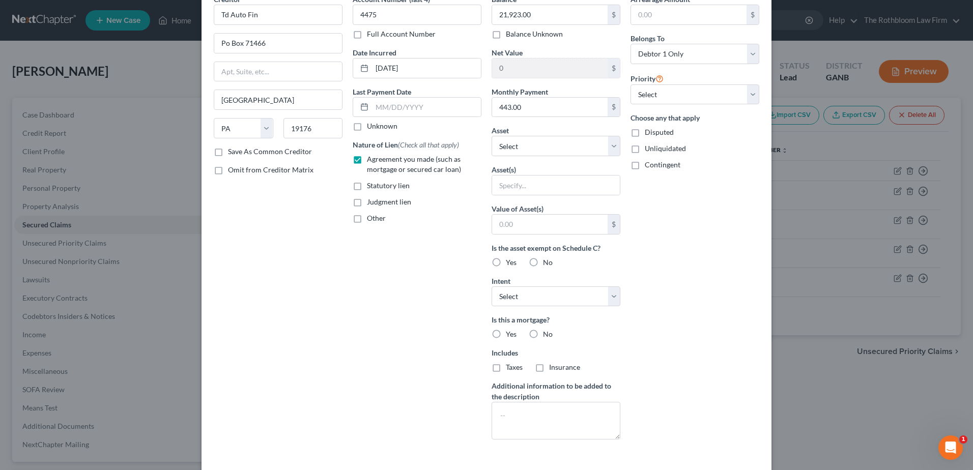
scroll to position [124, 0]
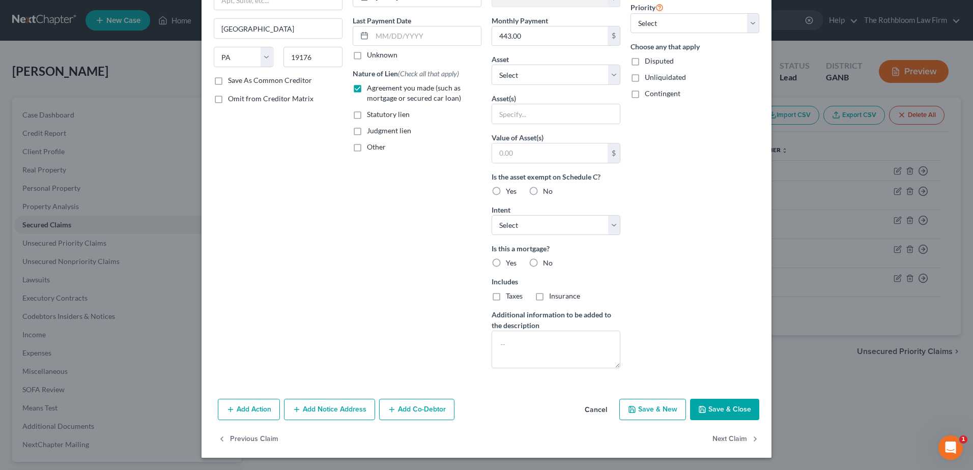
click at [406, 409] on button "Add Co-Debtor" at bounding box center [416, 409] width 75 height 21
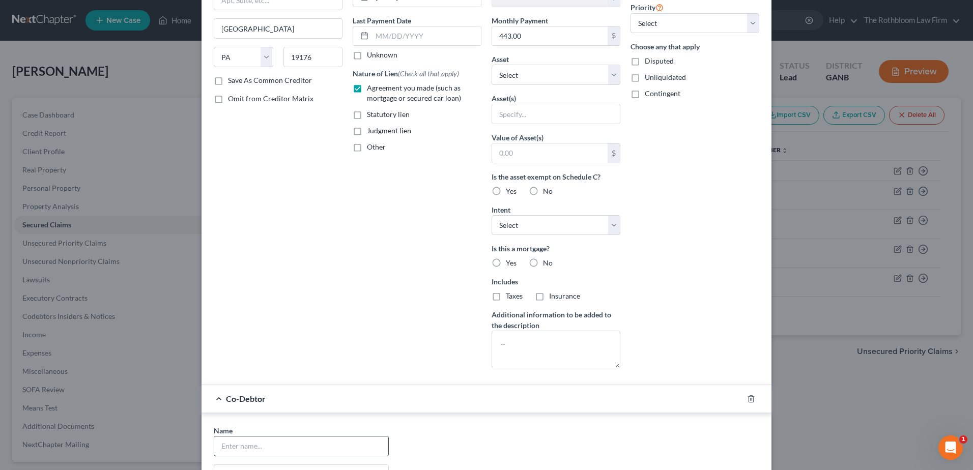
click at [299, 447] on input "text" at bounding box center [301, 446] width 174 height 19
type input "[PERSON_NAME]"
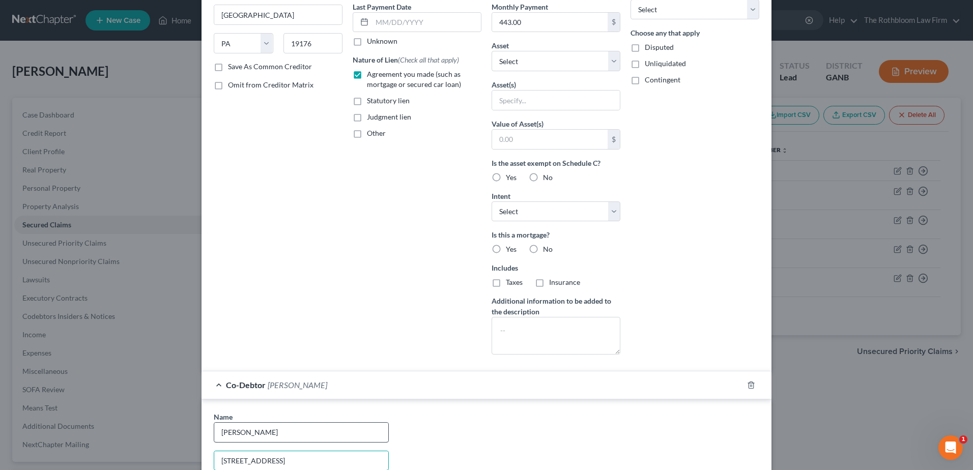
type input "[STREET_ADDRESS]"
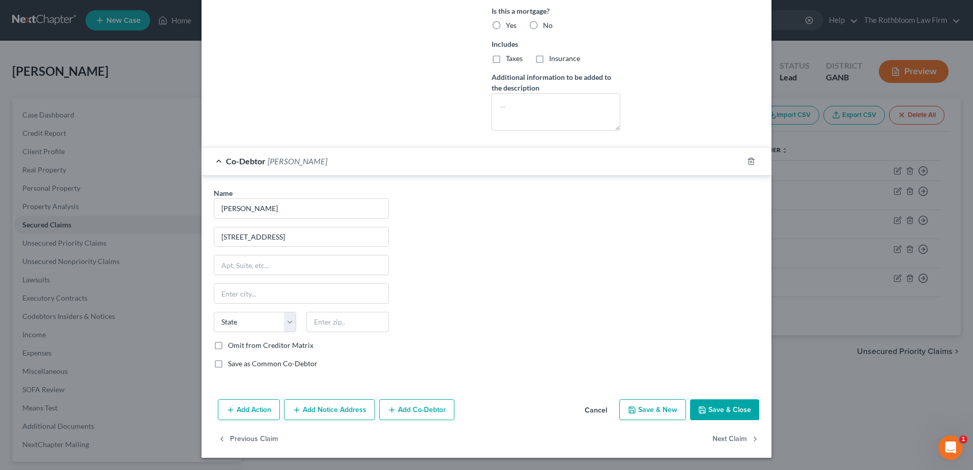
click at [242, 304] on div "Name * [PERSON_NAME] [GEOGRAPHIC_DATA][US_STATE] CA CO [GEOGRAPHIC_DATA] DE DC …" at bounding box center [301, 282] width 185 height 189
click at [247, 296] on input "text" at bounding box center [301, 293] width 174 height 19
type input "[GEOGRAPHIC_DATA]"
select select "45"
click at [715, 418] on button "Save & Close" at bounding box center [724, 410] width 69 height 21
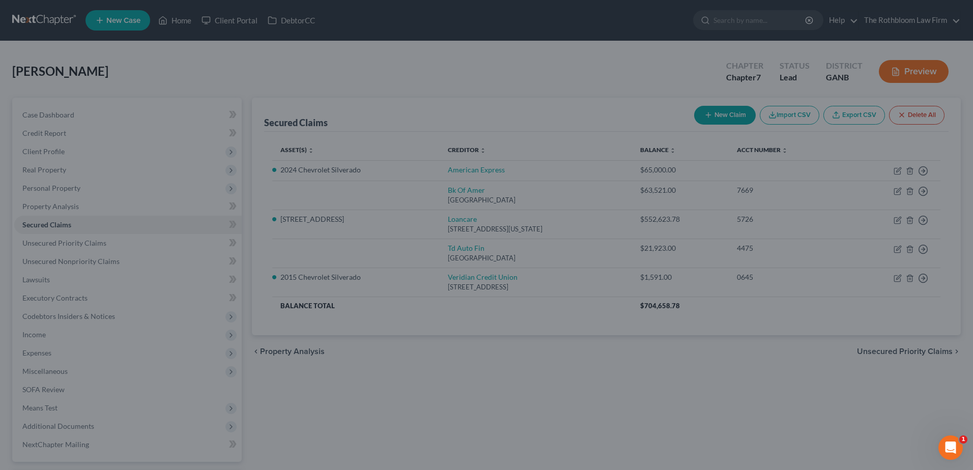
type input "0"
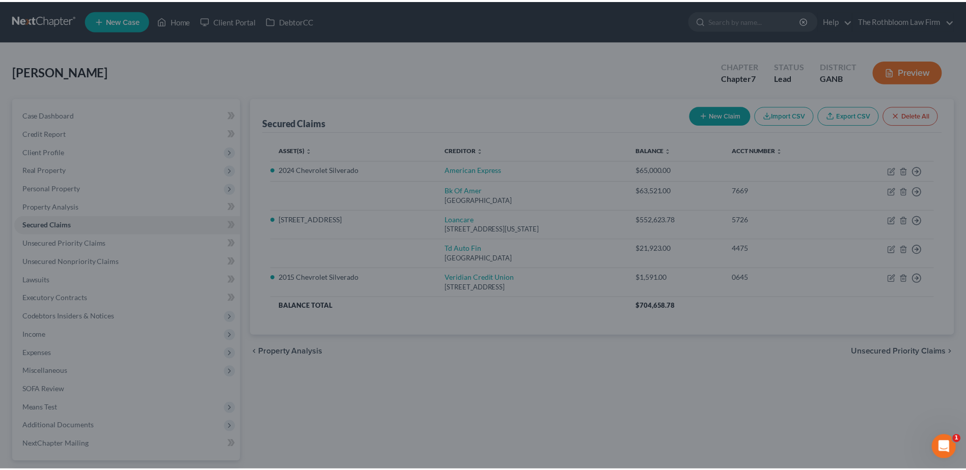
scroll to position [41, 0]
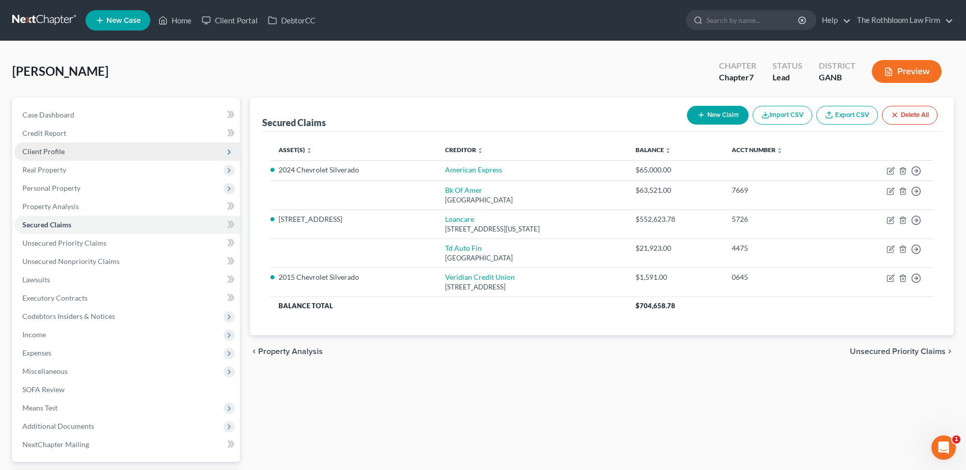
click at [56, 150] on span "Client Profile" at bounding box center [43, 151] width 42 height 9
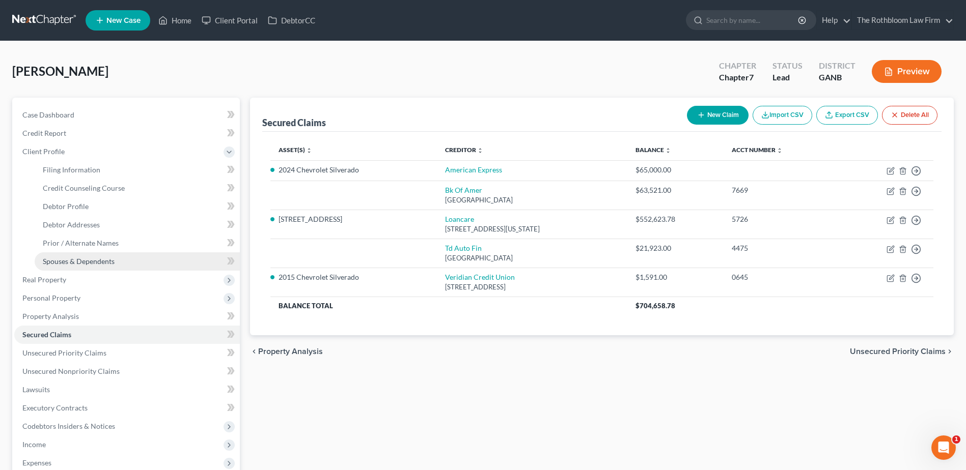
click at [83, 260] on span "Spouses & Dependents" at bounding box center [79, 261] width 72 height 9
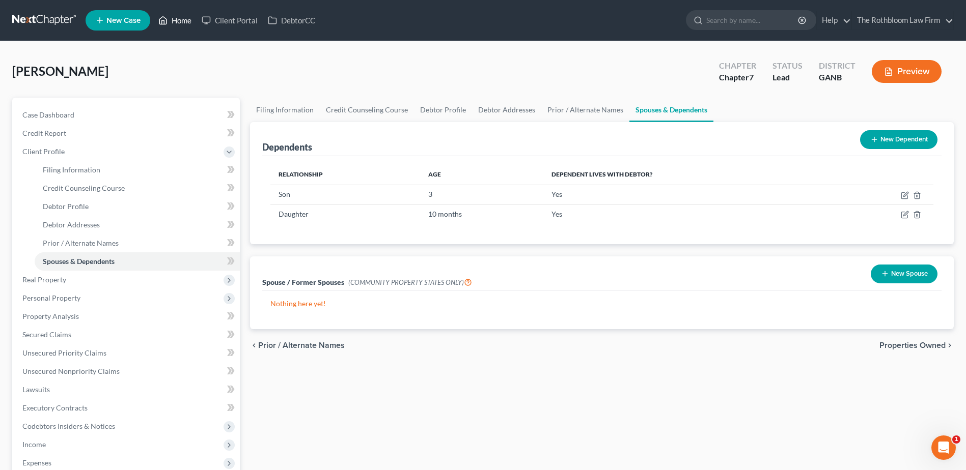
click at [183, 21] on link "Home" at bounding box center [174, 20] width 43 height 18
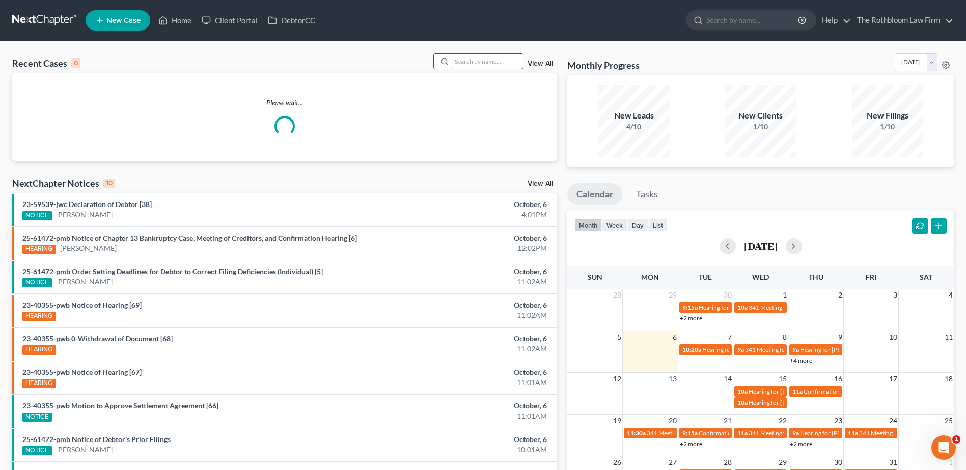
click at [475, 57] on input "search" at bounding box center [486, 61] width 71 height 15
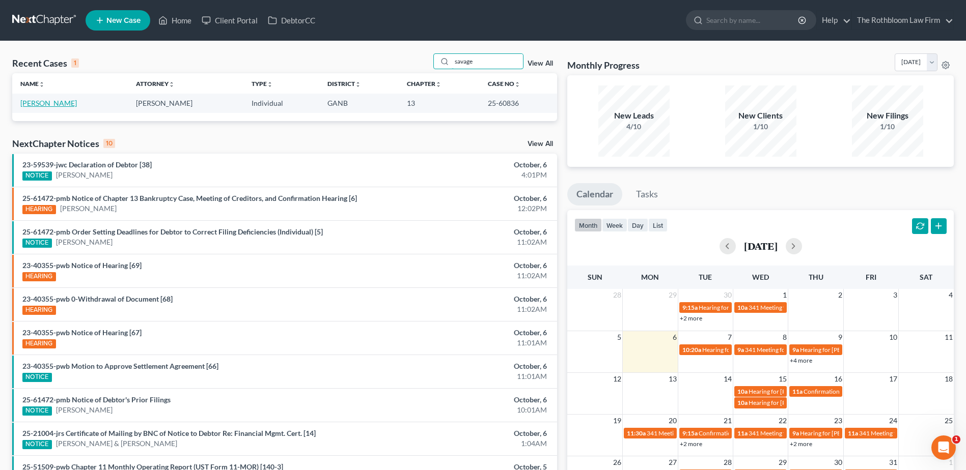
type input "savage"
click at [50, 104] on link "[PERSON_NAME]" at bounding box center [48, 103] width 57 height 9
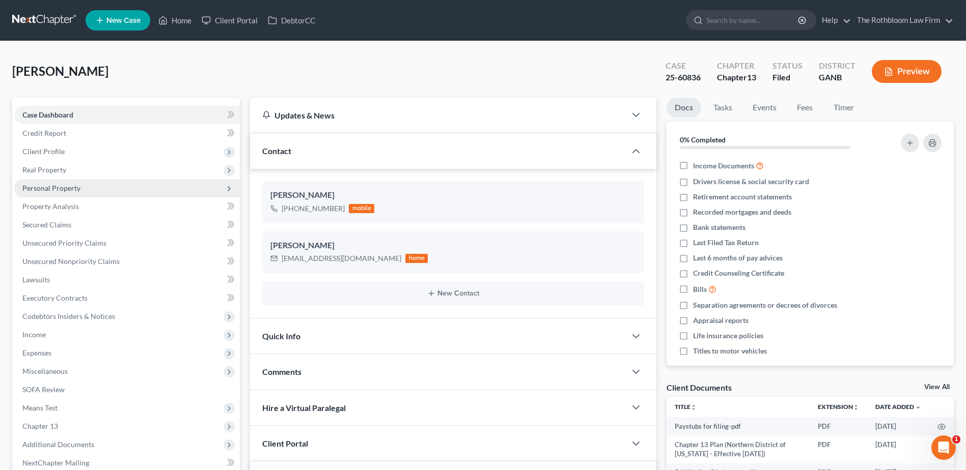
click at [64, 196] on span "Personal Property" at bounding box center [126, 188] width 225 height 18
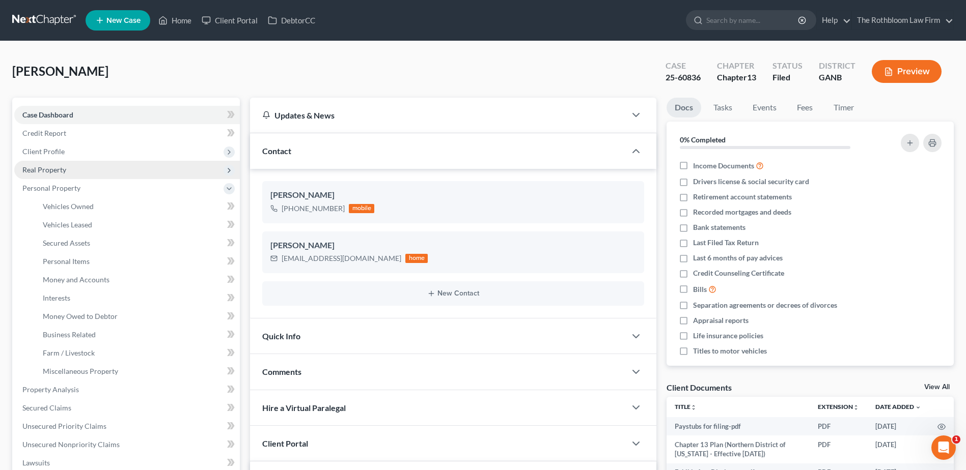
click at [52, 171] on span "Real Property" at bounding box center [44, 169] width 44 height 9
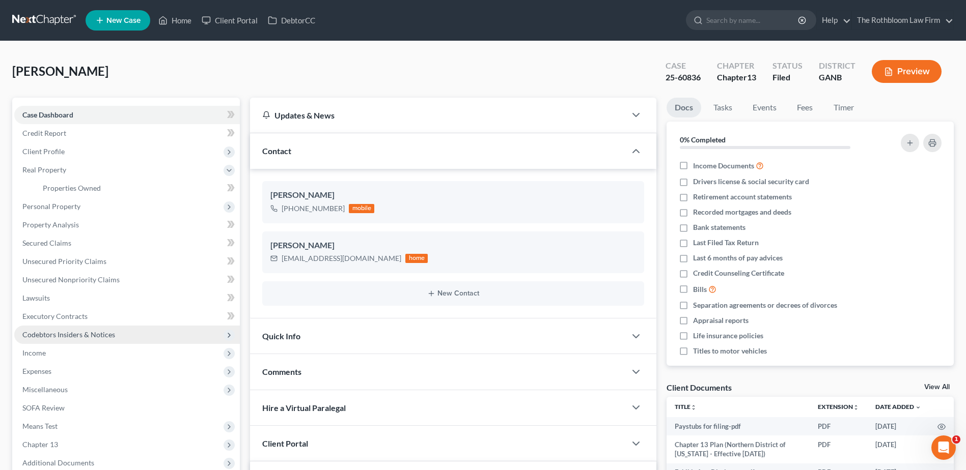
scroll to position [153, 0]
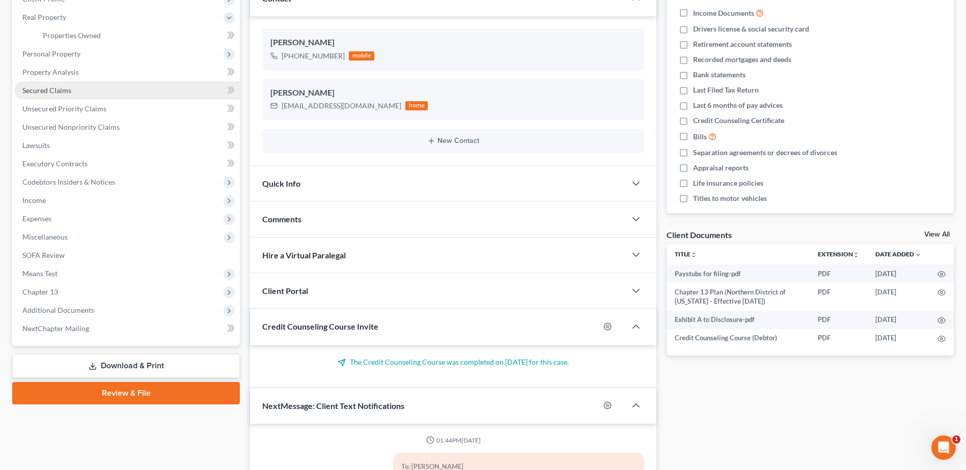
click at [72, 86] on link "Secured Claims" at bounding box center [126, 90] width 225 height 18
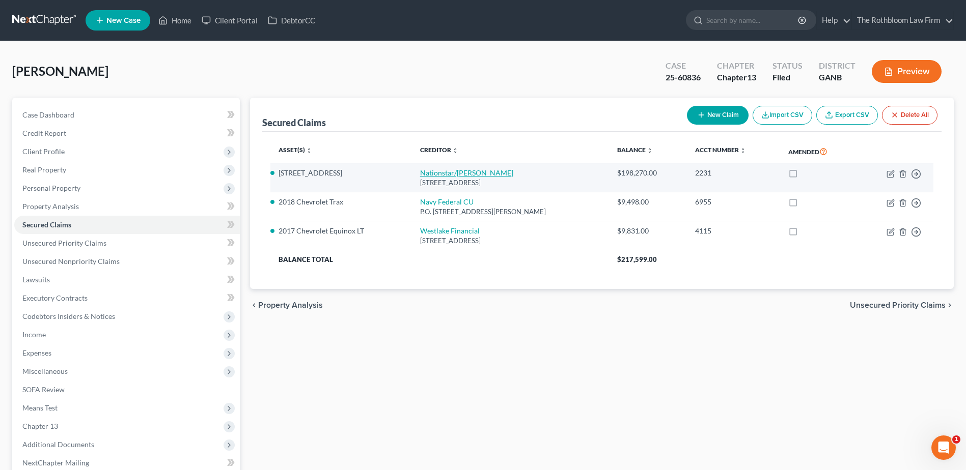
click at [454, 172] on link "Nationstar/[PERSON_NAME]" at bounding box center [466, 172] width 93 height 9
select select "45"
select select "3"
select select "2"
select select "0"
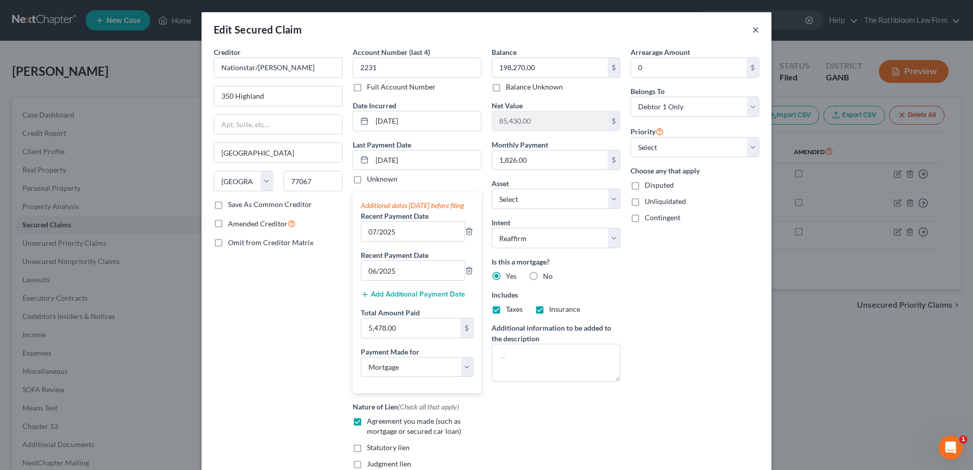
click at [755, 27] on button "×" at bounding box center [755, 29] width 7 height 12
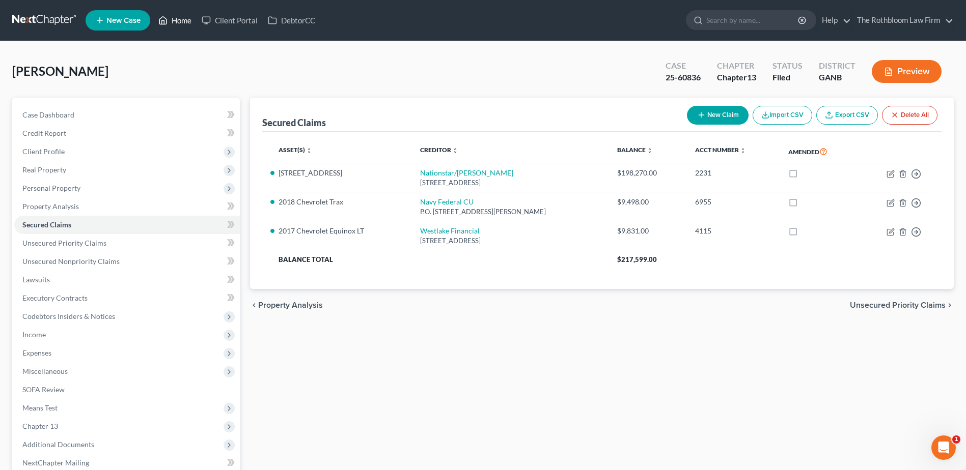
click at [176, 21] on link "Home" at bounding box center [174, 20] width 43 height 18
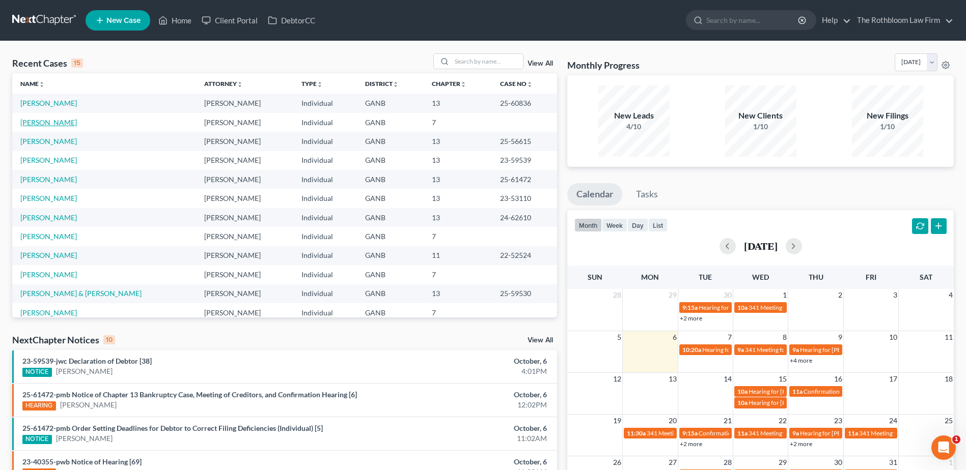
click at [40, 122] on link "[PERSON_NAME]" at bounding box center [48, 122] width 57 height 9
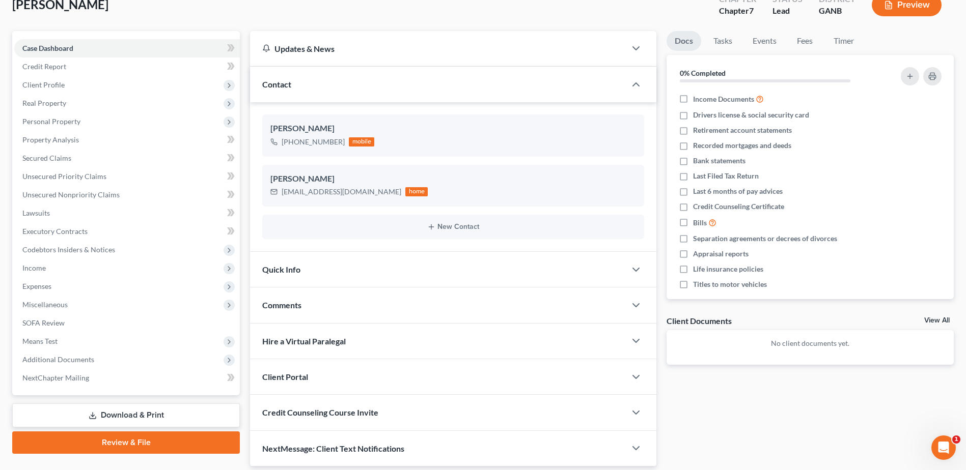
scroll to position [102, 0]
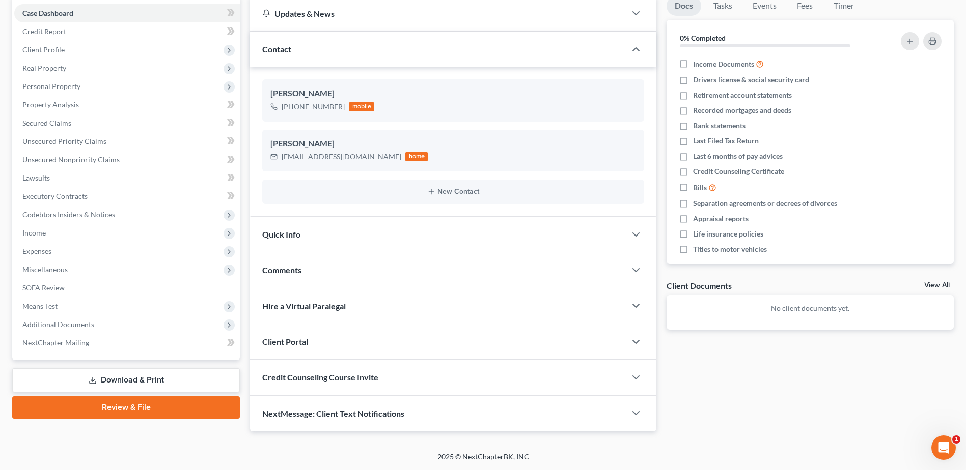
click at [334, 379] on span "Credit Counseling Course Invite" at bounding box center [320, 378] width 116 height 10
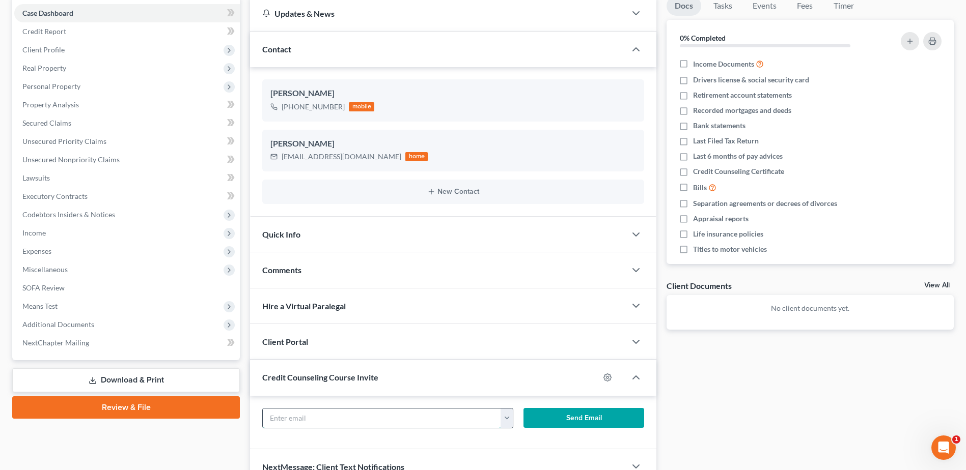
click at [290, 421] on input "text" at bounding box center [382, 418] width 238 height 19
type input "[EMAIL_ADDRESS][DOMAIN_NAME]"
click at [577, 418] on button "Send Email" at bounding box center [583, 418] width 121 height 20
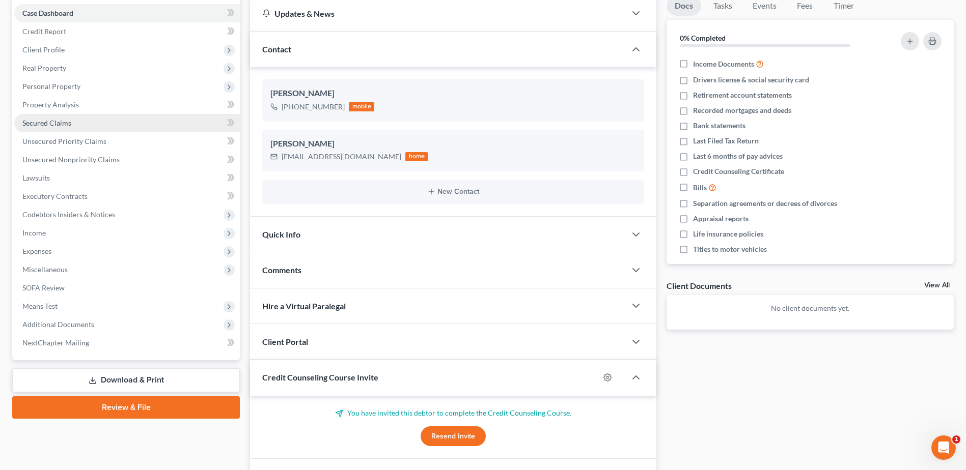
click at [47, 124] on span "Secured Claims" at bounding box center [46, 123] width 49 height 9
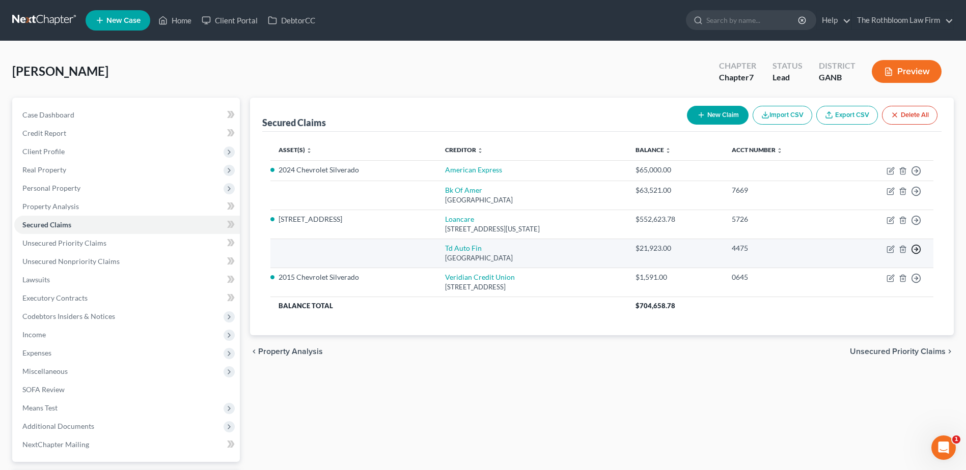
click at [916, 251] on polyline "button" at bounding box center [917, 249] width 2 height 4
click at [836, 271] on link "Move to F" at bounding box center [869, 273] width 85 height 17
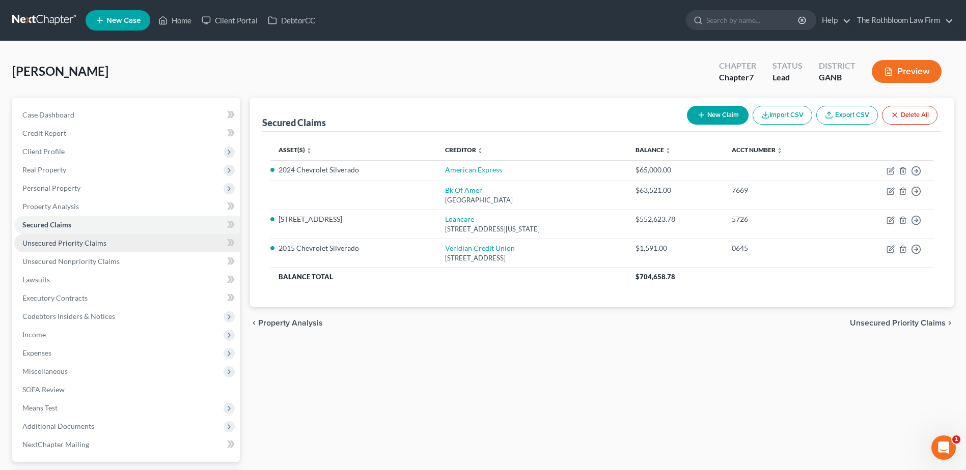
click at [71, 239] on span "Unsecured Priority Claims" at bounding box center [64, 243] width 84 height 9
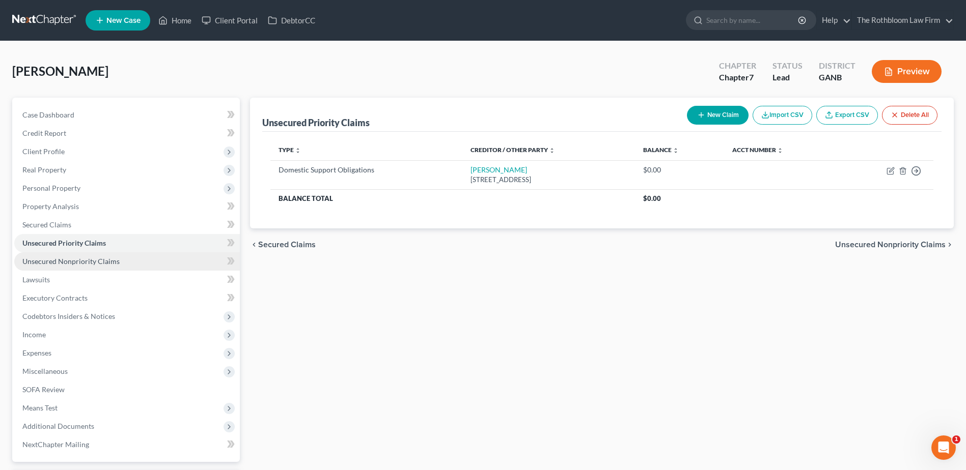
click at [62, 258] on span "Unsecured Nonpriority Claims" at bounding box center [70, 261] width 97 height 9
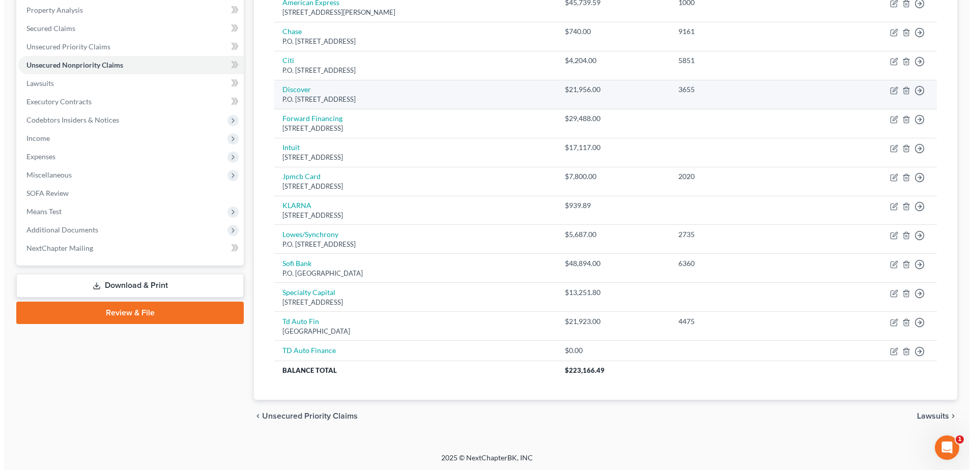
scroll to position [197, 0]
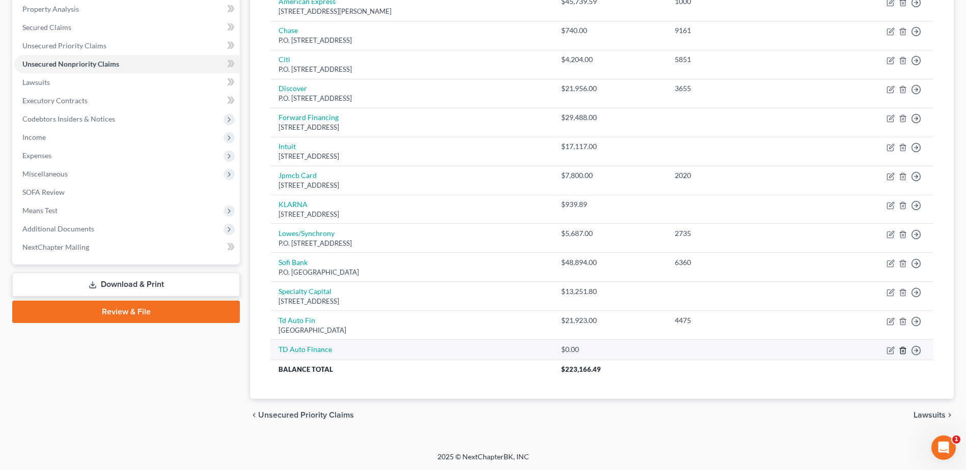
click at [900, 351] on icon "button" at bounding box center [902, 350] width 5 height 7
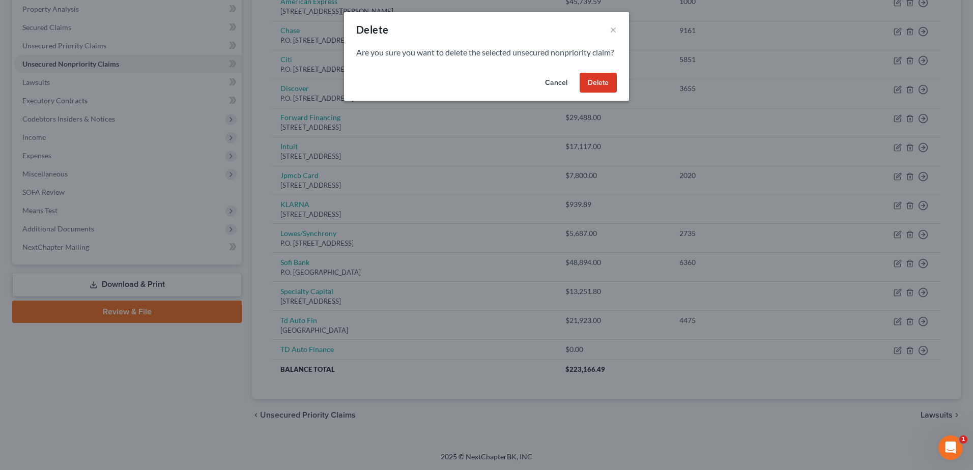
click at [591, 93] on button "Delete" at bounding box center [598, 83] width 37 height 20
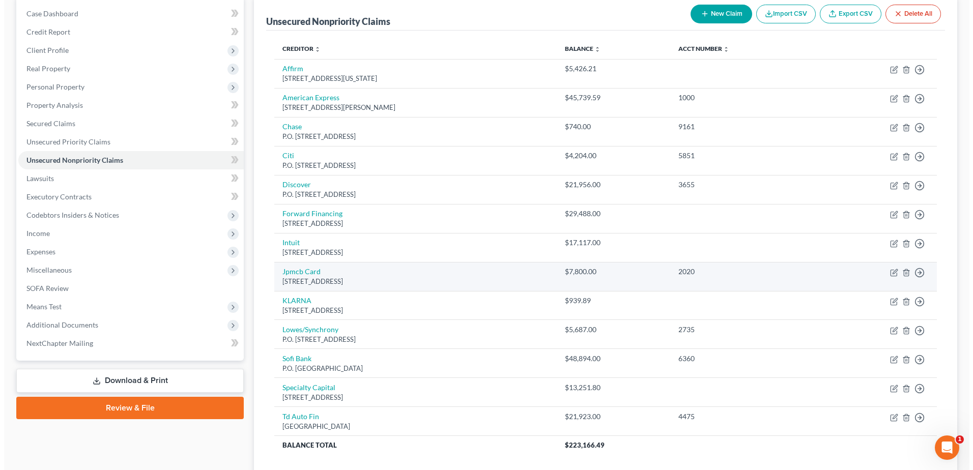
scroll to position [102, 0]
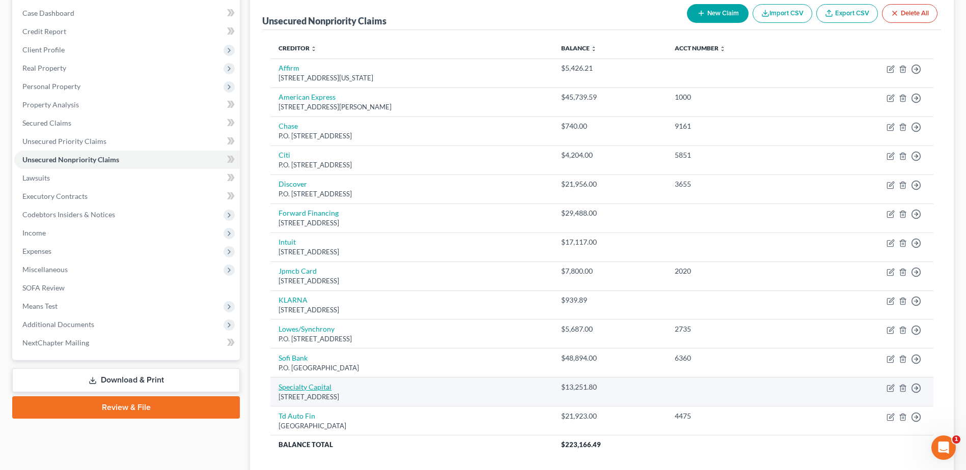
click at [313, 390] on link "Specialty Capital" at bounding box center [304, 387] width 53 height 9
select select "35"
select select "10"
select select "0"
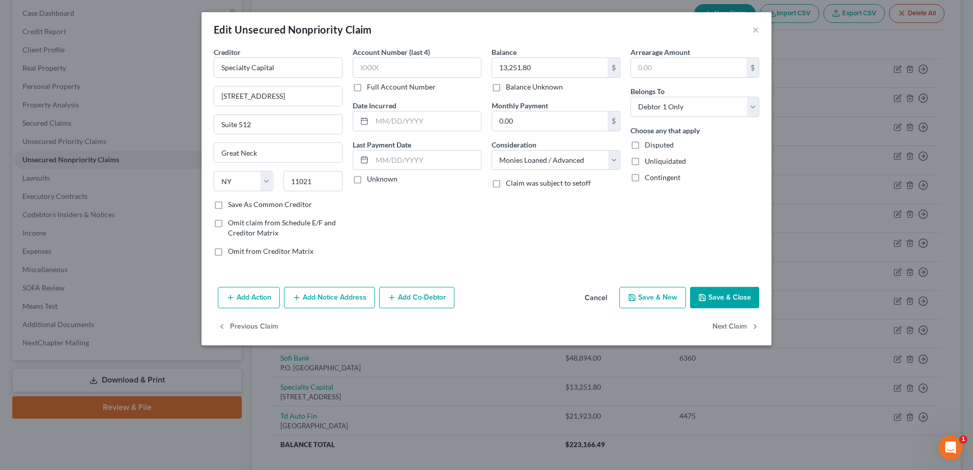
click at [435, 300] on button "Add Co-Debtor" at bounding box center [416, 297] width 75 height 21
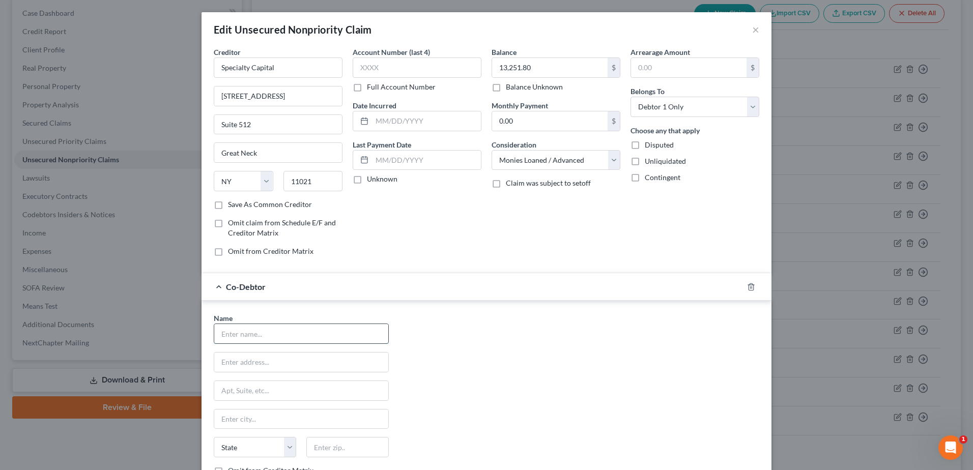
click at [228, 334] on input "text" at bounding box center [301, 333] width 174 height 19
click at [239, 333] on input "Archies Veteran Waterproofing, LLC" at bounding box center [301, 333] width 174 height 19
type input "[PERSON_NAME]'s Veteran Waterproofing, LLC"
click at [224, 363] on input "text" at bounding box center [301, 362] width 174 height 19
paste input "[STREET_ADDRESS]"
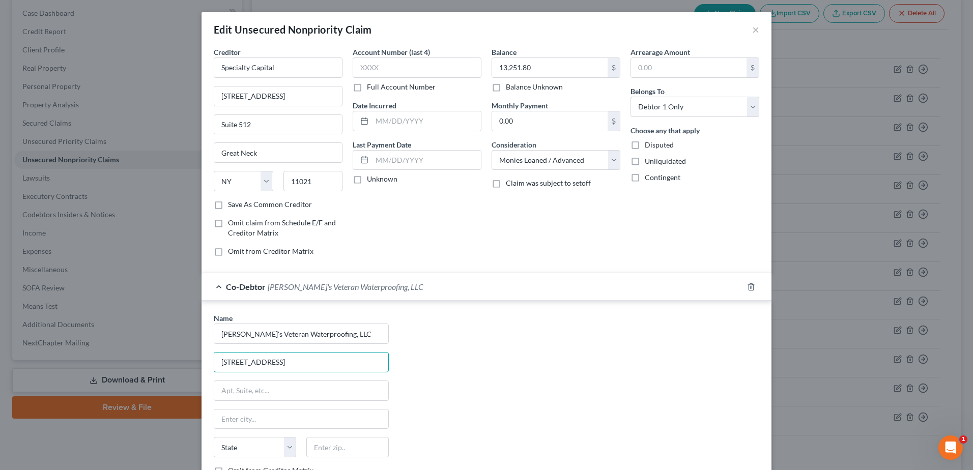
drag, startPoint x: 297, startPoint y: 365, endPoint x: 415, endPoint y: 366, distance: 118.1
click at [415, 366] on div "Name * [PERSON_NAME]'s Veteran Waterproofing, LLC [STREET_ADDRESS] State [US_ST…" at bounding box center [487, 407] width 556 height 189
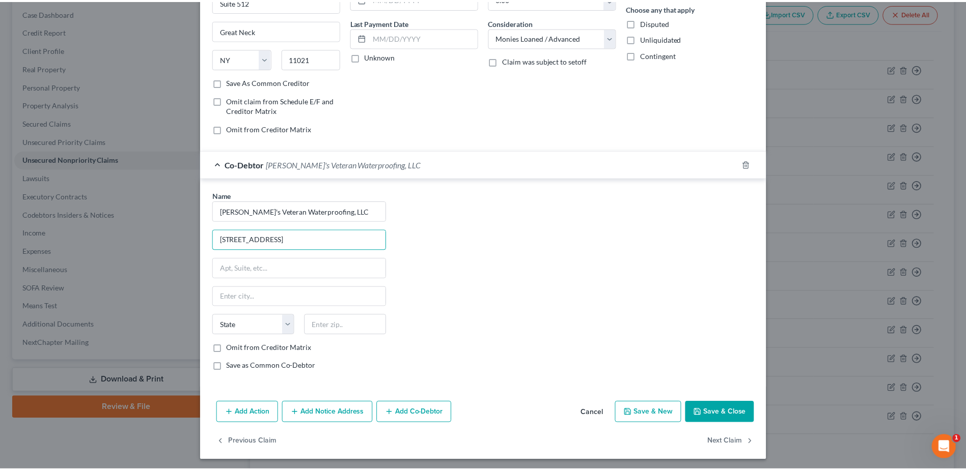
scroll to position [125, 0]
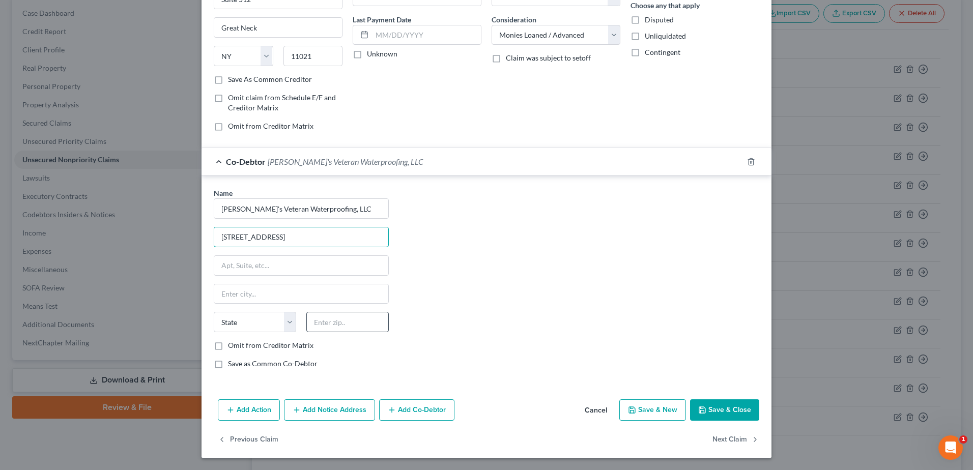
type input "[STREET_ADDRESS]"
click at [328, 325] on input "text" at bounding box center [347, 322] width 82 height 20
click at [328, 321] on input "300-41" at bounding box center [347, 322] width 82 height 20
click at [327, 322] on input "300-41" at bounding box center [347, 322] width 82 height 20
click at [320, 320] on input "300-41" at bounding box center [347, 322] width 82 height 20
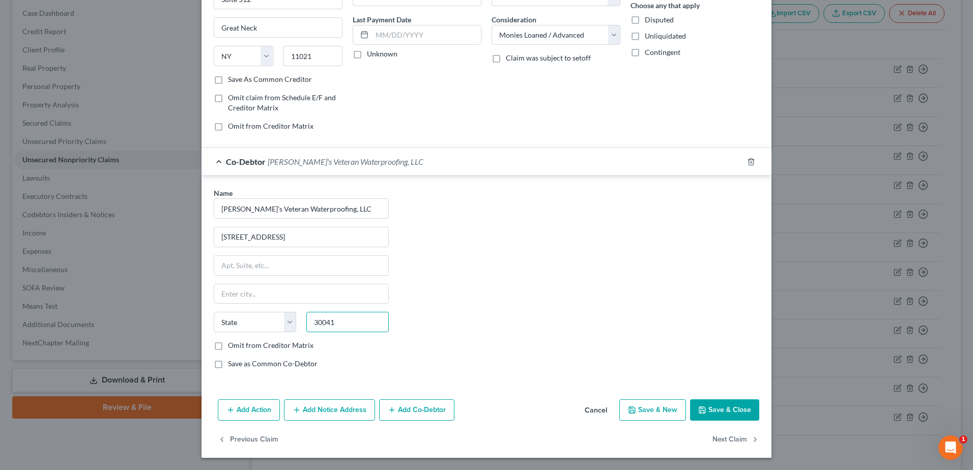
type input "30041"
click at [730, 408] on button "Save & Close" at bounding box center [724, 410] width 69 height 21
type input "Cumming"
select select "10"
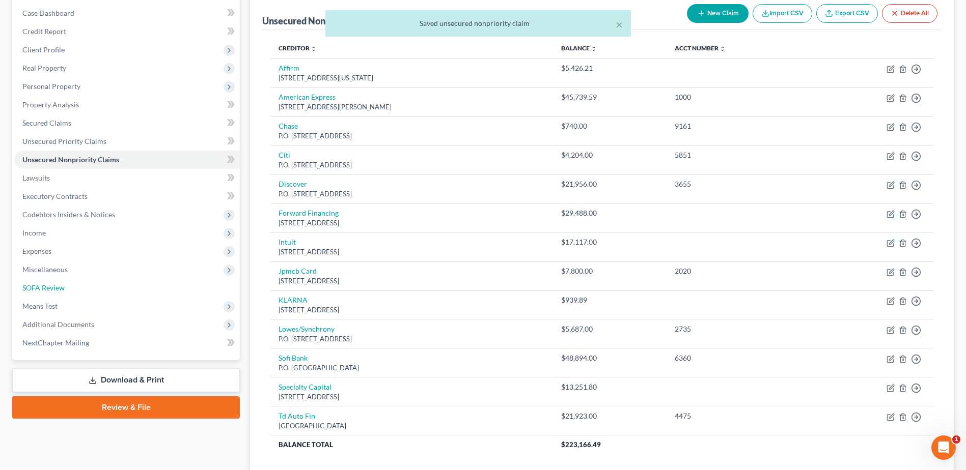
drag, startPoint x: 36, startPoint y: 280, endPoint x: 5, endPoint y: 281, distance: 31.1
click at [36, 280] on link "SOFA Review" at bounding box center [126, 288] width 225 height 18
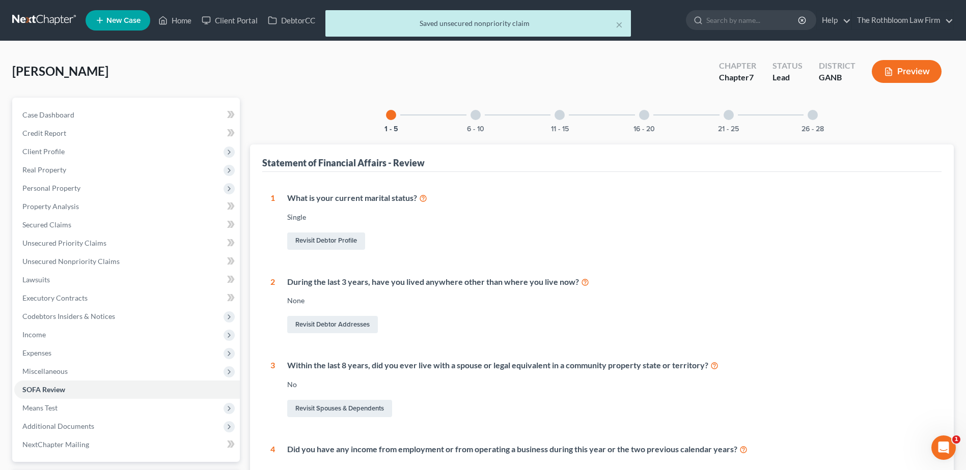
click at [815, 109] on div "26 - 28" at bounding box center [812, 115] width 35 height 35
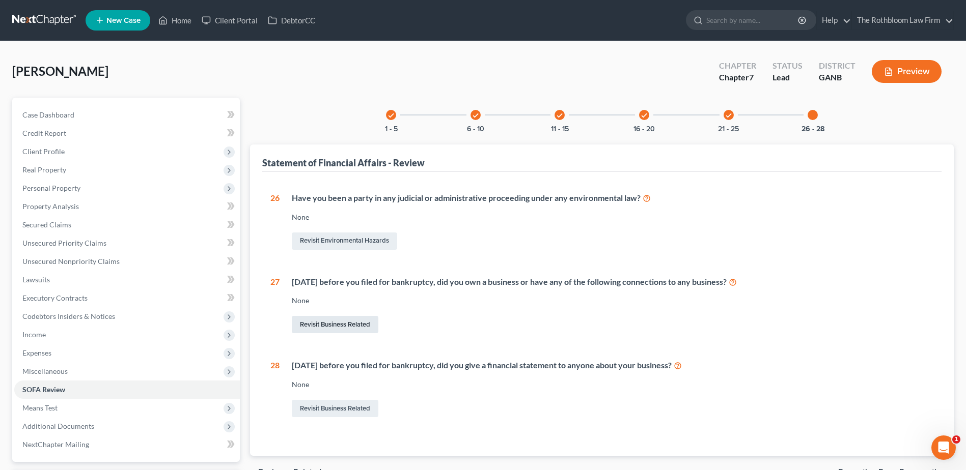
click at [352, 325] on link "Revisit Business Related" at bounding box center [335, 324] width 87 height 17
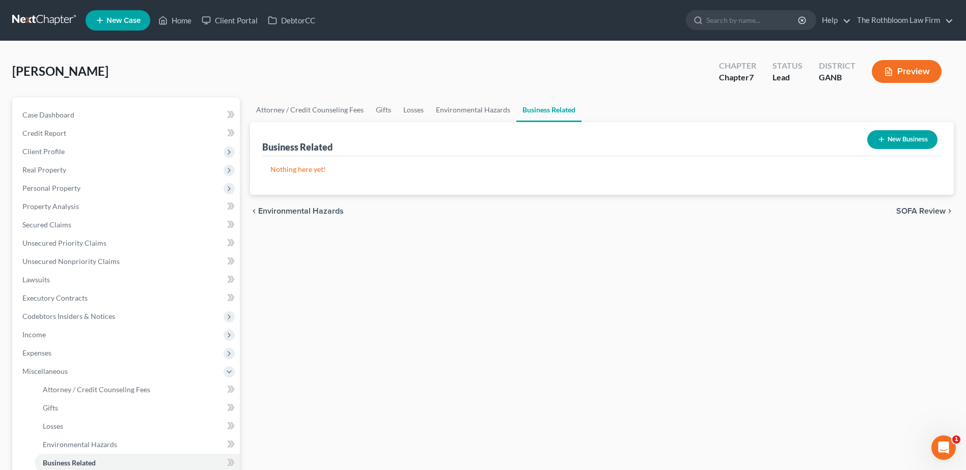
click at [909, 136] on button "New Business" at bounding box center [902, 139] width 70 height 19
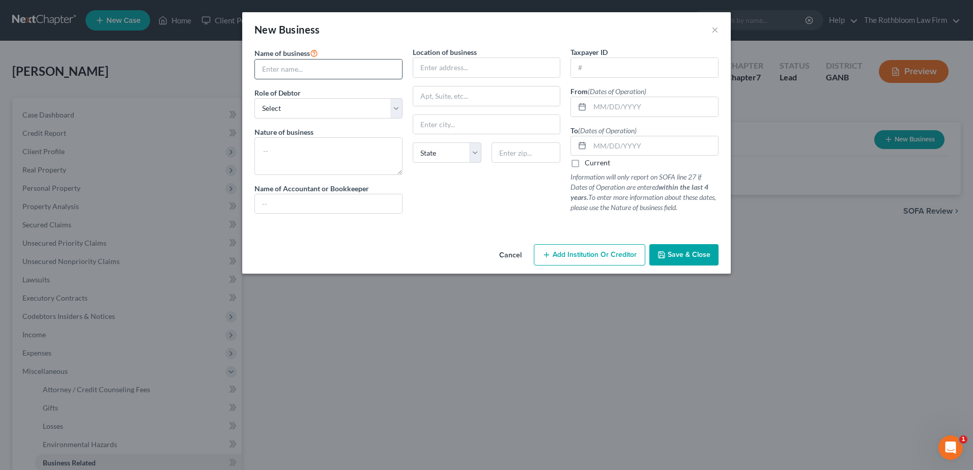
click at [283, 73] on input "text" at bounding box center [328, 69] width 147 height 19
type input "[PERSON_NAME]'s Veteran Waterproofing, LLC"
click at [427, 69] on input "text" at bounding box center [486, 67] width 147 height 19
paste input "[STREET_ADDRESS]"
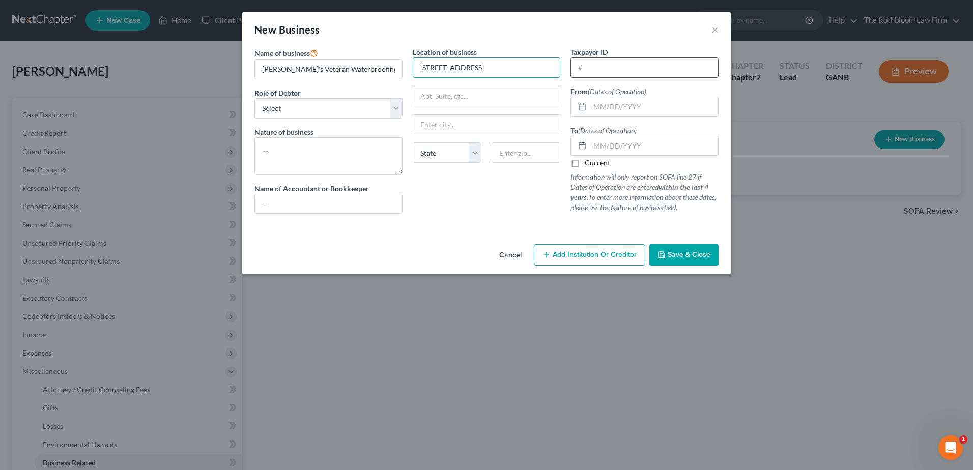
drag, startPoint x: 483, startPoint y: 66, endPoint x: 574, endPoint y: 70, distance: 91.2
click at [574, 70] on div "Name of business * [PERSON_NAME]'s Veteran Waterproofing, LLC Role of Debtor * …" at bounding box center [486, 138] width 474 height 183
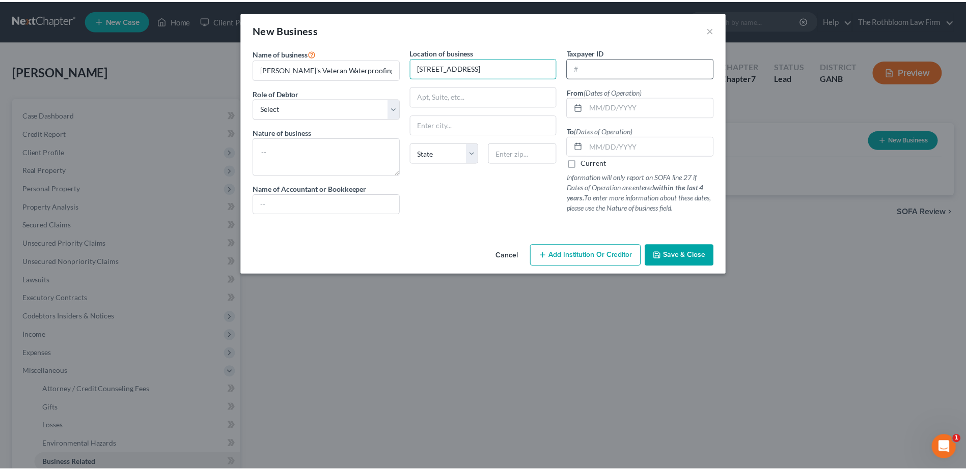
scroll to position [0, 0]
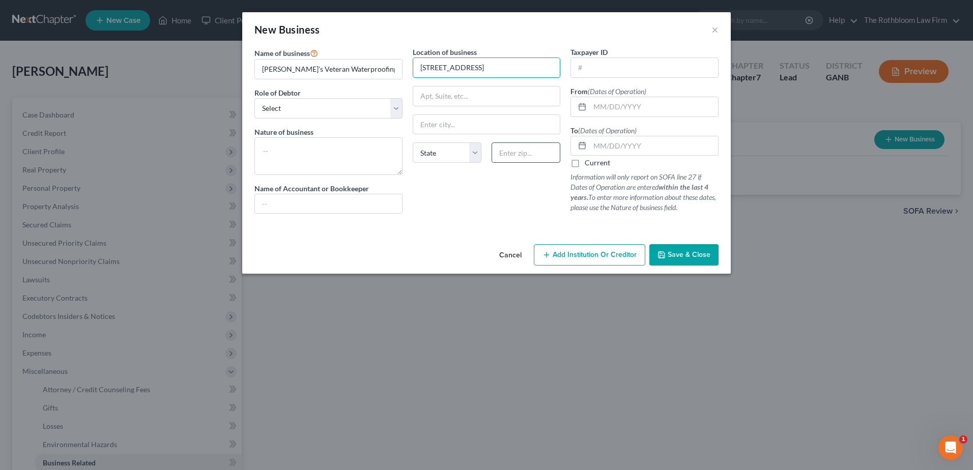
type input "[STREET_ADDRESS]"
click at [523, 146] on input "text" at bounding box center [526, 153] width 69 height 20
type input "30041"
type input "Cumming"
select select "10"
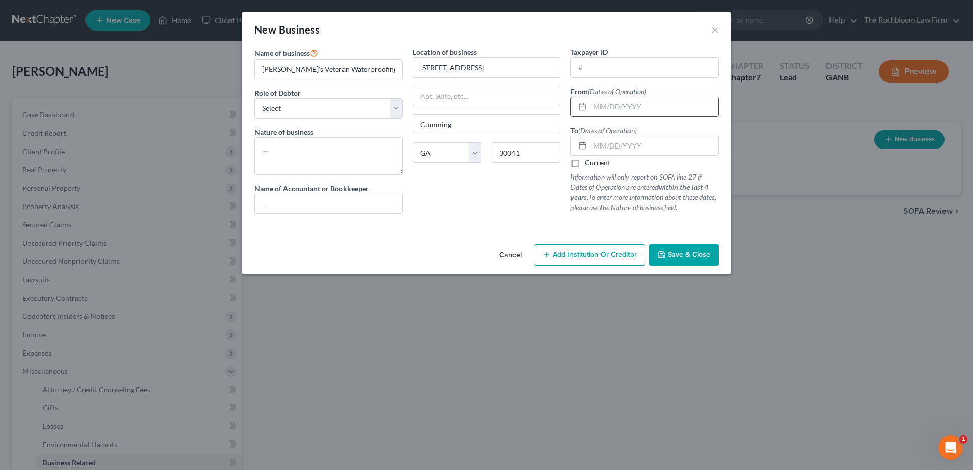
click at [608, 107] on input "text" at bounding box center [654, 106] width 128 height 19
type input "[DATE]"
click at [585, 164] on label "Current" at bounding box center [597, 163] width 25 height 10
click at [589, 164] on input "Current" at bounding box center [592, 161] width 7 height 7
checkbox input "true"
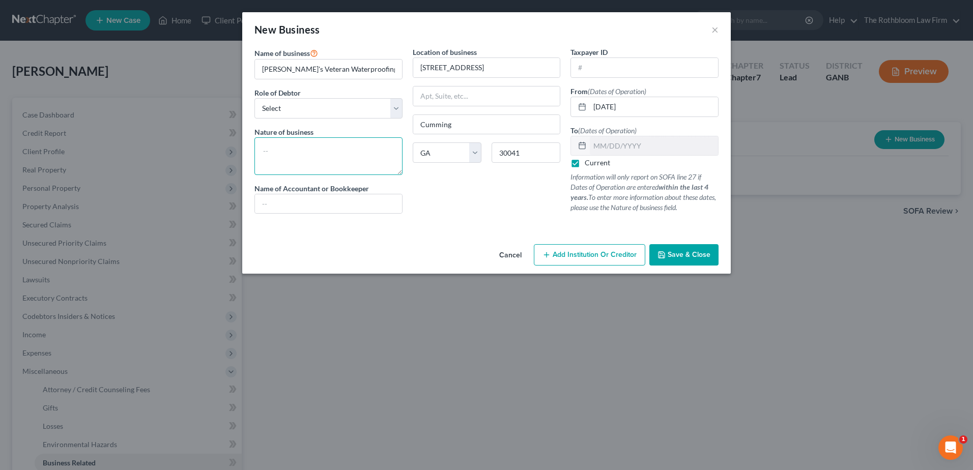
click at [327, 147] on textarea at bounding box center [329, 156] width 148 height 38
type textarea "Waterproofing"
click at [659, 251] on icon "button" at bounding box center [662, 255] width 8 height 8
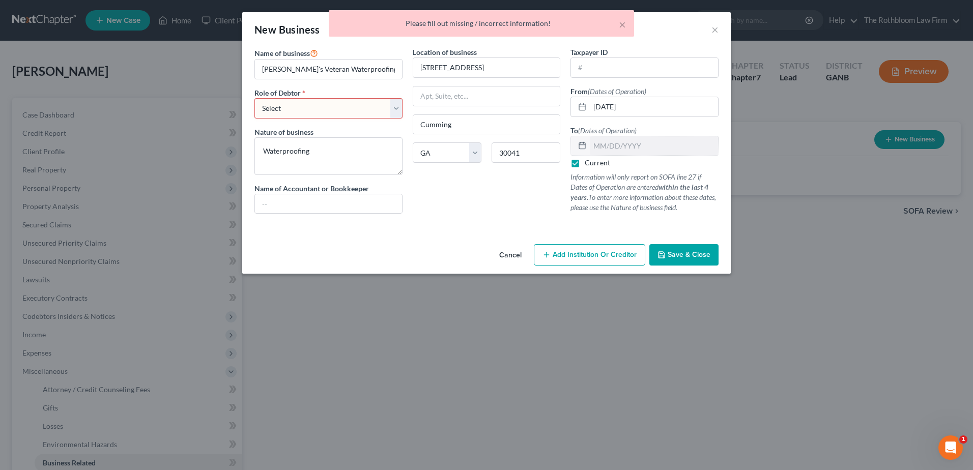
drag, startPoint x: 305, startPoint y: 112, endPoint x: 300, endPoint y: 120, distance: 9.2
click at [305, 112] on select "Select A member of a limited liability company (LLC) or limited liability partn…" at bounding box center [329, 108] width 148 height 20
select select "officer"
click at [255, 98] on select "Select A member of a limited liability company (LLC) or limited liability partn…" at bounding box center [329, 108] width 148 height 20
click at [694, 256] on span "Save & Close" at bounding box center [689, 254] width 43 height 9
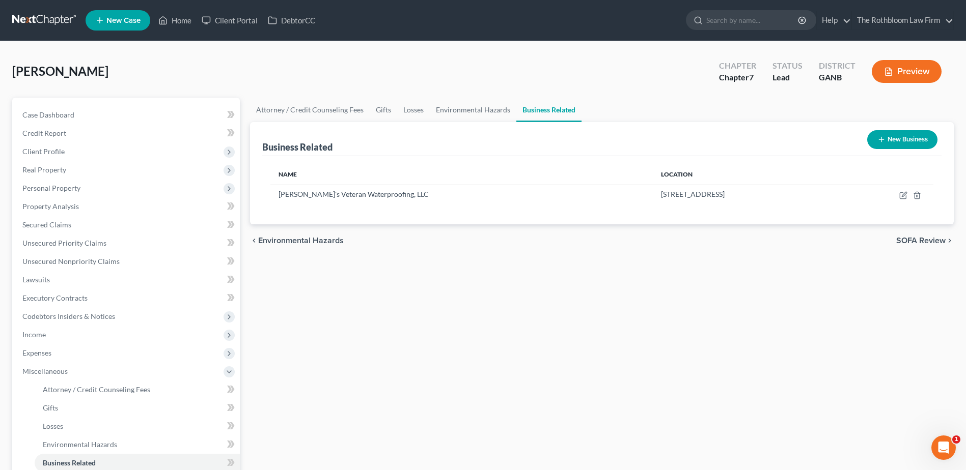
drag, startPoint x: 47, startPoint y: 354, endPoint x: 7, endPoint y: 352, distance: 40.7
click at [47, 353] on span "Expenses" at bounding box center [36, 353] width 29 height 9
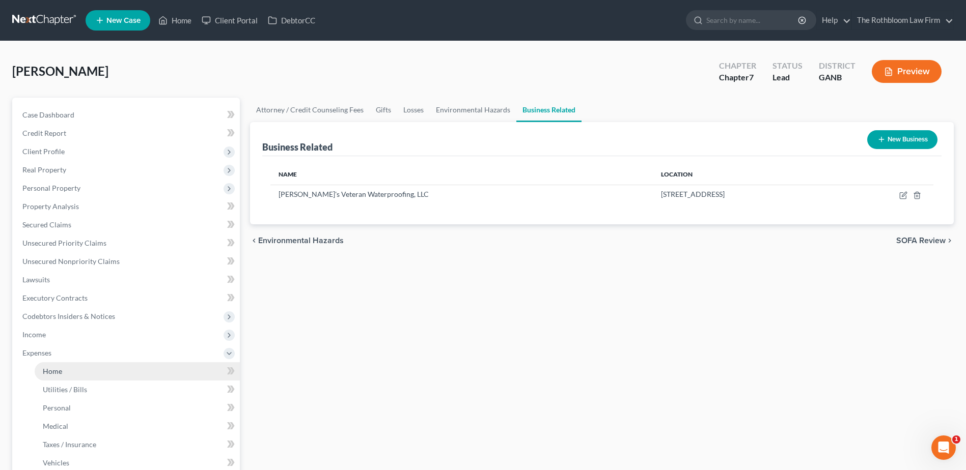
click at [73, 375] on link "Home" at bounding box center [137, 371] width 205 height 18
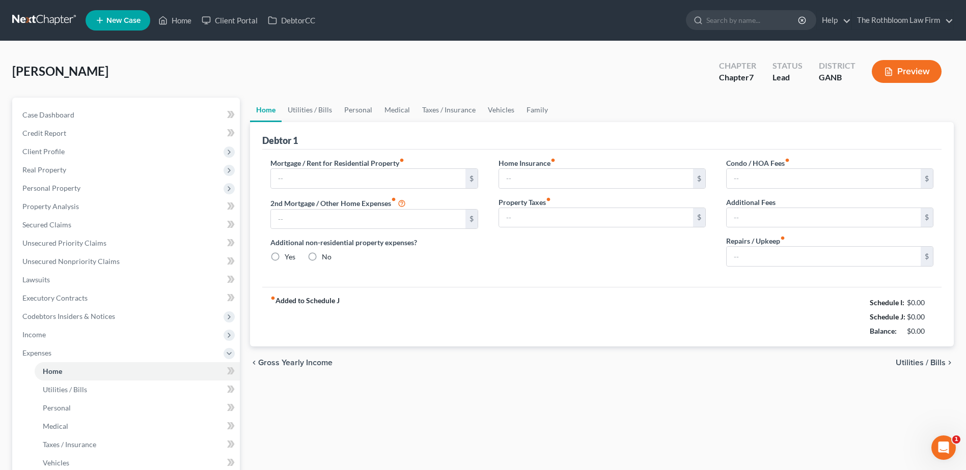
type input "4,192.00"
type input "0.00"
radio input "true"
type input "0.00"
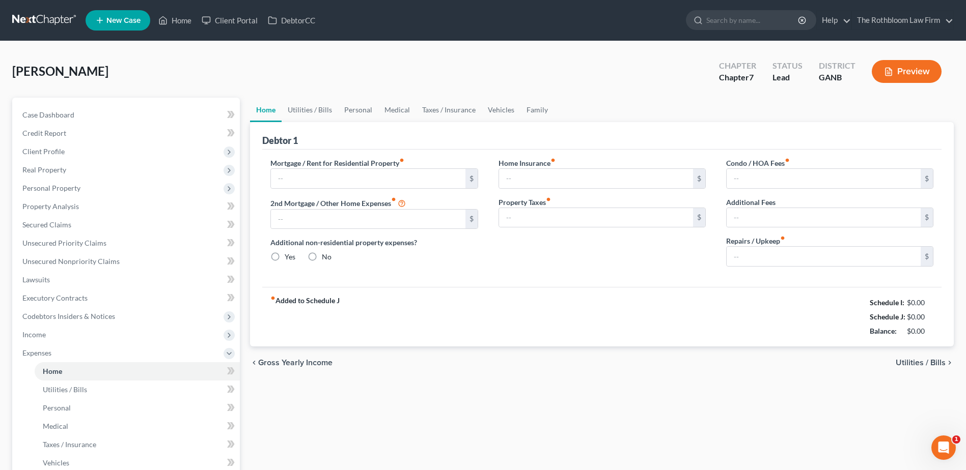
type input "0.00"
type input "300.00"
click at [535, 109] on link "Family" at bounding box center [537, 110] width 34 height 24
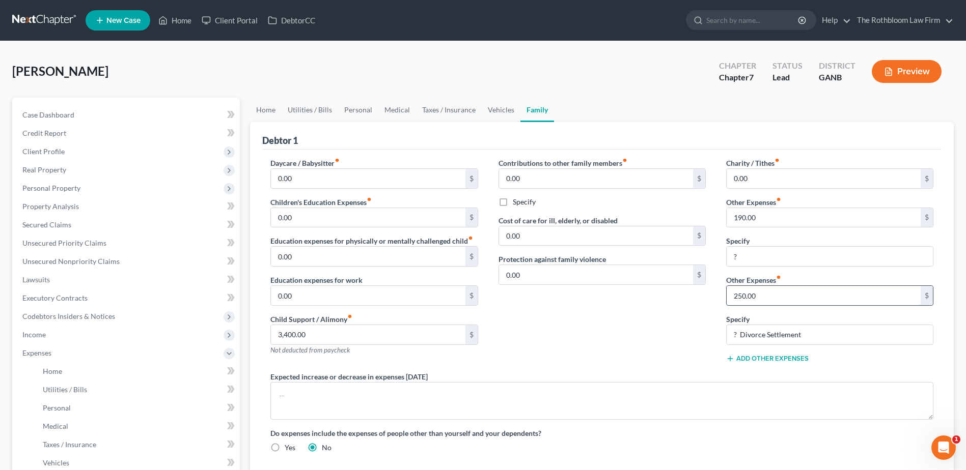
click at [771, 297] on input "250.00" at bounding box center [823, 295] width 194 height 19
type input "440.00"
click at [740, 340] on input "? Divorce Settlement" at bounding box center [829, 334] width 206 height 19
type input "Divorce Settlement"
type input "0"
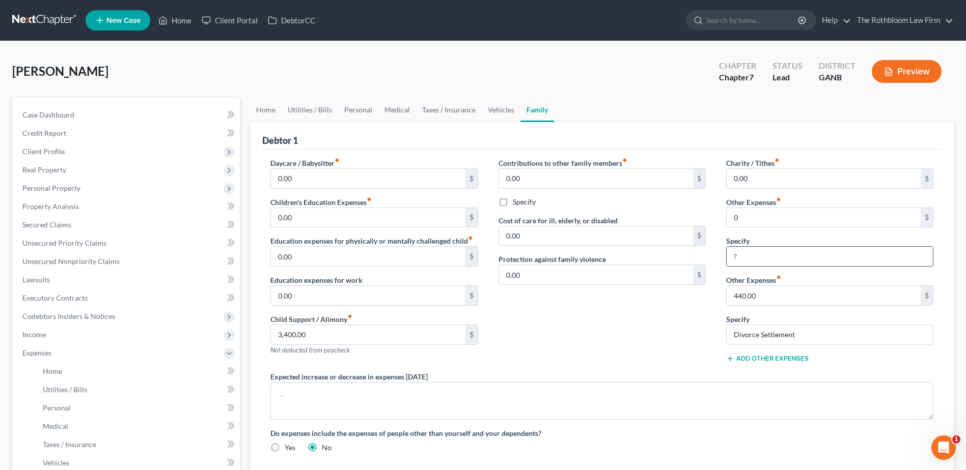
click at [757, 253] on input "?" at bounding box center [829, 256] width 206 height 19
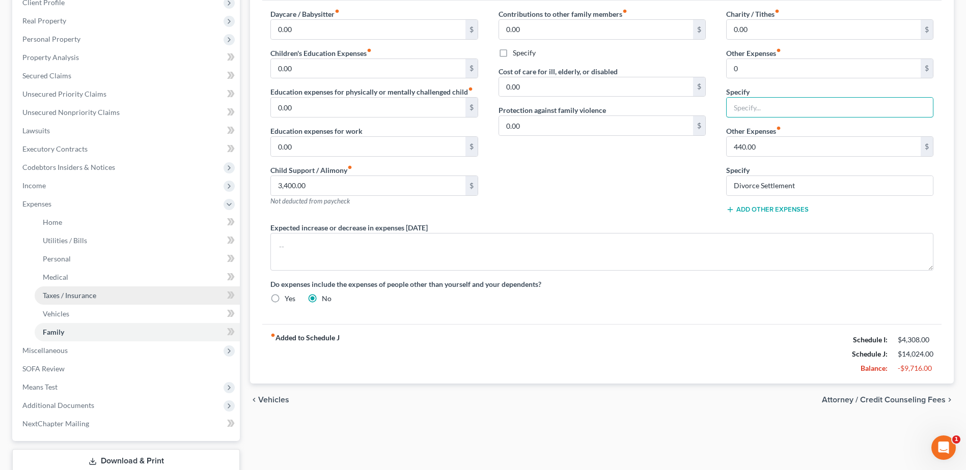
scroll to position [51, 0]
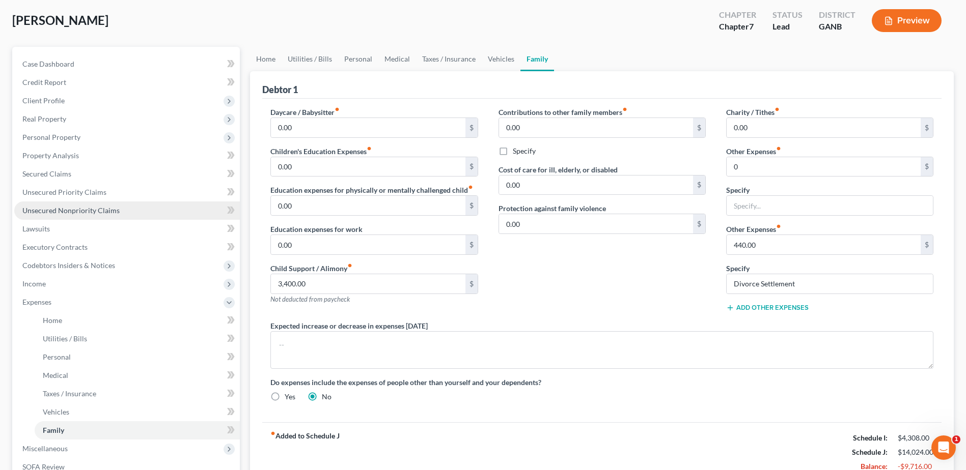
click at [55, 212] on span "Unsecured Nonpriority Claims" at bounding box center [70, 210] width 97 height 9
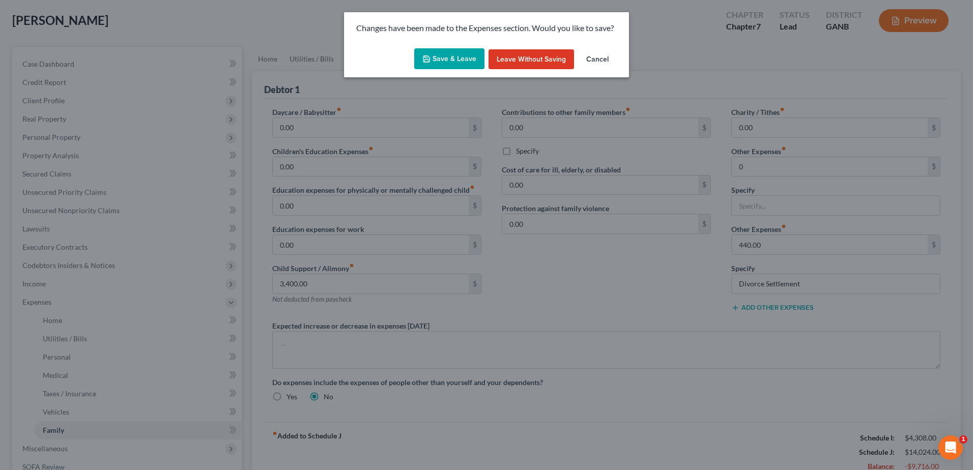
click at [443, 59] on button "Save & Leave" at bounding box center [449, 58] width 70 height 21
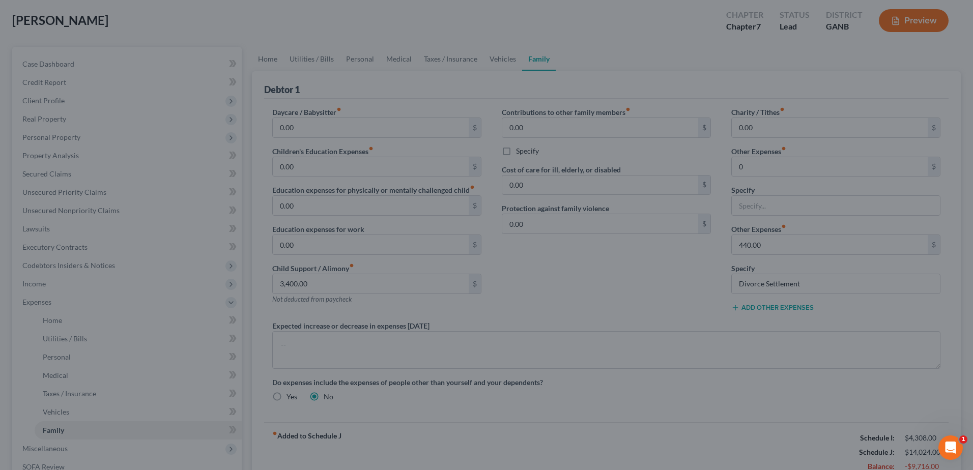
type input "0.00"
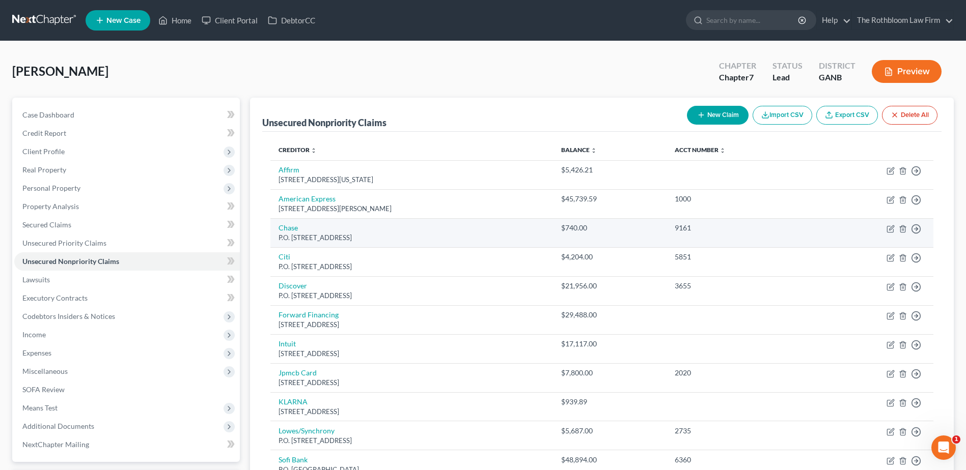
scroll to position [153, 0]
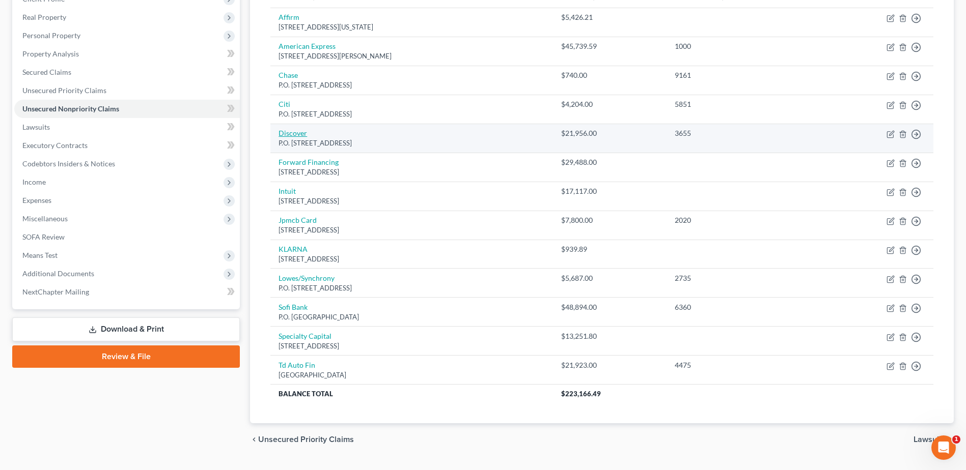
click at [299, 134] on link "Discover" at bounding box center [292, 133] width 29 height 9
select select "46"
select select "2"
select select "0"
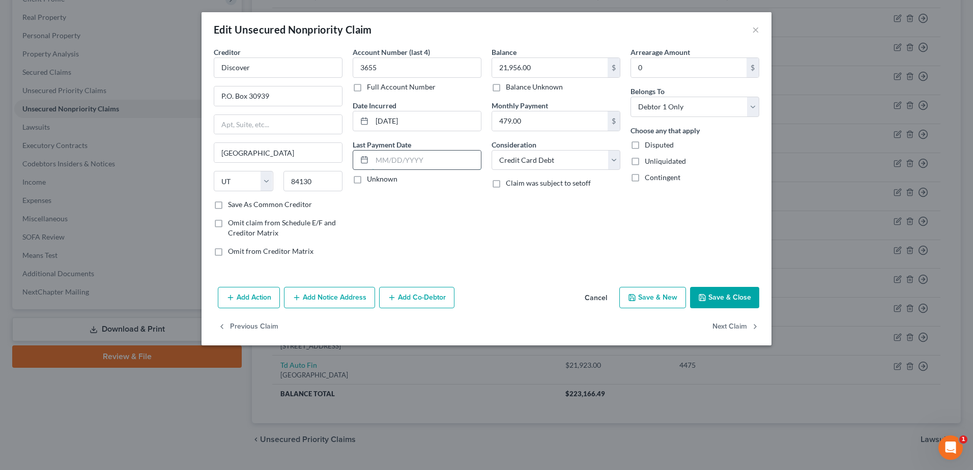
click at [382, 155] on input "text" at bounding box center [426, 160] width 109 height 19
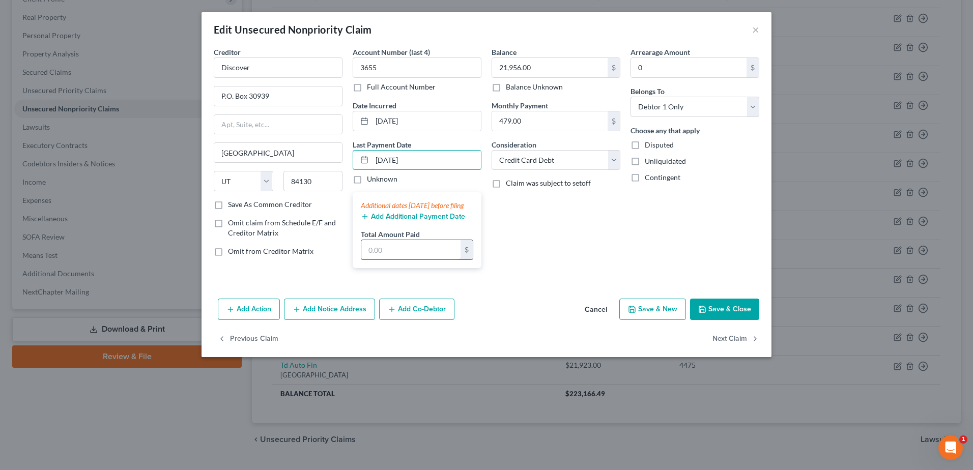
type input "[DATE]"
drag, startPoint x: 389, startPoint y: 259, endPoint x: 383, endPoint y: 203, distance: 55.8
click at [384, 222] on div "Additional dates [DATE] before filing Add Additional Payment Date Total Amount …" at bounding box center [417, 230] width 129 height 76
type input "2,750"
click at [735, 319] on button "Save & Close" at bounding box center [724, 309] width 69 height 21
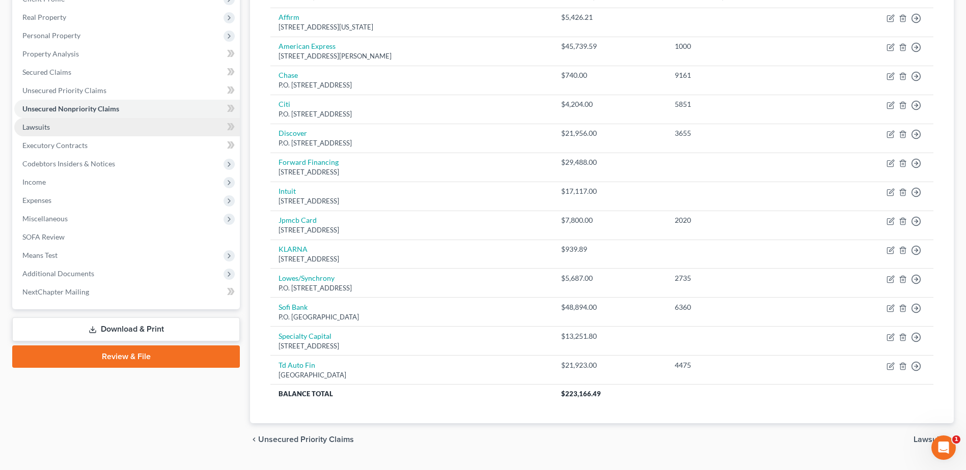
click at [48, 127] on span "Lawsuits" at bounding box center [35, 127] width 27 height 9
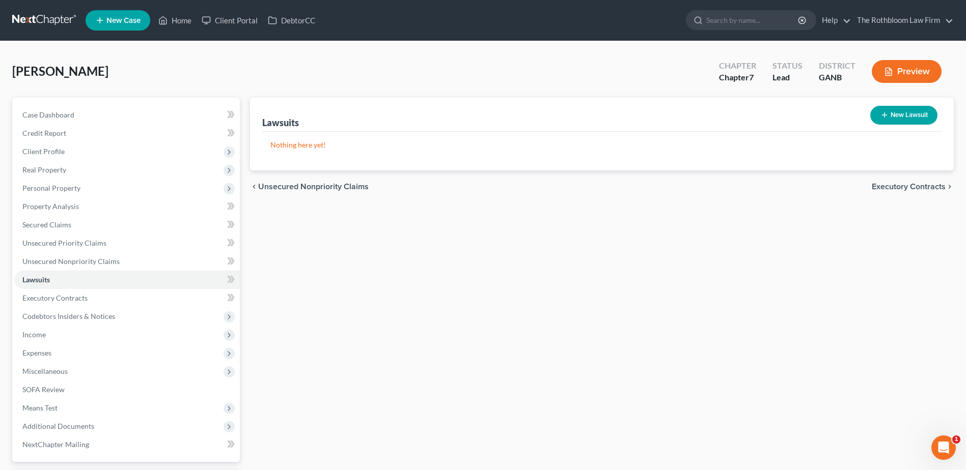
click at [924, 110] on button "New Lawsuit" at bounding box center [903, 115] width 67 height 19
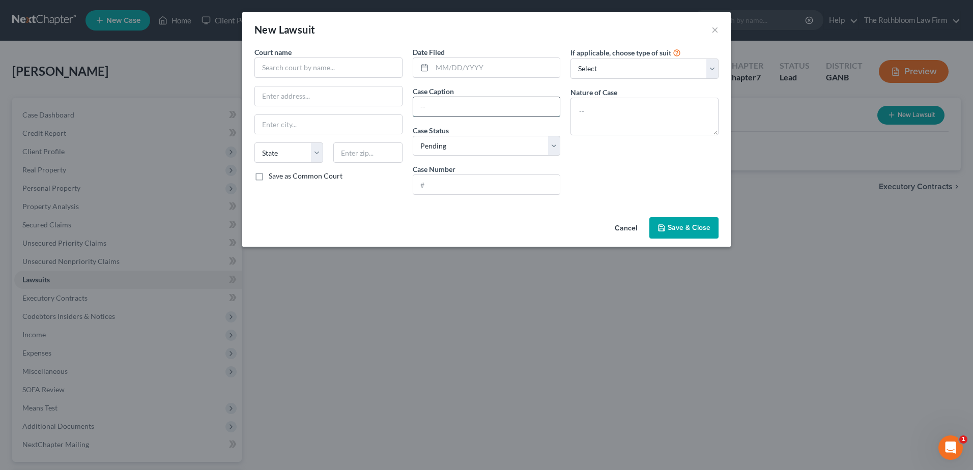
click at [445, 107] on input "text" at bounding box center [486, 106] width 147 height 19
click at [474, 106] on input "Forward Financing LLC [PERSON_NAME] Veteran Waterproofing, LLC" at bounding box center [486, 106] width 147 height 19
click at [555, 106] on input "Forward Financing LLC [PERSON_NAME] Veteran Waterproofing, LLC" at bounding box center [486, 106] width 147 height 19
click at [554, 103] on input "Forward Financing LLC [PERSON_NAME] Veteran Waterproofing, LLC" at bounding box center [486, 106] width 147 height 19
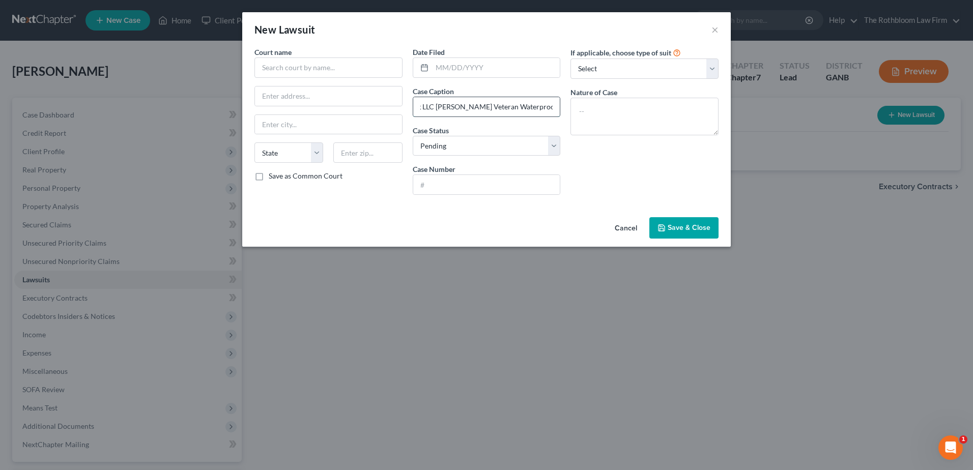
click at [550, 107] on input "Forward Financing LLC [PERSON_NAME] Veteran Waterproofing, LLC" at bounding box center [486, 106] width 147 height 19
click at [553, 104] on input "Forward Financing LLC [PERSON_NAME] Veteran Waterproofing, LLC" at bounding box center [486, 106] width 147 height 19
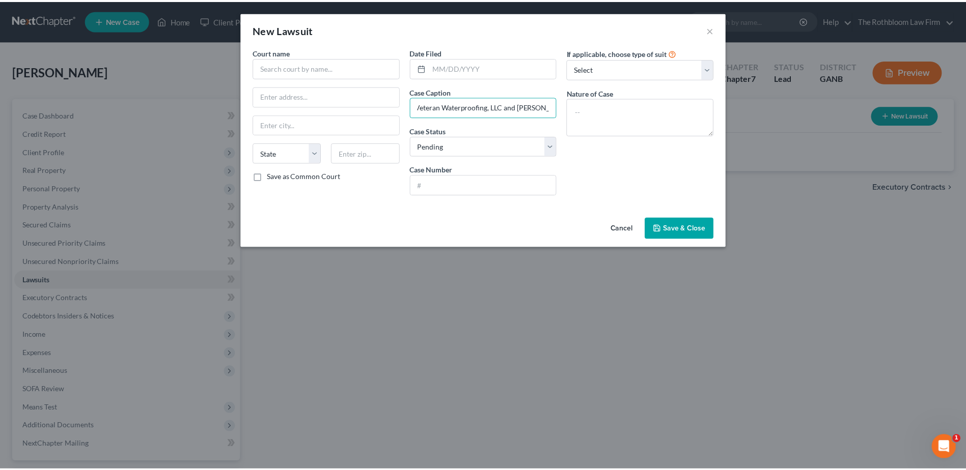
scroll to position [0, 0]
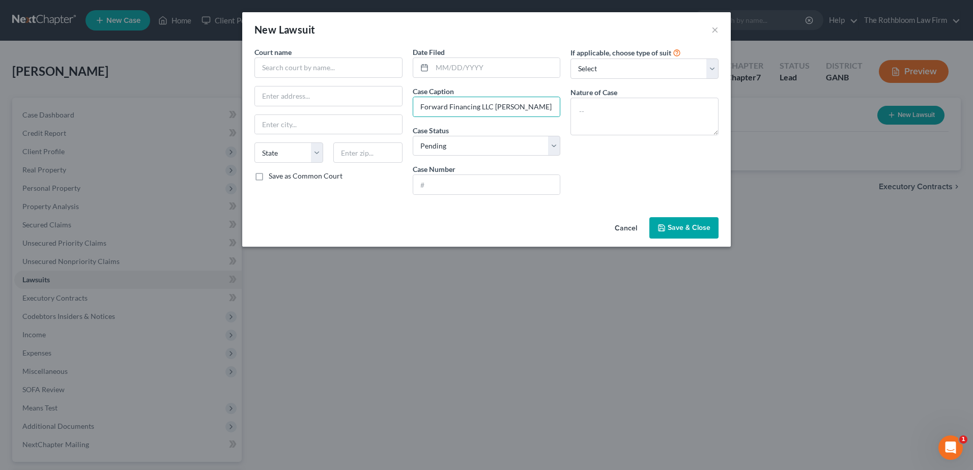
click at [661, 234] on button "Save & Close" at bounding box center [683, 227] width 69 height 21
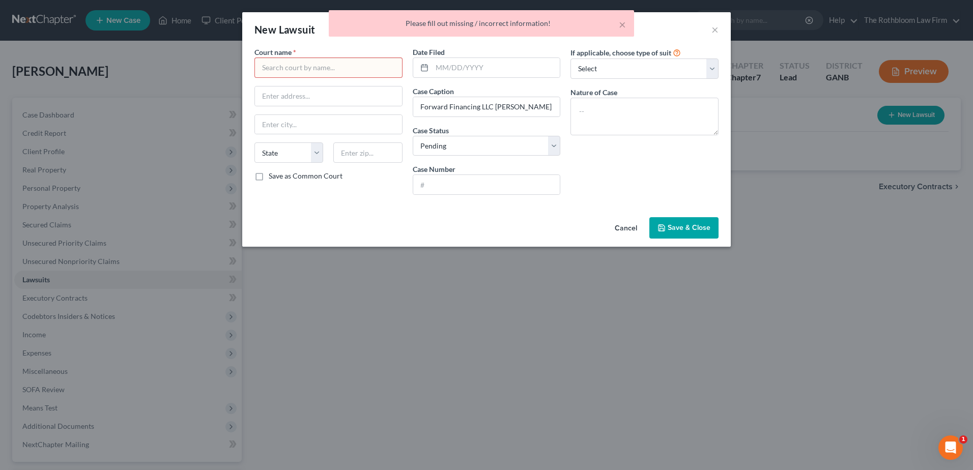
click at [271, 67] on input "text" at bounding box center [329, 68] width 148 height 20
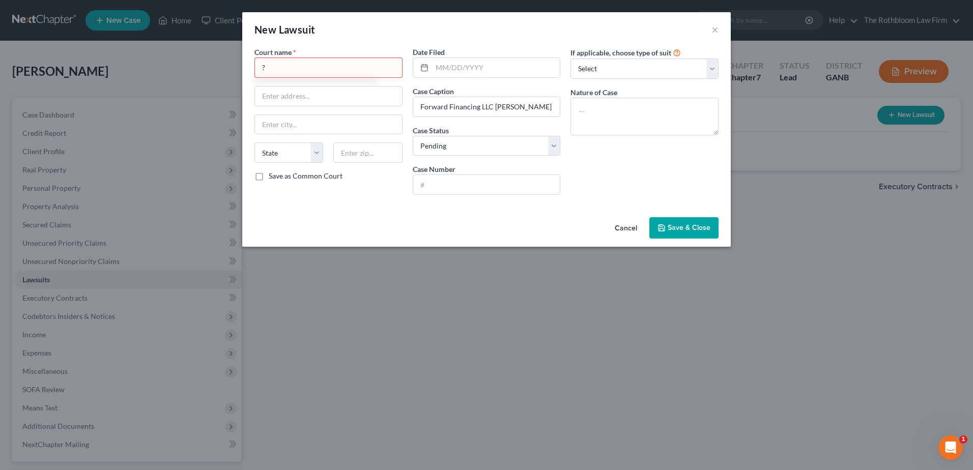
click at [684, 225] on span "Save & Close" at bounding box center [689, 227] width 43 height 9
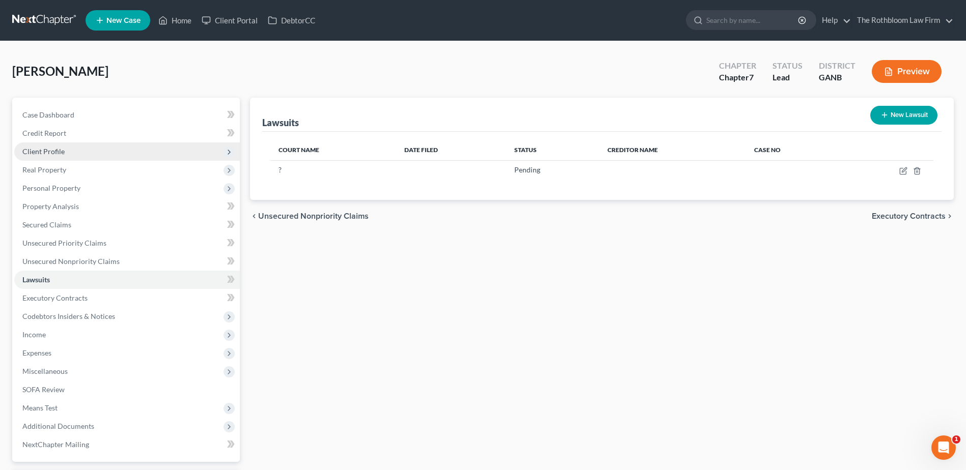
click at [36, 152] on span "Client Profile" at bounding box center [43, 151] width 42 height 9
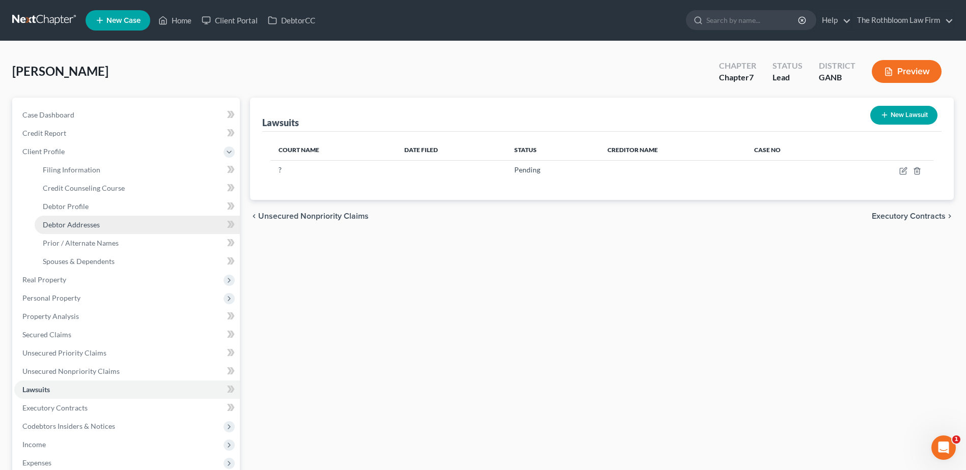
click at [70, 221] on span "Debtor Addresses" at bounding box center [71, 224] width 57 height 9
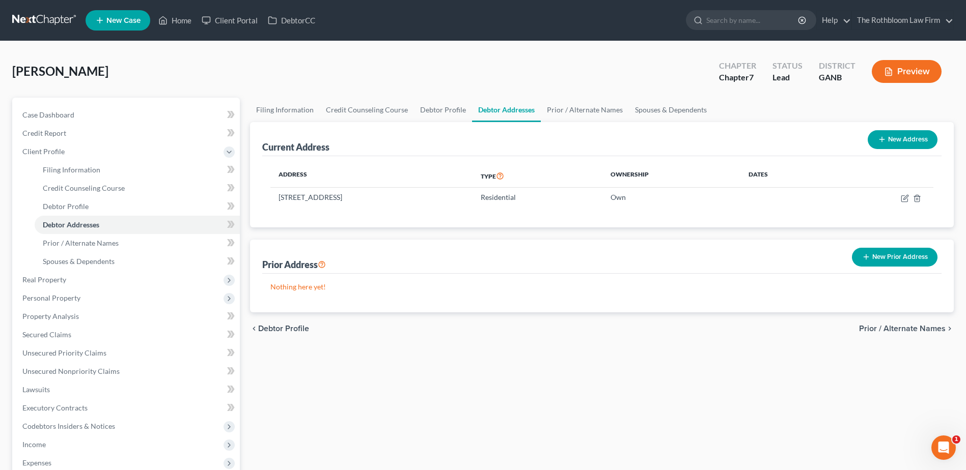
click at [896, 252] on button "New Prior Address" at bounding box center [895, 257] width 86 height 19
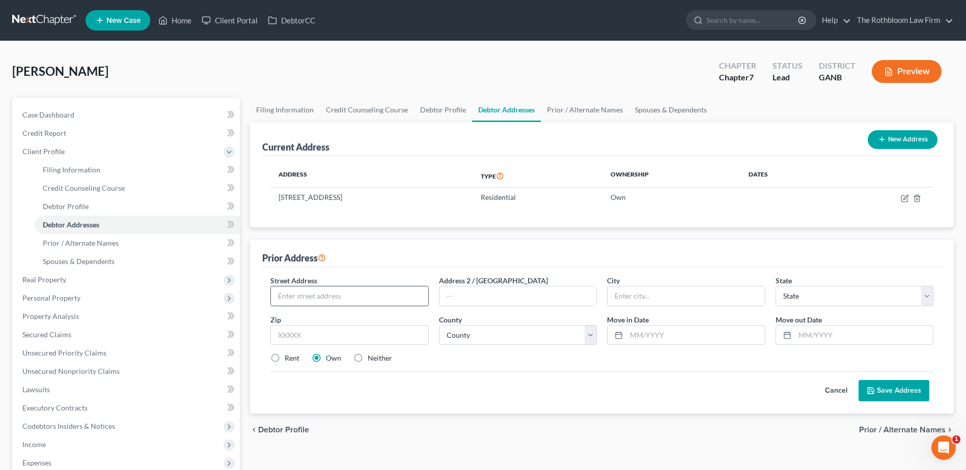
click at [303, 298] on input "text" at bounding box center [349, 296] width 157 height 19
click at [650, 335] on input "text" at bounding box center [695, 335] width 138 height 19
click at [652, 333] on input "[DATE]" at bounding box center [695, 335] width 138 height 19
click at [796, 331] on input "text" at bounding box center [864, 335] width 138 height 19
click at [491, 330] on select "County [GEOGRAPHIC_DATA] [GEOGRAPHIC_DATA] [GEOGRAPHIC_DATA] [GEOGRAPHIC_DATA] …" at bounding box center [518, 335] width 158 height 20
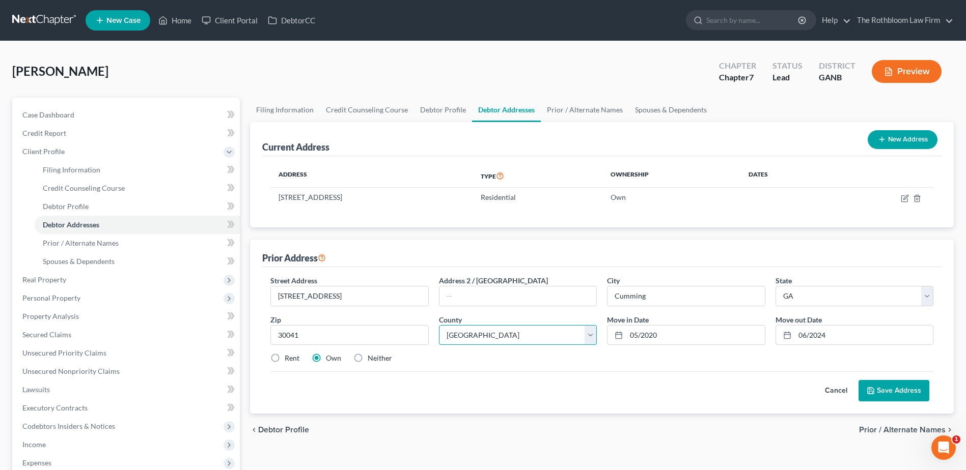
click at [439, 325] on select "County [GEOGRAPHIC_DATA] [GEOGRAPHIC_DATA] [GEOGRAPHIC_DATA] [GEOGRAPHIC_DATA] …" at bounding box center [518, 335] width 158 height 20
click at [899, 395] on button "Save Address" at bounding box center [893, 390] width 71 height 21
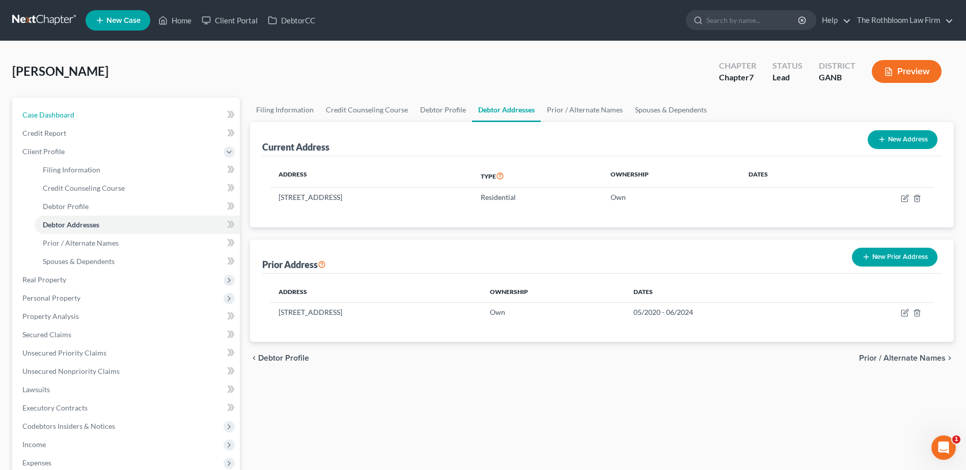
drag, startPoint x: 43, startPoint y: 112, endPoint x: 292, endPoint y: 83, distance: 251.2
click at [43, 112] on span "Case Dashboard" at bounding box center [48, 114] width 52 height 9
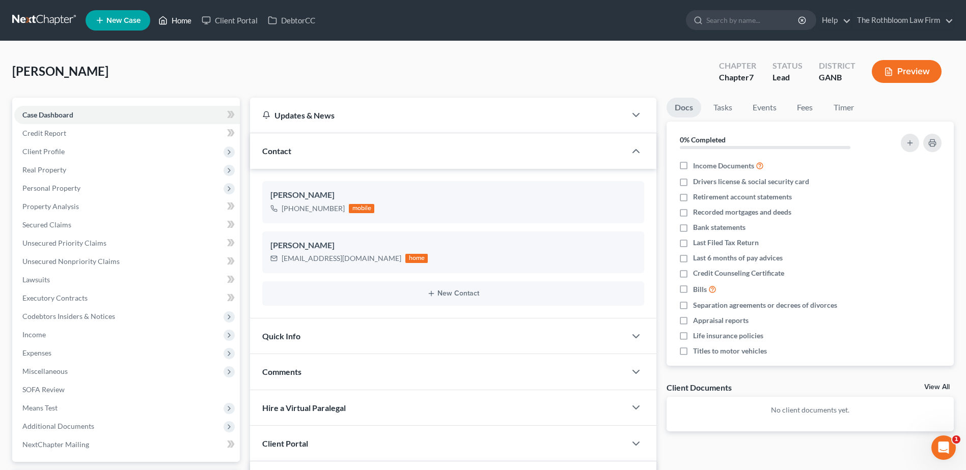
click at [181, 21] on link "Home" at bounding box center [174, 20] width 43 height 18
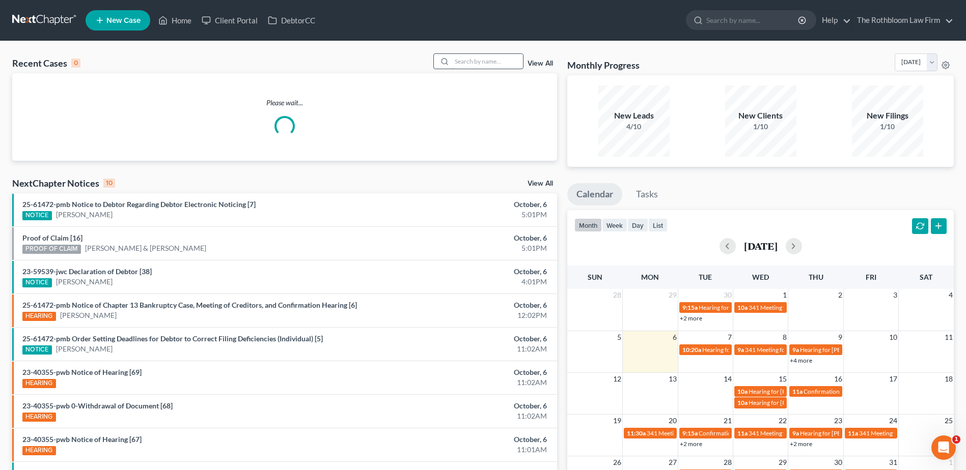
click at [472, 58] on input "search" at bounding box center [486, 61] width 71 height 15
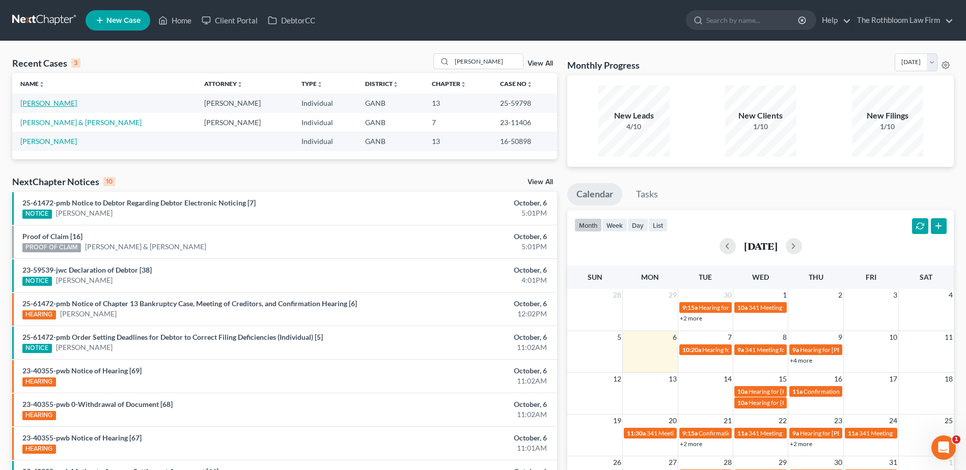
click at [40, 104] on link "[PERSON_NAME]" at bounding box center [48, 103] width 57 height 9
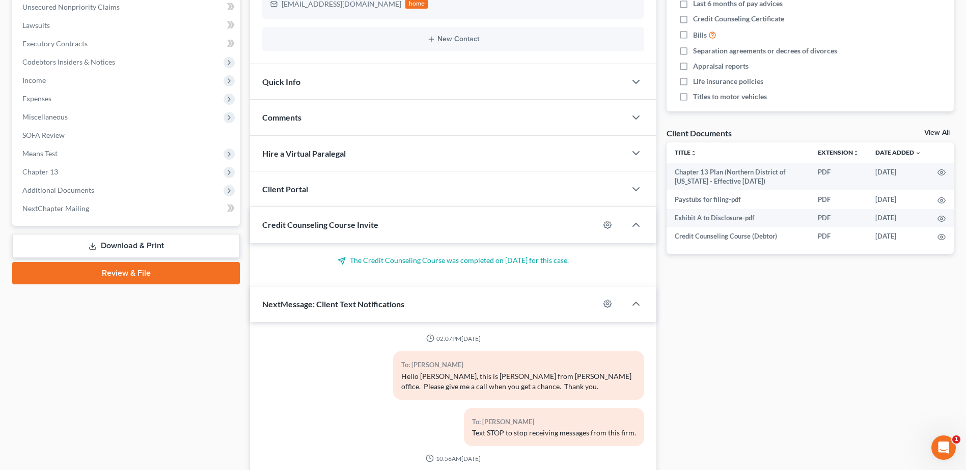
scroll to position [14, 0]
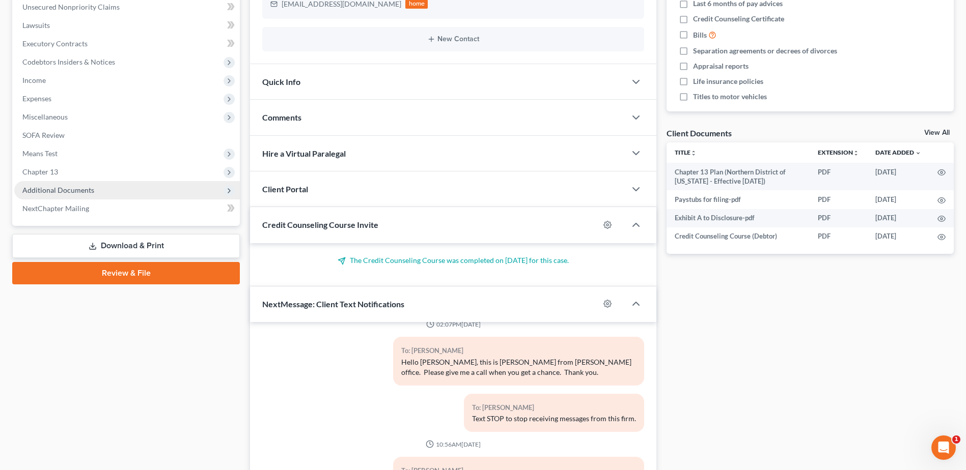
click at [57, 191] on span "Additional Documents" at bounding box center [58, 190] width 72 height 9
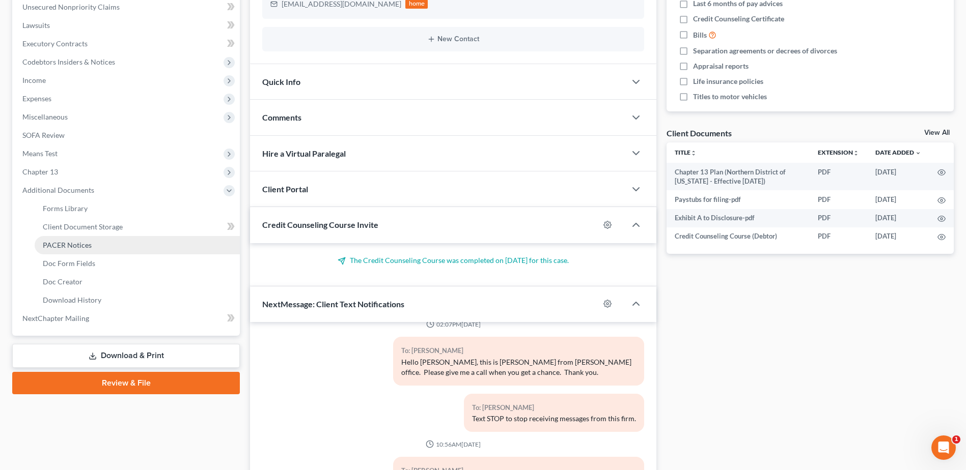
click at [66, 244] on span "PACER Notices" at bounding box center [67, 245] width 49 height 9
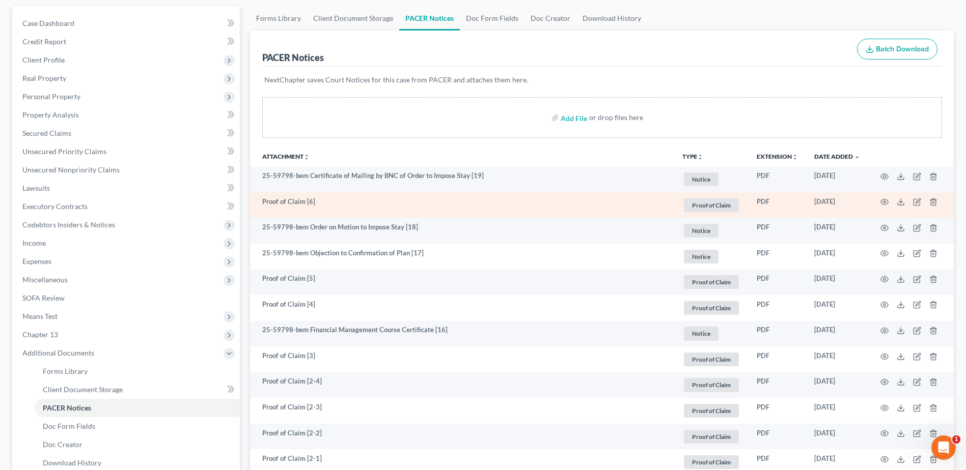
scroll to position [102, 0]
